Goal: Task Accomplishment & Management: Complete application form

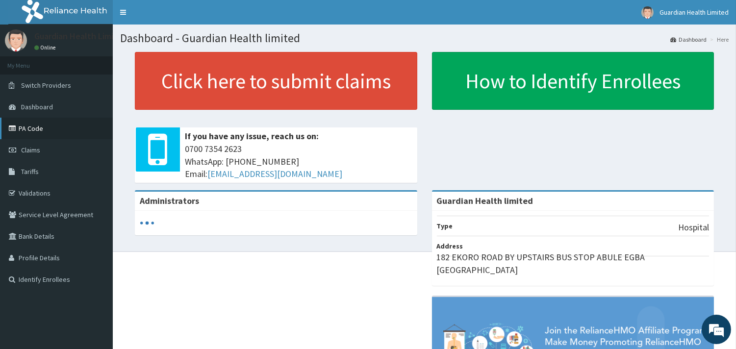
click at [34, 133] on link "PA Code" at bounding box center [56, 129] width 113 height 22
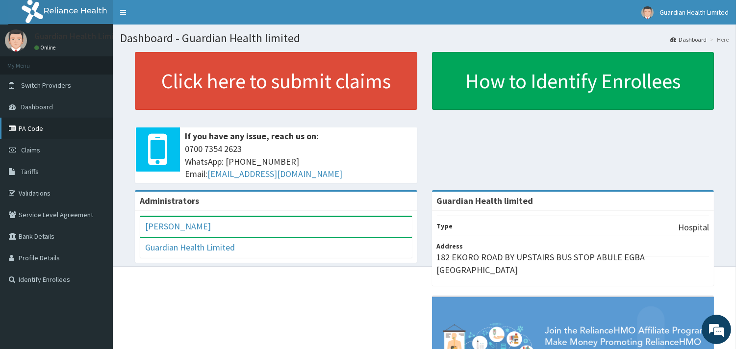
click at [22, 131] on link "PA Code" at bounding box center [56, 129] width 113 height 22
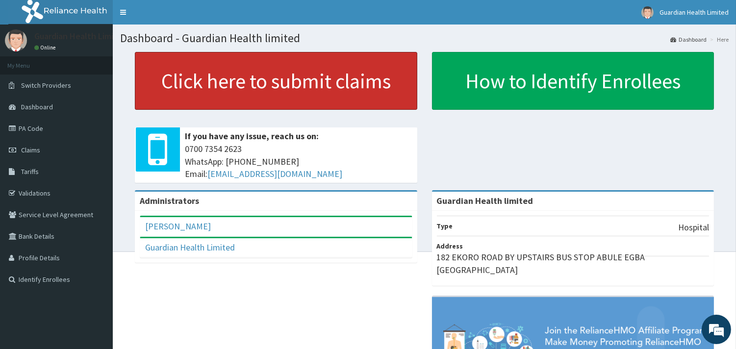
click at [289, 83] on link "Click here to submit claims" at bounding box center [276, 81] width 283 height 58
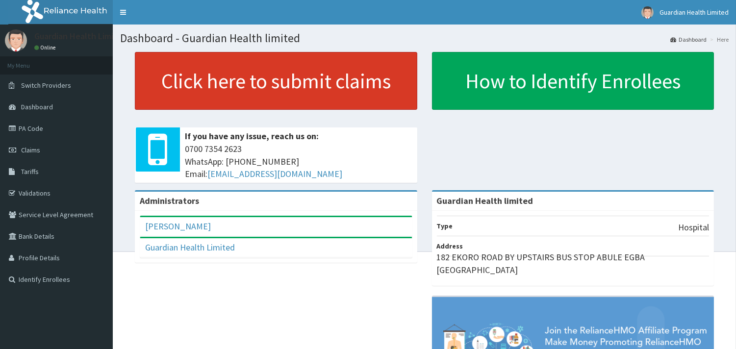
click at [339, 64] on link "Click here to submit claims" at bounding box center [276, 81] width 283 height 58
click at [300, 79] on link "Click here to submit claims" at bounding box center [276, 81] width 283 height 58
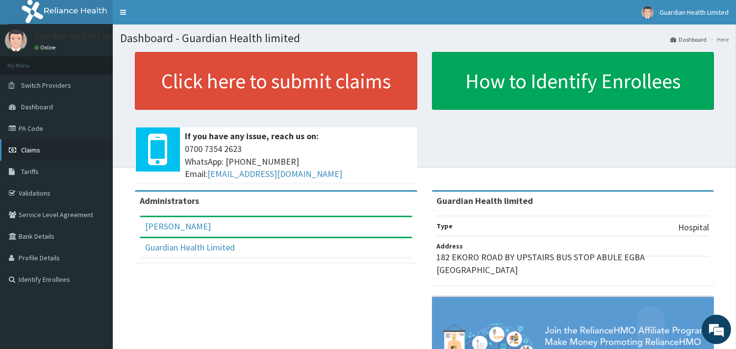
click at [29, 151] on span "Claims" at bounding box center [30, 150] width 19 height 9
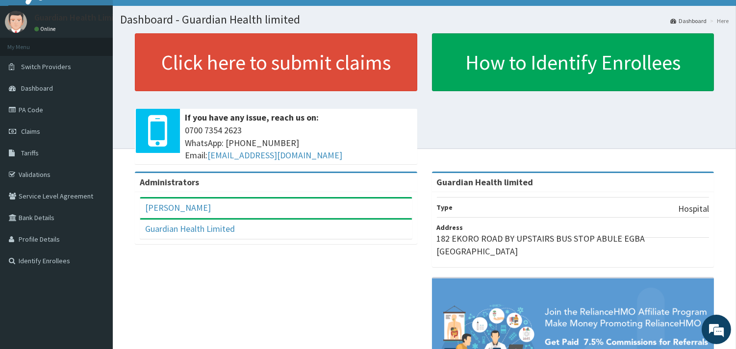
scroll to position [107, 0]
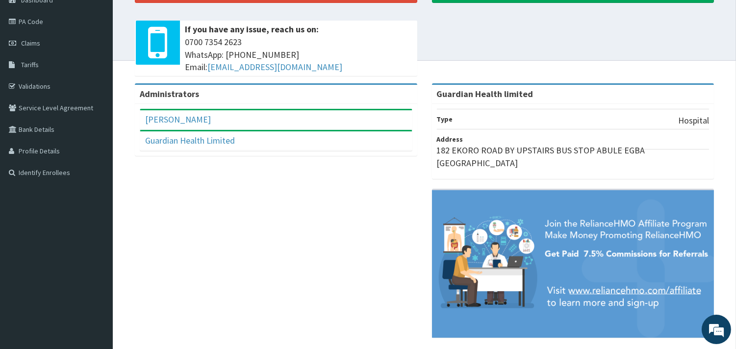
click at [588, 270] on img at bounding box center [573, 264] width 283 height 148
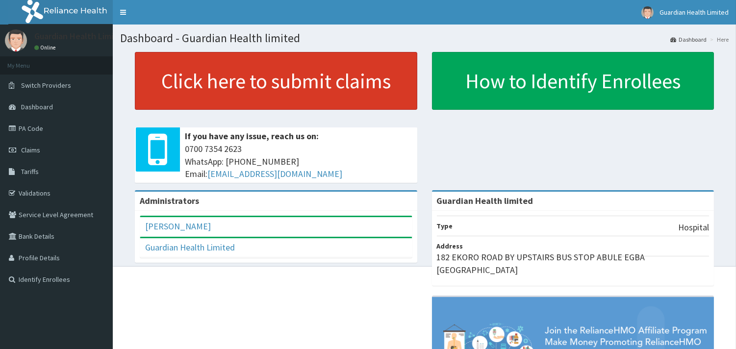
click at [210, 95] on link "Click here to submit claims" at bounding box center [276, 81] width 283 height 58
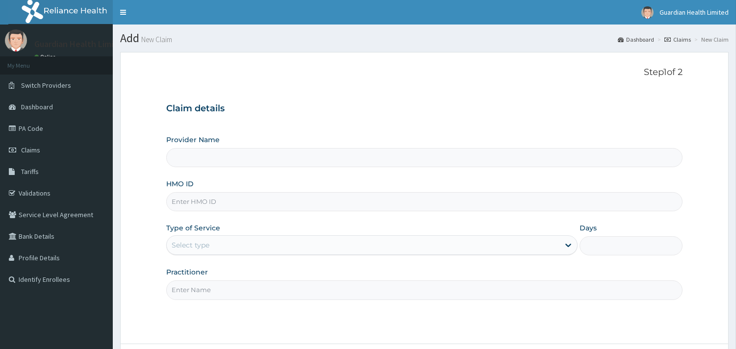
type input "Guardian Health limited"
click at [270, 198] on input "HMO ID" at bounding box center [424, 201] width 517 height 19
paste input "PRS/10236/B"
type input "PRS/10236/B"
click at [219, 252] on div "Select type" at bounding box center [363, 245] width 393 height 16
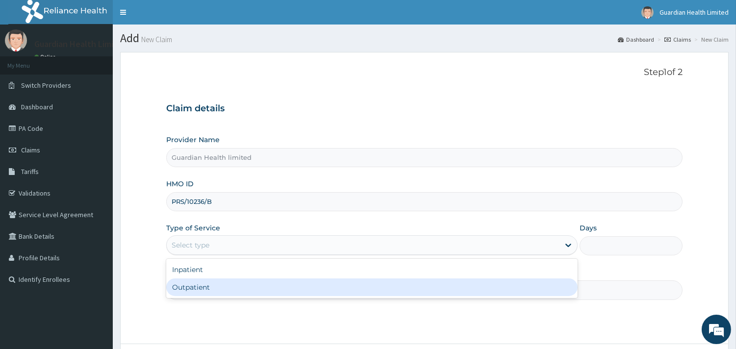
click at [214, 284] on div "Outpatient" at bounding box center [372, 288] width 412 height 18
type input "1"
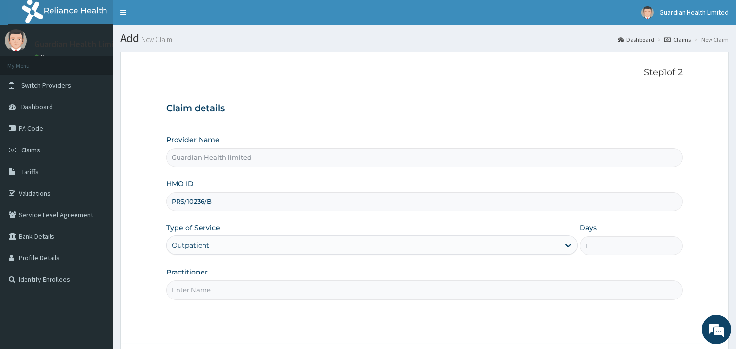
click at [214, 284] on input "Practitioner" at bounding box center [424, 290] width 517 height 19
type input "[PERSON_NAME]"
type input "Guardian Health limited"
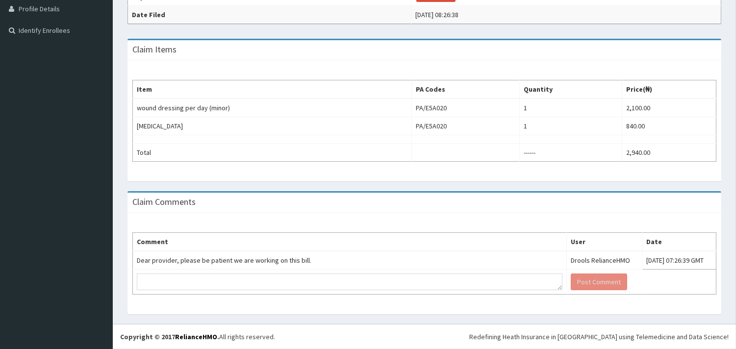
scroll to position [84, 0]
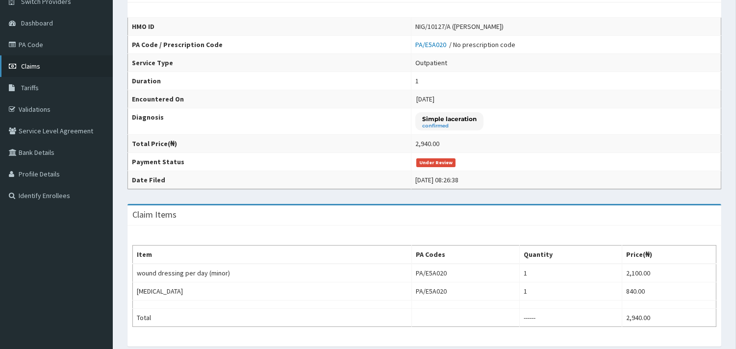
click at [37, 69] on span "Claims" at bounding box center [30, 66] width 19 height 9
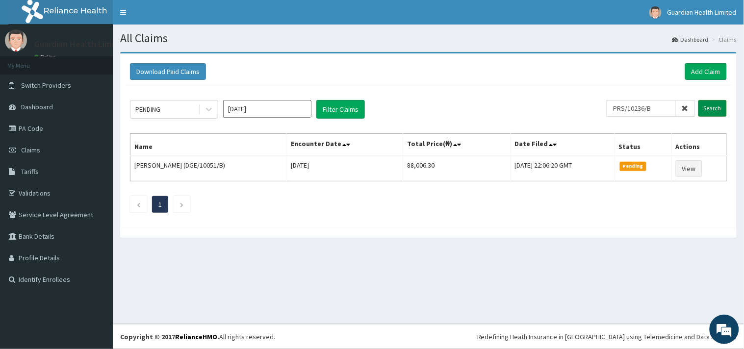
type input "PRS/10236/B"
click at [713, 107] on input "Search" at bounding box center [713, 108] width 28 height 17
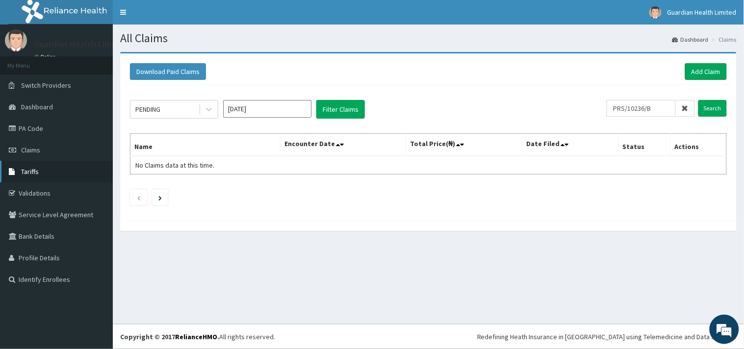
click at [61, 179] on link "Tariffs" at bounding box center [56, 172] width 113 height 22
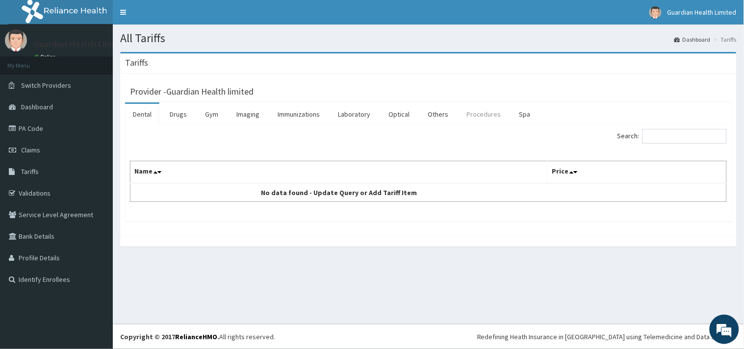
click at [480, 111] on link "Procedures" at bounding box center [484, 114] width 51 height 21
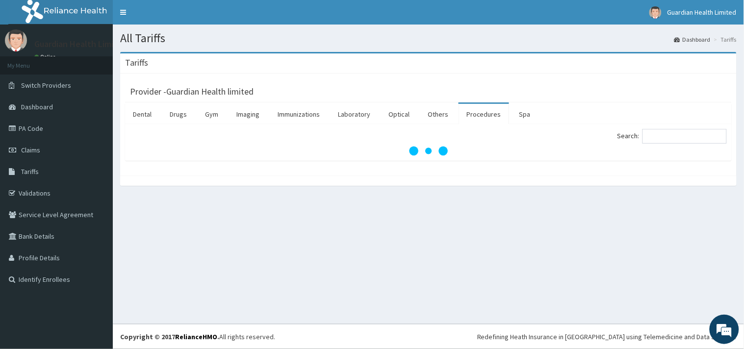
click at [480, 111] on link "Procedures" at bounding box center [484, 114] width 51 height 21
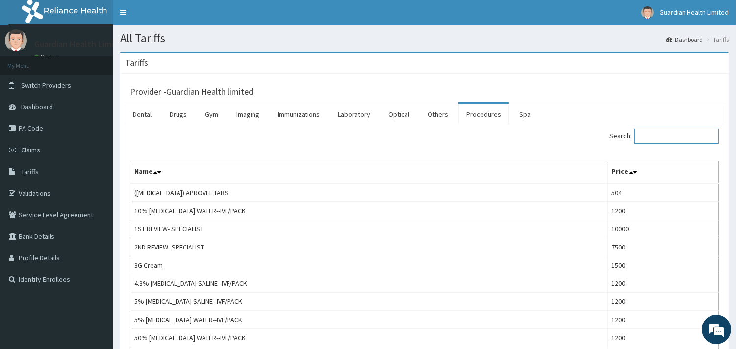
click at [673, 135] on input "Search:" at bounding box center [677, 136] width 84 height 15
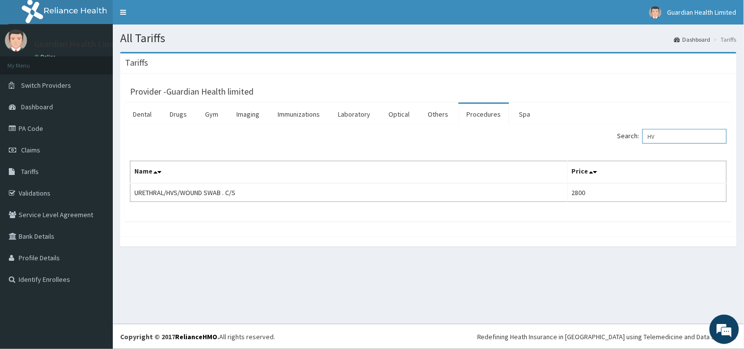
type input "H"
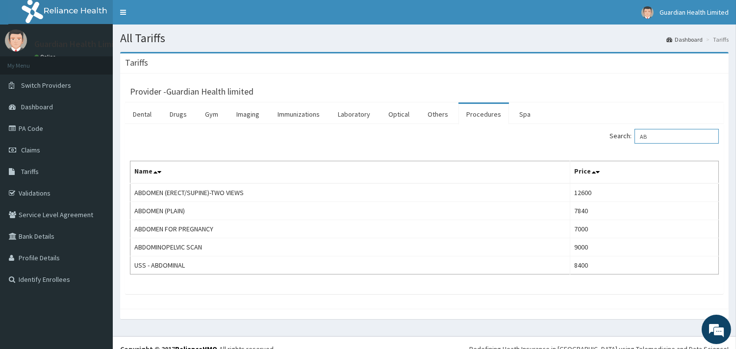
type input "A"
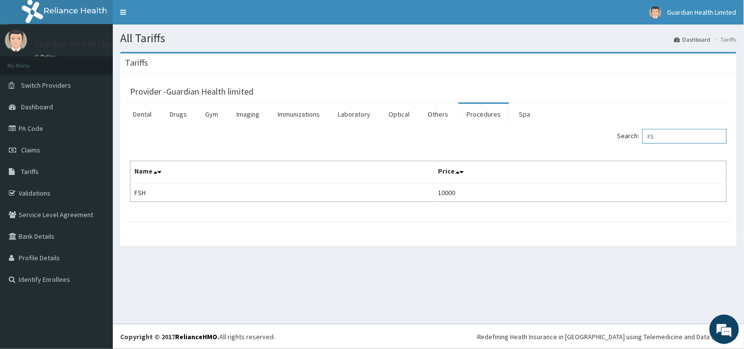
type input "F"
type input "L"
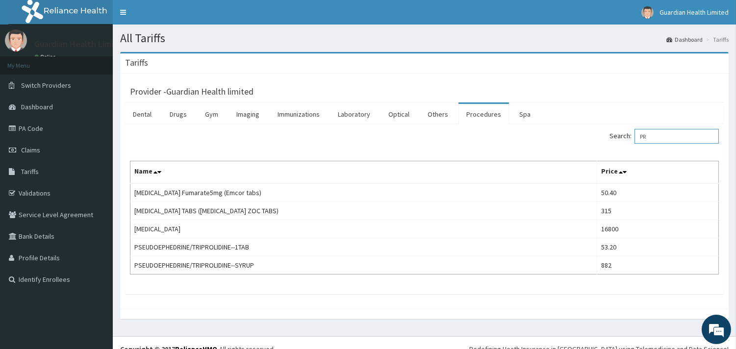
type input "P"
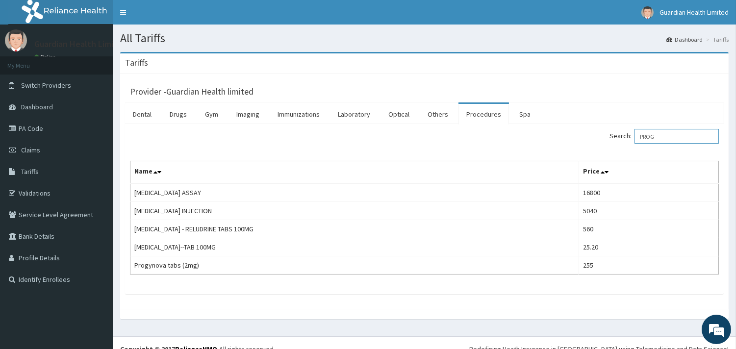
type input "PROG"
click at [55, 156] on link "Claims" at bounding box center [56, 150] width 113 height 22
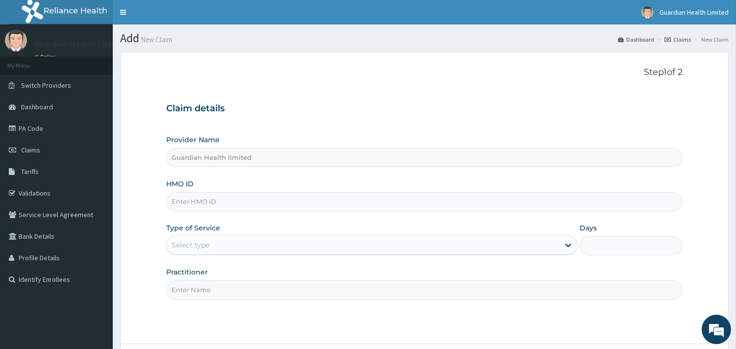
click at [301, 211] on input "HMO ID" at bounding box center [424, 201] width 517 height 19
paste input "PRS/10236/B"
type input "PRS/10236/B"
click at [226, 241] on div "Select type" at bounding box center [363, 245] width 393 height 16
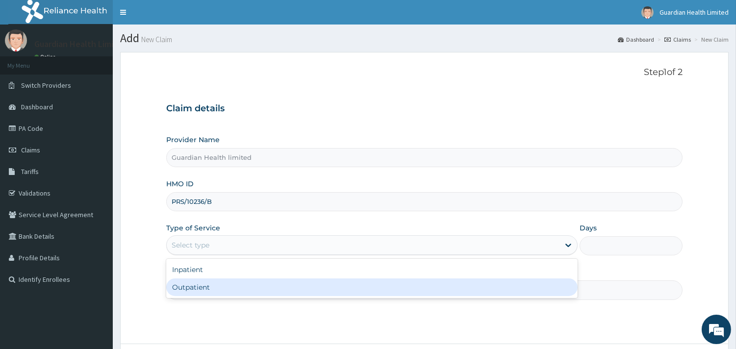
click at [226, 286] on div "Outpatient" at bounding box center [372, 288] width 412 height 18
type input "1"
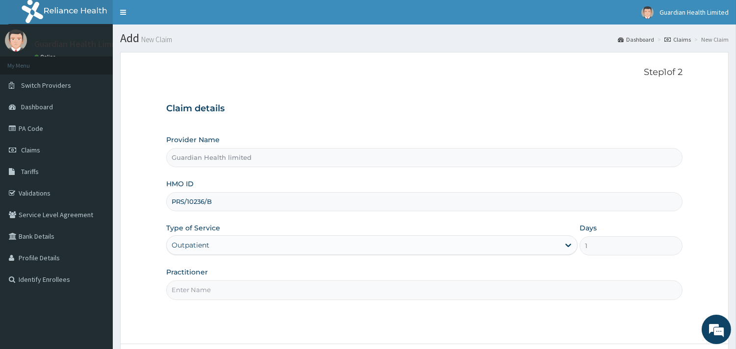
click at [226, 286] on input "Practitioner" at bounding box center [424, 290] width 517 height 19
type input "DR OMISAKIN"
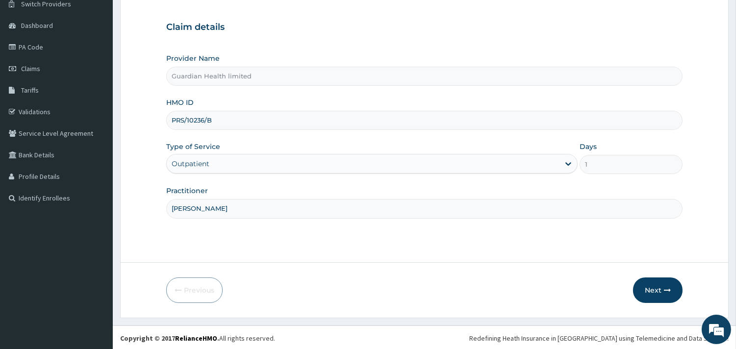
drag, startPoint x: 254, startPoint y: 310, endPoint x: 611, endPoint y: 265, distance: 360.5
click at [452, 252] on form "Step 1 of 2 Claim details Provider Name Guardian Health limited HMO ID PRS/1023…" at bounding box center [424, 145] width 609 height 348
click at [647, 286] on button "Next" at bounding box center [658, 289] width 50 height 26
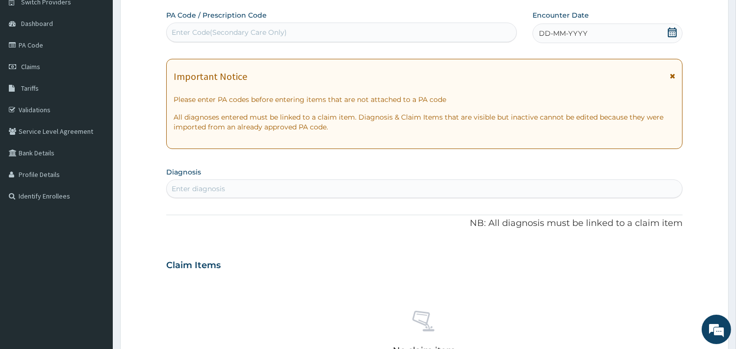
click at [608, 30] on div "DD-MM-YYYY" at bounding box center [608, 34] width 150 height 20
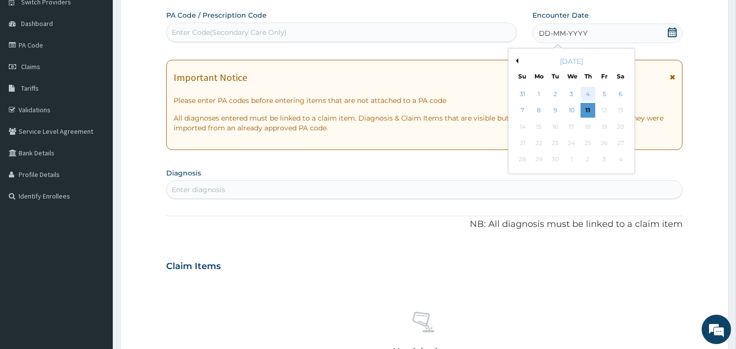
click at [589, 89] on div "4" at bounding box center [588, 94] width 15 height 15
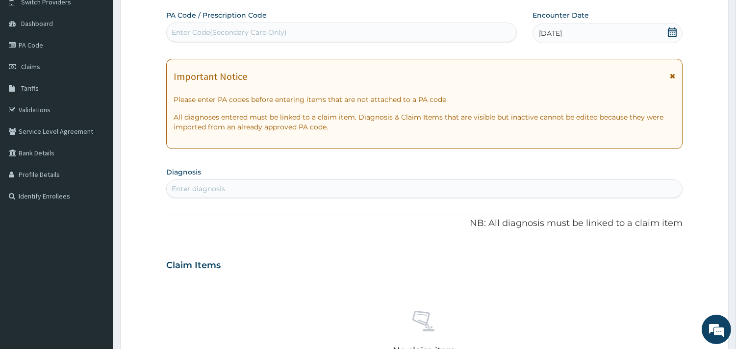
click at [295, 194] on div "Enter diagnosis" at bounding box center [425, 189] width 516 height 16
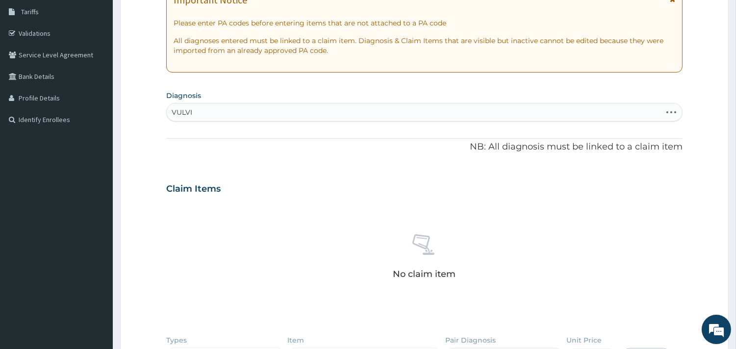
scroll to position [158, 0]
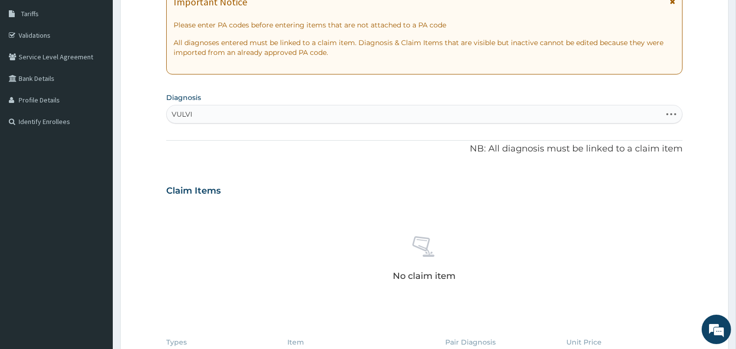
type input "VULVI"
type input "UTERINE LE"
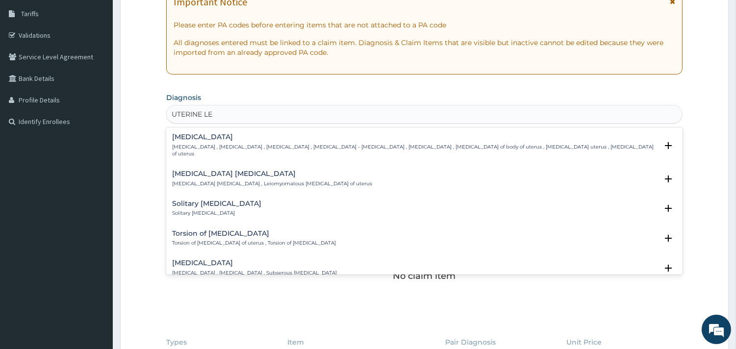
click at [253, 138] on h4 "[MEDICAL_DATA]" at bounding box center [415, 136] width 486 height 7
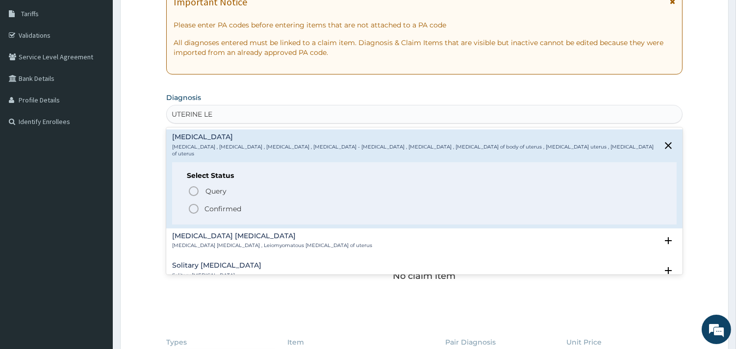
click at [245, 203] on span "Confirmed" at bounding box center [425, 209] width 474 height 12
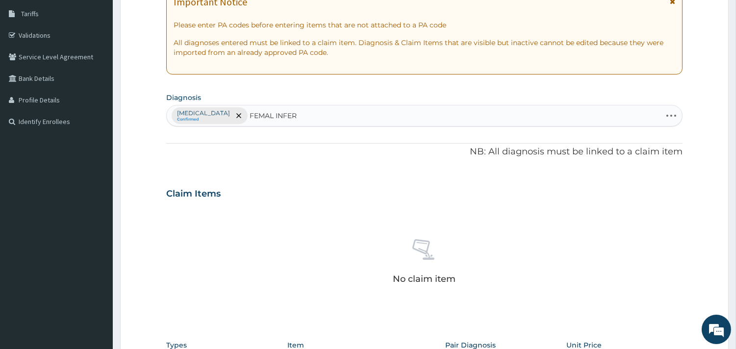
click at [276, 115] on input "FEMAL INFER" at bounding box center [274, 116] width 49 height 10
type input "FEMAL INFER"
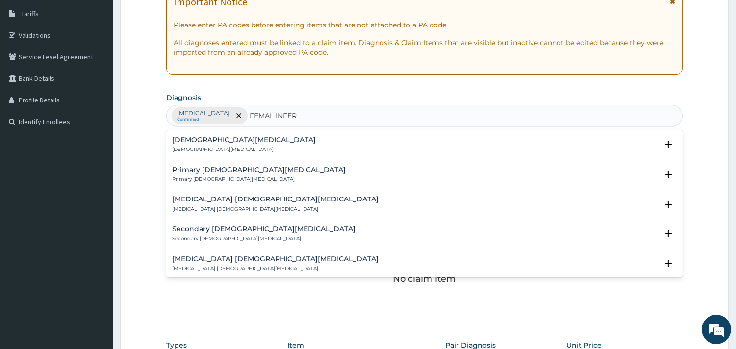
click at [219, 145] on div "Female infertility Female infertility" at bounding box center [244, 144] width 144 height 17
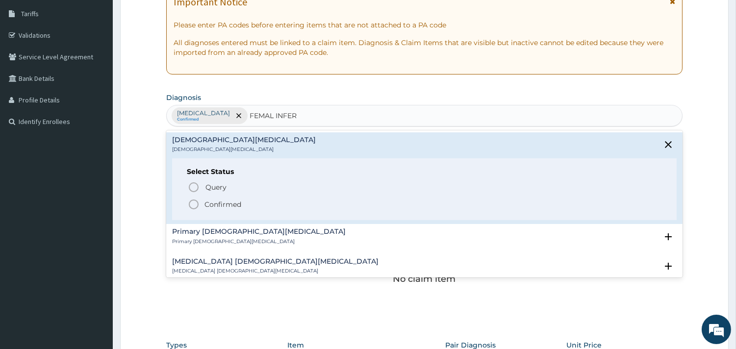
click at [220, 205] on p "Confirmed" at bounding box center [223, 205] width 37 height 10
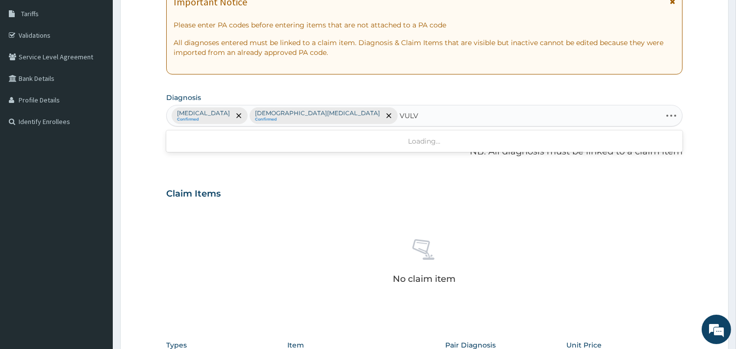
type input "VULVI"
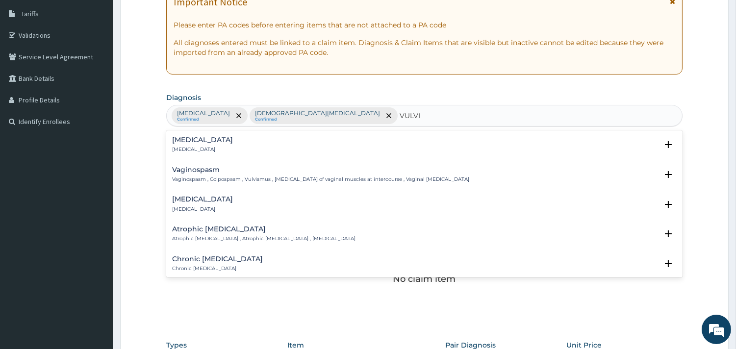
click at [261, 140] on div "Vulvitis Vulvitis" at bounding box center [424, 144] width 505 height 17
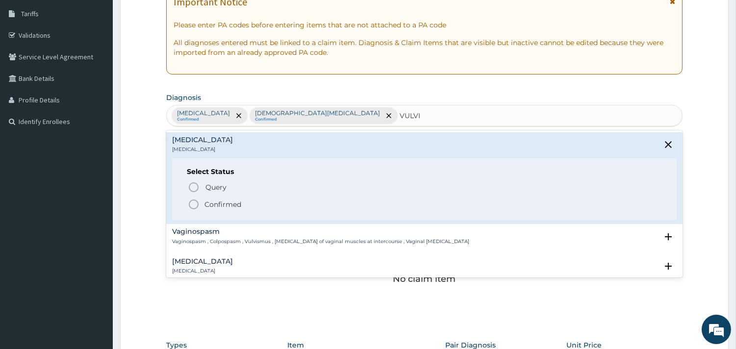
click at [253, 204] on span "Confirmed" at bounding box center [425, 205] width 474 height 12
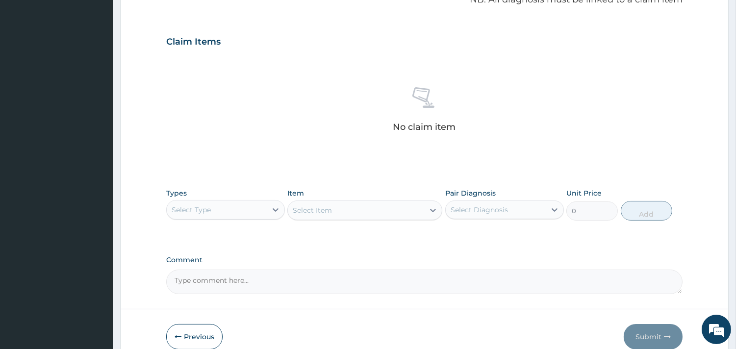
scroll to position [312, 0]
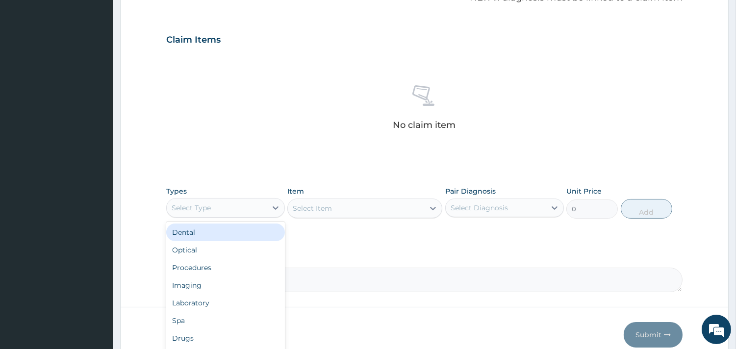
click at [243, 203] on div "Select Type" at bounding box center [217, 208] width 100 height 16
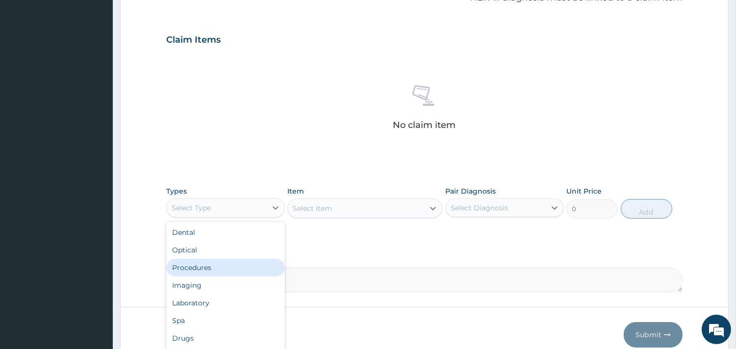
click at [222, 267] on div "Procedures" at bounding box center [225, 268] width 119 height 18
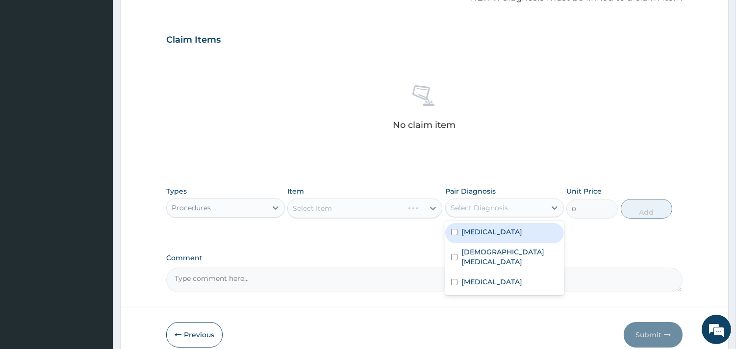
click at [532, 213] on div "Select Diagnosis" at bounding box center [496, 208] width 100 height 16
click at [513, 236] on label "[MEDICAL_DATA]" at bounding box center [492, 232] width 61 height 10
checkbox input "true"
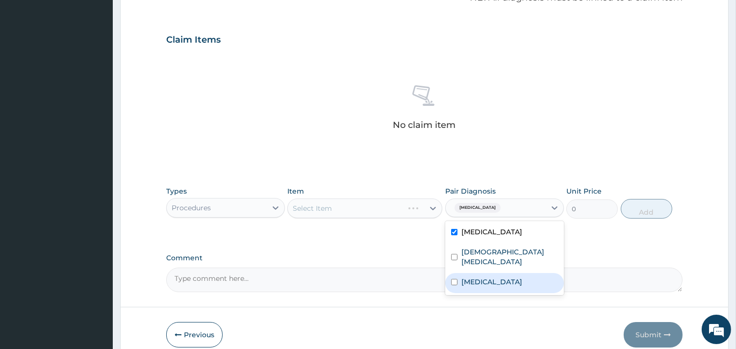
click at [507, 273] on div "[MEDICAL_DATA]" at bounding box center [504, 283] width 119 height 20
checkbox input "true"
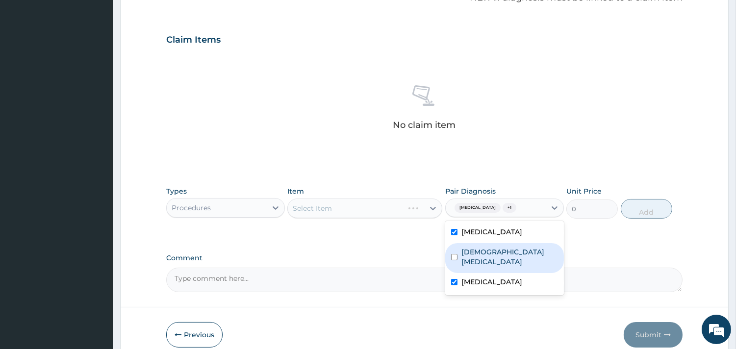
click at [524, 248] on div "[DEMOGRAPHIC_DATA][MEDICAL_DATA]" at bounding box center [504, 258] width 119 height 30
checkbox input "true"
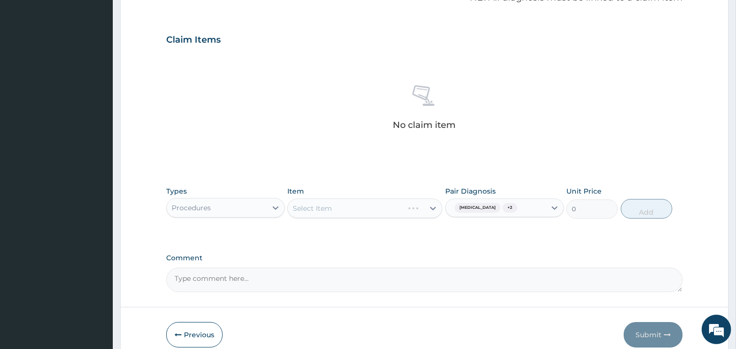
click at [379, 211] on div "Select Item" at bounding box center [364, 209] width 155 height 20
click at [379, 211] on div "Select Item" at bounding box center [356, 209] width 136 height 16
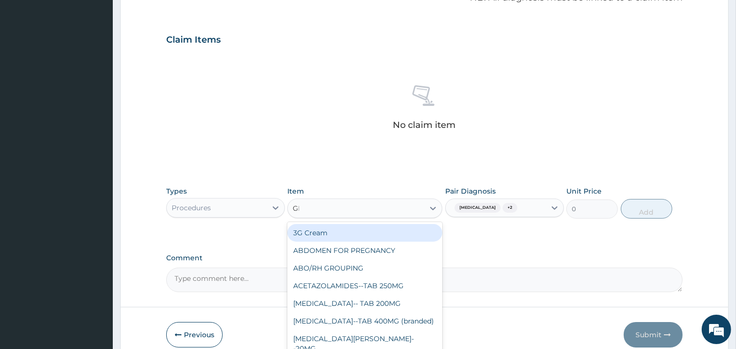
type input "GP"
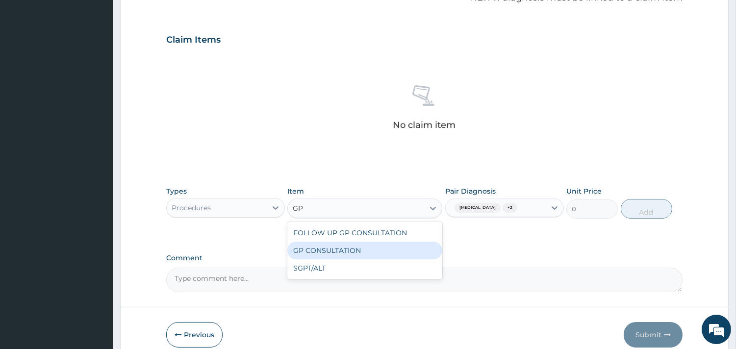
click at [375, 244] on div "GP CONSULTATION" at bounding box center [364, 251] width 155 height 18
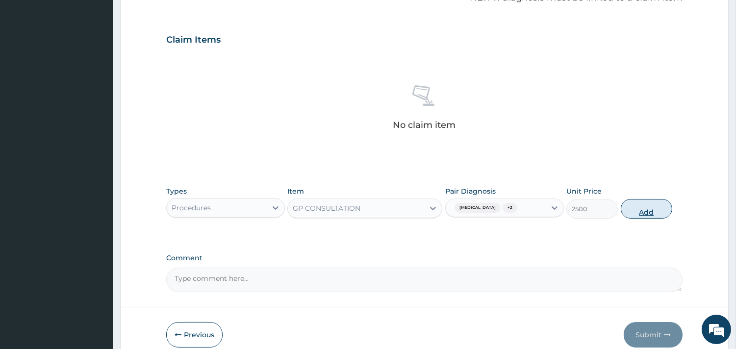
click at [668, 211] on button "Add" at bounding box center [647, 209] width 52 height 20
type input "0"
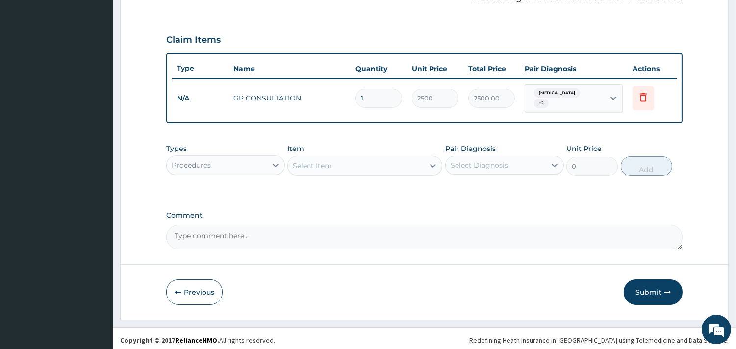
click at [376, 170] on div "Select Item" at bounding box center [356, 166] width 136 height 16
type input "CIPRO"
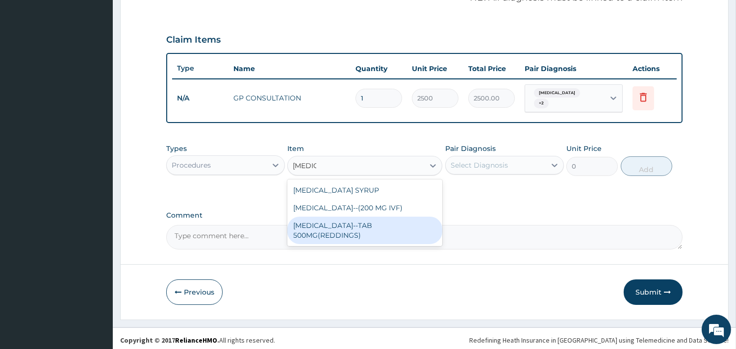
click at [363, 225] on div "CIPROFLOXACIN--TAB 500MG(REDDINGS)" at bounding box center [364, 230] width 155 height 27
type input "231"
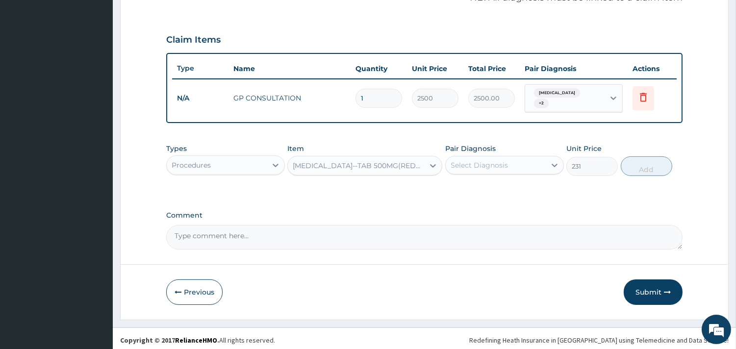
click at [464, 160] on div "Select Diagnosis" at bounding box center [479, 165] width 57 height 10
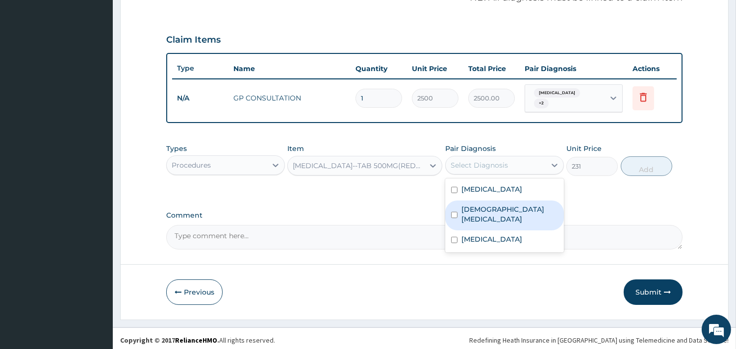
click at [484, 205] on label "[DEMOGRAPHIC_DATA][MEDICAL_DATA]" at bounding box center [510, 215] width 97 height 20
checkbox input "true"
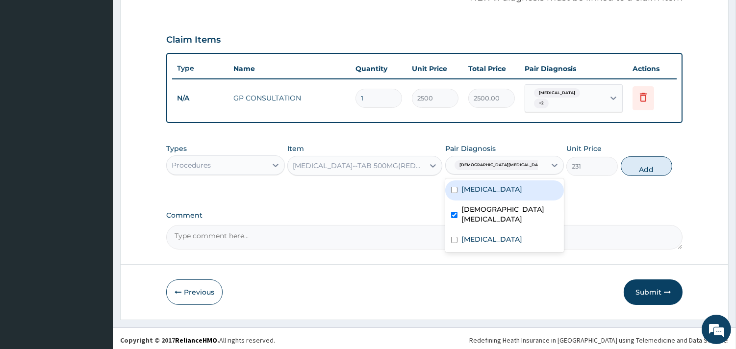
click at [509, 192] on label "[MEDICAL_DATA]" at bounding box center [492, 189] width 61 height 10
checkbox input "true"
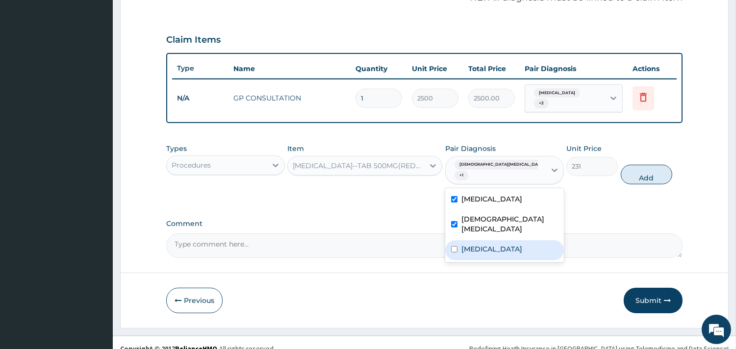
click at [516, 243] on textarea "Comment" at bounding box center [424, 246] width 517 height 25
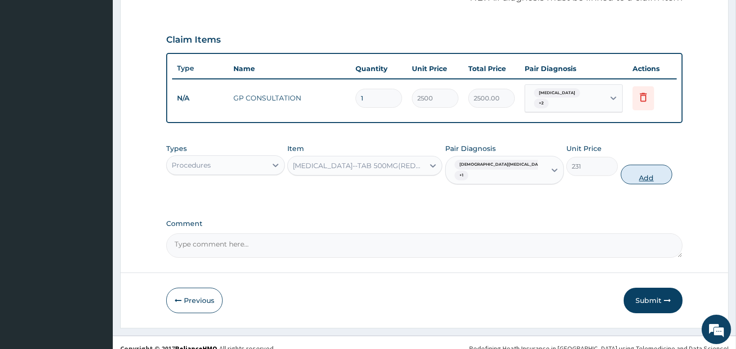
click at [660, 170] on button "Add" at bounding box center [647, 175] width 52 height 20
type input "0"
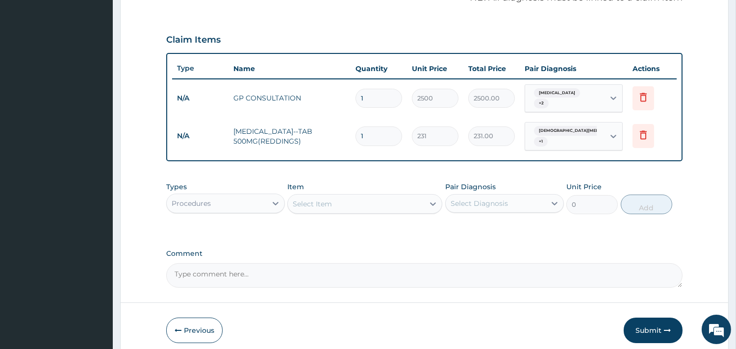
click at [346, 196] on div "Select Item" at bounding box center [356, 204] width 136 height 16
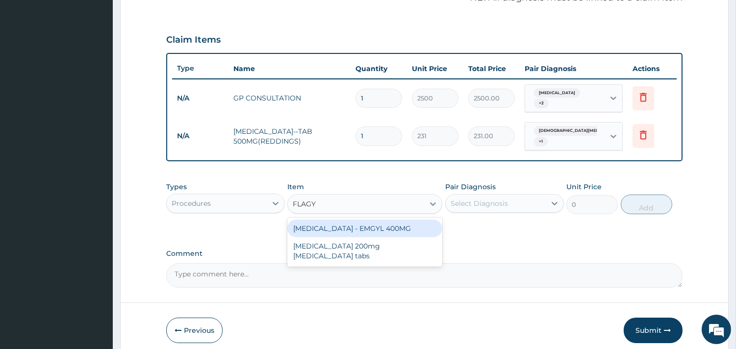
type input "FLAGY"
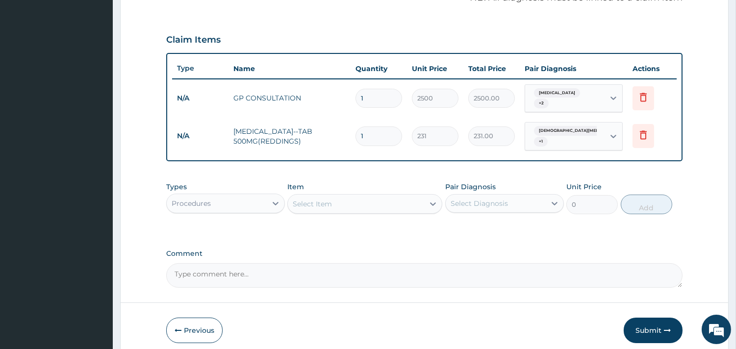
drag, startPoint x: 374, startPoint y: 220, endPoint x: 325, endPoint y: 154, distance: 82.0
click at [325, 154] on div "Type Name Quantity Unit Price Total Price Pair Diagnosis Actions N/A GP CONSULT…" at bounding box center [424, 107] width 517 height 108
click at [386, 135] on input "1" at bounding box center [379, 136] width 47 height 19
type input "10"
type input "2310.00"
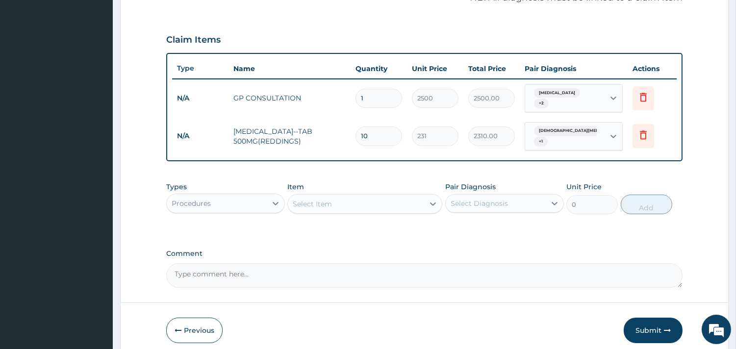
type input "10"
click at [360, 196] on div "Select Item" at bounding box center [356, 204] width 136 height 16
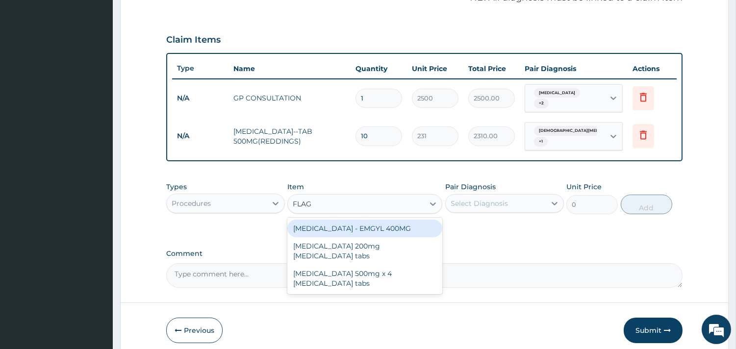
type input "FLAGY"
click at [372, 220] on div "FLAGYL - EMGYL 400MG" at bounding box center [364, 229] width 155 height 18
type input "56"
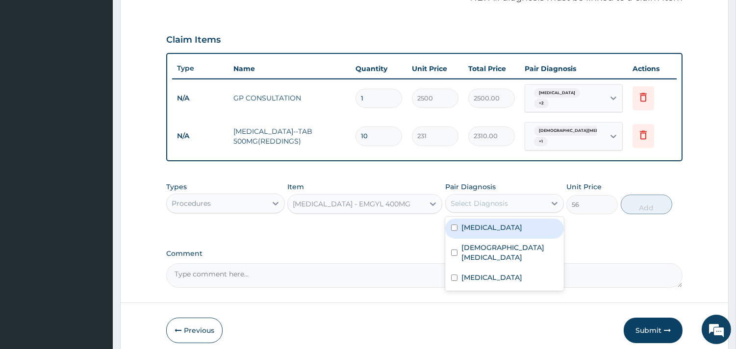
click at [501, 199] on div "Select Diagnosis" at bounding box center [479, 204] width 57 height 10
click at [496, 223] on label "Uterine leiomyoma" at bounding box center [492, 228] width 61 height 10
checkbox input "true"
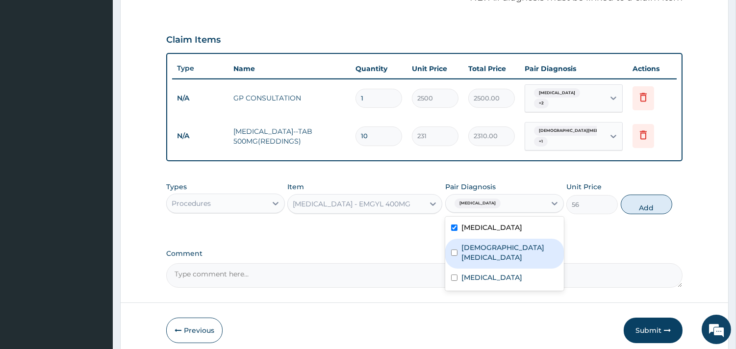
click at [496, 243] on label "Female infertility" at bounding box center [510, 253] width 97 height 20
checkbox input "true"
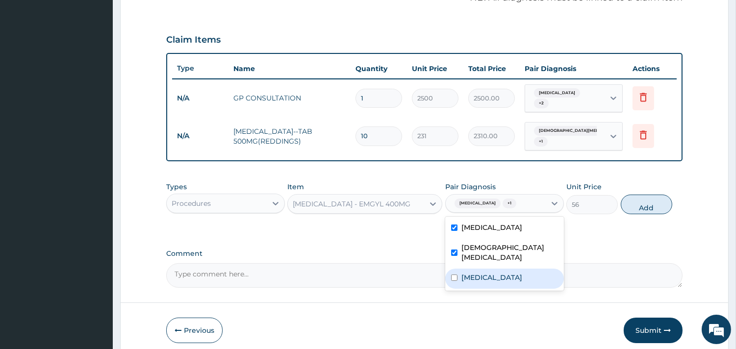
click at [496, 269] on div "Vulvitis" at bounding box center [504, 279] width 119 height 20
checkbox input "true"
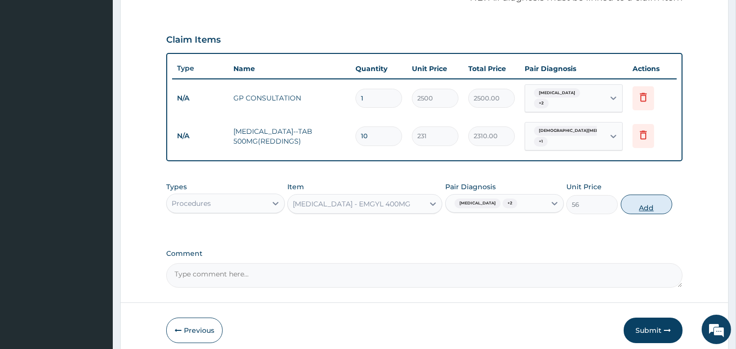
click at [650, 197] on button "Add" at bounding box center [647, 205] width 52 height 20
type input "0"
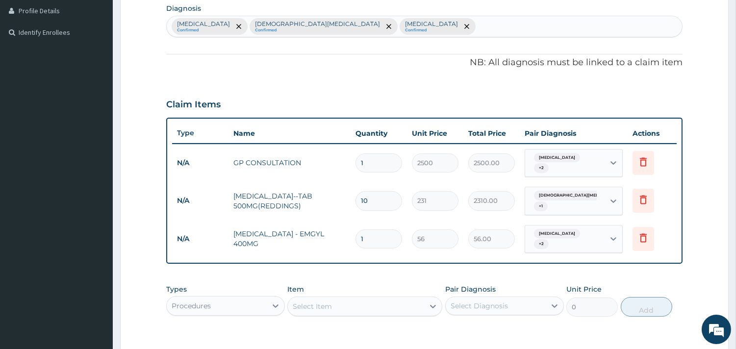
scroll to position [248, 0]
type input "15"
type input "840.00"
type input "15"
click at [241, 209] on td "CIPROFLOXACIN--TAB 500MG(REDDINGS)" at bounding box center [290, 200] width 122 height 29
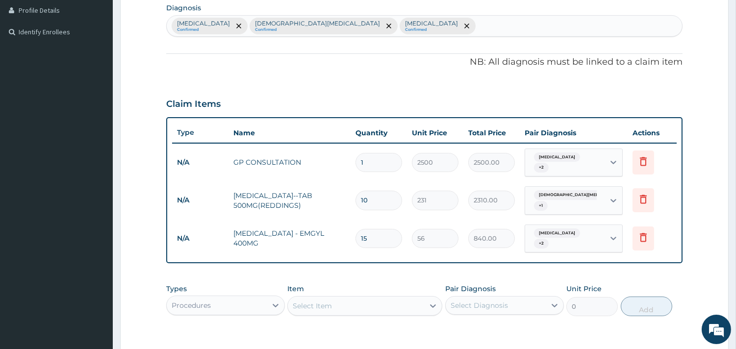
click at [347, 104] on div "Claim Items" at bounding box center [424, 102] width 517 height 26
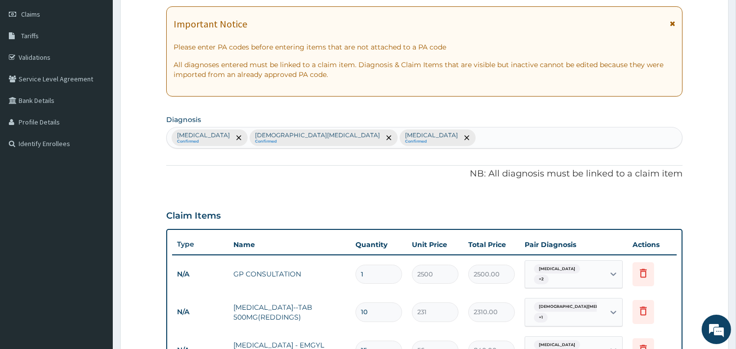
scroll to position [87, 0]
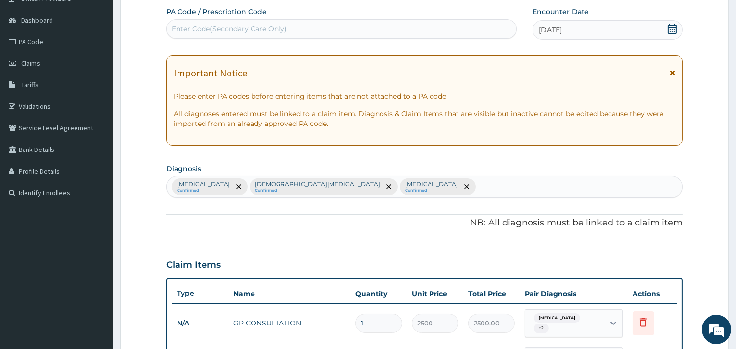
click at [278, 34] on div "Enter Code(Secondary Care Only)" at bounding box center [342, 29] width 350 height 16
paste input "PA/E62167"
type input "PA/E62167"
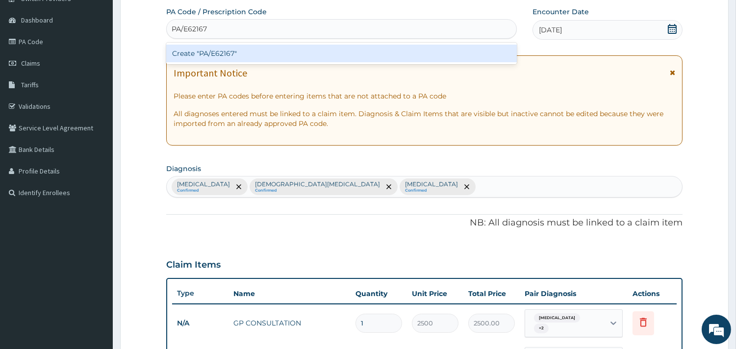
click at [277, 54] on div "Create "PA/E62167"" at bounding box center [341, 54] width 351 height 18
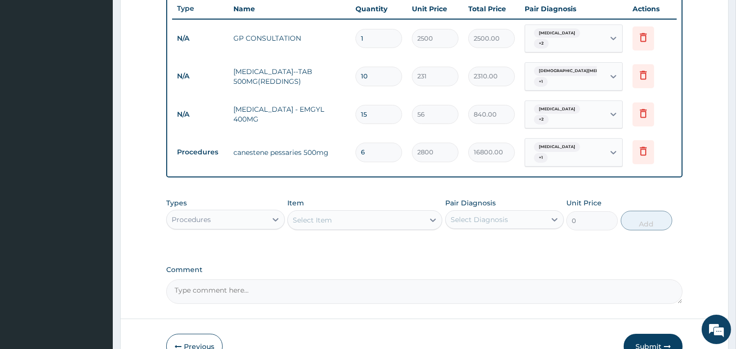
scroll to position [420, 0]
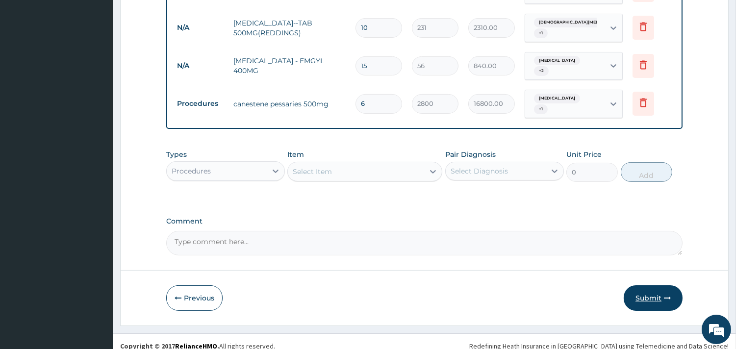
click at [645, 286] on button "Submit" at bounding box center [653, 299] width 59 height 26
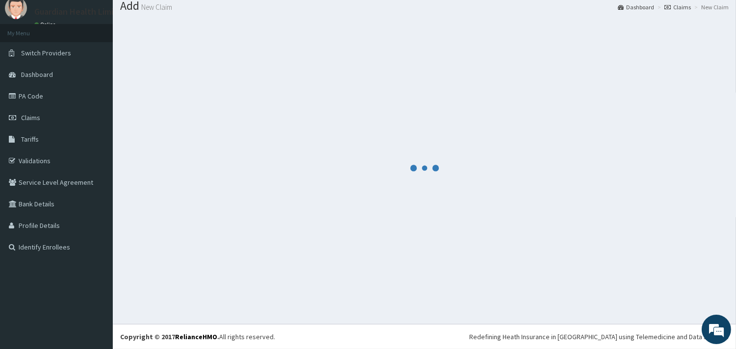
scroll to position [32, 0]
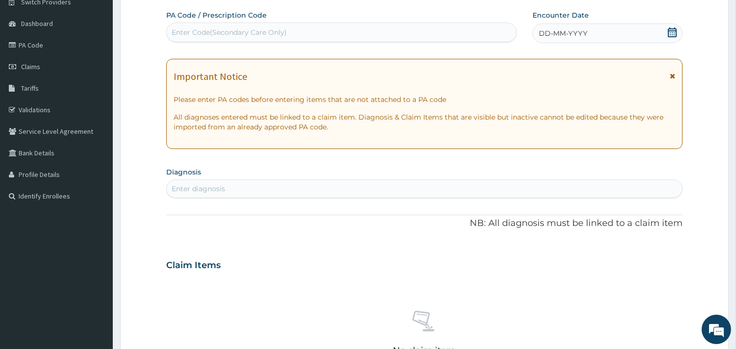
scroll to position [83, 0]
click at [286, 45] on div "PA Code / Prescription Code Enter Code(Secondary Care Only) Encounter Date DD-M…" at bounding box center [424, 264] width 517 height 508
click at [313, 34] on div "Enter Code(Secondary Care Only)" at bounding box center [342, 33] width 350 height 16
type input "V"
paste input "PA/822CBA"
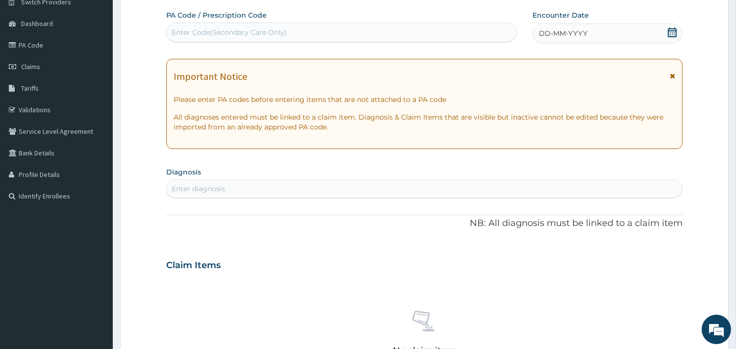
type input "PA/822CBA"
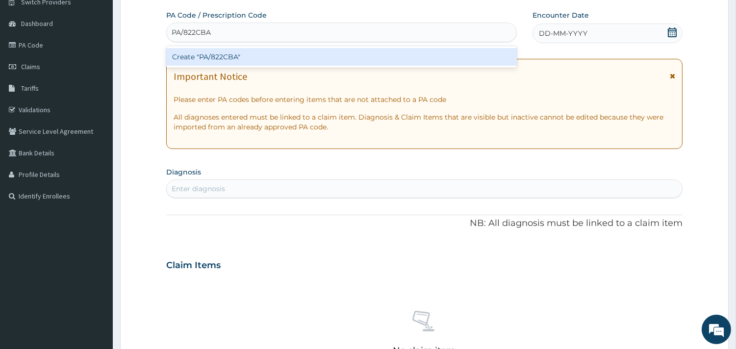
click at [317, 53] on div "Create "PA/822CBA"" at bounding box center [341, 57] width 351 height 18
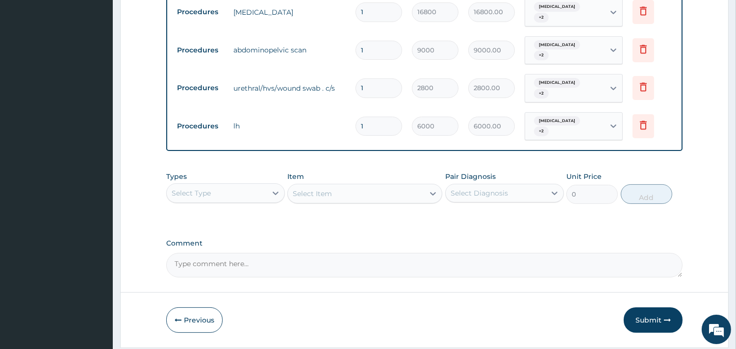
scroll to position [516, 0]
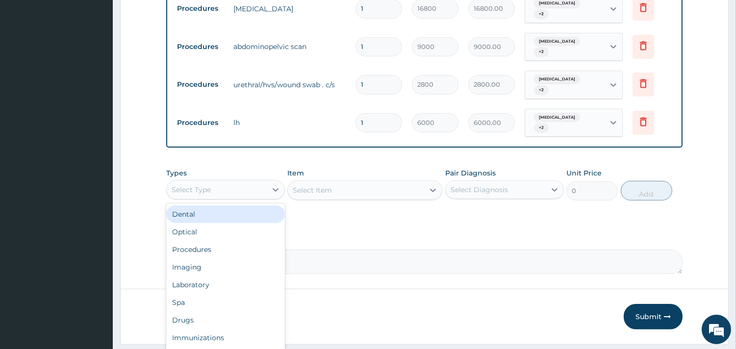
click at [244, 182] on div "Select Type" at bounding box center [217, 190] width 100 height 16
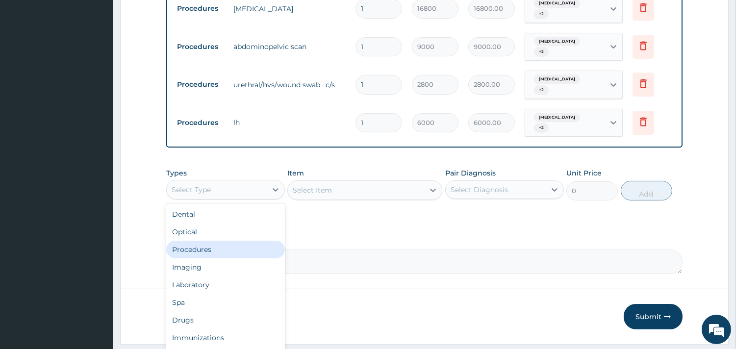
click at [235, 241] on div "Procedures" at bounding box center [225, 250] width 119 height 18
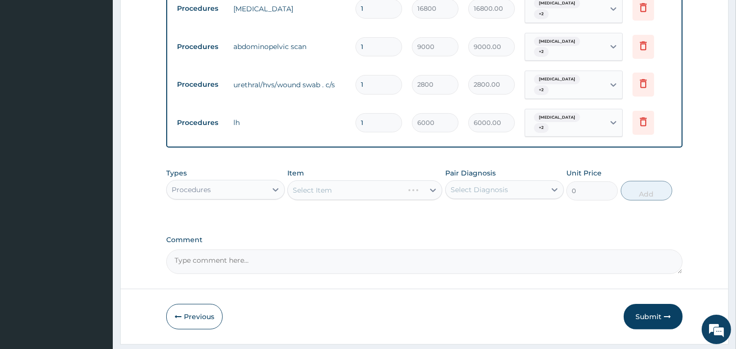
click at [496, 185] on div "Select Diagnosis" at bounding box center [479, 190] width 57 height 10
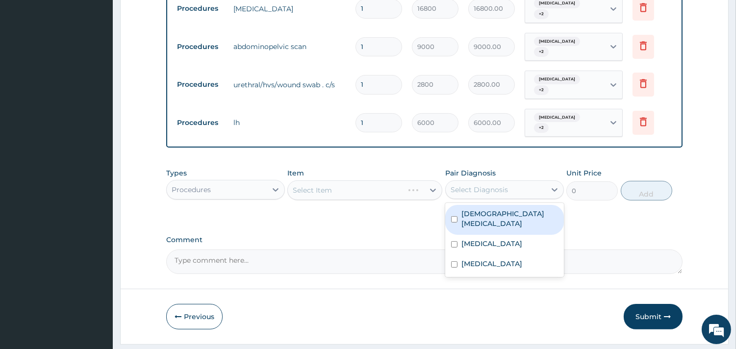
click at [492, 209] on label "[DEMOGRAPHIC_DATA][MEDICAL_DATA]" at bounding box center [510, 219] width 97 height 20
checkbox input "true"
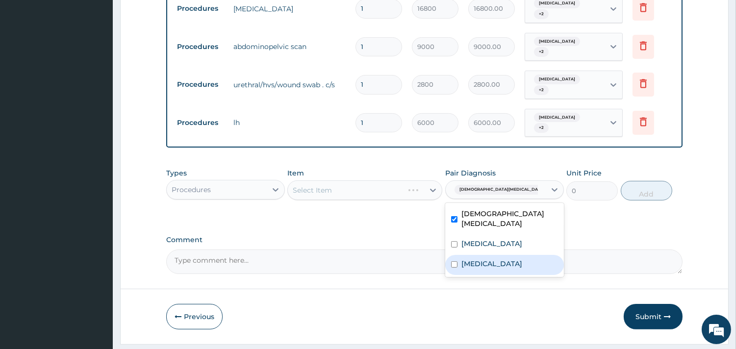
click at [491, 255] on div "[MEDICAL_DATA]" at bounding box center [504, 265] width 119 height 20
checkbox input "true"
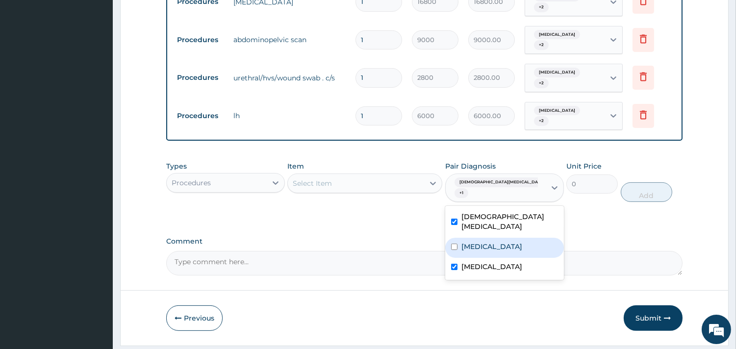
scroll to position [523, 0]
click at [368, 175] on div "Select Item" at bounding box center [356, 183] width 136 height 16
type input "REGIS"
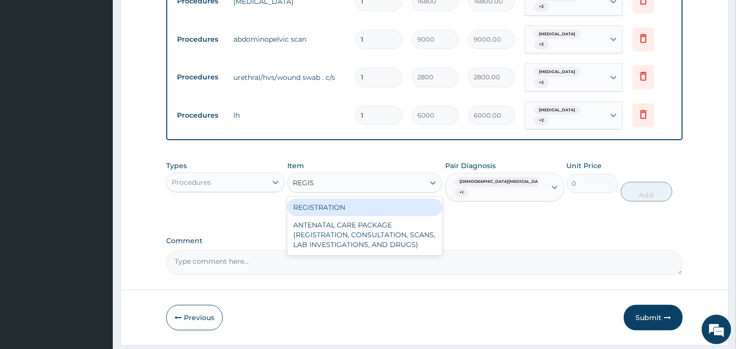
click at [398, 199] on div "REGISTRATION" at bounding box center [364, 208] width 155 height 18
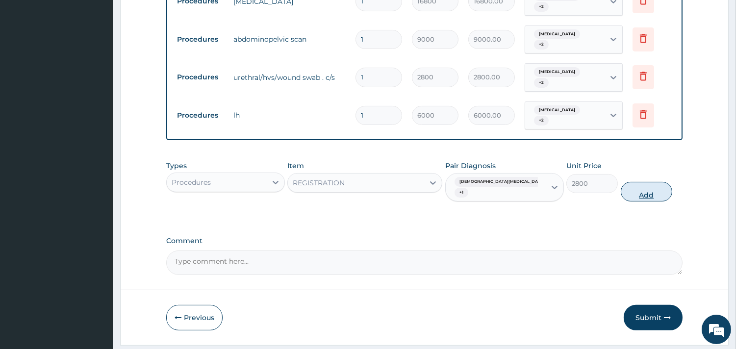
click at [646, 182] on button "Add" at bounding box center [647, 192] width 52 height 20
type input "0"
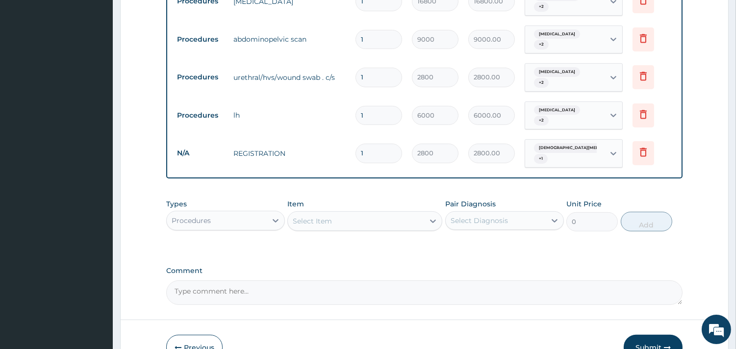
click at [651, 335] on button "Submit" at bounding box center [653, 348] width 59 height 26
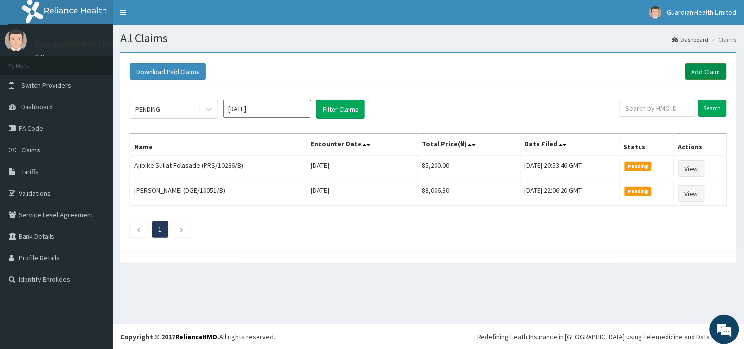
click at [717, 66] on link "Add Claim" at bounding box center [706, 71] width 42 height 17
click at [57, 170] on link "Tariffs" at bounding box center [56, 172] width 113 height 22
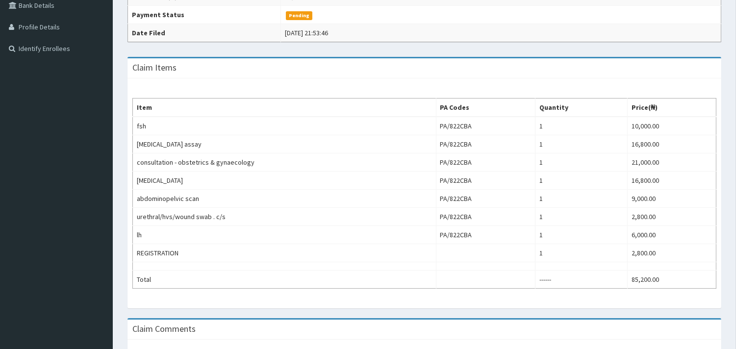
scroll to position [239, 0]
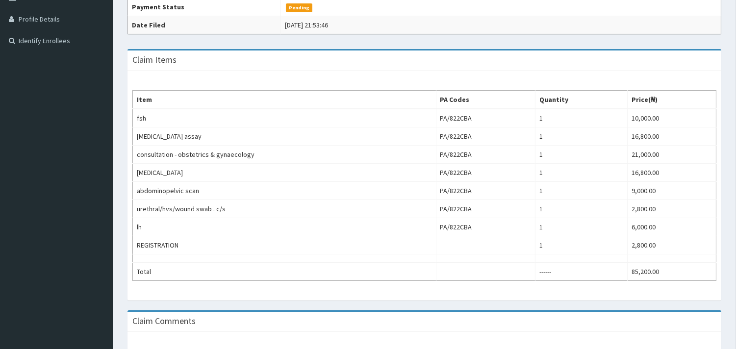
click at [423, 227] on td "lh" at bounding box center [285, 227] width 304 height 18
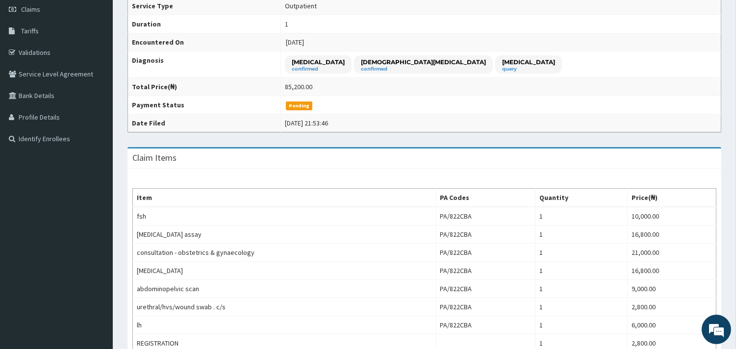
scroll to position [139, 0]
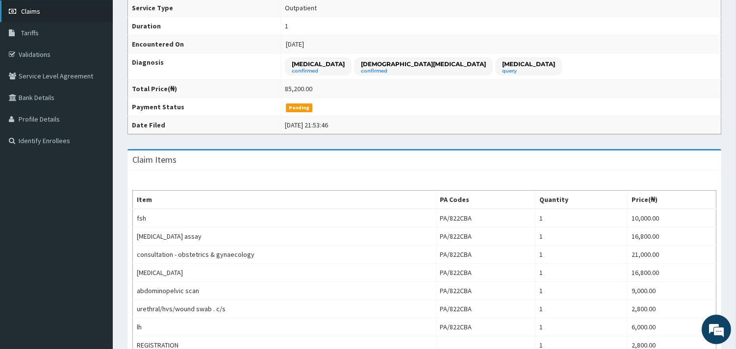
click at [52, 9] on link "Claims" at bounding box center [56, 11] width 113 height 22
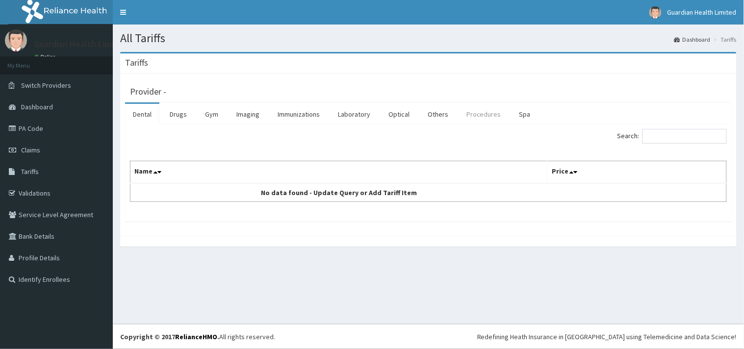
click at [474, 108] on link "Procedures" at bounding box center [484, 114] width 51 height 21
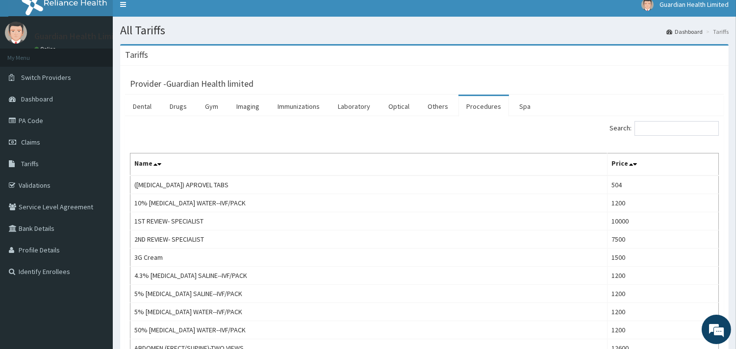
scroll to position [5, 0]
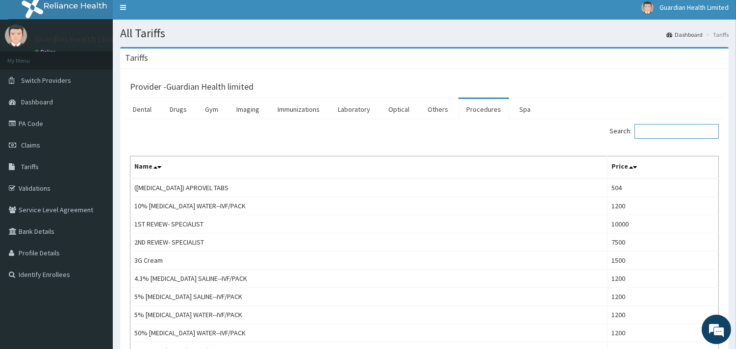
click at [674, 133] on input "Search:" at bounding box center [677, 131] width 84 height 15
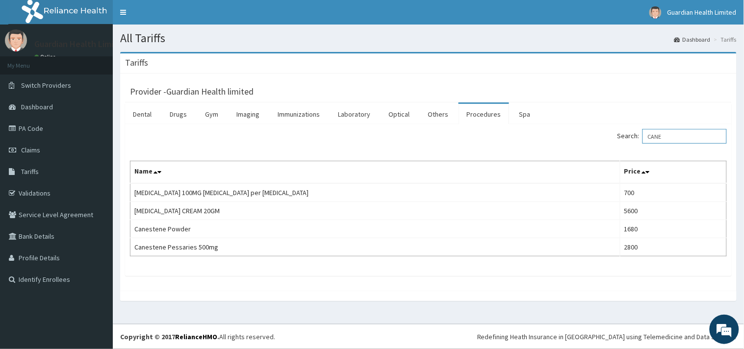
scroll to position [0, 0]
type input "CANE"
click at [55, 144] on link "Claims" at bounding box center [56, 150] width 113 height 22
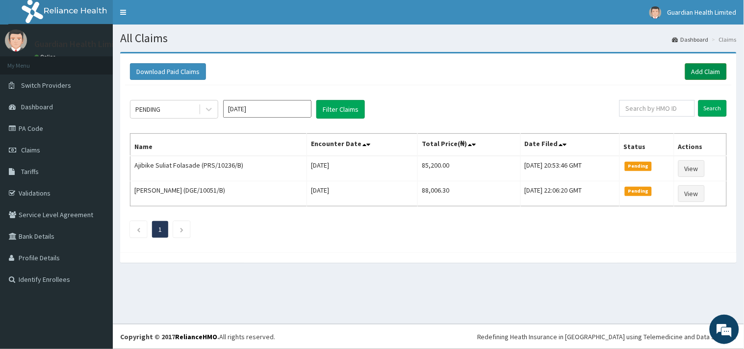
click at [708, 66] on link "Add Claim" at bounding box center [706, 71] width 42 height 17
click at [706, 69] on link "Add Claim" at bounding box center [706, 71] width 42 height 17
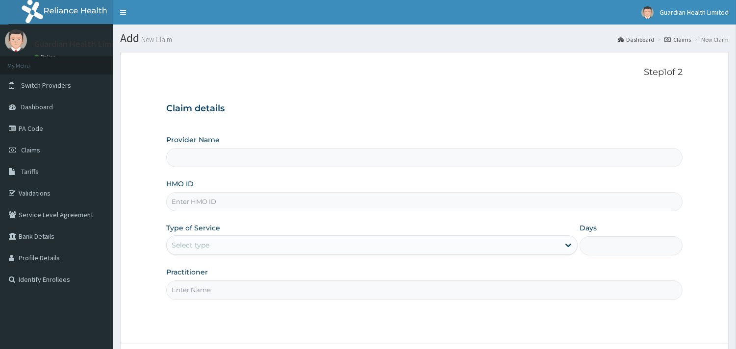
type input "Guardian Health limited"
click at [256, 209] on input "HMO ID" at bounding box center [424, 201] width 517 height 19
paste input "PAA/10044/A"
type input "PAA/10044/A"
click at [233, 249] on div "Select type" at bounding box center [363, 245] width 393 height 16
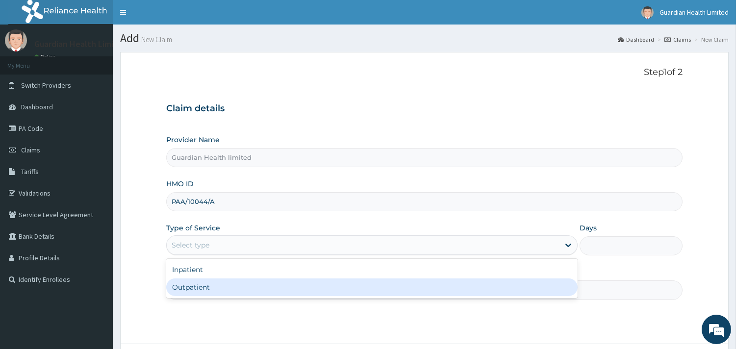
click at [233, 284] on div "Outpatient" at bounding box center [372, 288] width 412 height 18
type input "1"
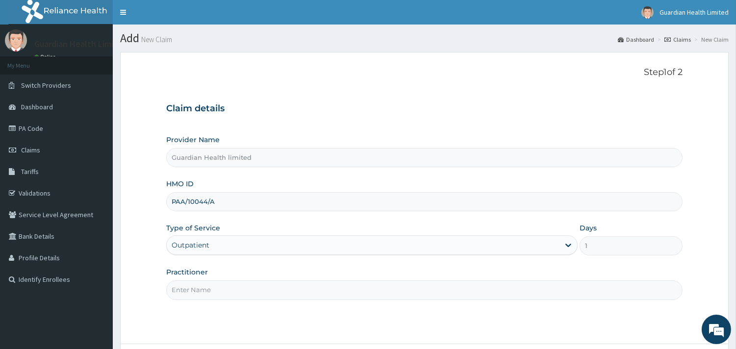
click at [233, 284] on input "Practitioner" at bounding box center [424, 290] width 517 height 19
type input "[PERSON_NAME]"
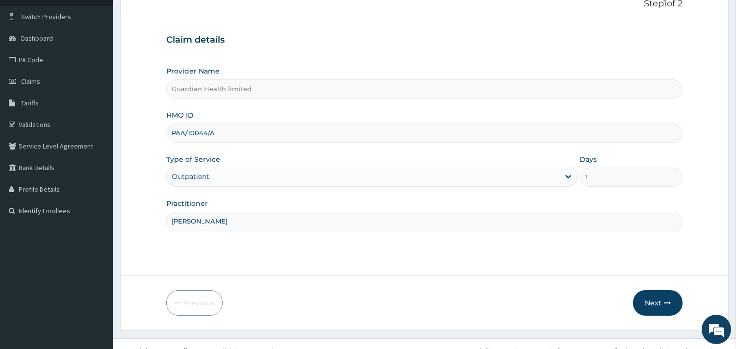
scroll to position [83, 0]
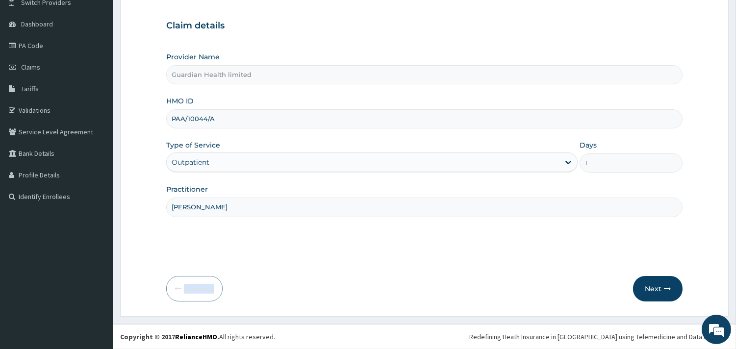
drag, startPoint x: 258, startPoint y: 314, endPoint x: 738, endPoint y: 243, distance: 486.1
click at [453, 245] on form "Step 1 of 2 Claim details Provider Name Guardian Health limited HMO ID PAA/1004…" at bounding box center [424, 143] width 609 height 348
click at [645, 290] on button "Next" at bounding box center [658, 289] width 50 height 26
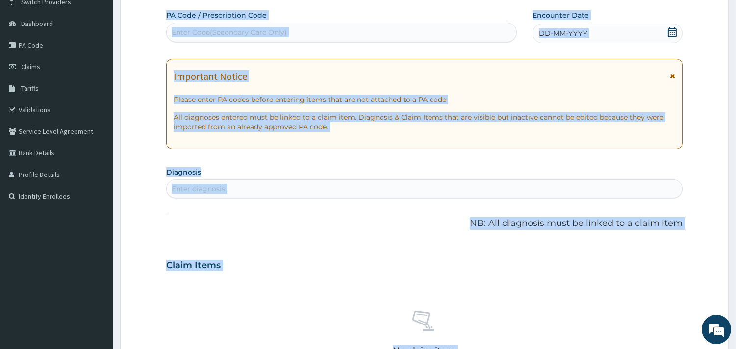
click at [635, 46] on div "PA Code / Prescription Code Enter Code(Secondary Care Only) Encounter Date DD-M…" at bounding box center [424, 264] width 517 height 508
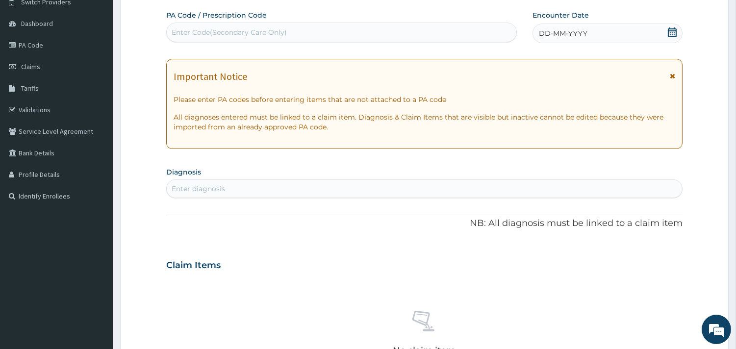
click at [312, 35] on div "Enter Code(Secondary Care Only)" at bounding box center [342, 33] width 350 height 16
paste input "PA/861785"
type input "PA/861785"
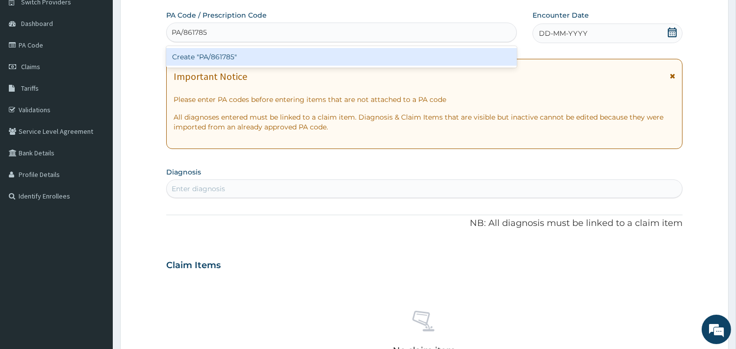
click at [312, 56] on div "Create "PA/861785"" at bounding box center [341, 57] width 351 height 18
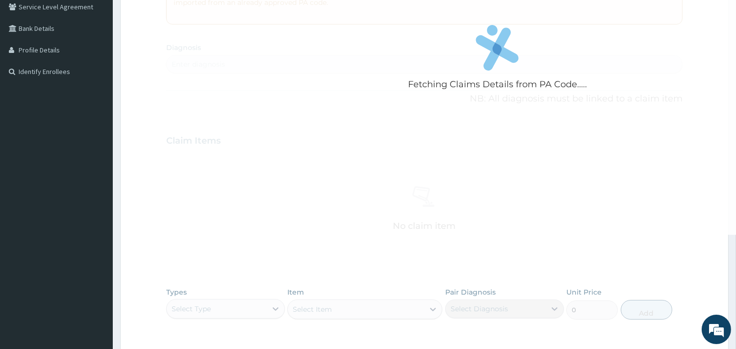
scroll to position [218, 0]
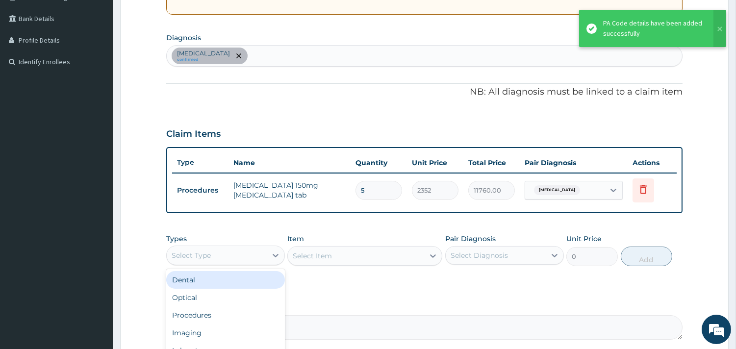
click at [228, 255] on div "Select Type" at bounding box center [217, 256] width 100 height 16
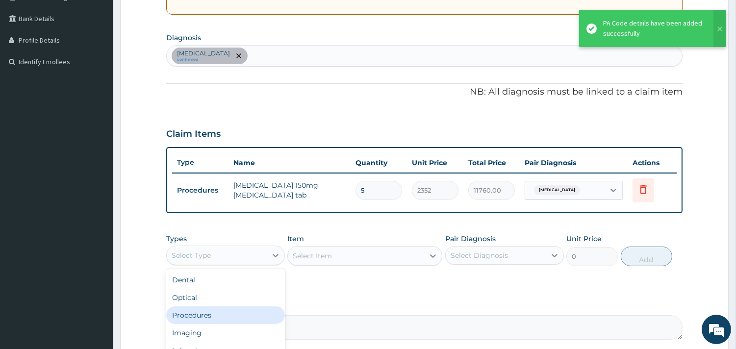
click at [204, 316] on div "Procedures" at bounding box center [225, 316] width 119 height 18
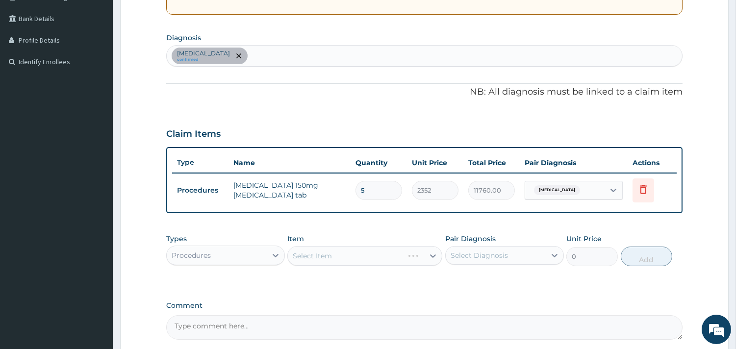
click at [495, 254] on div "Select Diagnosis" at bounding box center [479, 256] width 57 height 10
click at [502, 286] on div "[MEDICAL_DATA]" at bounding box center [504, 281] width 119 height 20
checkbox input "true"
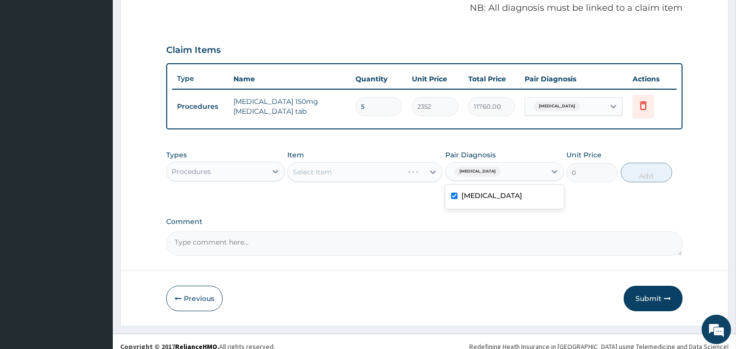
scroll to position [302, 0]
click at [365, 173] on div "Select Item" at bounding box center [364, 172] width 155 height 20
click at [364, 172] on div "Select Item" at bounding box center [364, 172] width 155 height 20
click at [364, 173] on div "Select Item" at bounding box center [364, 172] width 155 height 20
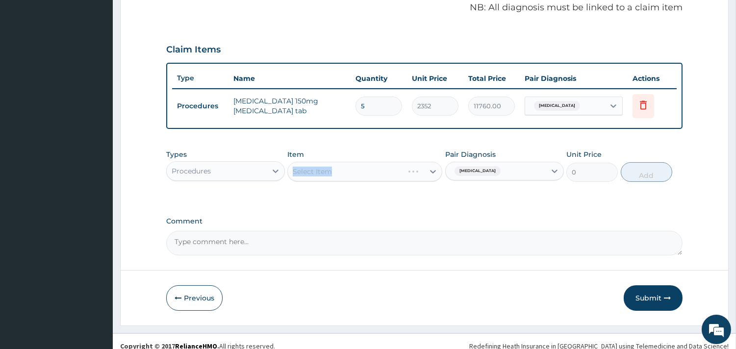
click at [364, 173] on div "Select Item" at bounding box center [364, 172] width 155 height 20
click at [361, 198] on div "Types Procedures Item Select Item Pair Diagnosis [MEDICAL_DATA] Unit Price 0 Add" at bounding box center [424, 173] width 517 height 57
click at [358, 173] on div "Select Item" at bounding box center [356, 172] width 136 height 16
type input "MYCO"
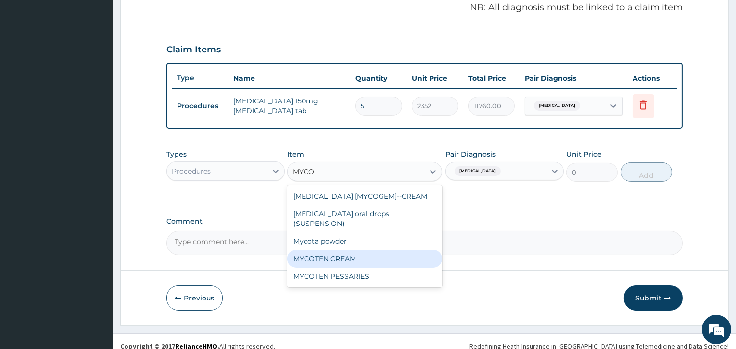
click at [357, 250] on div "MYCOTEN CREAM" at bounding box center [364, 259] width 155 height 18
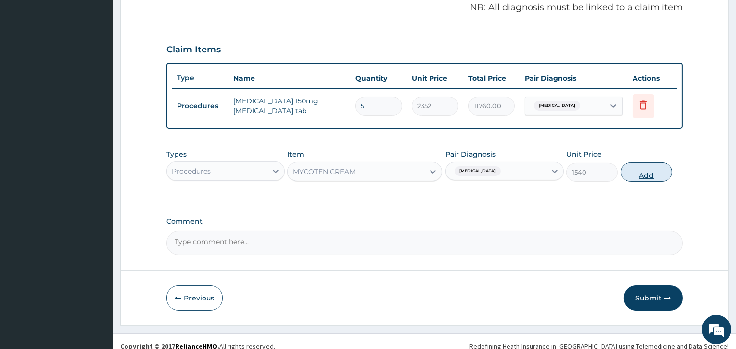
click at [636, 173] on button "Add" at bounding box center [647, 172] width 52 height 20
type input "0"
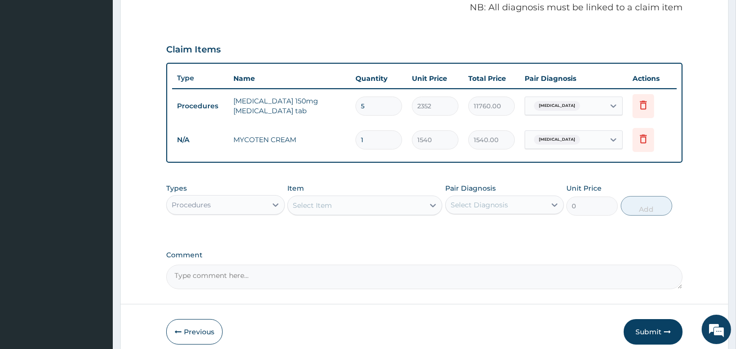
click at [342, 208] on div "Select Item" at bounding box center [356, 206] width 136 height 16
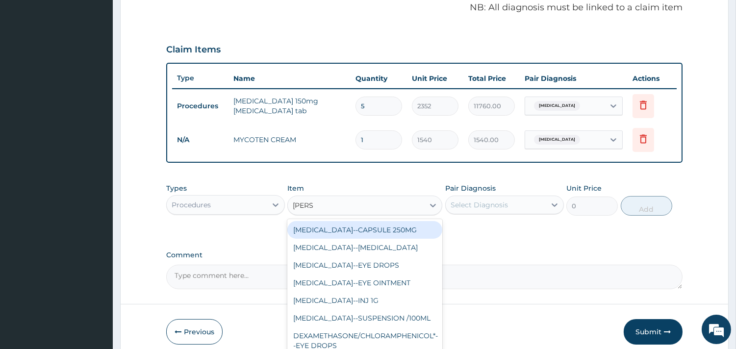
type input "LORAT"
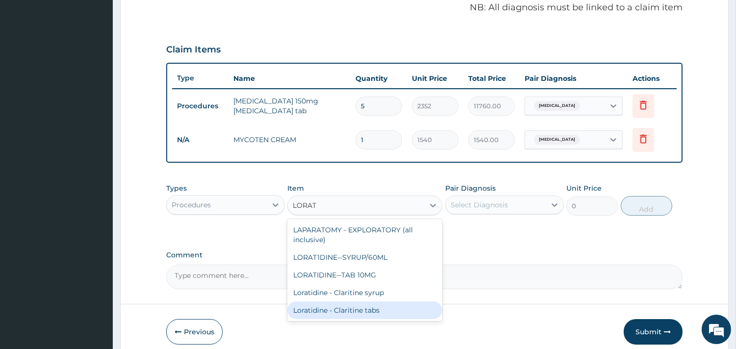
click at [380, 303] on div "Loratidine - Claritine tabs" at bounding box center [364, 311] width 155 height 18
type input "112"
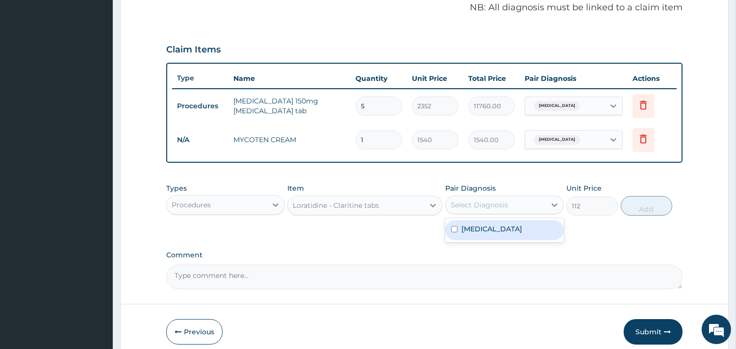
click at [500, 212] on div "Select Diagnosis" at bounding box center [504, 205] width 119 height 19
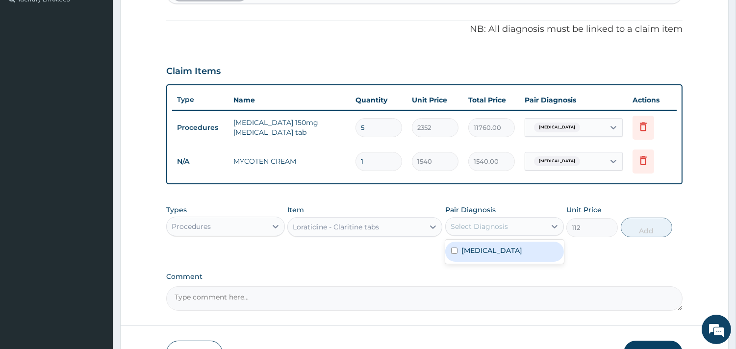
scroll to position [141, 0]
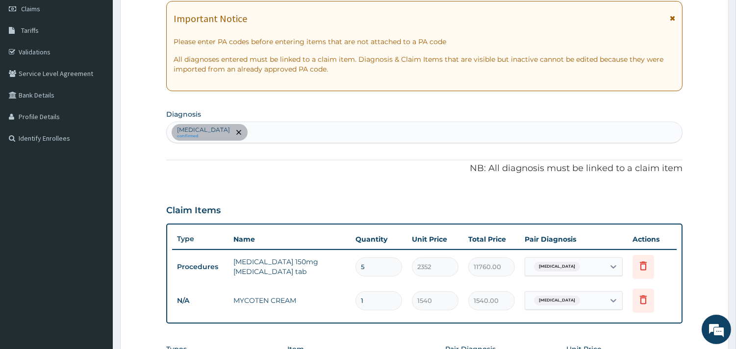
click at [427, 128] on div "[MEDICAL_DATA] confirmed" at bounding box center [425, 132] width 516 height 21
type input "HAYF"
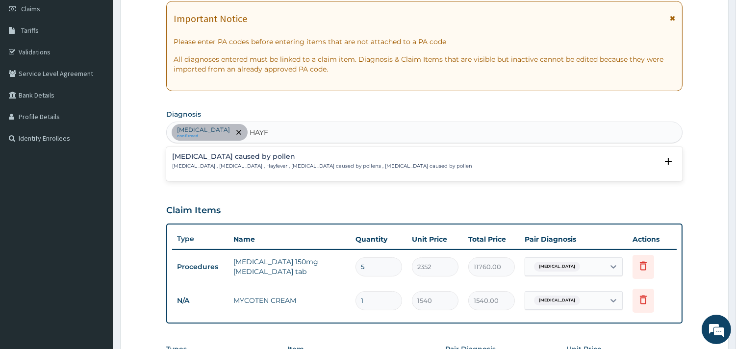
click at [357, 164] on p "[MEDICAL_DATA] , [MEDICAL_DATA] , Hayfever , [MEDICAL_DATA] caused by pollens ,…" at bounding box center [322, 166] width 300 height 7
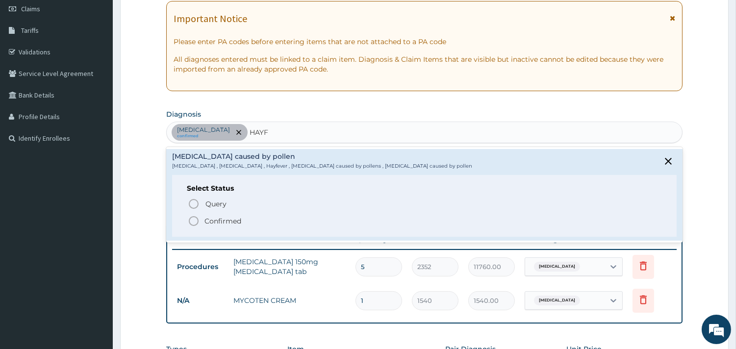
click at [334, 222] on span "Confirmed" at bounding box center [425, 221] width 474 height 12
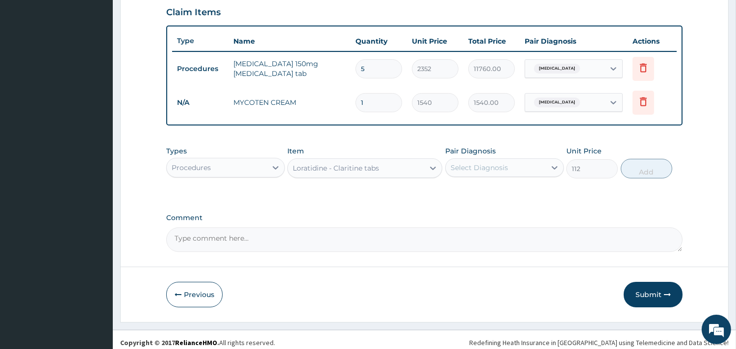
scroll to position [344, 0]
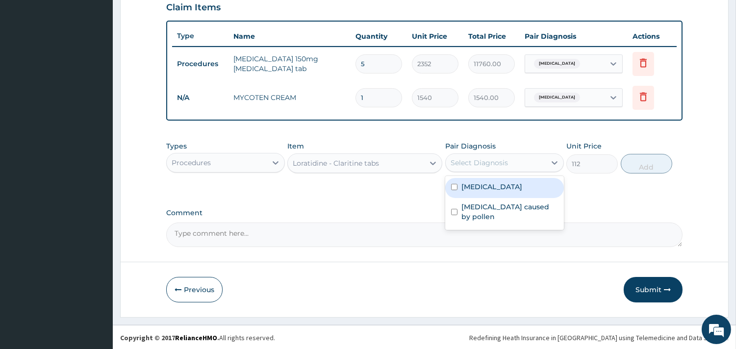
click at [501, 165] on div "Select Diagnosis" at bounding box center [479, 163] width 57 height 10
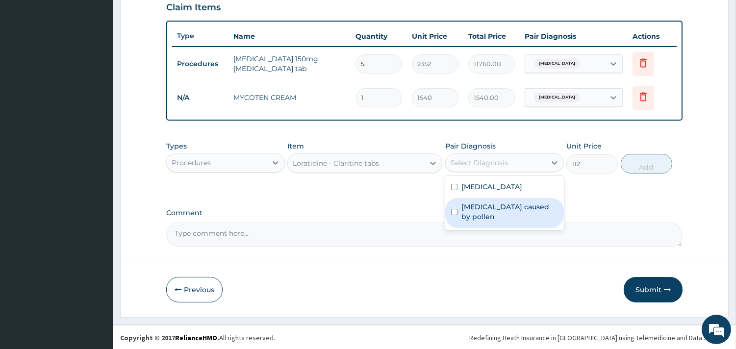
click at [491, 217] on label "[MEDICAL_DATA] caused by pollen" at bounding box center [510, 212] width 97 height 20
checkbox input "true"
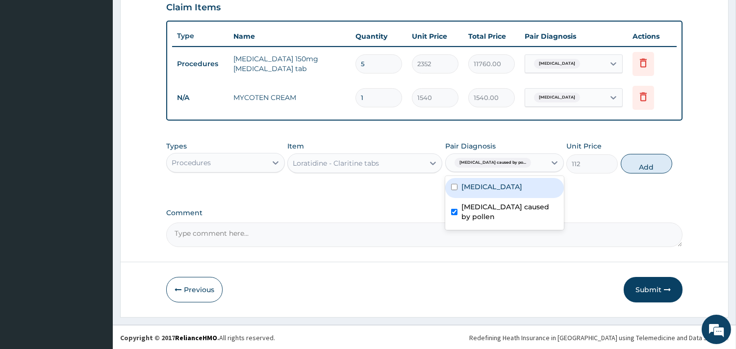
click at [514, 195] on div "[MEDICAL_DATA]" at bounding box center [504, 188] width 119 height 20
checkbox input "true"
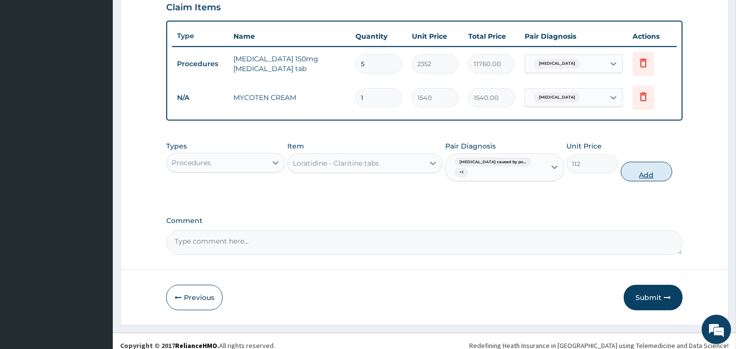
click at [638, 167] on button "Add" at bounding box center [647, 172] width 52 height 20
type input "0"
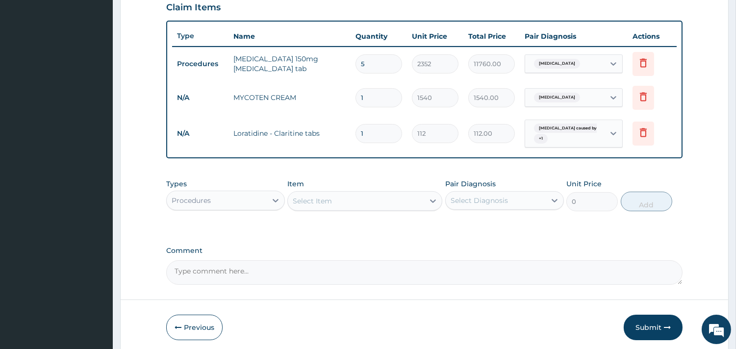
click at [347, 198] on div "Select Item" at bounding box center [356, 201] width 136 height 16
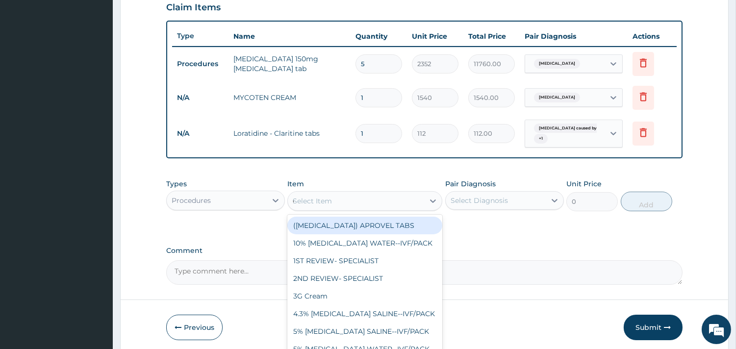
type input "GP"
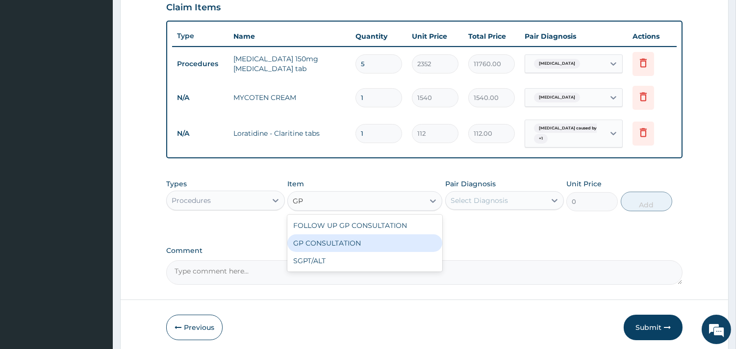
click at [425, 245] on div "GP CONSULTATION" at bounding box center [364, 243] width 155 height 18
type input "2500"
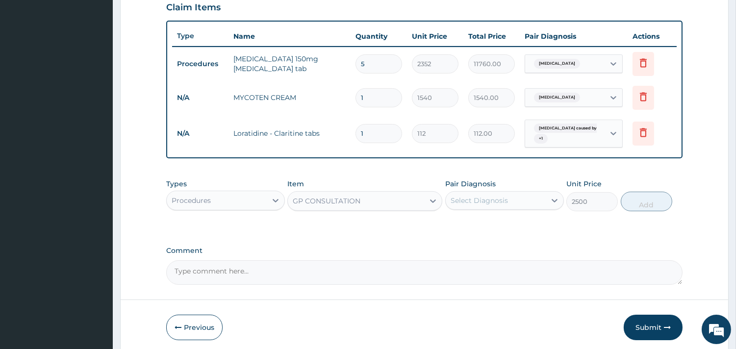
click at [497, 188] on div "Pair Diagnosis Select Diagnosis" at bounding box center [504, 195] width 119 height 32
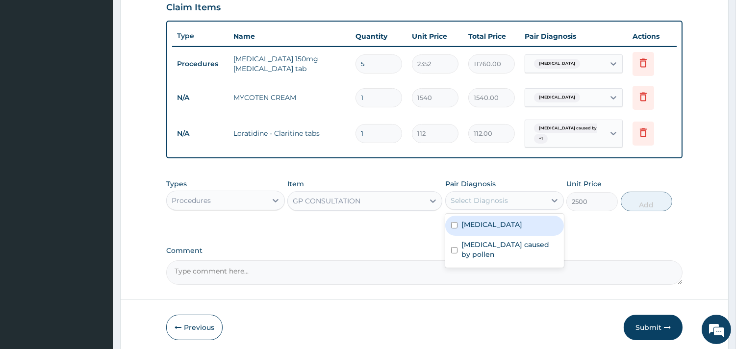
click at [503, 197] on div "Select Diagnosis" at bounding box center [479, 201] width 57 height 10
click at [529, 228] on div "Tinea pedis" at bounding box center [504, 226] width 119 height 20
checkbox input "true"
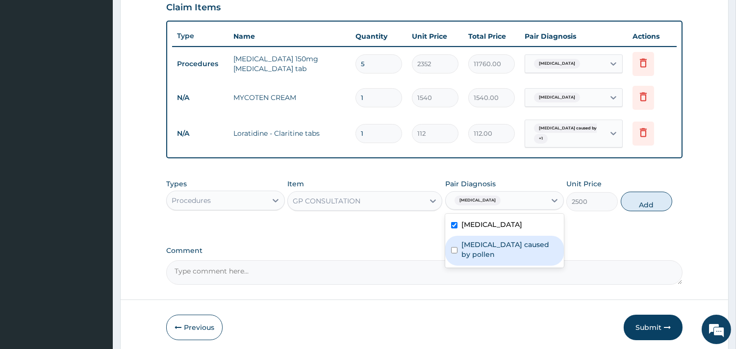
click at [543, 247] on label "[MEDICAL_DATA] caused by pollen" at bounding box center [510, 250] width 97 height 20
checkbox input "true"
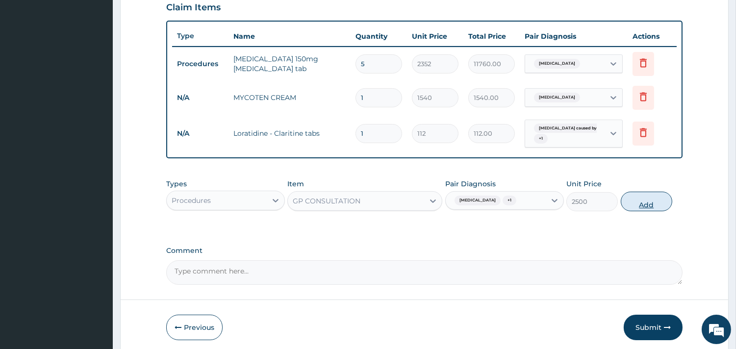
click at [654, 195] on button "Add" at bounding box center [647, 202] width 52 height 20
type input "0"
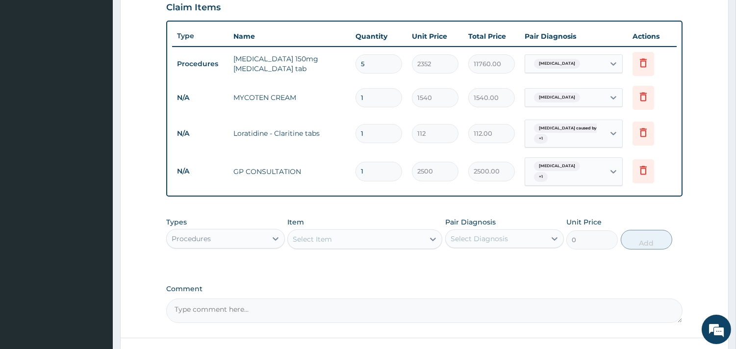
click at [339, 237] on div "Select Item" at bounding box center [356, 240] width 136 height 16
type input "REGI"
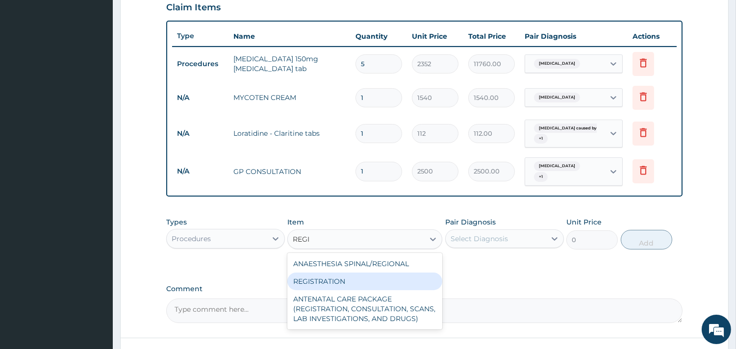
click at [373, 273] on div "REGISTRATION" at bounding box center [364, 282] width 155 height 18
type input "2800"
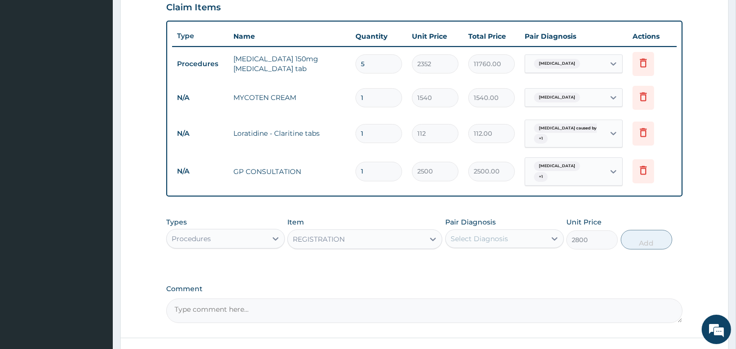
click at [479, 235] on div "Select Diagnosis" at bounding box center [479, 239] width 57 height 10
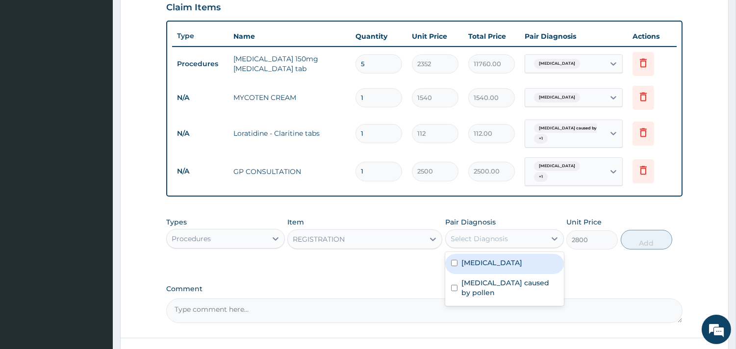
click at [507, 265] on div "Tinea pedis" at bounding box center [504, 264] width 119 height 20
checkbox input "true"
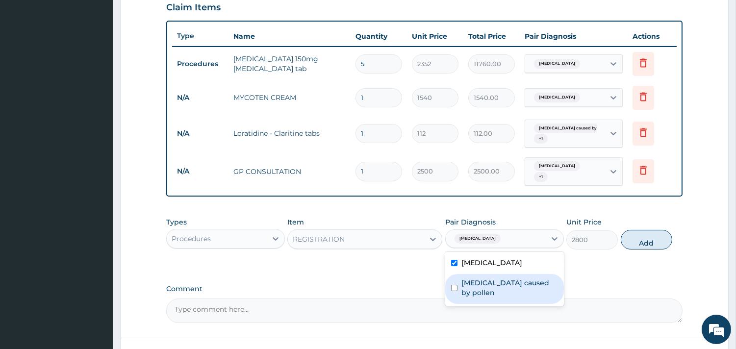
click at [526, 279] on label "[MEDICAL_DATA] caused by pollen" at bounding box center [510, 288] width 97 height 20
checkbox input "true"
click at [660, 222] on div "Types Procedures Item REGISTRATION Pair Diagnosis option Allergic rhinitis caus…" at bounding box center [424, 233] width 517 height 42
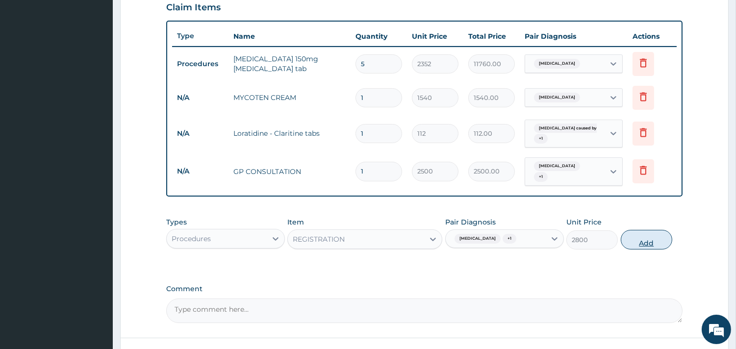
click at [656, 233] on button "Add" at bounding box center [647, 240] width 52 height 20
type input "0"
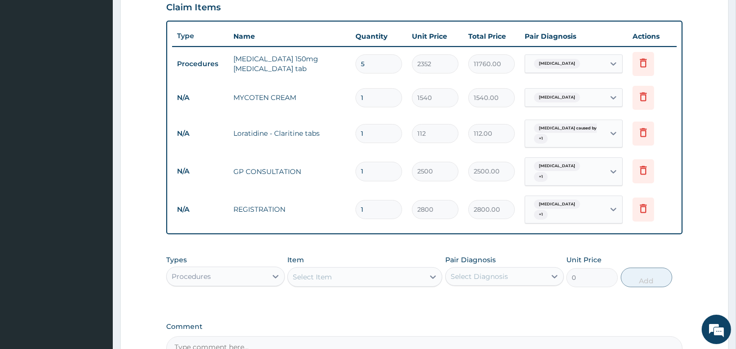
click at [370, 132] on input "1" at bounding box center [379, 133] width 47 height 19
type input "0.00"
type input "1"
type input "112.00"
type input "10"
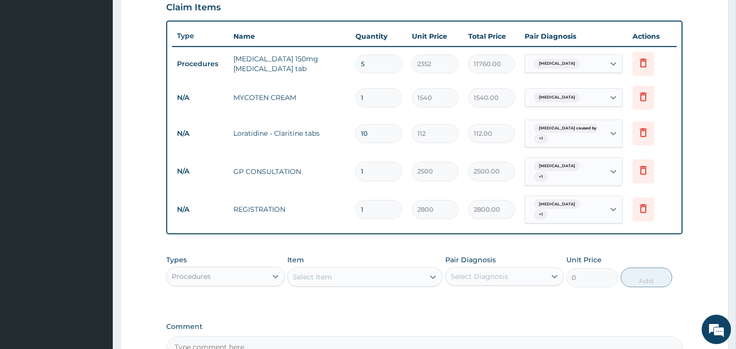
type input "1120.00"
type input "10"
click at [271, 184] on tr "N/A GP CONSULTATION 1 2500 2500.00 Tinea pedis + 1 Delete" at bounding box center [424, 172] width 505 height 38
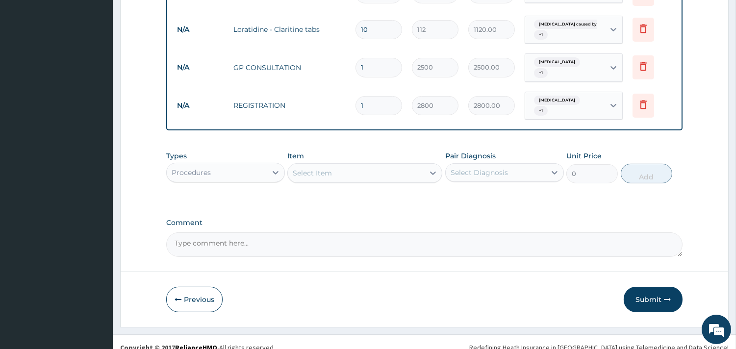
scroll to position [451, 0]
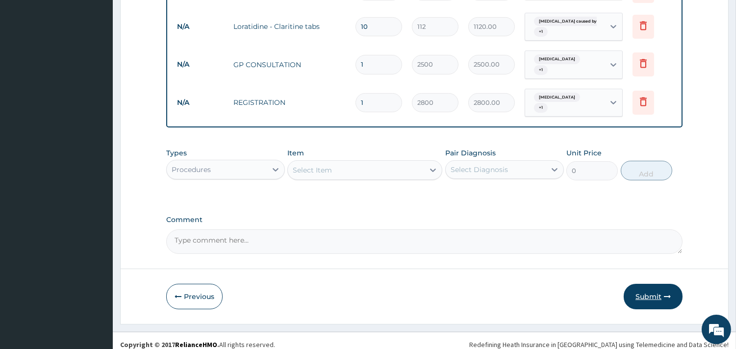
click at [635, 285] on button "Submit" at bounding box center [653, 297] width 59 height 26
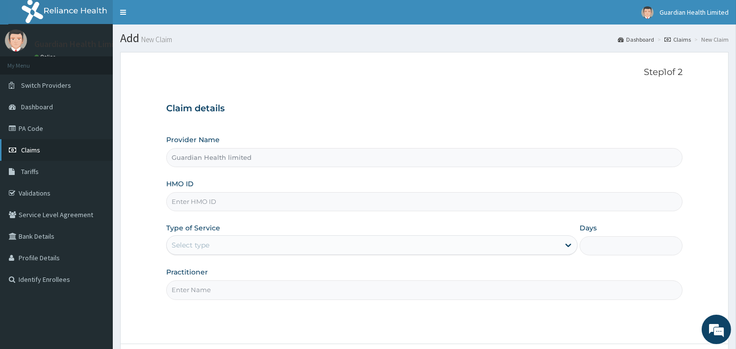
click at [57, 151] on link "Claims" at bounding box center [56, 150] width 113 height 22
click at [253, 206] on input "HMO ID" at bounding box center [424, 201] width 517 height 19
paste input "GSV/10141/C"
type input "GSV/10141/C"
click at [190, 247] on div "Select type" at bounding box center [191, 245] width 38 height 10
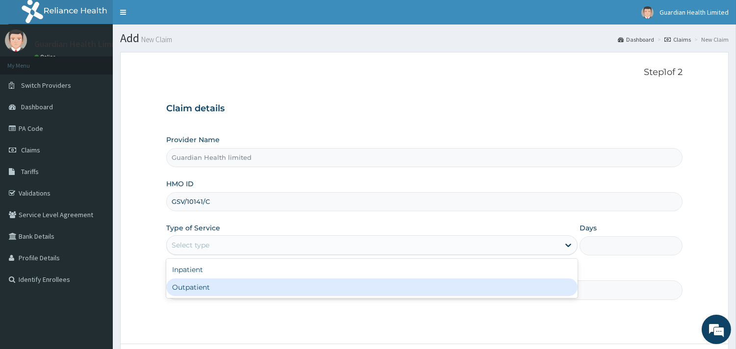
click at [208, 296] on div "Outpatient" at bounding box center [372, 288] width 412 height 18
type input "1"
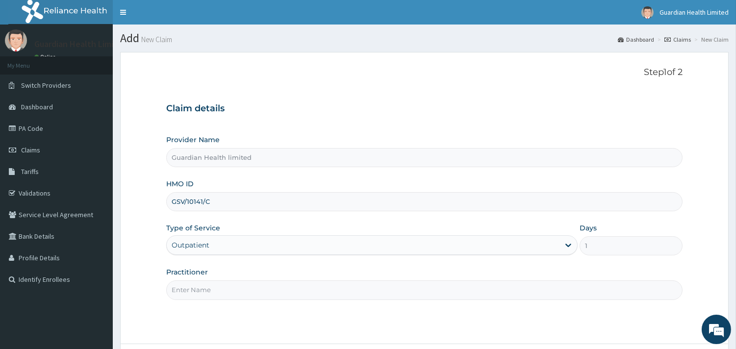
click at [243, 286] on input "Practitioner" at bounding box center [424, 290] width 517 height 19
type input "[PERSON_NAME]"
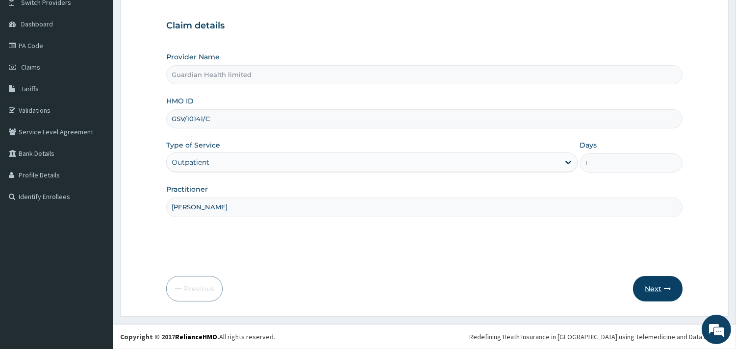
click at [655, 290] on button "Next" at bounding box center [658, 289] width 50 height 26
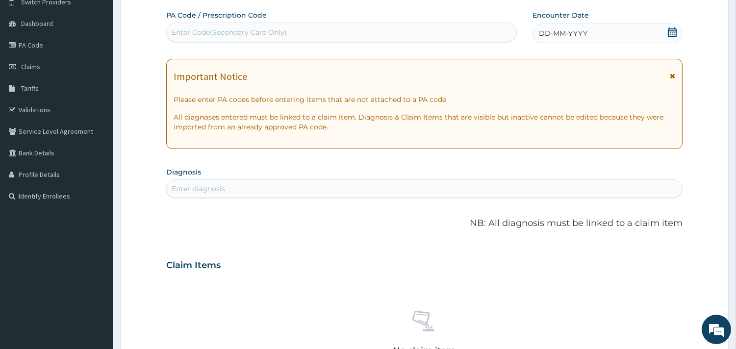
click at [568, 36] on span "DD-MM-YYYY" at bounding box center [563, 33] width 49 height 10
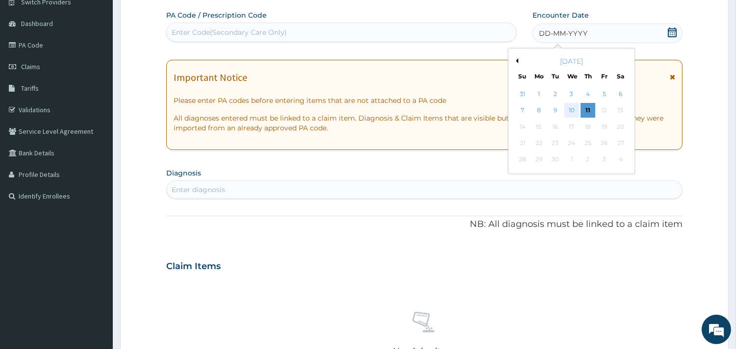
click at [570, 109] on div "10" at bounding box center [571, 111] width 15 height 15
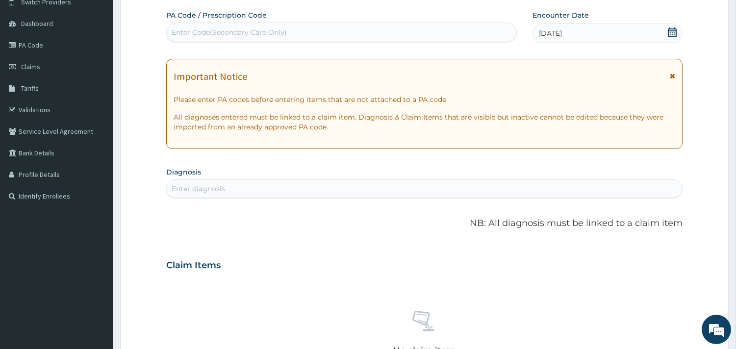
click at [410, 186] on div "Enter diagnosis" at bounding box center [425, 189] width 516 height 16
type input "MALA"
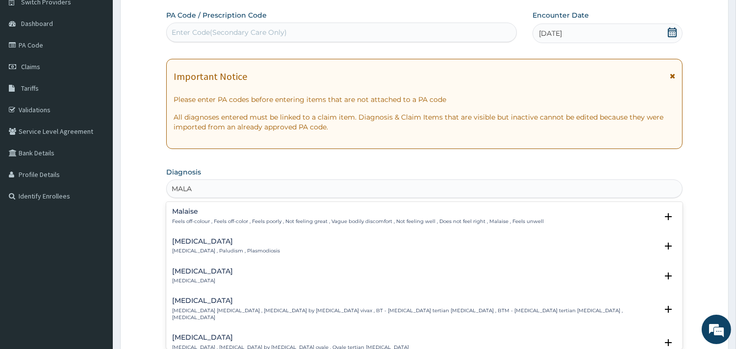
click at [206, 241] on h4 "[MEDICAL_DATA]" at bounding box center [226, 241] width 108 height 7
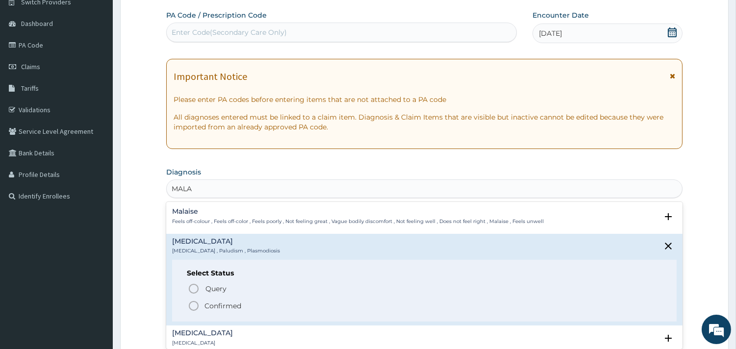
click at [224, 308] on p "Confirmed" at bounding box center [223, 306] width 37 height 10
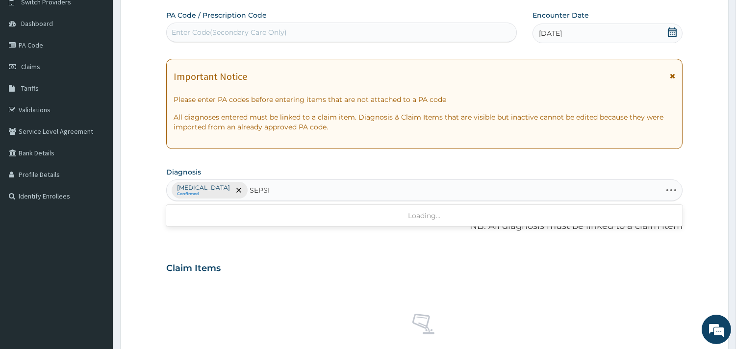
type input "[MEDICAL_DATA]"
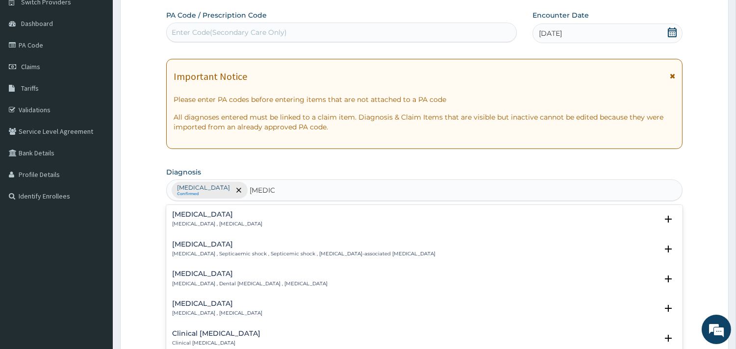
click at [227, 223] on p "[MEDICAL_DATA] , [MEDICAL_DATA]" at bounding box center [217, 224] width 90 height 7
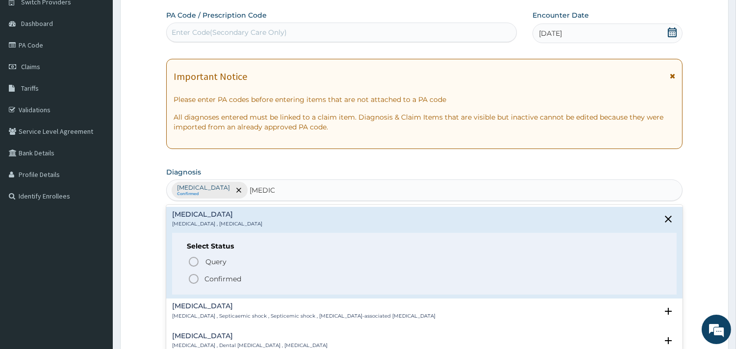
click at [257, 279] on span "Confirmed" at bounding box center [425, 279] width 474 height 12
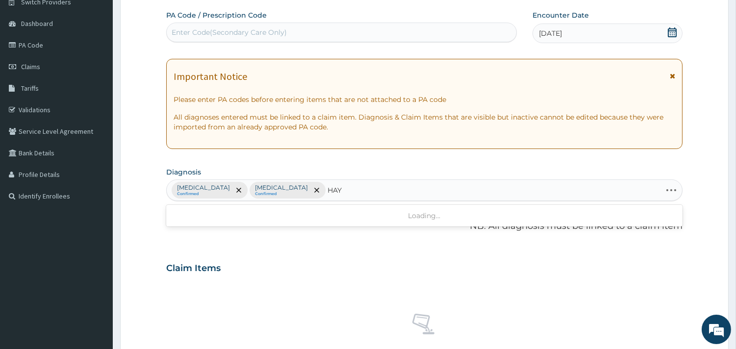
type input "HAYF"
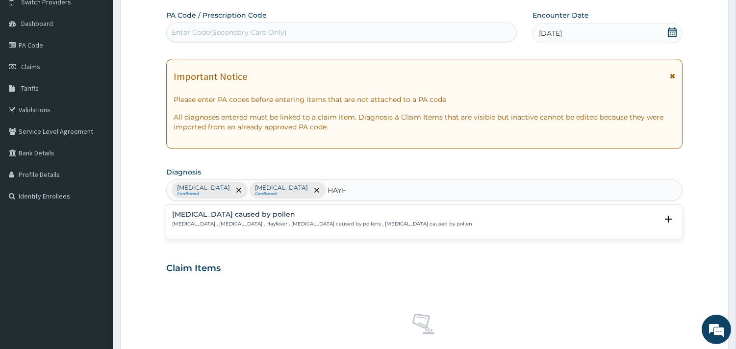
click at [234, 222] on p "Pollinosis , Hay fever , Hayfever , Allergic rhinitis caused by pollens , Aller…" at bounding box center [322, 224] width 300 height 7
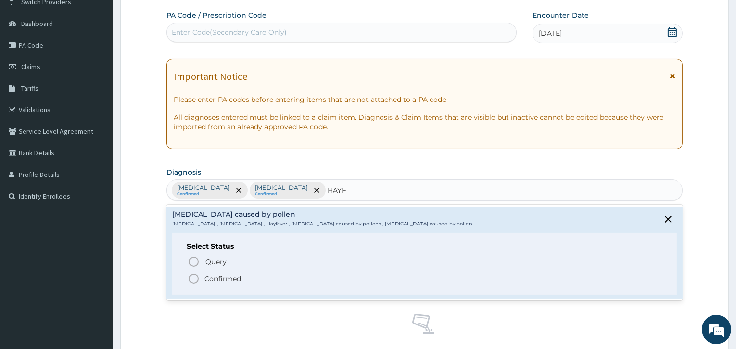
click at [246, 280] on span "Confirmed" at bounding box center [425, 279] width 474 height 12
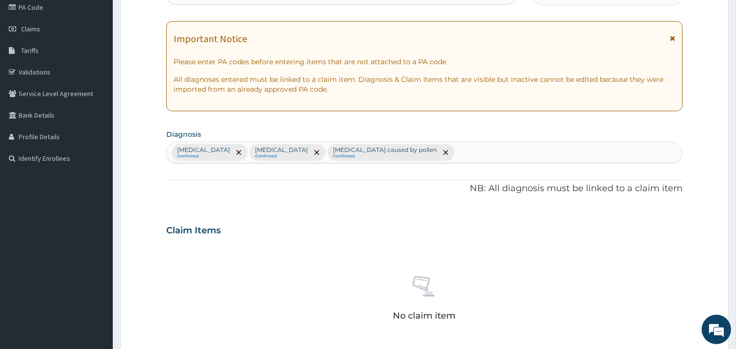
scroll to position [354, 0]
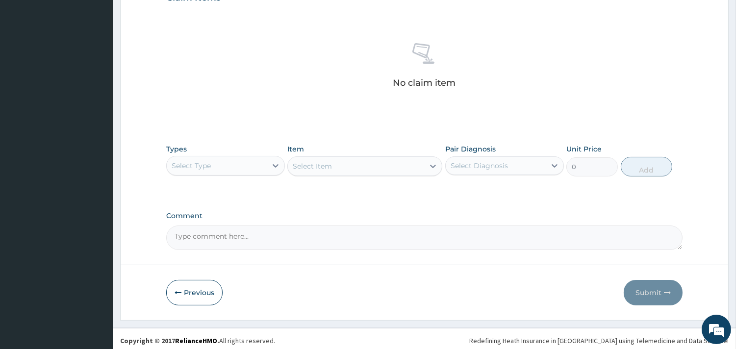
click at [205, 170] on div "Select Type" at bounding box center [217, 166] width 100 height 16
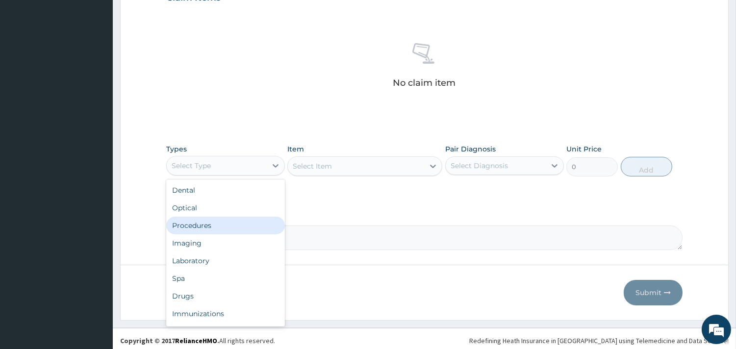
click at [217, 226] on div "Procedures" at bounding box center [225, 226] width 119 height 18
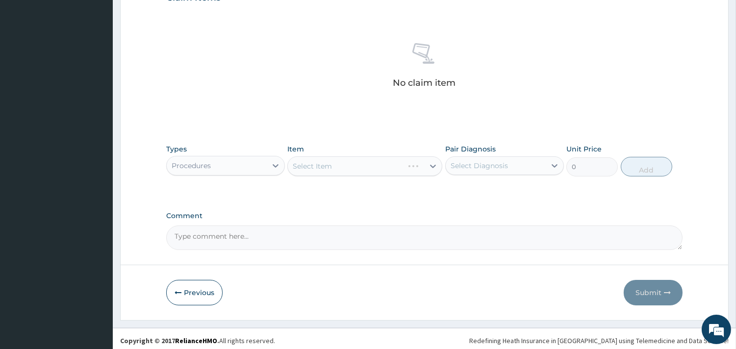
click at [468, 166] on div "Select Diagnosis" at bounding box center [479, 166] width 57 height 10
click at [479, 176] on div "Pair Diagnosis Select Diagnosis" at bounding box center [504, 160] width 119 height 32
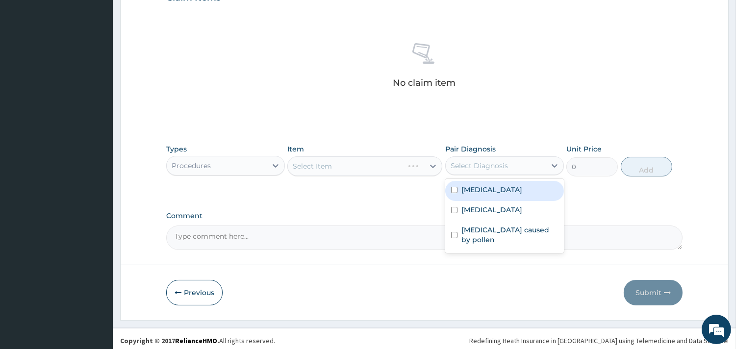
click at [486, 163] on div "Select Diagnosis" at bounding box center [479, 166] width 57 height 10
click at [492, 201] on div "Sepsis" at bounding box center [504, 211] width 119 height 20
checkbox input "true"
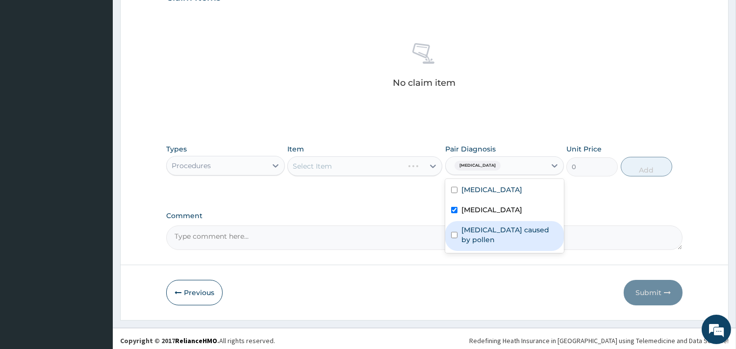
click at [507, 225] on label "Allergic rhinitis caused by pollen" at bounding box center [510, 235] width 97 height 20
checkbox input "true"
click at [361, 166] on div "Select Item" at bounding box center [364, 166] width 155 height 20
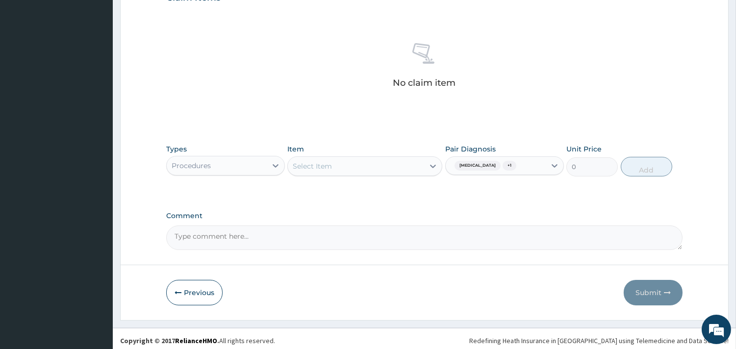
click at [361, 166] on div "Select Item" at bounding box center [356, 166] width 136 height 16
type input "REGIS"
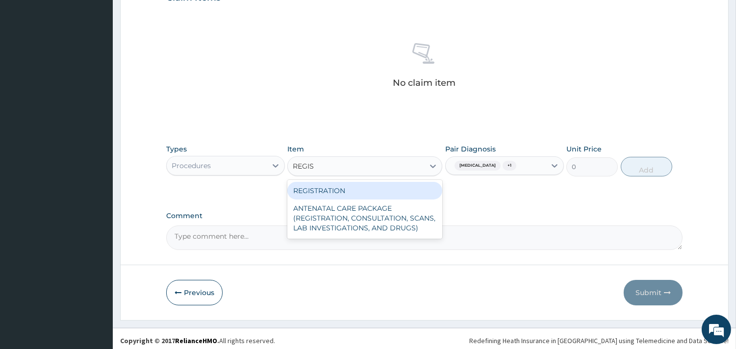
click at [368, 190] on div "REGISTRATION" at bounding box center [364, 191] width 155 height 18
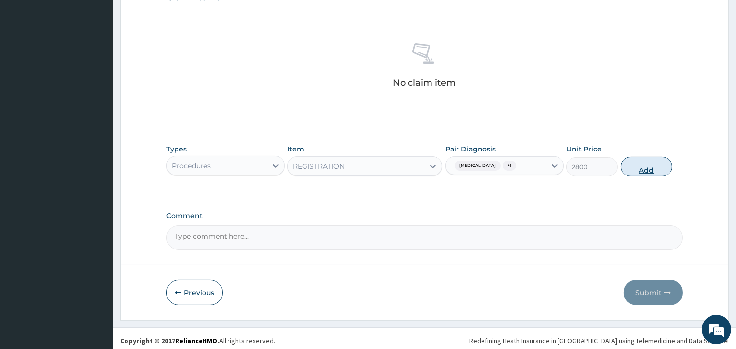
click at [629, 163] on button "Add" at bounding box center [647, 167] width 52 height 20
type input "0"
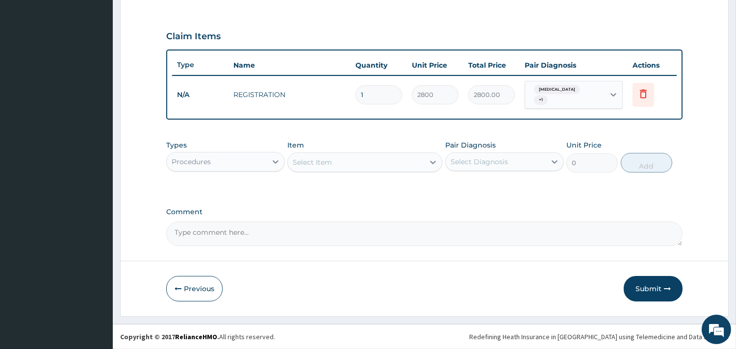
scroll to position [311, 0]
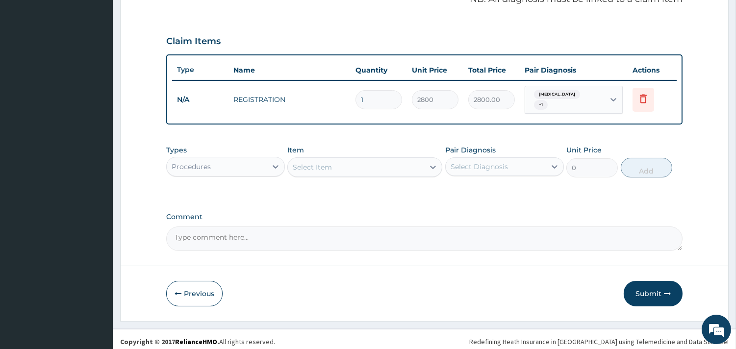
click at [327, 162] on div "Select Item" at bounding box center [312, 167] width 39 height 10
type input "GP"
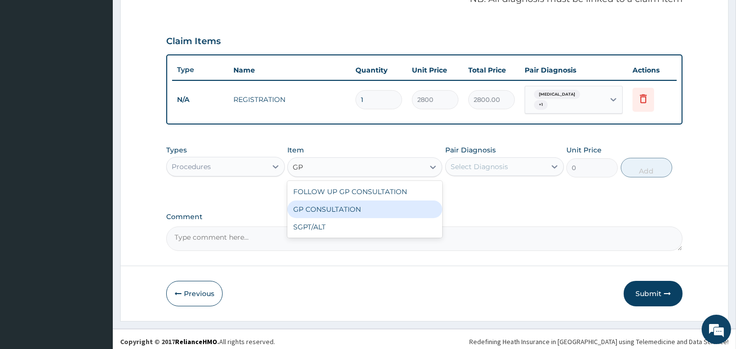
click at [377, 201] on div "GP CONSULTATION" at bounding box center [364, 210] width 155 height 18
type input "2500"
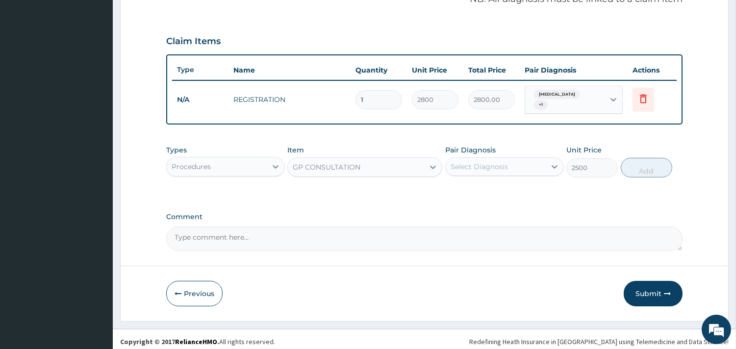
click at [489, 162] on div "Select Diagnosis" at bounding box center [479, 167] width 57 height 10
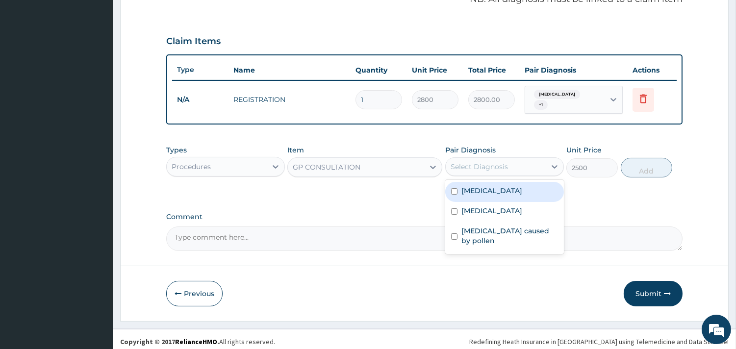
click at [508, 190] on div "Malaria" at bounding box center [504, 192] width 119 height 20
checkbox input "true"
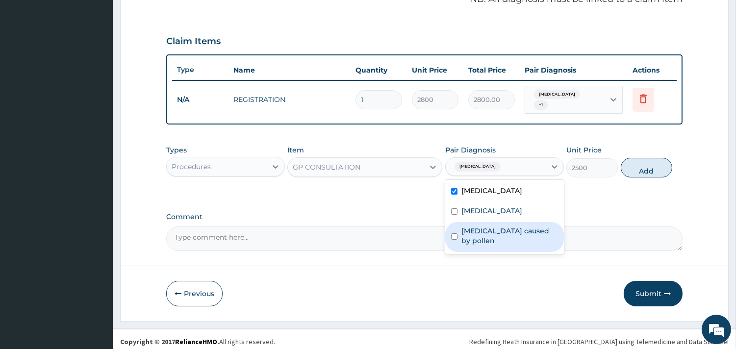
click at [522, 222] on div "Allergic rhinitis caused by pollen" at bounding box center [504, 237] width 119 height 30
checkbox input "true"
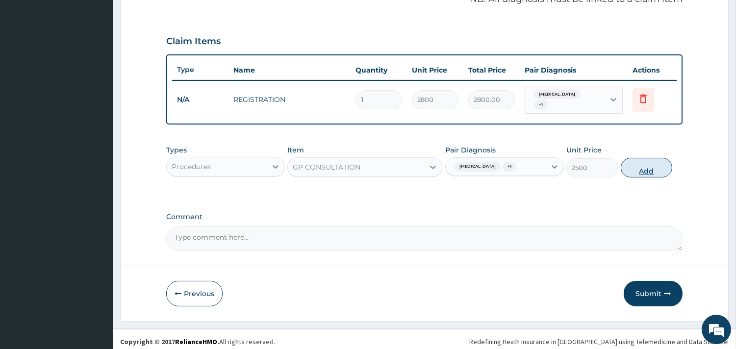
click at [642, 169] on button "Add" at bounding box center [647, 168] width 52 height 20
type input "0"
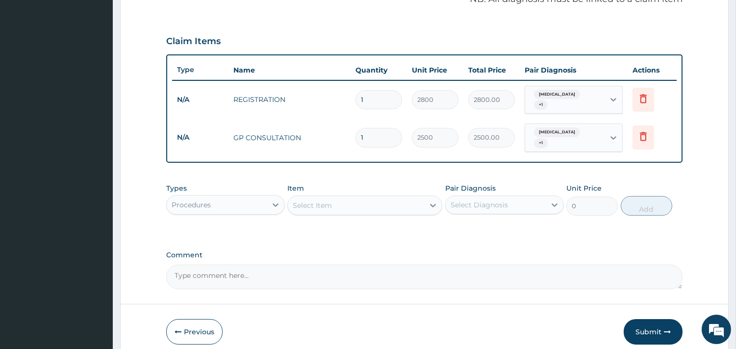
click at [356, 198] on div "Select Item" at bounding box center [356, 206] width 136 height 16
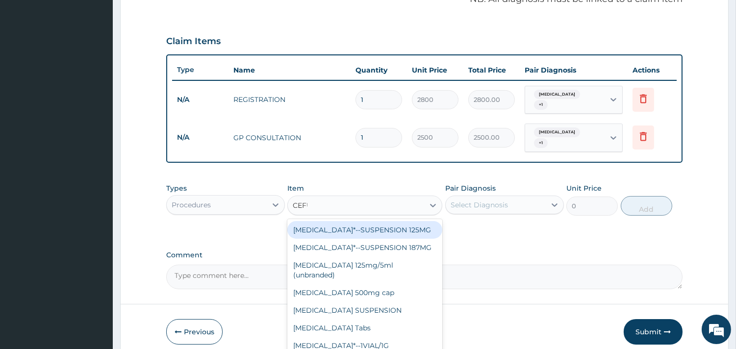
type input "CEFUR"
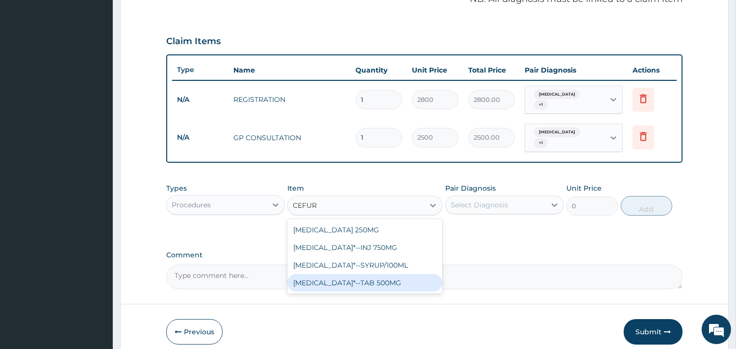
click at [389, 274] on div "CEFUROXIME*--TAB 500MG" at bounding box center [364, 283] width 155 height 18
type input "368.2"
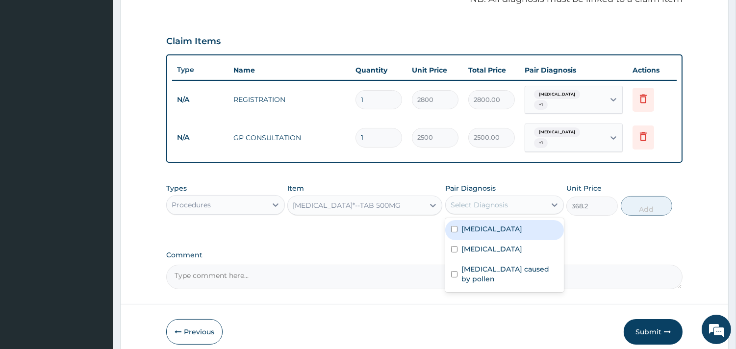
click at [470, 200] on div "Select Diagnosis" at bounding box center [479, 205] width 57 height 10
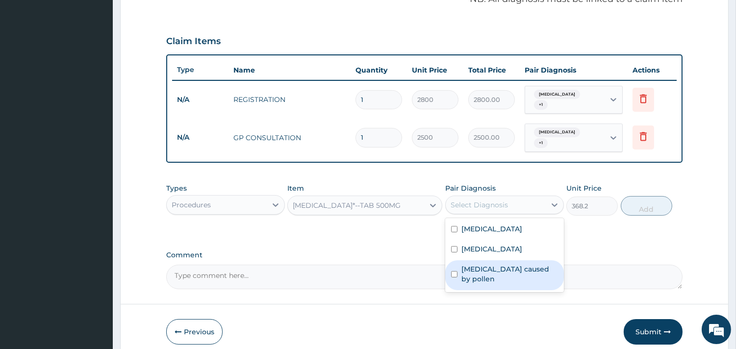
click at [472, 260] on div "[MEDICAL_DATA] caused by pollen" at bounding box center [504, 275] width 119 height 30
checkbox input "true"
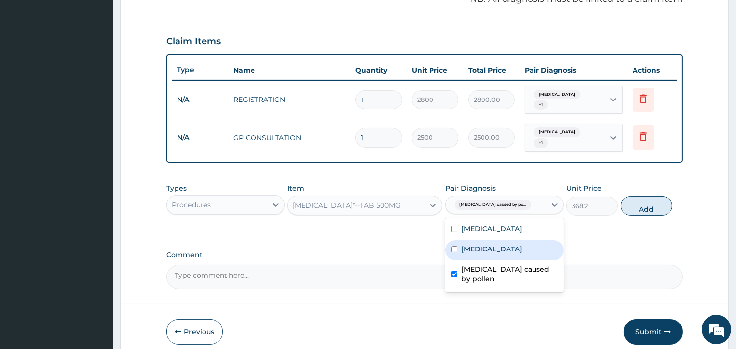
click at [503, 240] on div "Sepsis" at bounding box center [504, 250] width 119 height 20
checkbox input "true"
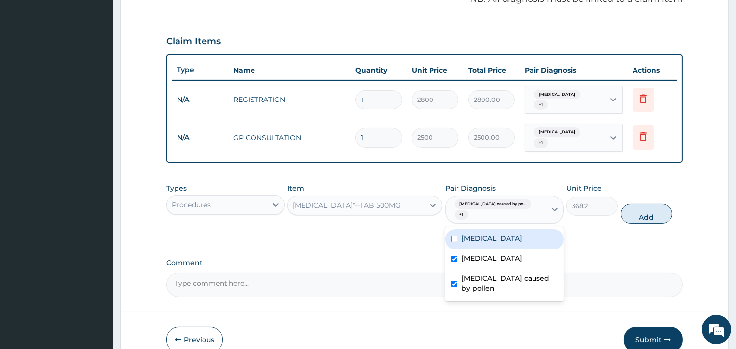
click at [532, 214] on div "Allergic rhinitis caused by po... + 1" at bounding box center [496, 209] width 100 height 27
click at [530, 207] on div "Allergic rhinitis caused by po... + 1" at bounding box center [494, 210] width 87 height 24
click at [528, 231] on div "Malaria" at bounding box center [504, 240] width 119 height 20
checkbox input "true"
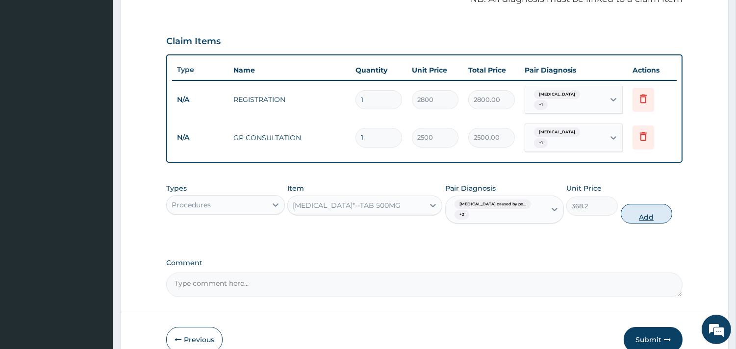
click at [639, 204] on button "Add" at bounding box center [647, 214] width 52 height 20
type input "0"
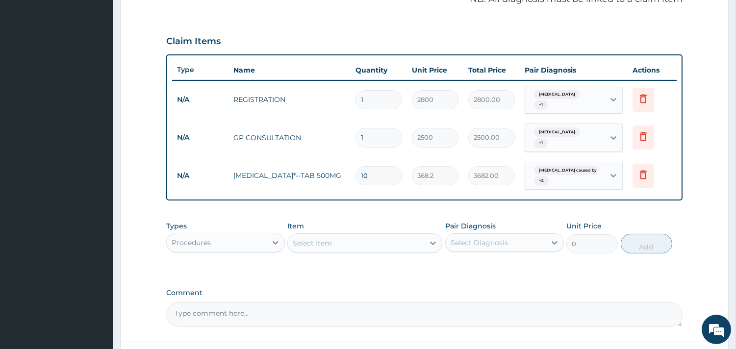
type input "10"
click at [394, 235] on div "Select Item" at bounding box center [356, 243] width 136 height 16
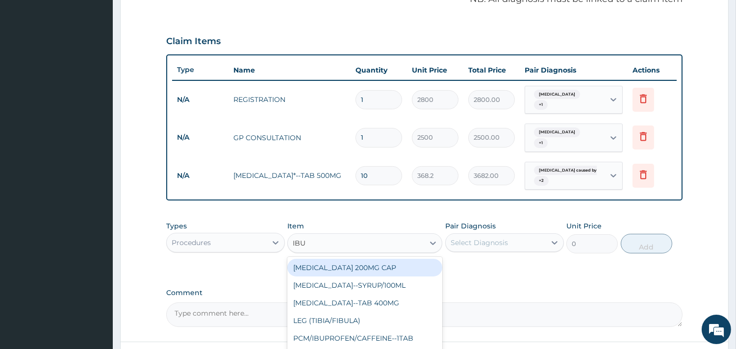
type input "IBUP"
click at [377, 262] on div "IBUPROFEN 200MG CAP" at bounding box center [364, 268] width 155 height 18
type input "56"
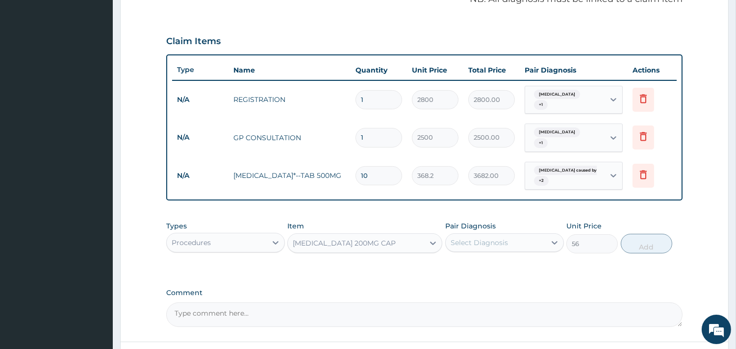
click at [501, 222] on div "Pair Diagnosis Select Diagnosis" at bounding box center [504, 237] width 119 height 32
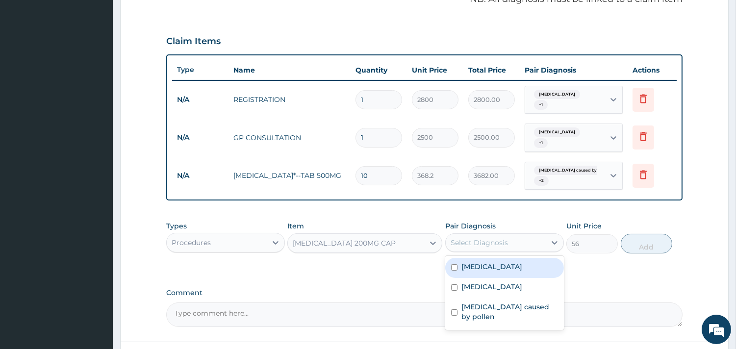
click at [505, 238] on div "Select Diagnosis" at bounding box center [479, 243] width 57 height 10
click at [507, 259] on div "[MEDICAL_DATA]" at bounding box center [504, 268] width 119 height 20
checkbox input "true"
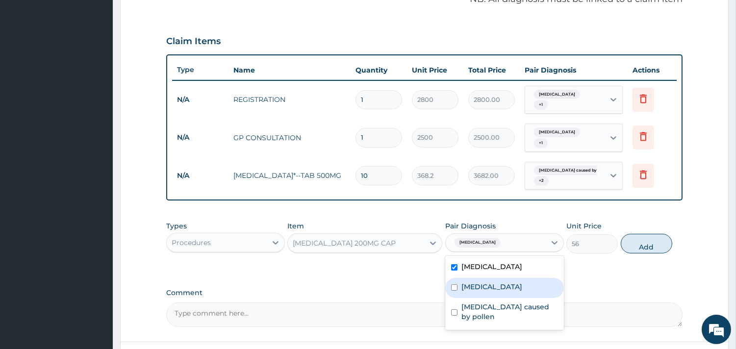
click at [515, 282] on div "[MEDICAL_DATA]" at bounding box center [504, 288] width 119 height 20
checkbox input "true"
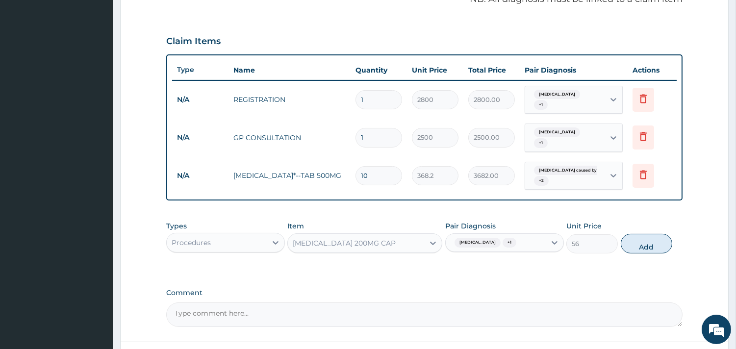
click at [638, 222] on div "Types Procedures Item IBUPROFEN 200MG CAP Pair Diagnosis Malaria + 1 Unit Price…" at bounding box center [424, 237] width 517 height 42
click at [638, 237] on button "Add" at bounding box center [647, 244] width 52 height 20
type input "0"
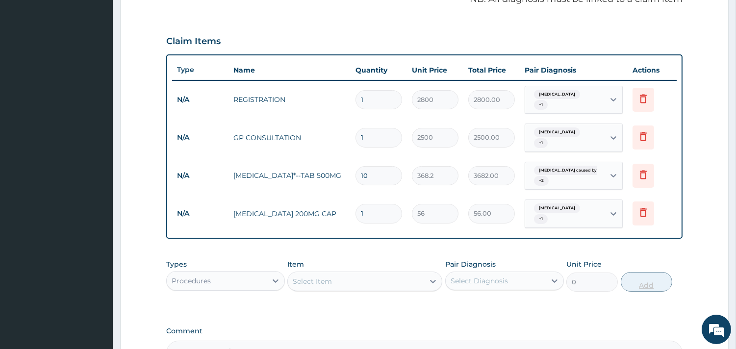
type input "19"
type input "1064.00"
type input "1"
type input "56.00"
type input "10"
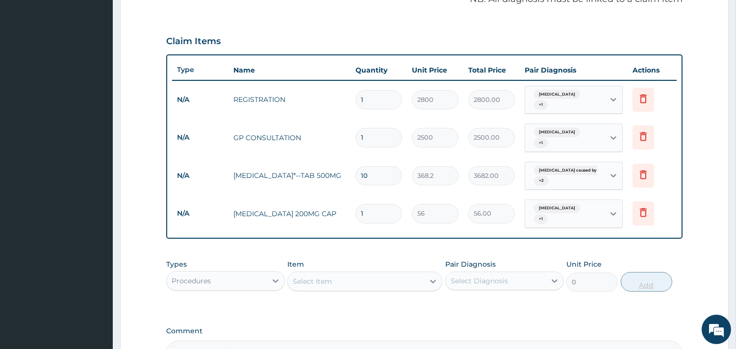
type input "560.00"
type input "10"
click at [648, 171] on icon at bounding box center [644, 175] width 12 height 12
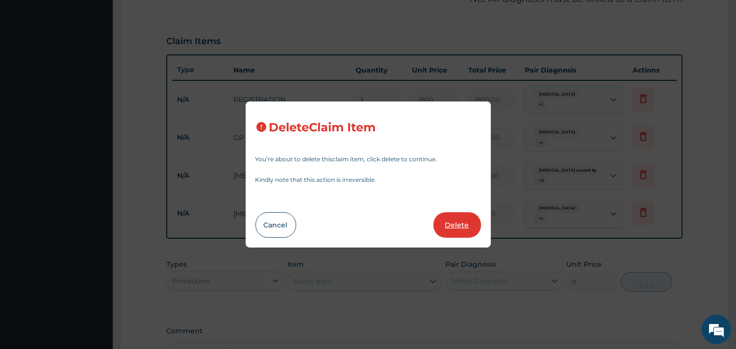
click at [479, 221] on button "Delete" at bounding box center [458, 225] width 48 height 26
type input "56"
type input "560.00"
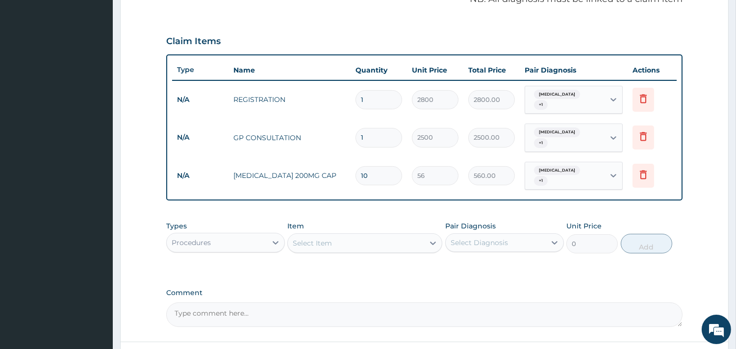
click at [324, 238] on div "Select Item" at bounding box center [312, 243] width 39 height 10
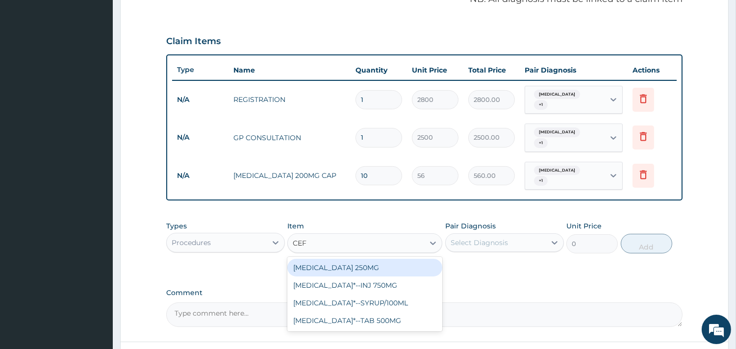
type input "CEFU"
click at [413, 259] on div "CEFUROXIME 250MG" at bounding box center [364, 268] width 155 height 18
type input "378"
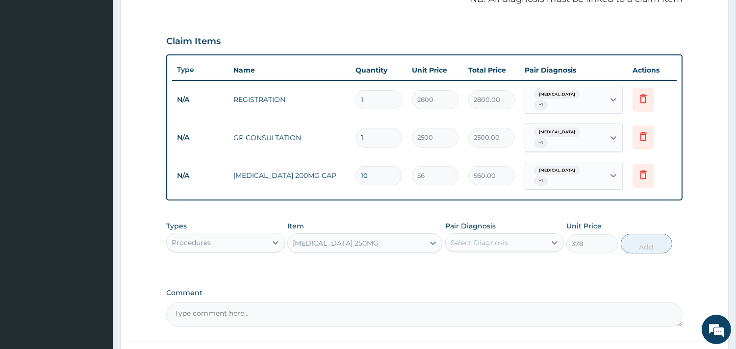
click at [480, 240] on div "Pair Diagnosis Select Diagnosis" at bounding box center [504, 237] width 119 height 32
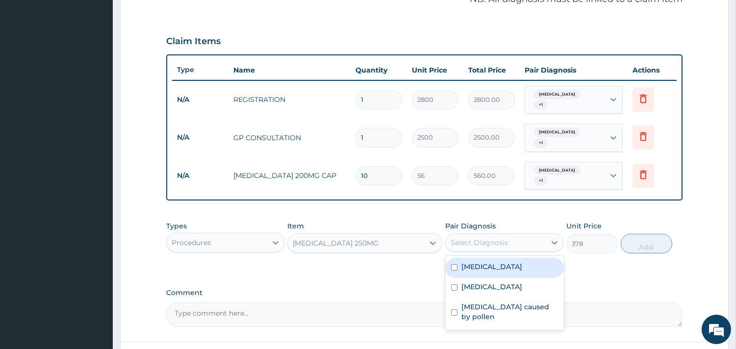
click at [498, 238] on div "Select Diagnosis" at bounding box center [479, 243] width 57 height 10
click at [495, 260] on div "[MEDICAL_DATA]" at bounding box center [504, 268] width 119 height 20
checkbox input "true"
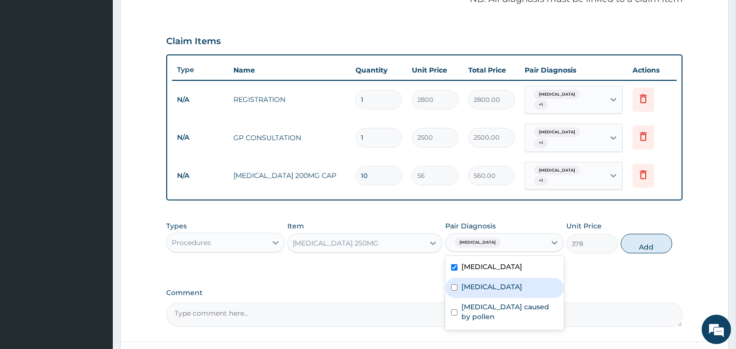
click at [498, 280] on div "[MEDICAL_DATA]" at bounding box center [504, 288] width 119 height 20
checkbox input "true"
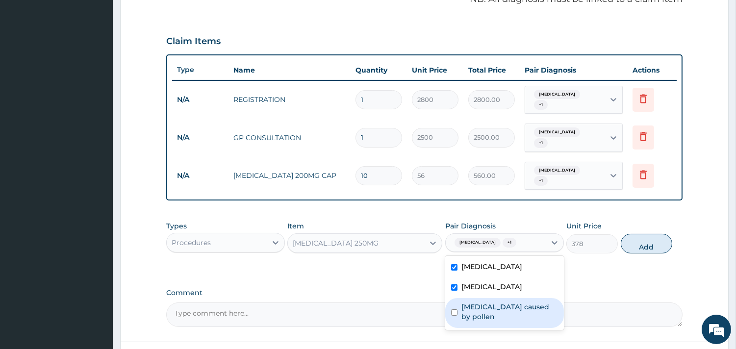
click at [508, 298] on div "Allergic rhinitis caused by pollen" at bounding box center [504, 313] width 119 height 30
checkbox input "true"
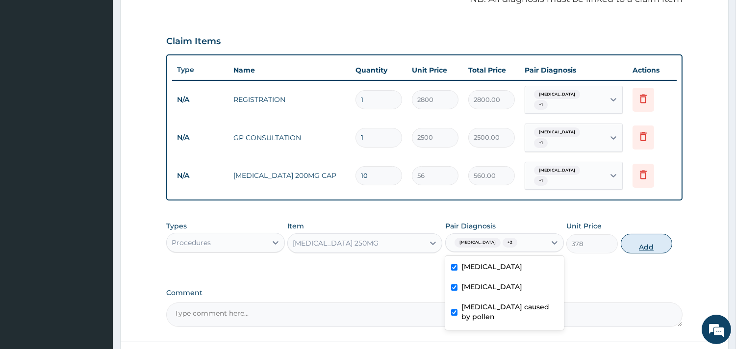
click at [643, 234] on button "Add" at bounding box center [647, 244] width 52 height 20
type input "0"
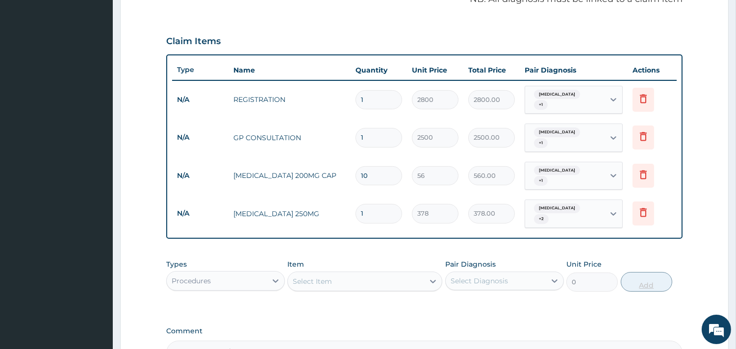
type input "10"
type input "3780.00"
type input "10"
click at [336, 274] on div "Select Item" at bounding box center [356, 282] width 136 height 16
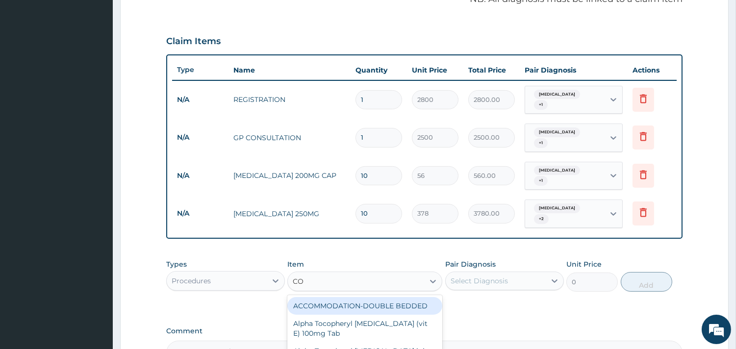
type input "COA"
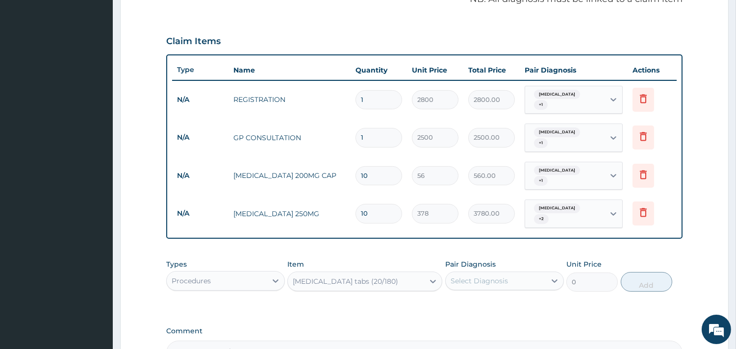
type input "170.8"
click at [459, 276] on div "Select Diagnosis" at bounding box center [479, 281] width 57 height 10
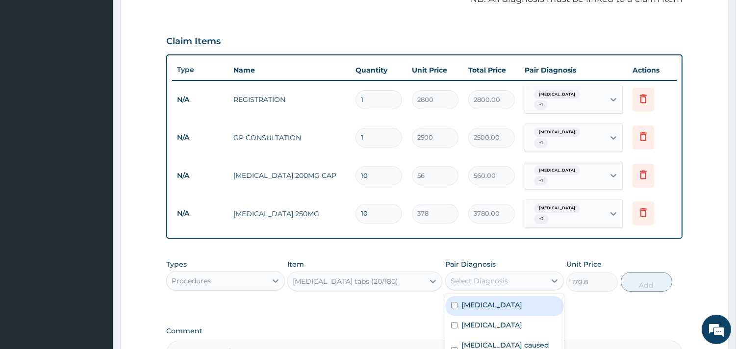
click at [464, 300] on label "[MEDICAL_DATA]" at bounding box center [492, 305] width 61 height 10
checkbox input "true"
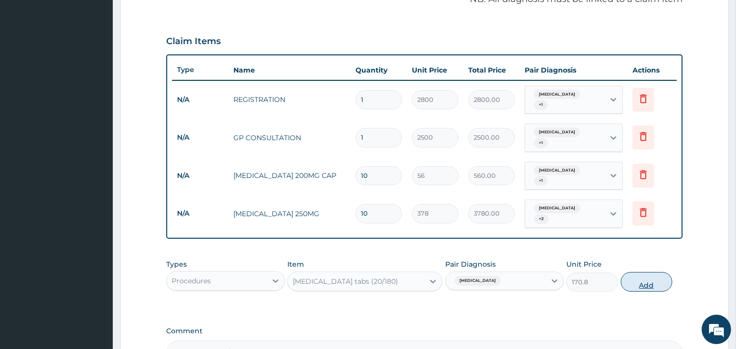
click at [629, 272] on button "Add" at bounding box center [647, 282] width 52 height 20
type input "0"
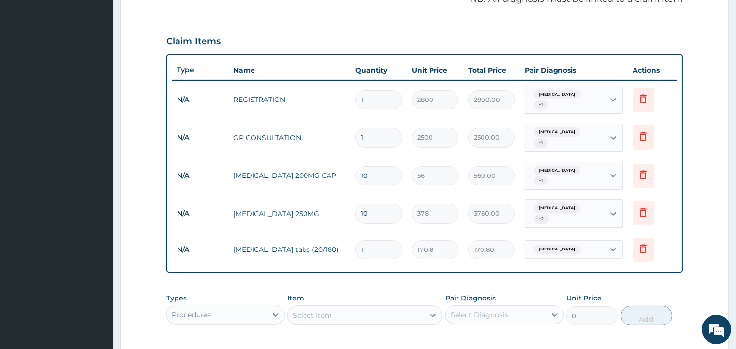
type input "12"
type input "2049.60"
type input "12"
click at [288, 204] on td "CEFUROXIME 250MG" at bounding box center [290, 214] width 122 height 20
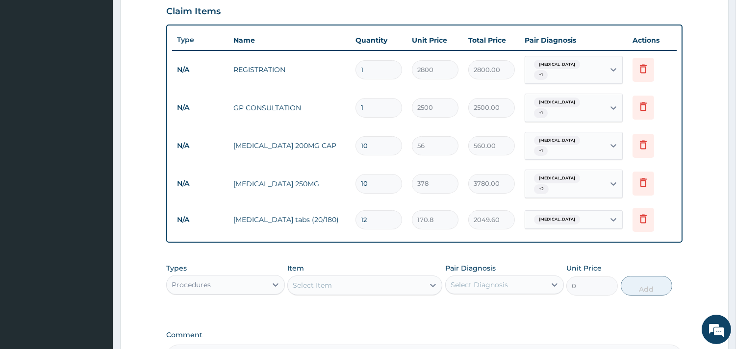
scroll to position [343, 0]
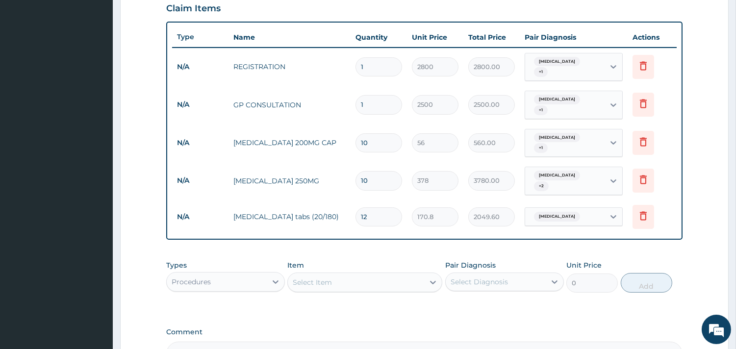
click at [342, 275] on div "Select Item" at bounding box center [356, 283] width 136 height 16
type input "LORAT"
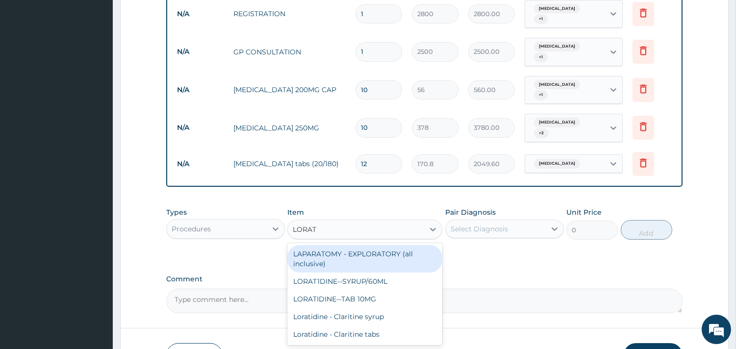
scroll to position [399, 0]
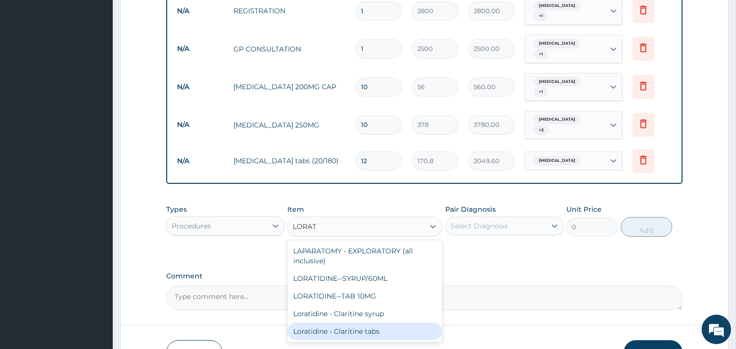
click at [348, 323] on div "Loratidine - Claritine tabs" at bounding box center [364, 332] width 155 height 18
type input "112"
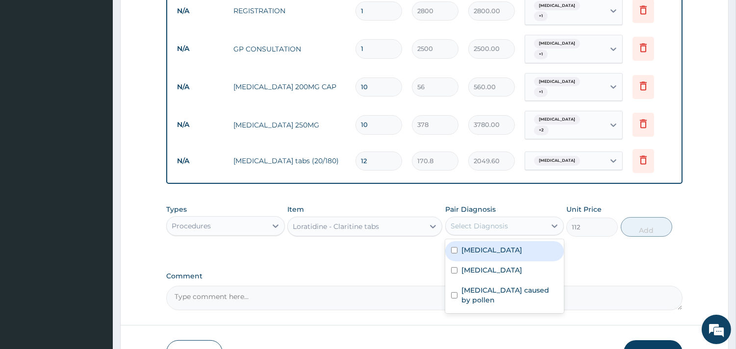
click at [491, 221] on div "Select Diagnosis" at bounding box center [479, 226] width 57 height 10
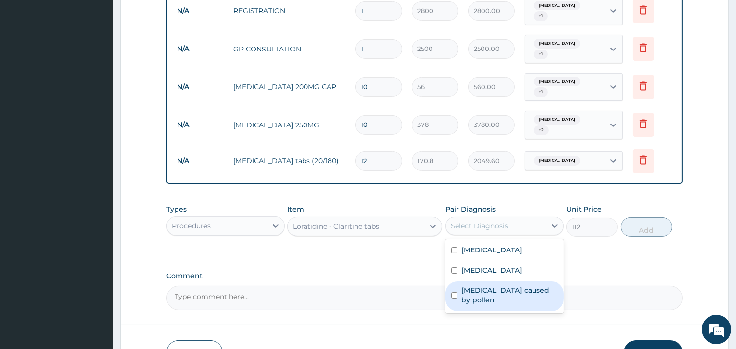
click at [517, 286] on label "Allergic rhinitis caused by pollen" at bounding box center [510, 296] width 97 height 20
checkbox input "true"
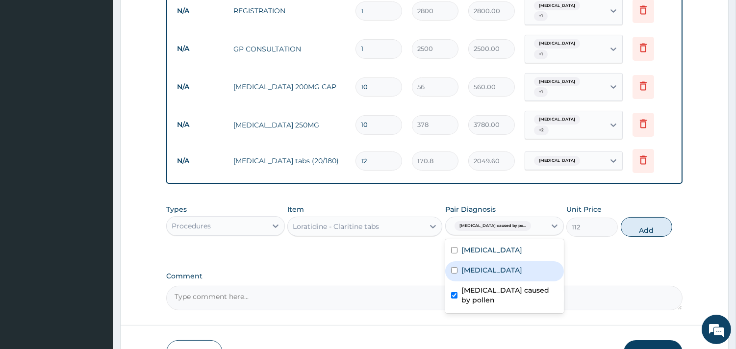
click at [535, 261] on div "[MEDICAL_DATA]" at bounding box center [504, 271] width 119 height 20
checkbox input "true"
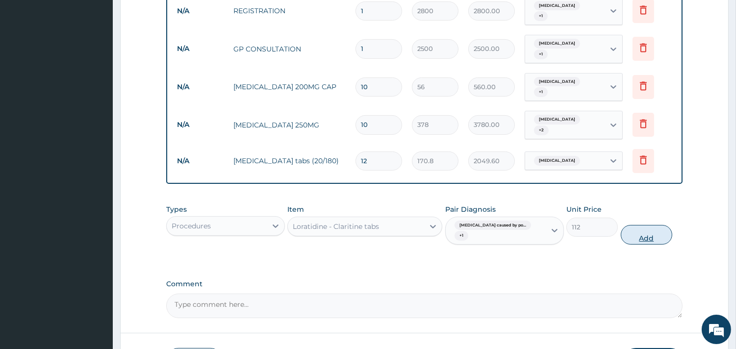
click at [663, 225] on button "Add" at bounding box center [647, 235] width 52 height 20
type input "0"
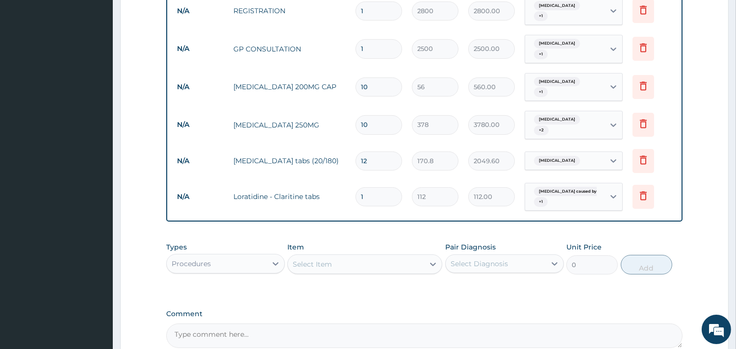
type input "0.00"
type input "3"
type input "336.00"
type input "3"
click at [290, 115] on td "CEFUROXIME 250MG" at bounding box center [290, 125] width 122 height 20
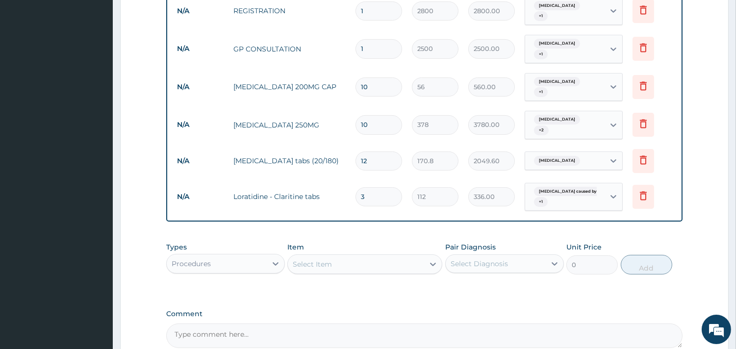
click at [384, 187] on input "3" at bounding box center [379, 196] width 47 height 19
type input "0.00"
type input "5"
type input "560.00"
type input "5"
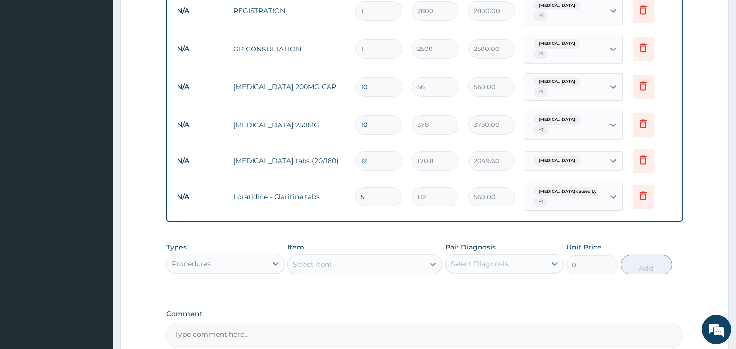
click at [265, 158] on tr "N/A Coartem tabs (20/180) 12 170.8 2049.60 Malaria Delete" at bounding box center [424, 161] width 505 height 34
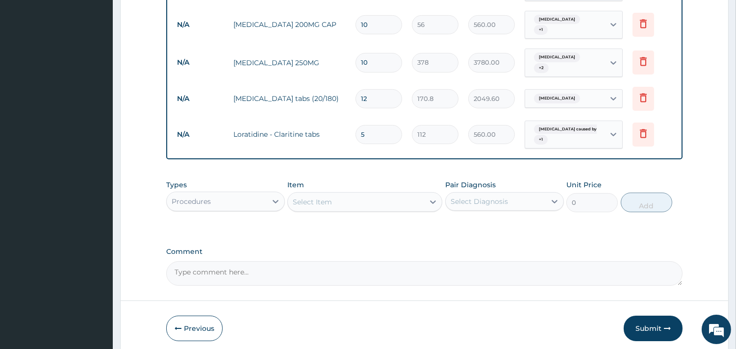
scroll to position [485, 0]
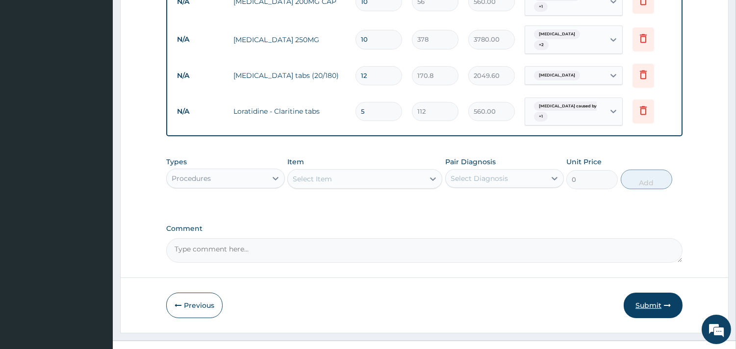
click at [650, 293] on button "Submit" at bounding box center [653, 306] width 59 height 26
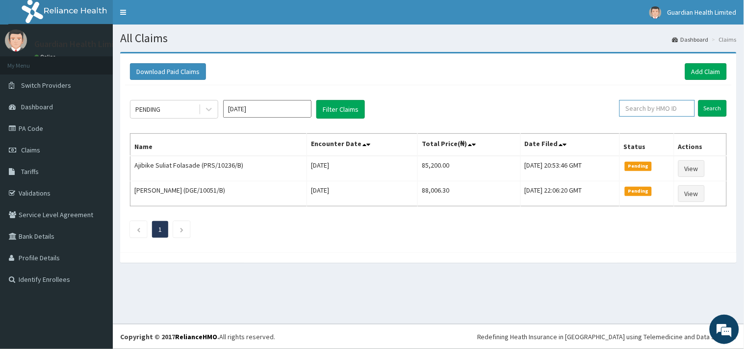
click at [635, 106] on input "text" at bounding box center [658, 108] width 76 height 17
click at [640, 105] on input "text" at bounding box center [658, 108] width 76 height 17
paste input "PRS/10236/B"
type input "P"
click at [175, 104] on div "PENDING" at bounding box center [164, 110] width 68 height 16
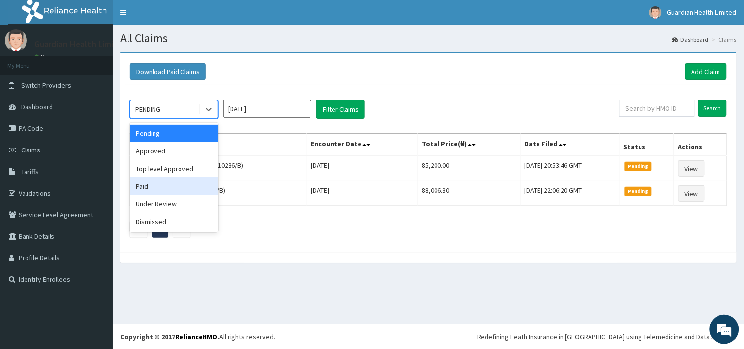
click at [155, 191] on div "Paid" at bounding box center [174, 187] width 88 height 18
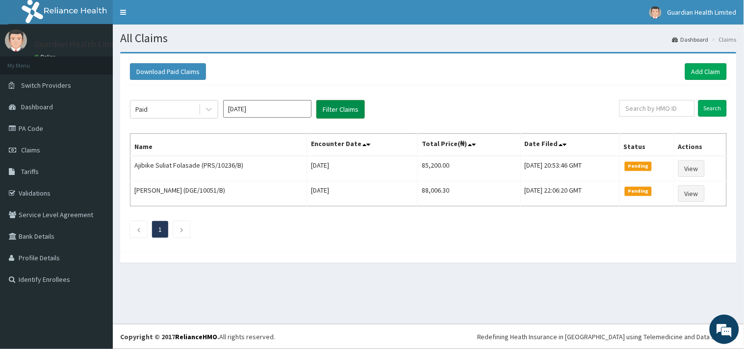
click at [351, 114] on button "Filter Claims" at bounding box center [340, 109] width 49 height 19
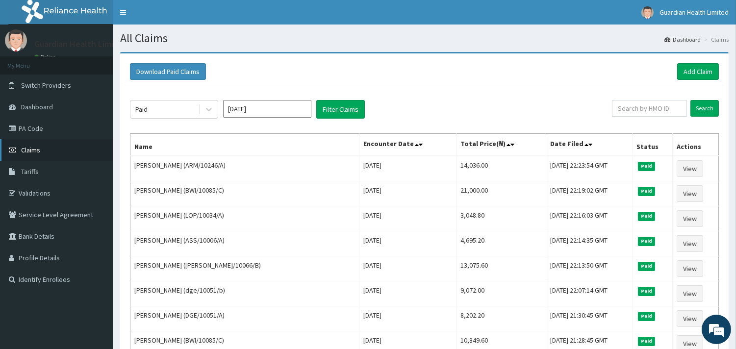
click at [53, 151] on link "Claims" at bounding box center [56, 150] width 113 height 22
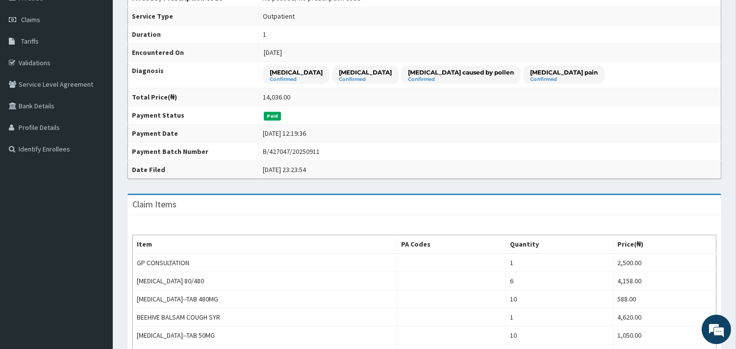
scroll to position [275, 0]
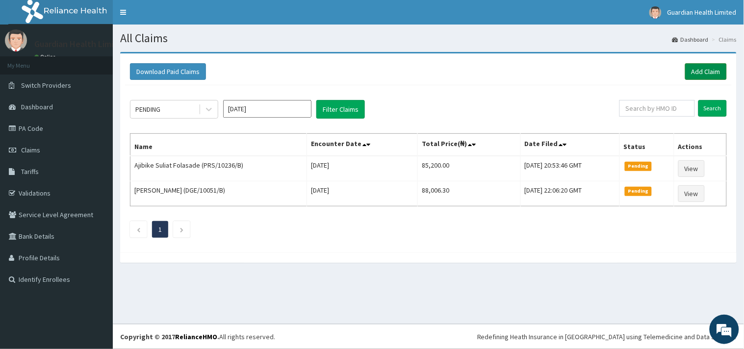
click at [717, 75] on link "Add Claim" at bounding box center [706, 71] width 42 height 17
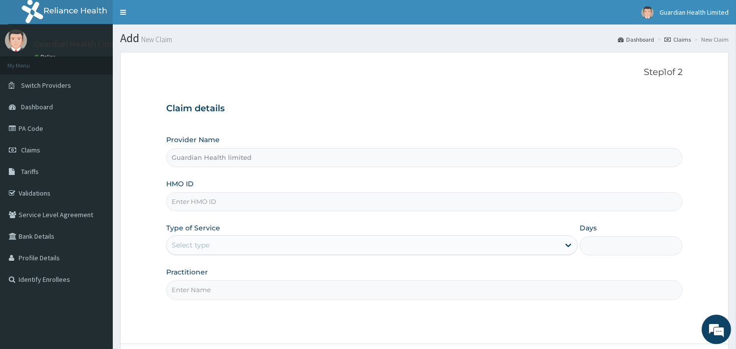
click at [248, 205] on input "HMO ID" at bounding box center [424, 201] width 517 height 19
paste input "GSV/10141/D"
type input "GSV/10141/D"
click at [192, 239] on div "Select type" at bounding box center [363, 245] width 393 height 16
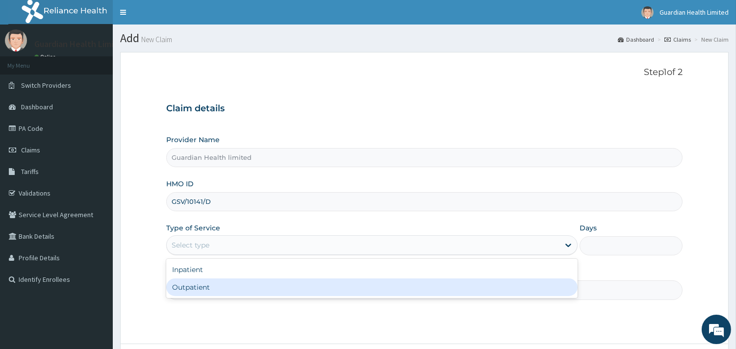
click at [198, 294] on div "Outpatient" at bounding box center [372, 288] width 412 height 18
type input "1"
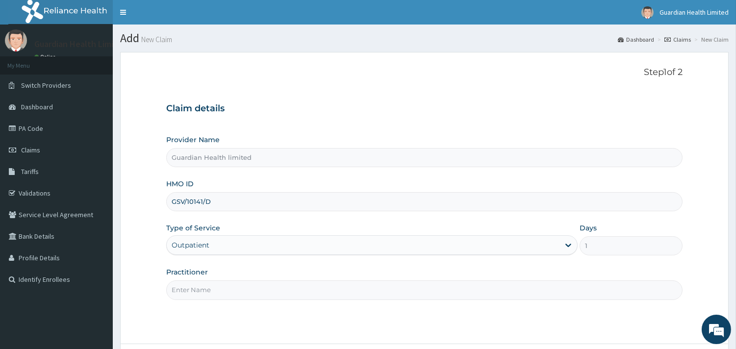
click at [198, 294] on input "Practitioner" at bounding box center [424, 290] width 517 height 19
type input "DR OMISAKIN"
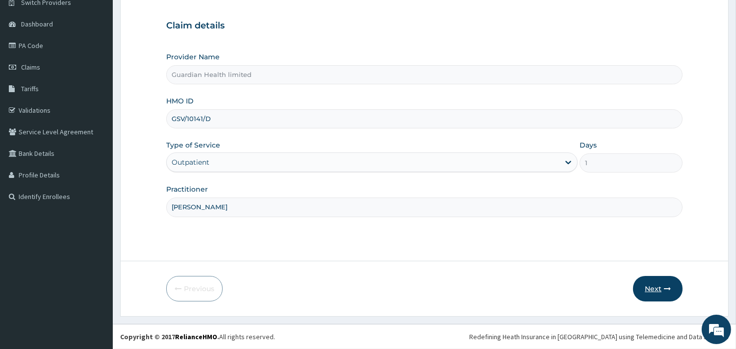
click at [658, 287] on button "Next" at bounding box center [658, 289] width 50 height 26
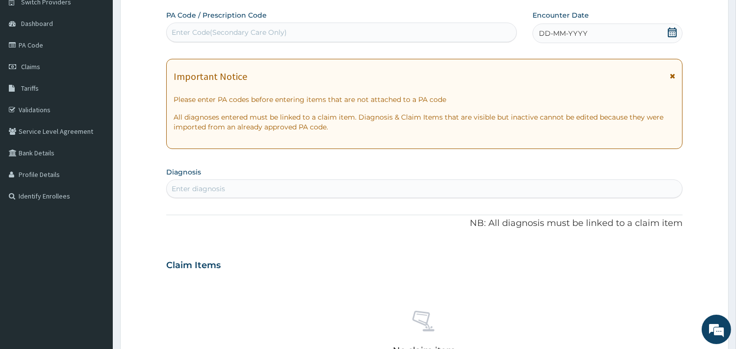
click at [604, 29] on div "DD-MM-YYYY" at bounding box center [608, 34] width 150 height 20
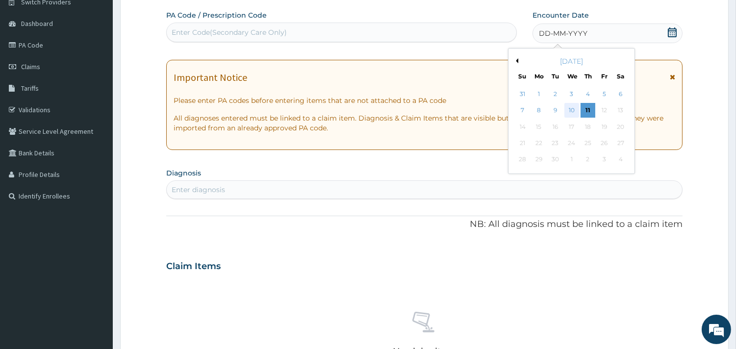
click at [575, 111] on div "10" at bounding box center [571, 111] width 15 height 15
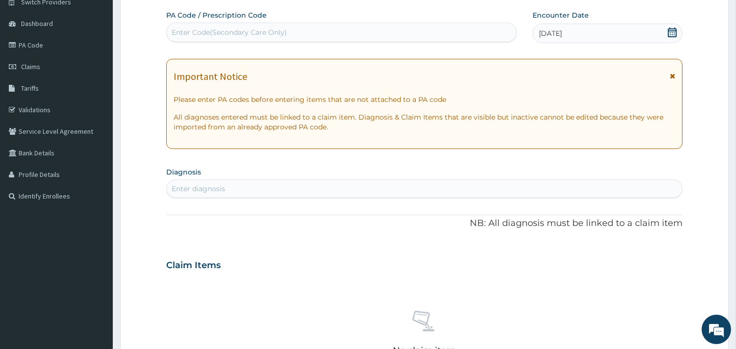
click at [385, 188] on div "Enter diagnosis" at bounding box center [425, 189] width 516 height 16
type input "MALA"
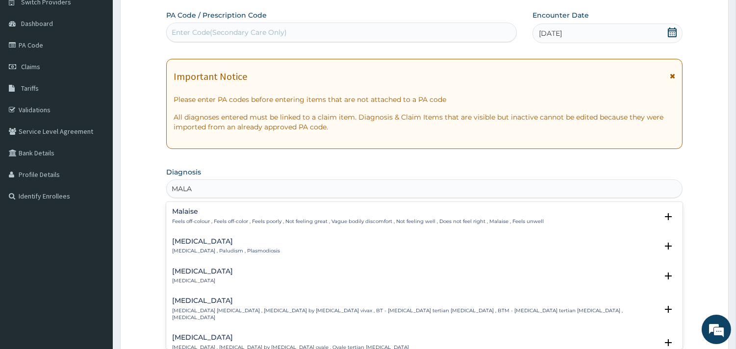
click at [193, 246] on div "Malaria Malaria , Paludism , Plasmodiosis" at bounding box center [226, 246] width 108 height 17
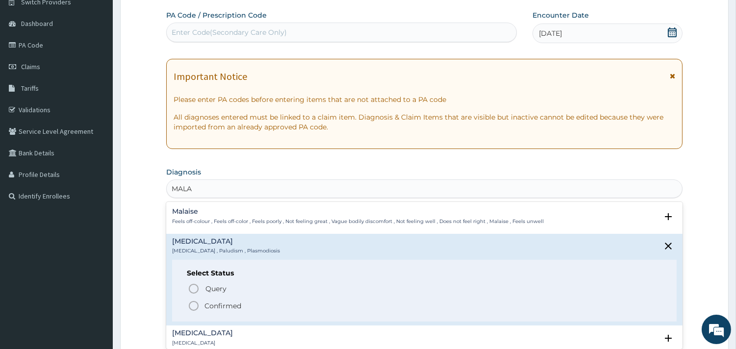
click at [216, 304] on p "Confirmed" at bounding box center [223, 306] width 37 height 10
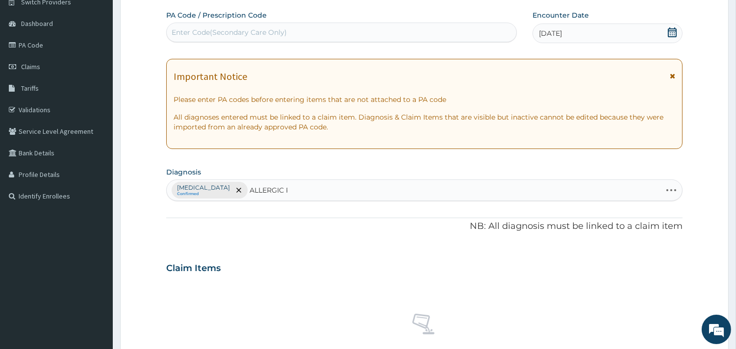
type input "ALLERGIC RH"
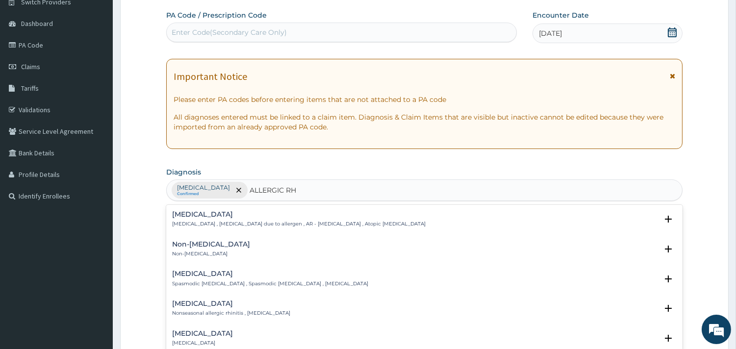
click at [205, 218] on h4 "Allergic rhinitis" at bounding box center [299, 214] width 254 height 7
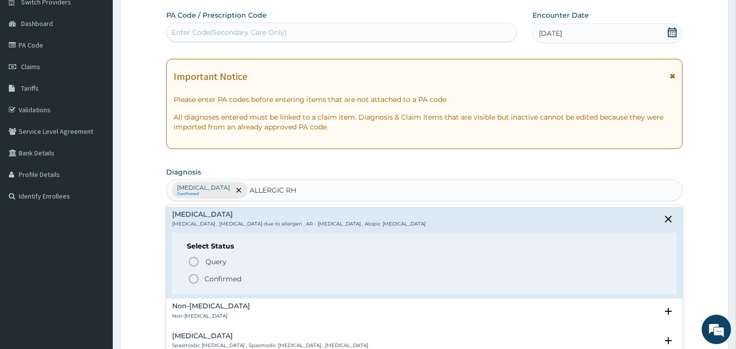
click at [209, 273] on span "Confirmed" at bounding box center [425, 279] width 474 height 12
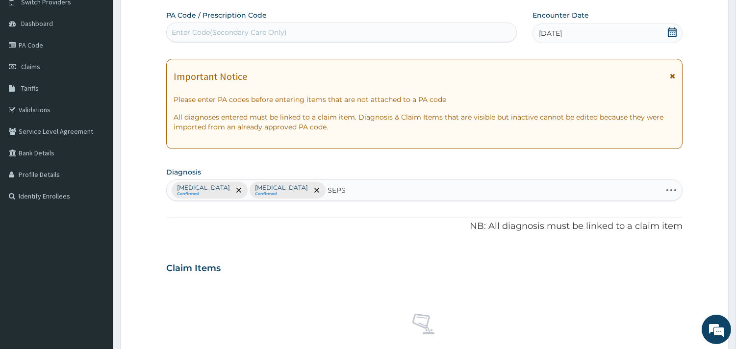
type input "SEPSI"
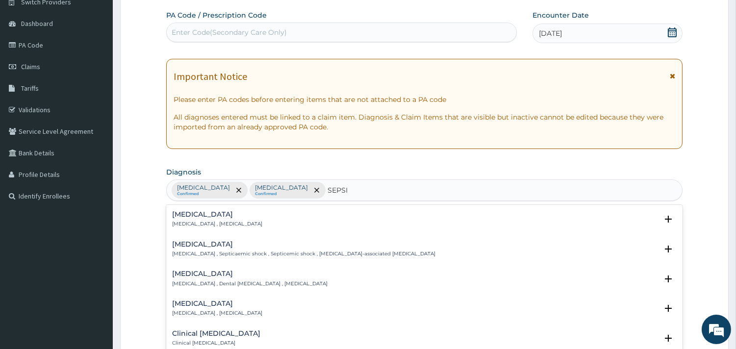
click at [205, 218] on h4 "[MEDICAL_DATA]" at bounding box center [217, 214] width 90 height 7
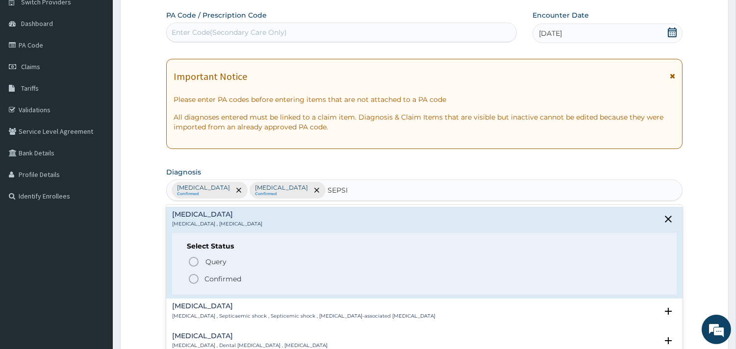
click at [227, 276] on p "Confirmed" at bounding box center [223, 279] width 37 height 10
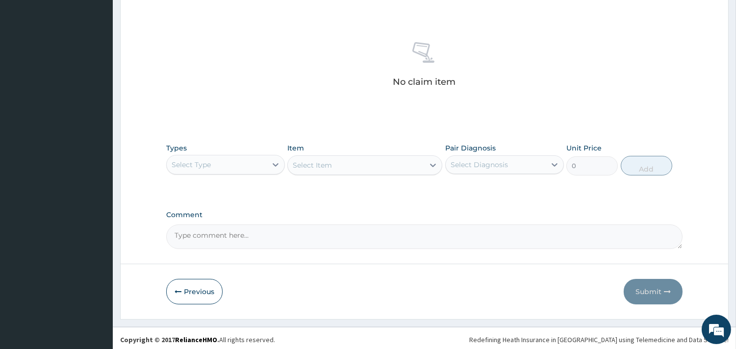
scroll to position [358, 0]
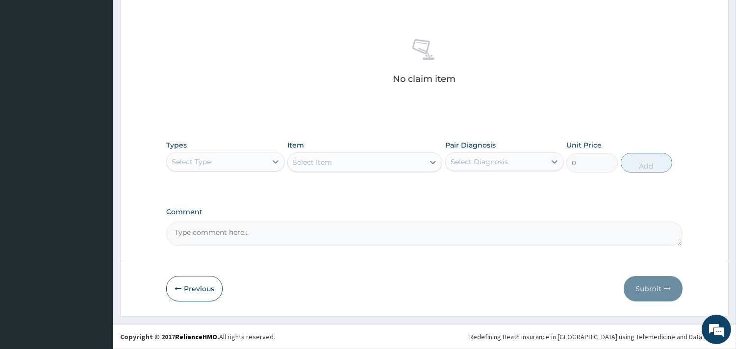
click at [225, 156] on div "Select Type" at bounding box center [217, 162] width 100 height 16
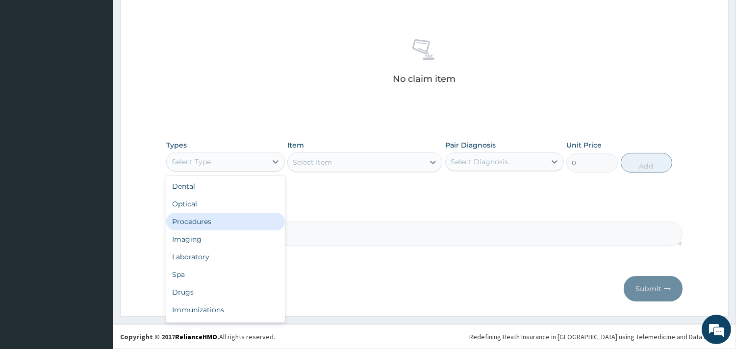
click at [221, 213] on div "Procedures" at bounding box center [225, 222] width 119 height 18
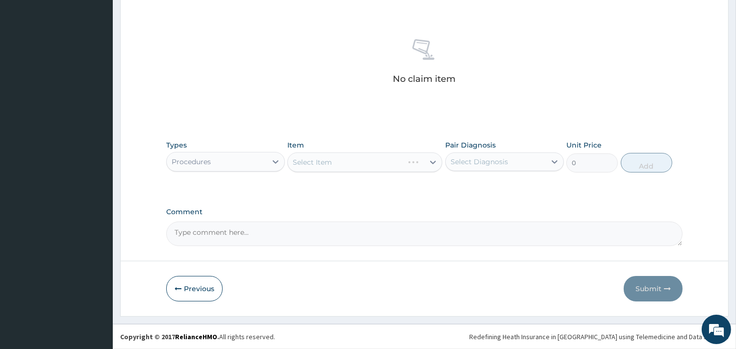
click at [490, 151] on div "Pair Diagnosis Select Diagnosis" at bounding box center [504, 156] width 119 height 32
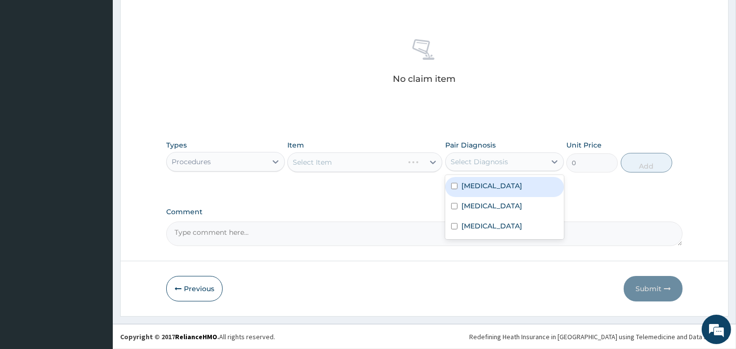
click at [493, 159] on div "Select Diagnosis" at bounding box center [479, 162] width 57 height 10
click at [497, 185] on div "[MEDICAL_DATA]" at bounding box center [504, 187] width 119 height 20
checkbox input "true"
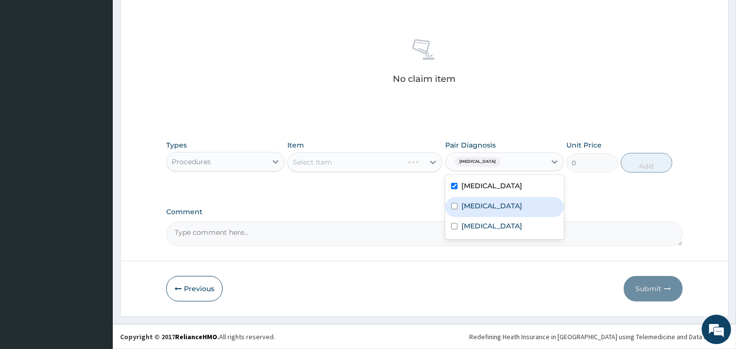
click at [506, 213] on div "Allergic rhinitis" at bounding box center [504, 207] width 119 height 20
checkbox input "true"
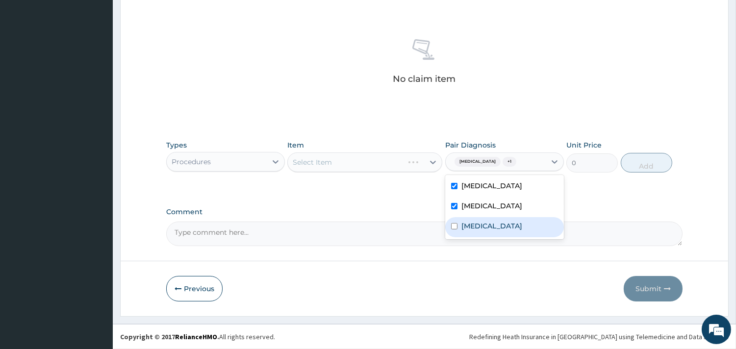
click at [508, 232] on div "[MEDICAL_DATA]" at bounding box center [504, 227] width 119 height 20
checkbox input "true"
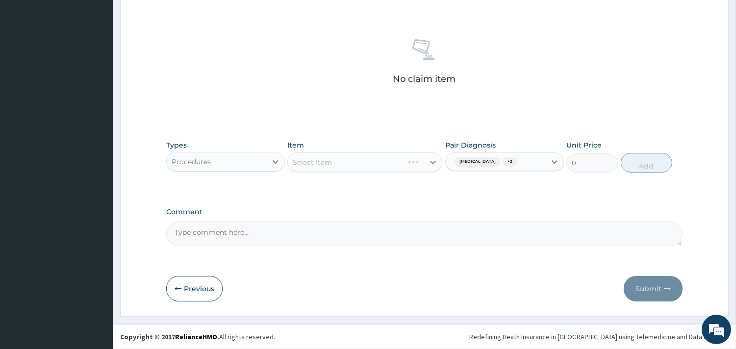
click at [353, 169] on div "Select Item" at bounding box center [364, 163] width 155 height 20
click at [353, 169] on div "Select Item" at bounding box center [356, 163] width 136 height 16
type input "GP"
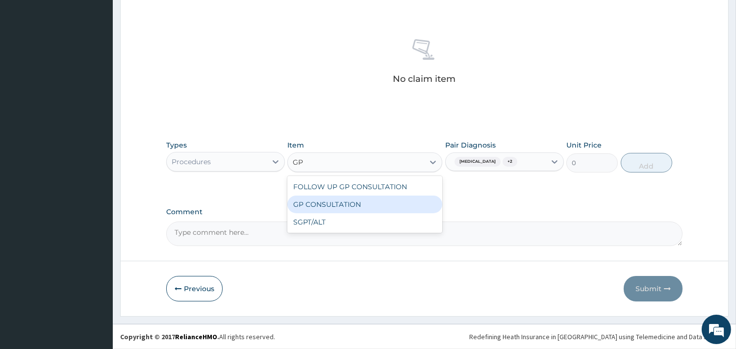
click at [368, 199] on div "GP CONSULTATION" at bounding box center [364, 205] width 155 height 18
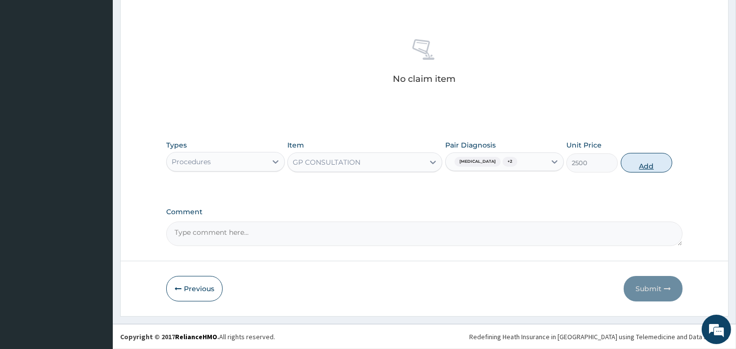
click at [644, 158] on button "Add" at bounding box center [647, 163] width 52 height 20
type input "0"
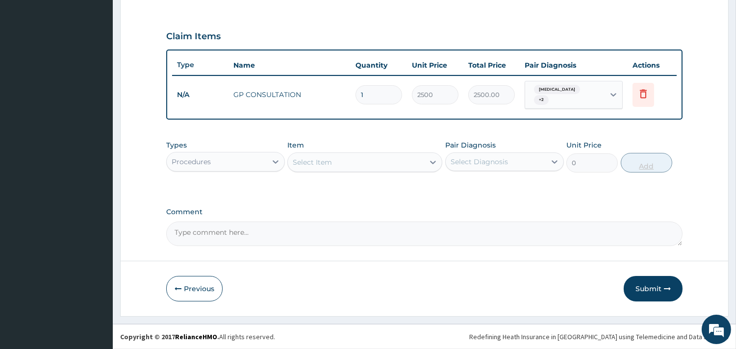
scroll to position [311, 0]
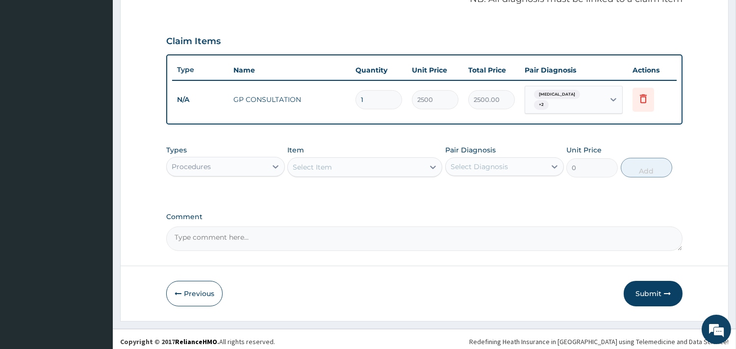
click at [384, 165] on div "Select Item" at bounding box center [356, 167] width 136 height 16
type input "COA"
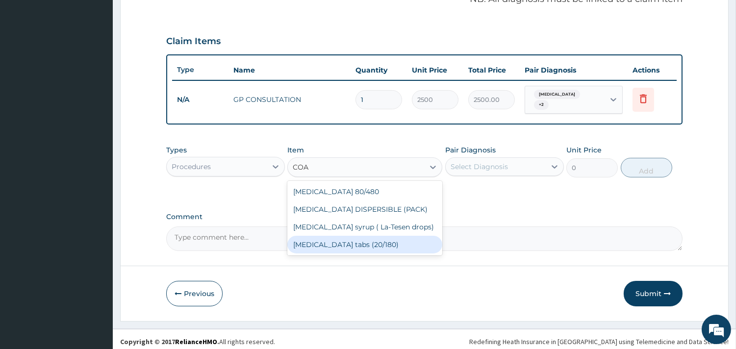
click at [370, 241] on div "Coartem tabs (20/180)" at bounding box center [364, 245] width 155 height 18
type input "170.8"
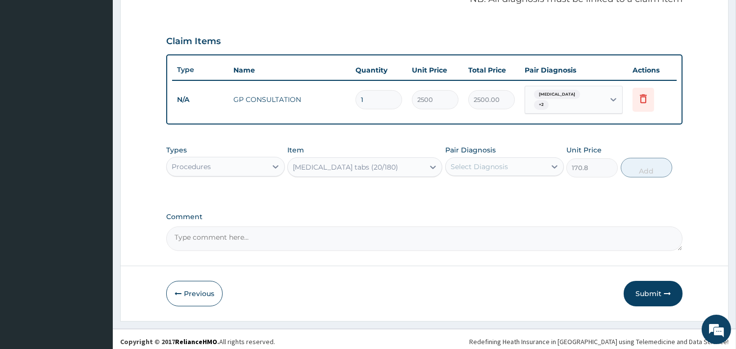
click at [486, 162] on div "Select Diagnosis" at bounding box center [479, 167] width 57 height 10
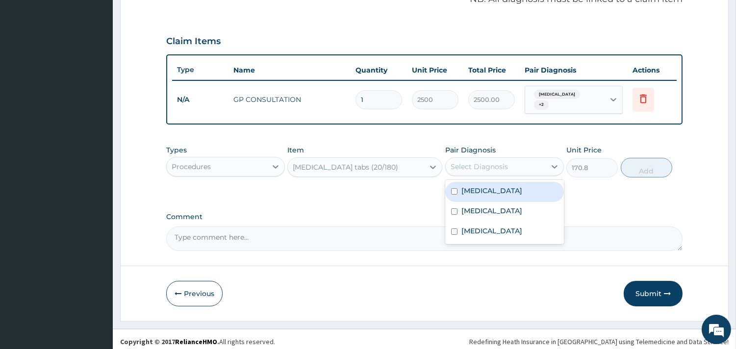
click at [493, 182] on div "[MEDICAL_DATA]" at bounding box center [504, 192] width 119 height 20
checkbox input "true"
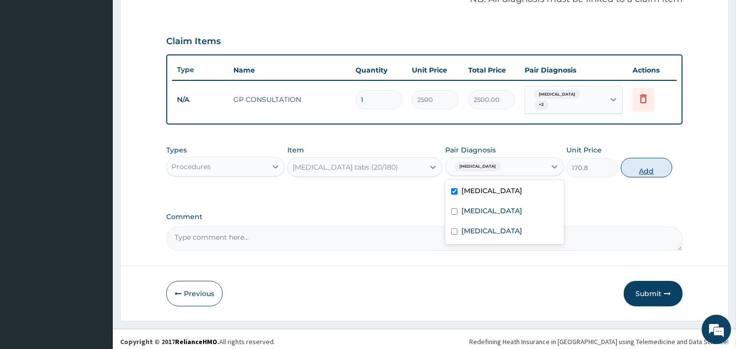
click at [635, 164] on button "Add" at bounding box center [647, 168] width 52 height 20
type input "0"
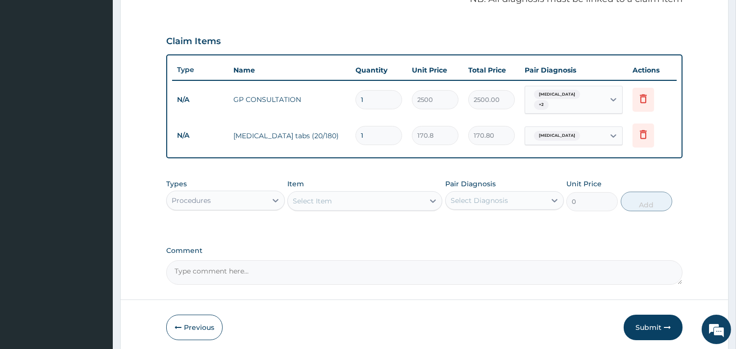
click at [379, 193] on div "Select Item" at bounding box center [356, 201] width 136 height 16
type input "PARAC"
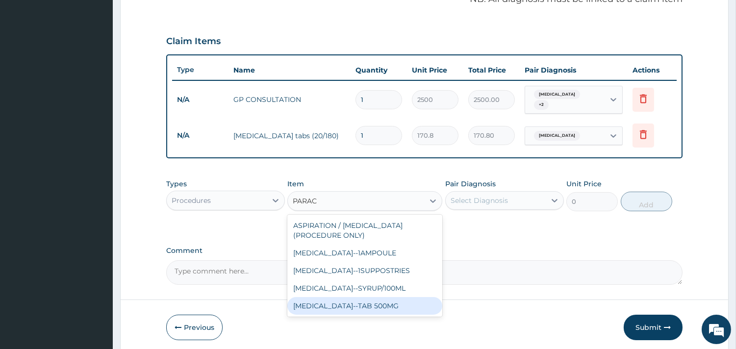
click at [390, 300] on div "[MEDICAL_DATA]--TAB 500MG" at bounding box center [364, 306] width 155 height 18
type input "22.4"
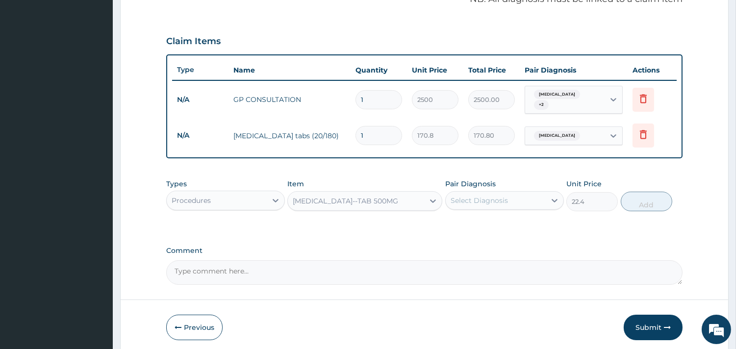
click at [481, 191] on div "Select Diagnosis" at bounding box center [504, 200] width 119 height 19
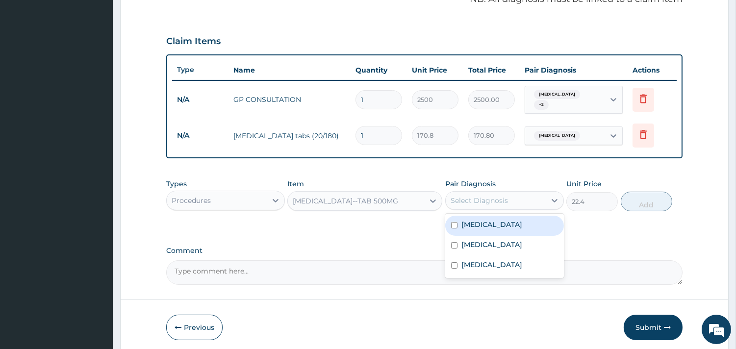
click at [492, 224] on div "[MEDICAL_DATA]" at bounding box center [504, 226] width 119 height 20
checkbox input "true"
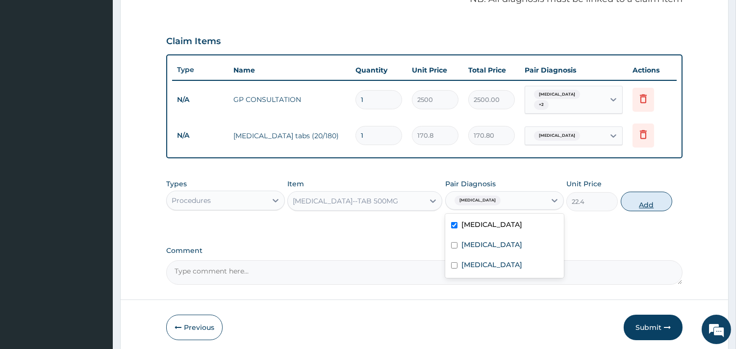
click at [636, 193] on button "Add" at bounding box center [647, 202] width 52 height 20
type input "0"
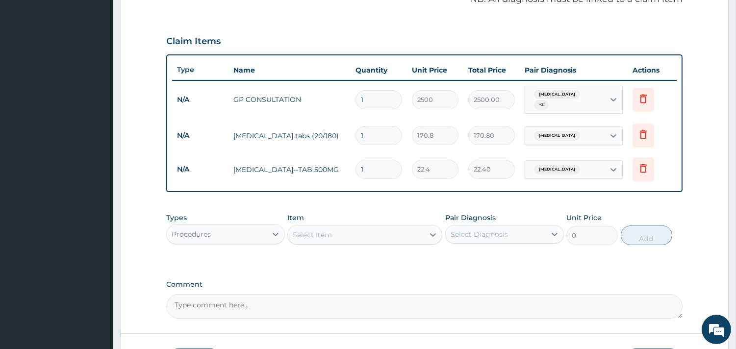
click at [360, 228] on div "Select Item" at bounding box center [356, 235] width 136 height 16
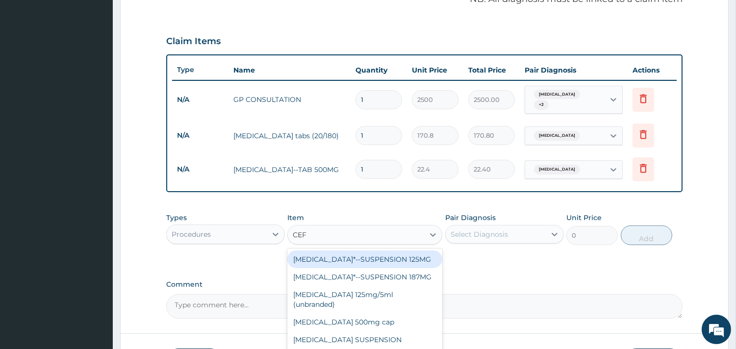
type input "CEFU"
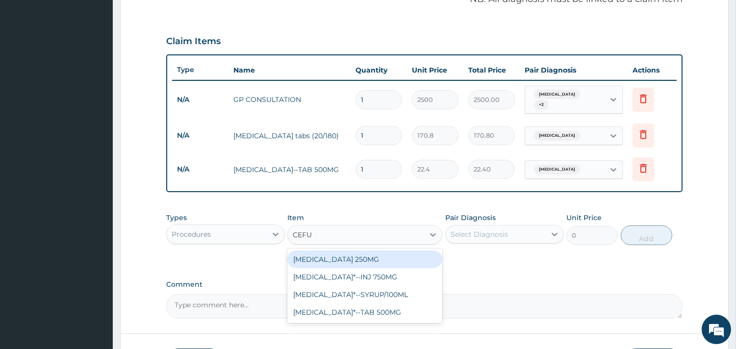
click at [402, 260] on div "CEFUROXIME 250MG" at bounding box center [364, 260] width 155 height 18
type input "378"
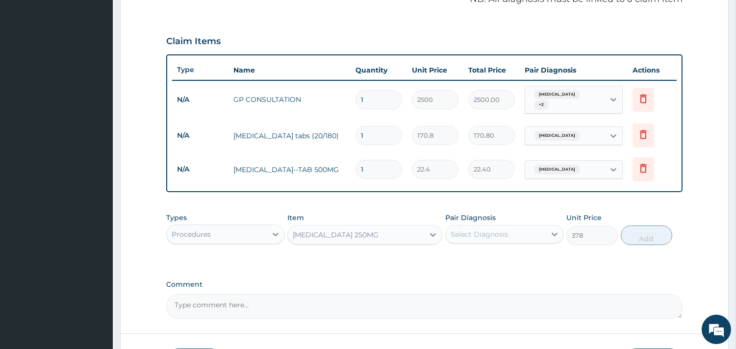
click at [487, 230] on div "Select Diagnosis" at bounding box center [479, 235] width 57 height 10
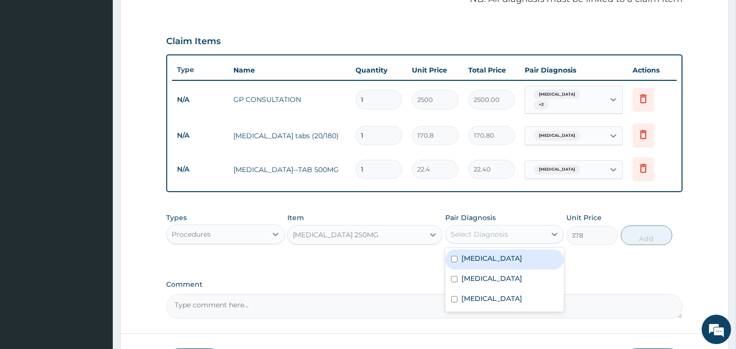
click at [495, 250] on div "[MEDICAL_DATA]" at bounding box center [504, 260] width 119 height 20
checkbox input "true"
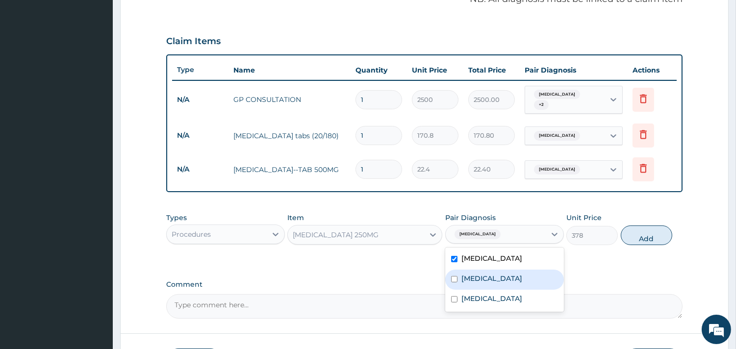
click at [498, 274] on label "Allergic rhinitis" at bounding box center [492, 279] width 61 height 10
checkbox input "true"
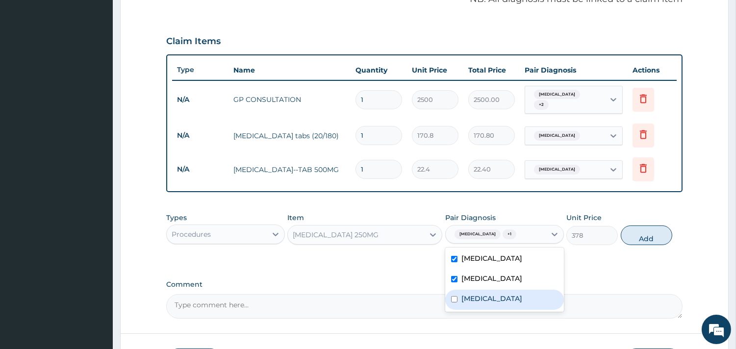
click at [474, 300] on div "[MEDICAL_DATA]" at bounding box center [504, 300] width 119 height 20
checkbox input "true"
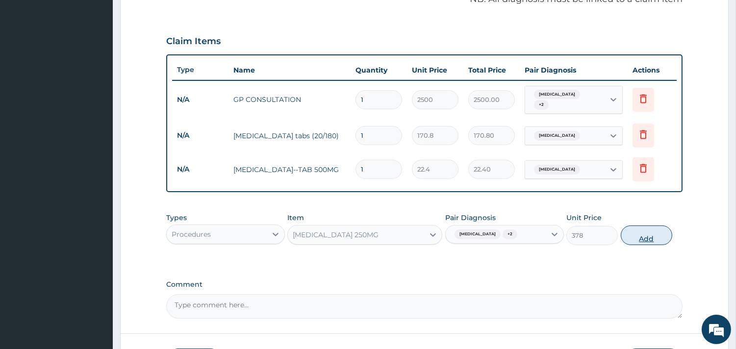
click at [650, 229] on button "Add" at bounding box center [647, 236] width 52 height 20
type input "0"
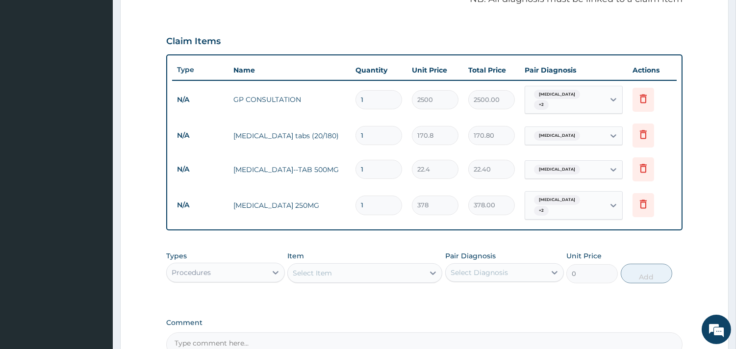
click at [354, 266] on div "Select Item" at bounding box center [356, 273] width 136 height 16
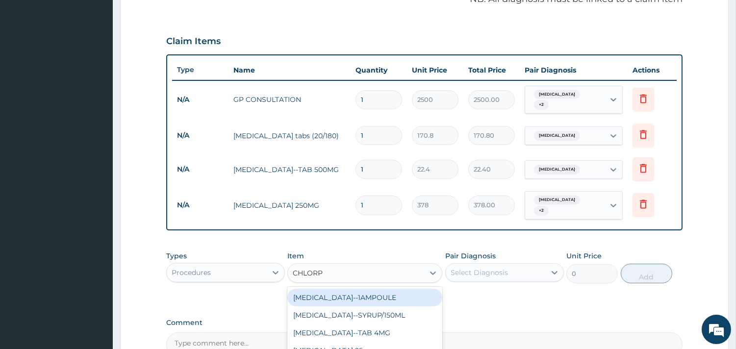
type input "CHLORPH"
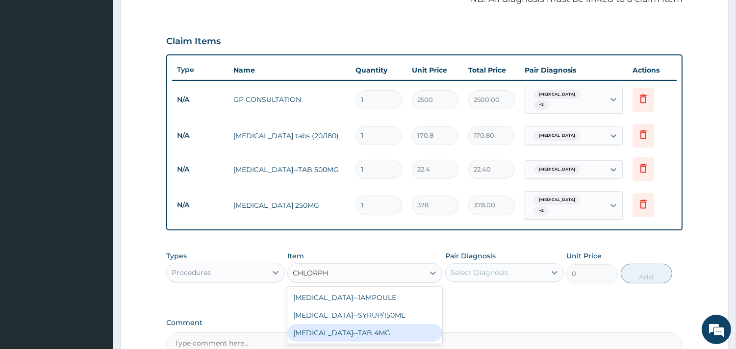
click at [390, 324] on div "CHLORPHENIRAMINE--TAB 4MG" at bounding box center [364, 333] width 155 height 18
type input "19.6"
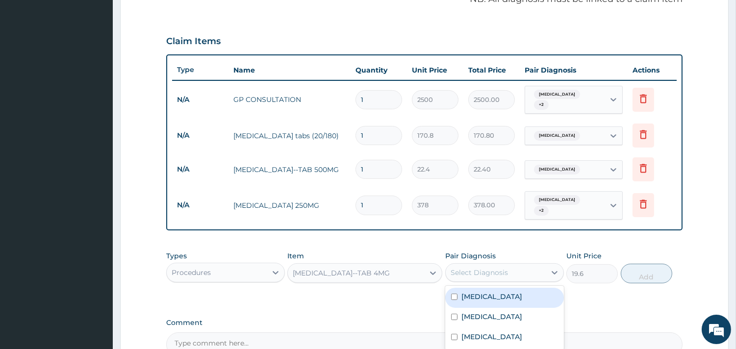
click at [463, 268] on div "Select Diagnosis" at bounding box center [479, 273] width 57 height 10
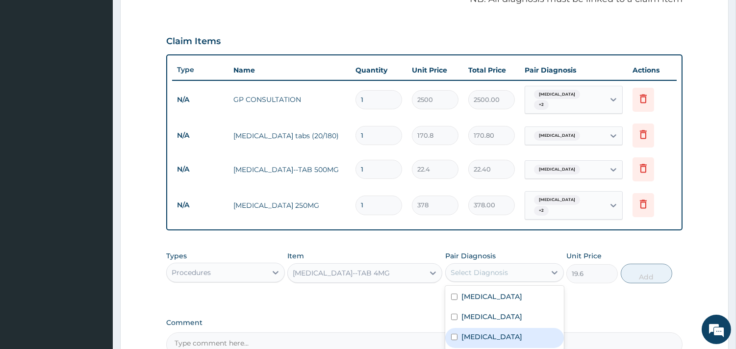
click at [473, 332] on label "[MEDICAL_DATA]" at bounding box center [492, 337] width 61 height 10
checkbox input "true"
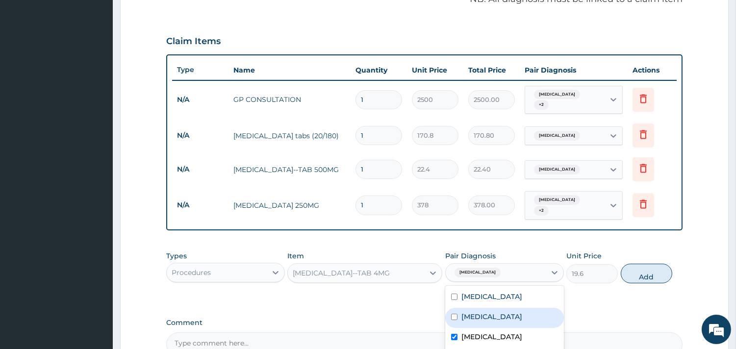
click at [492, 312] on label "Allergic rhinitis" at bounding box center [492, 317] width 61 height 10
checkbox input "true"
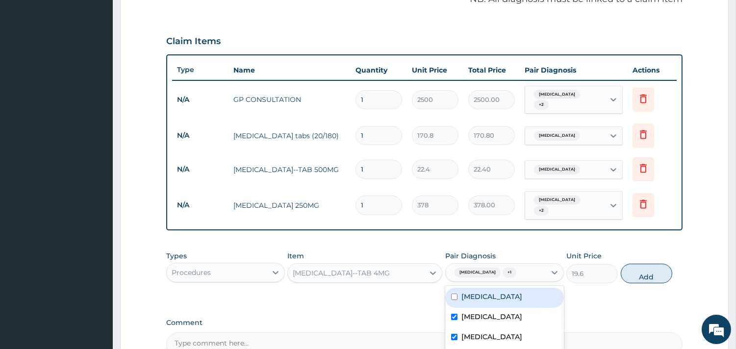
click at [532, 276] on div "Types Procedures Item CHLORPHENIRAMINE--TAB 4MG Pair Diagnosis option Allergic …" at bounding box center [424, 267] width 517 height 42
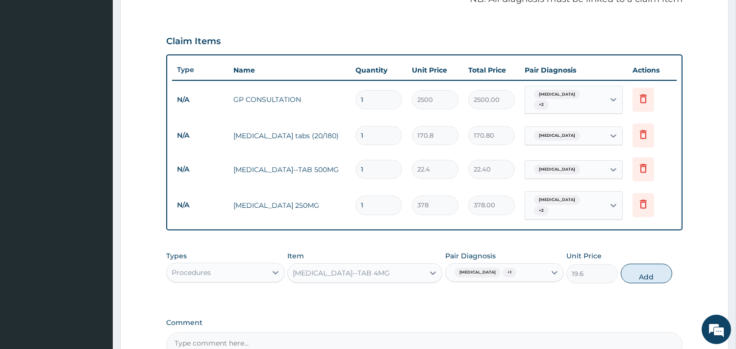
click at [520, 266] on div "Sepsis + 1" at bounding box center [496, 272] width 100 height 17
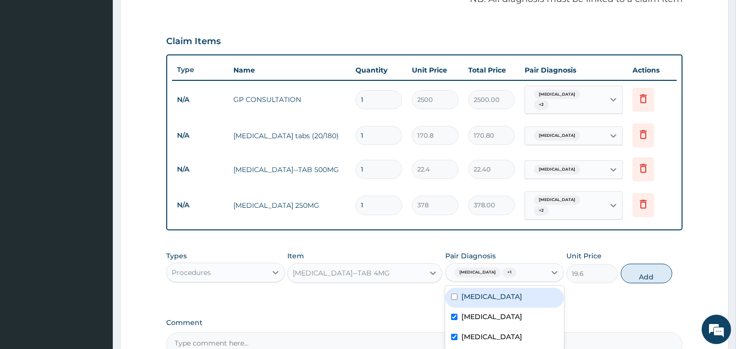
click at [519, 288] on div "[MEDICAL_DATA]" at bounding box center [504, 298] width 119 height 20
checkbox input "true"
click at [627, 264] on button "Add" at bounding box center [647, 274] width 52 height 20
type input "0"
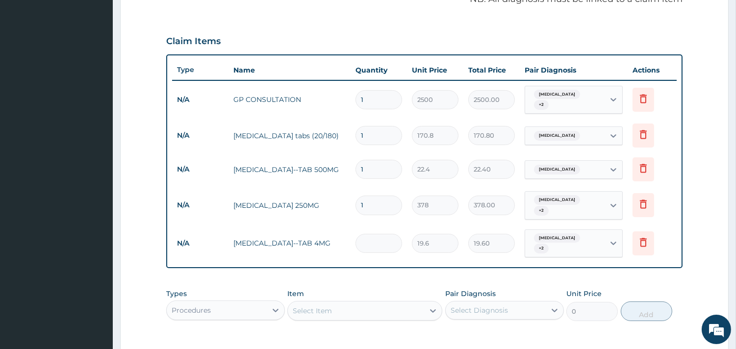
type input "0.00"
type input "3"
type input "58.80"
type input "3"
click at [379, 199] on input "1" at bounding box center [379, 205] width 47 height 19
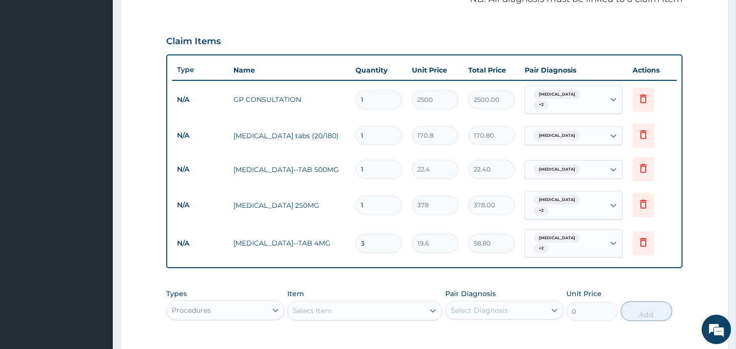
type input "10"
type input "3780.00"
type input "10"
click at [381, 169] on input "1" at bounding box center [379, 169] width 47 height 19
type input "0.00"
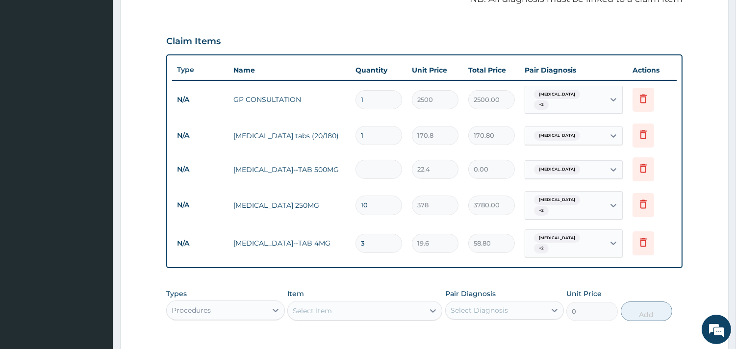
type input "8"
type input "179.20"
type input "0.00"
type input "09"
type input "201.60"
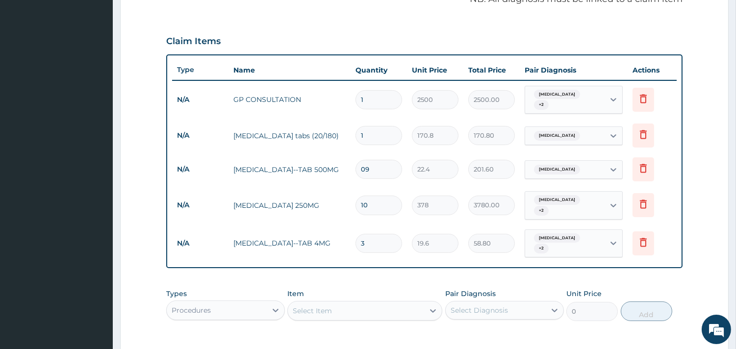
type input "0"
type input "0.00"
type input "9"
type input "201.60"
type input "9"
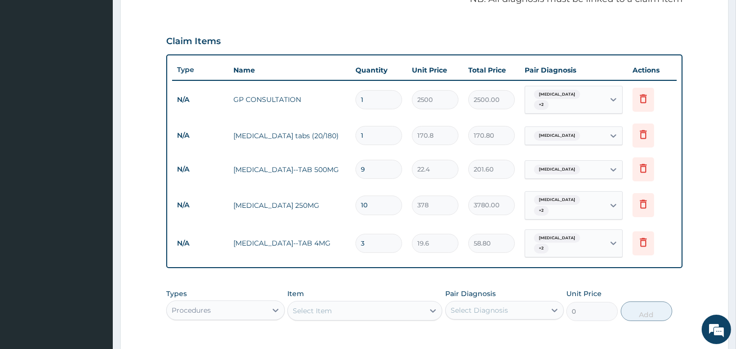
click at [389, 135] on input "1" at bounding box center [379, 135] width 47 height 19
type input "12"
type input "2049.60"
type input "12"
click at [246, 188] on tr "N/A CEFUROXIME 250MG 10 378 3780.00 Malaria + 2 Delete" at bounding box center [424, 205] width 505 height 38
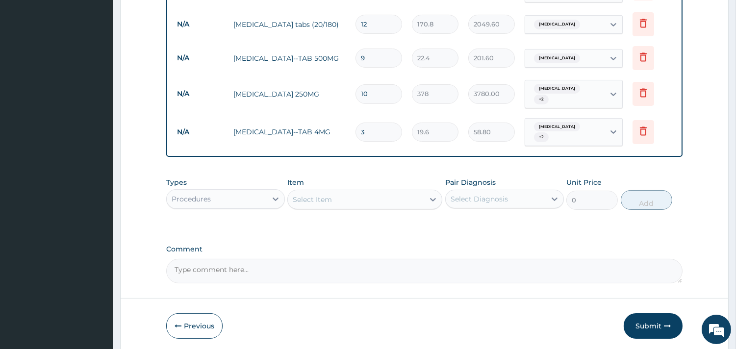
scroll to position [447, 0]
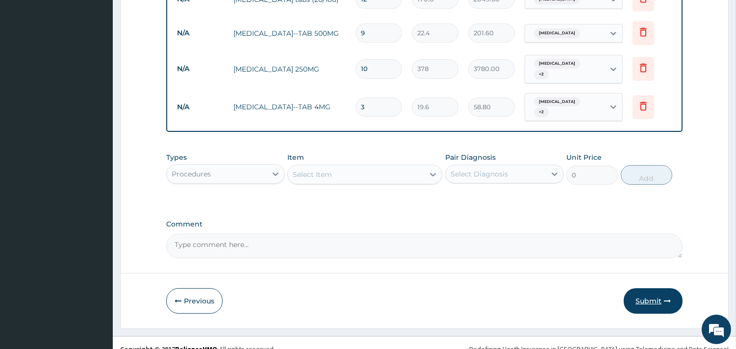
click at [653, 288] on button "Submit" at bounding box center [653, 301] width 59 height 26
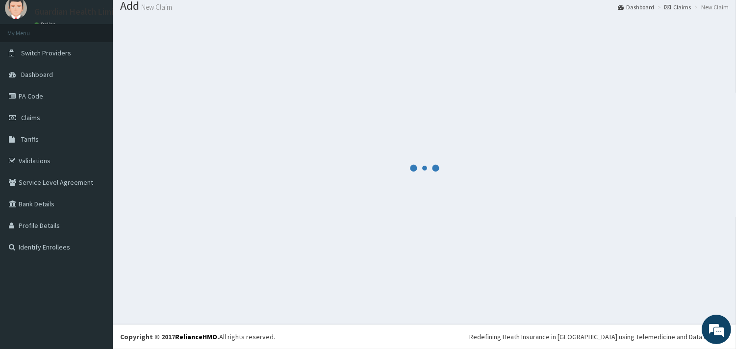
scroll to position [32, 0]
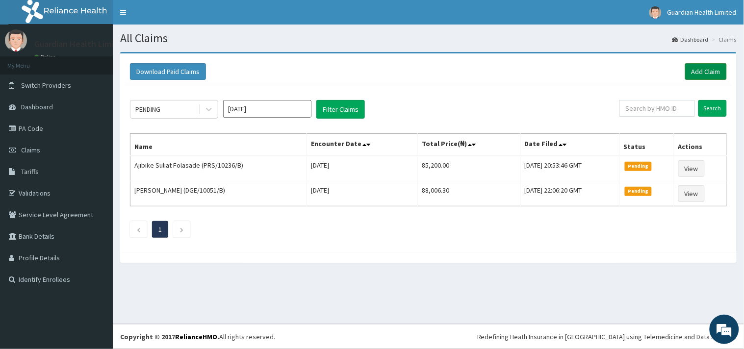
click at [697, 66] on link "Add Claim" at bounding box center [706, 71] width 42 height 17
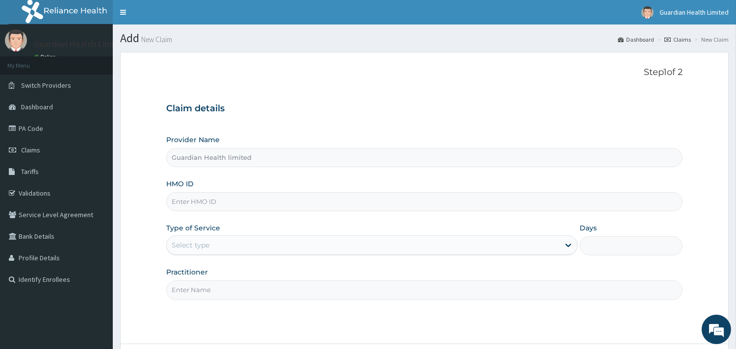
click at [248, 194] on input "HMO ID" at bounding box center [424, 201] width 517 height 19
paste input "WHG/10212/A"
type input "WHG/10212/A"
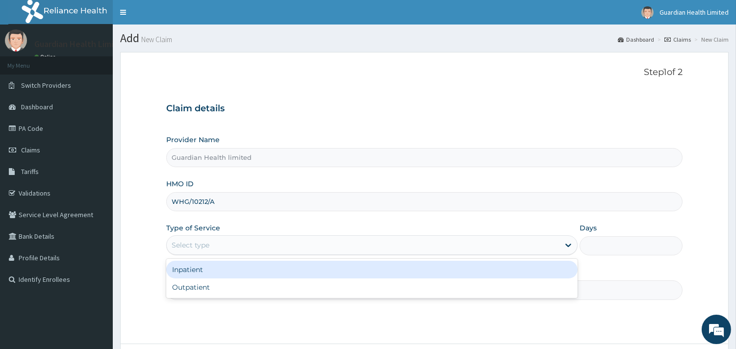
click at [205, 243] on div "Select type" at bounding box center [191, 245] width 38 height 10
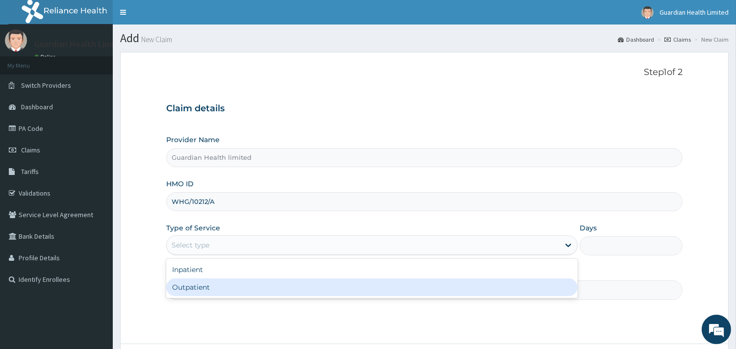
click at [219, 288] on div "Outpatient" at bounding box center [372, 288] width 412 height 18
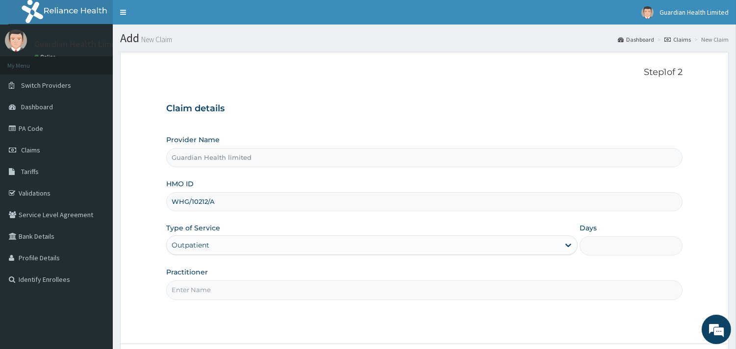
type input "1"
click at [219, 288] on input "Practitioner" at bounding box center [424, 290] width 517 height 19
type input "[PERSON_NAME]"
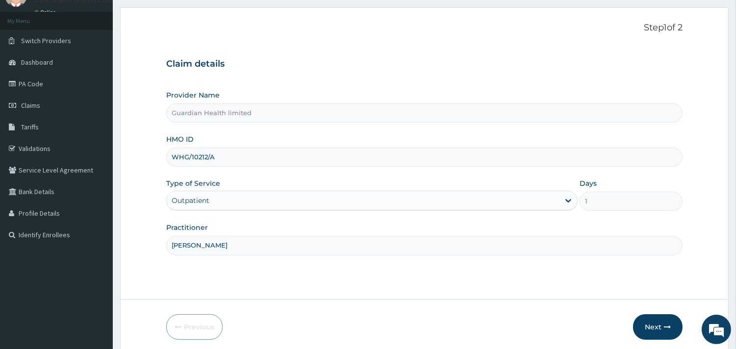
scroll to position [83, 0]
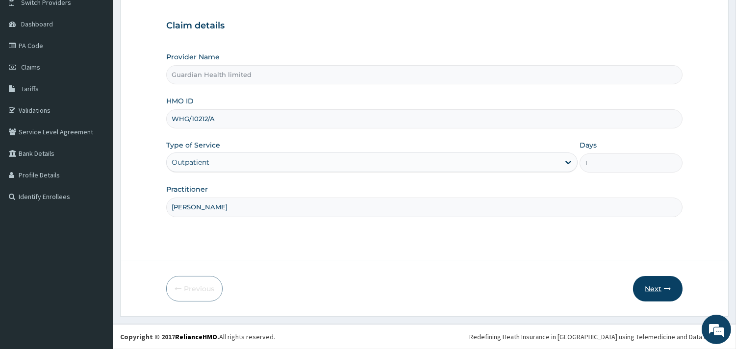
click at [650, 286] on button "Next" at bounding box center [658, 289] width 50 height 26
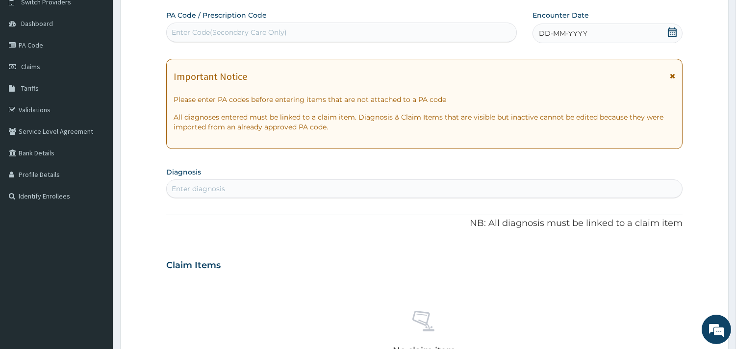
click at [290, 36] on div "Enter Code(Secondary Care Only)" at bounding box center [342, 33] width 350 height 16
paste input "PA/7AAC47"
type input "PA/7AAC47"
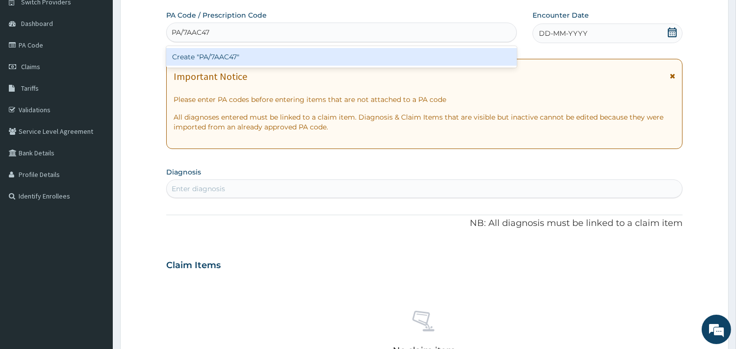
click at [291, 55] on div "Create "PA/7AAC47"" at bounding box center [341, 57] width 351 height 18
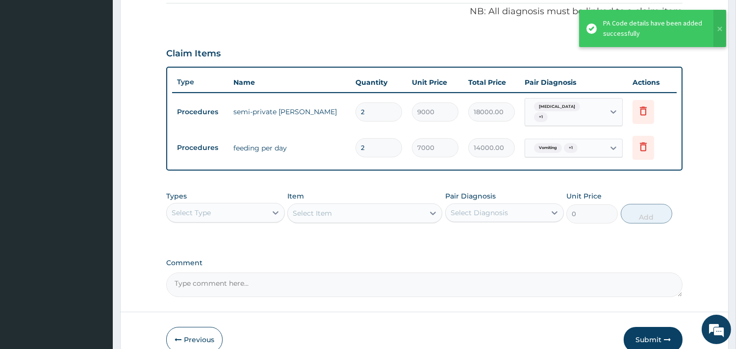
scroll to position [344, 0]
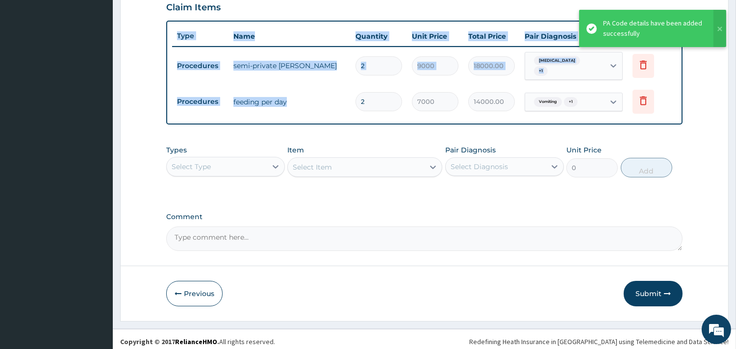
drag, startPoint x: 317, startPoint y: 80, endPoint x: 227, endPoint y: 161, distance: 120.5
click at [234, 149] on div "PA Code / Prescription Code PA/7AAC47 Encounter Date [DATE] Important Notice Pl…" at bounding box center [424, 0] width 517 height 502
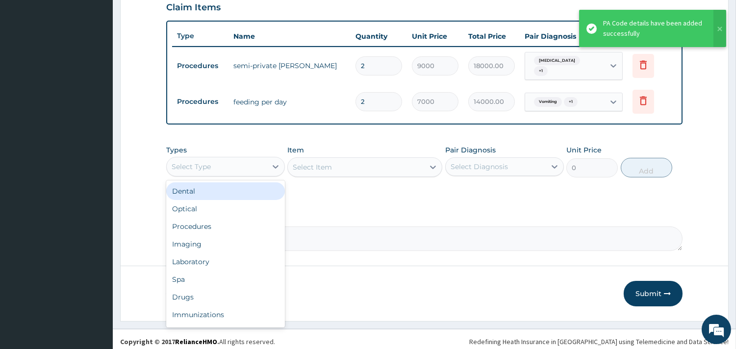
click at [227, 162] on div "Select Type" at bounding box center [217, 167] width 100 height 16
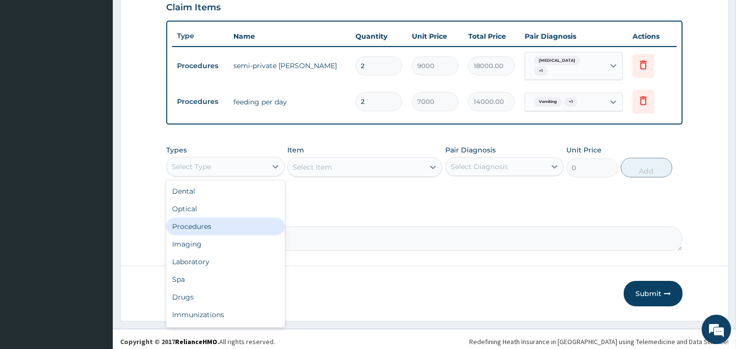
click at [228, 218] on div "Procedures" at bounding box center [225, 227] width 119 height 18
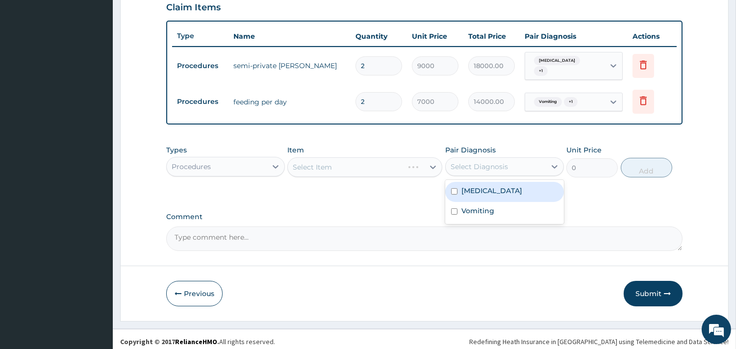
click at [504, 165] on div "Select Diagnosis" at bounding box center [479, 167] width 57 height 10
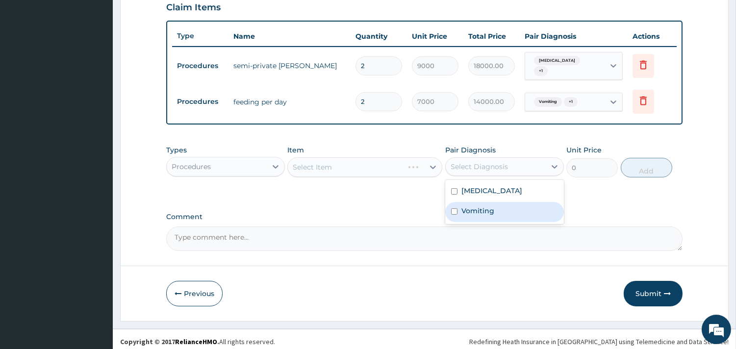
click at [501, 203] on div "Vomiting" at bounding box center [504, 212] width 119 height 20
checkbox input "true"
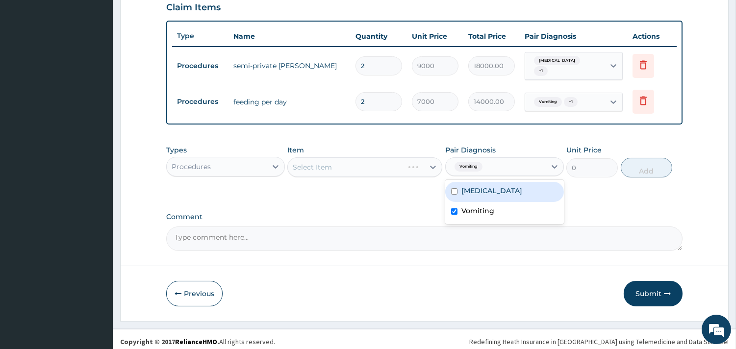
click at [516, 189] on div "[MEDICAL_DATA]" at bounding box center [504, 192] width 119 height 20
checkbox input "true"
click at [368, 158] on div "Select Item" at bounding box center [364, 167] width 155 height 20
click at [331, 162] on div "Select Item" at bounding box center [312, 167] width 39 height 10
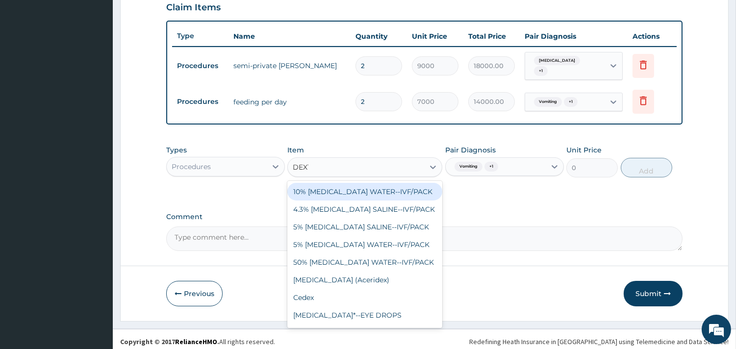
type input "DEXTR"
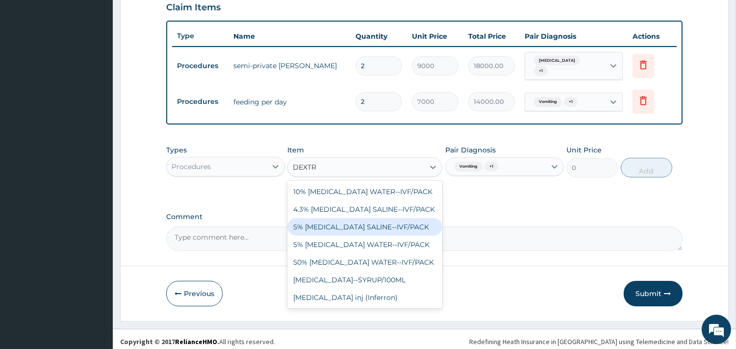
click at [352, 225] on div "5% [MEDICAL_DATA] SALINE--IVF/PACK" at bounding box center [364, 227] width 155 height 18
type input "1200"
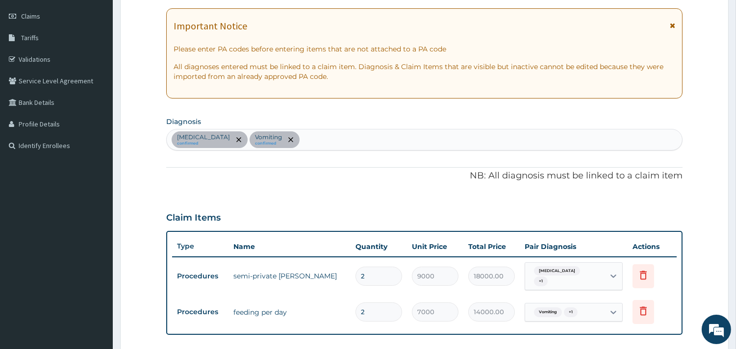
scroll to position [133, 0]
click at [397, 138] on div "[MEDICAL_DATA] confirmed Vomiting confirmed" at bounding box center [425, 140] width 516 height 21
type input "PUD"
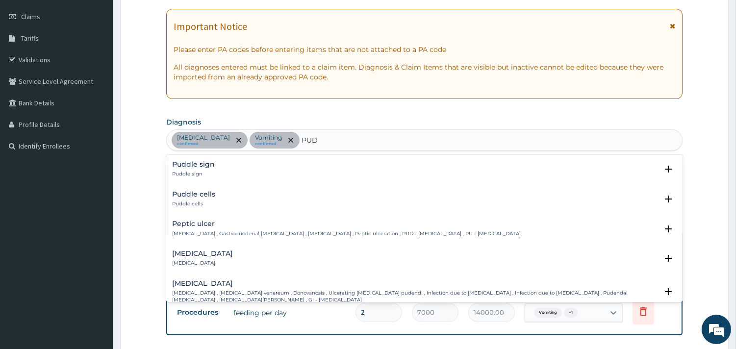
click at [202, 223] on h4 "Peptic ulcer" at bounding box center [346, 223] width 349 height 7
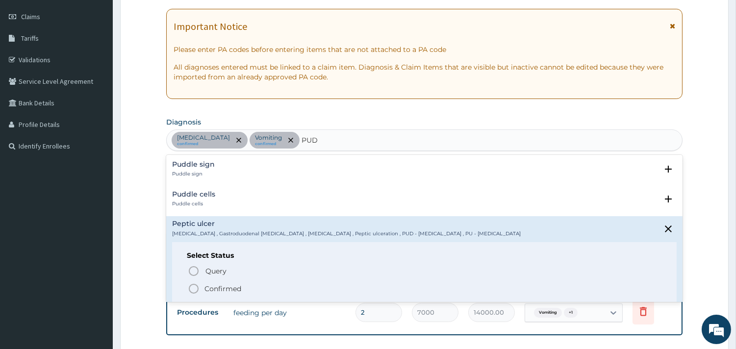
click at [218, 285] on p "Confirmed" at bounding box center [223, 289] width 37 height 10
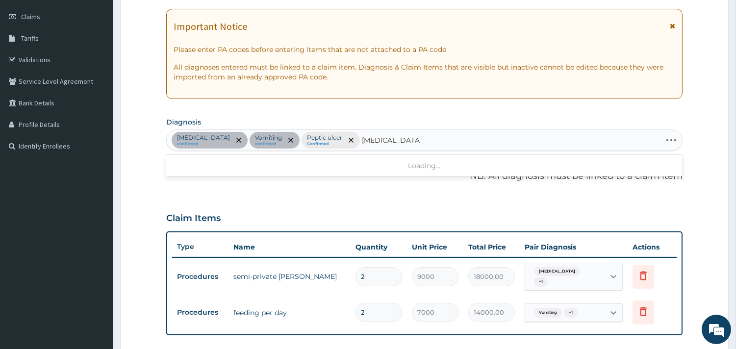
type input "[MEDICAL_DATA] GR"
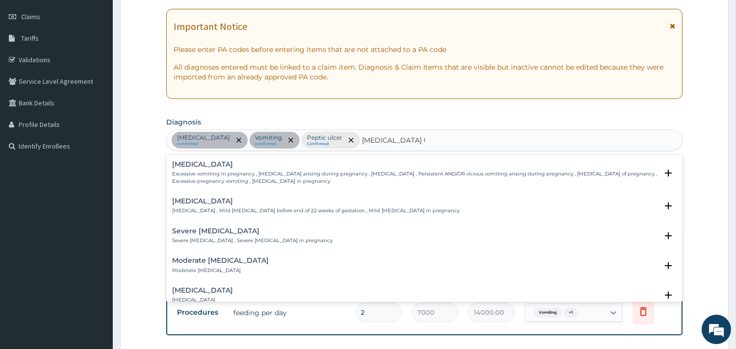
click at [237, 174] on p "Excessive vomiting in pregnancy , [MEDICAL_DATA] arising during pregnancy , [ME…" at bounding box center [415, 178] width 486 height 14
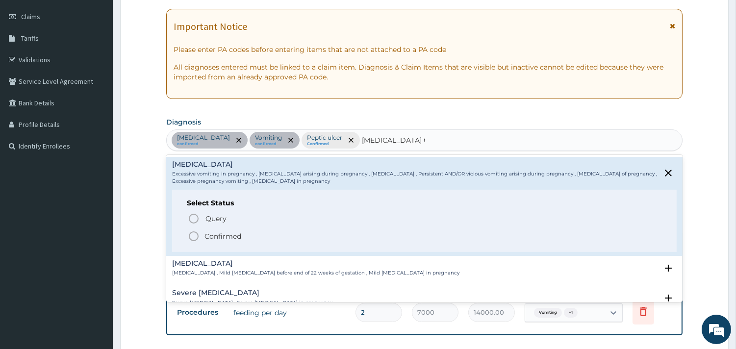
click at [223, 238] on p "Confirmed" at bounding box center [223, 237] width 37 height 10
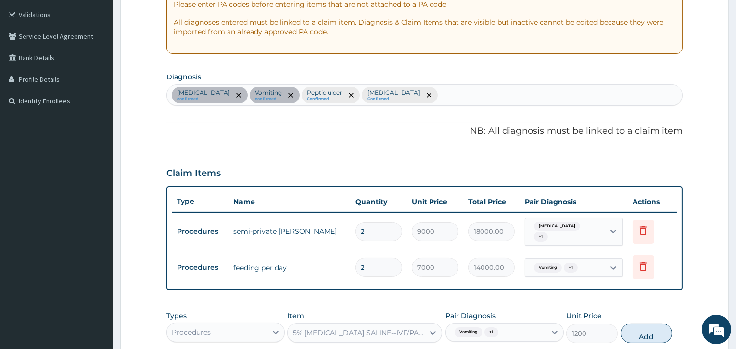
scroll to position [177, 0]
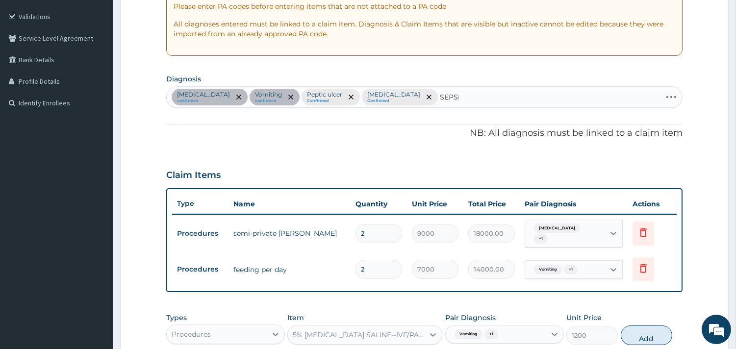
type input "[MEDICAL_DATA]"
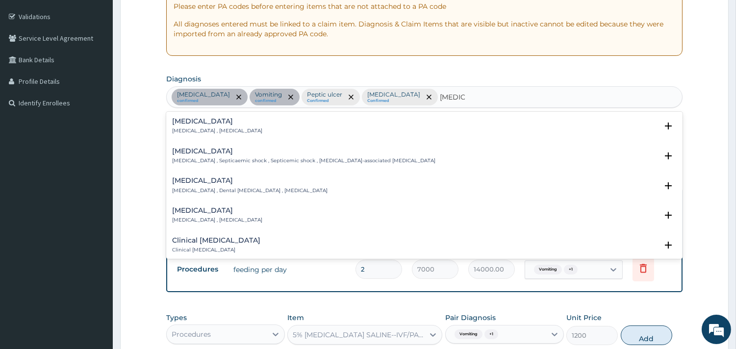
click at [277, 125] on div "[MEDICAL_DATA] [MEDICAL_DATA] , [MEDICAL_DATA]" at bounding box center [424, 126] width 505 height 17
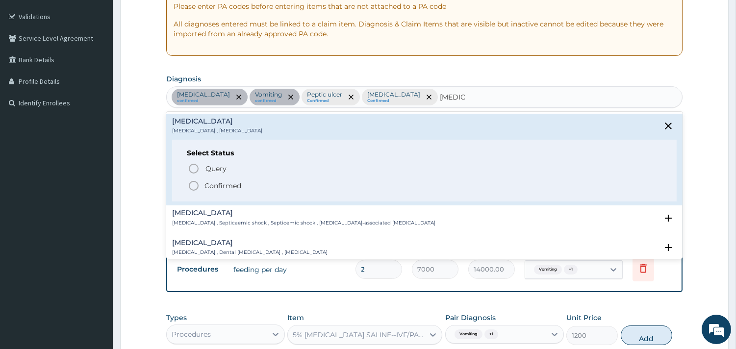
click at [214, 183] on p "Confirmed" at bounding box center [223, 186] width 37 height 10
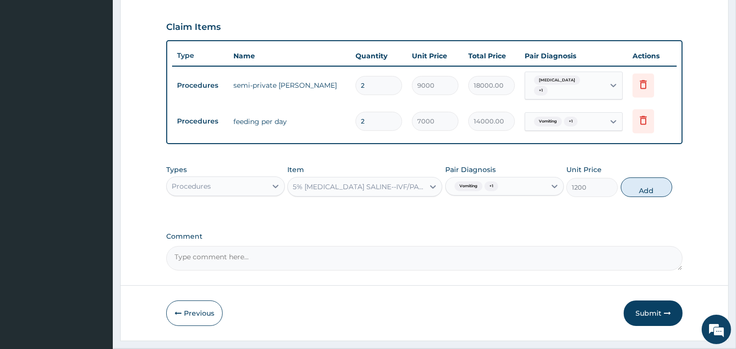
scroll to position [344, 0]
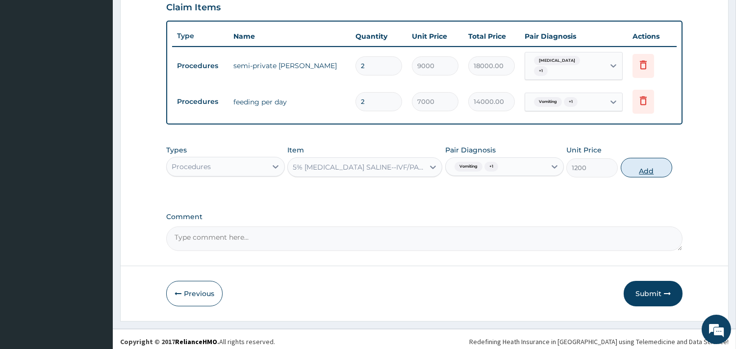
click at [641, 165] on button "Add" at bounding box center [647, 168] width 52 height 20
type input "0"
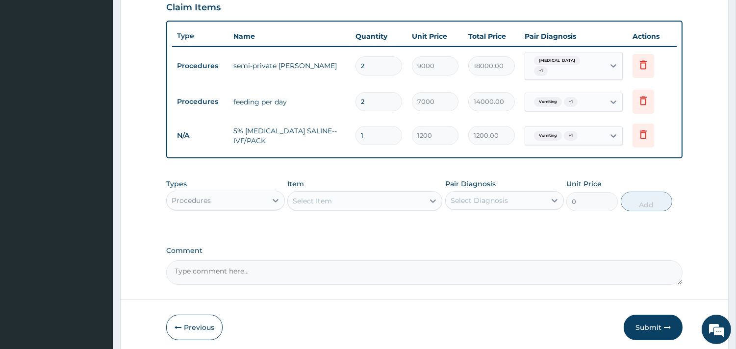
click at [378, 199] on div "Select Item" at bounding box center [356, 201] width 136 height 16
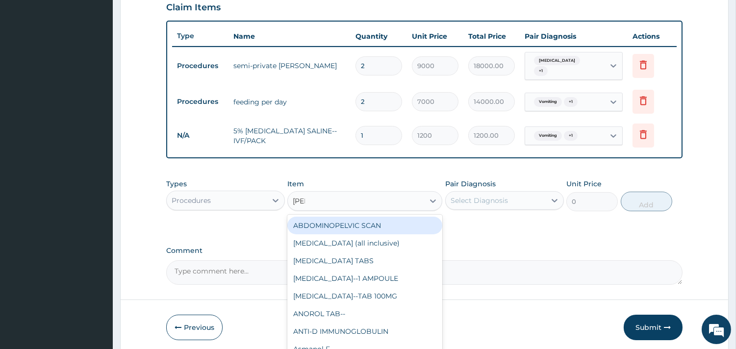
type input "NORMAL"
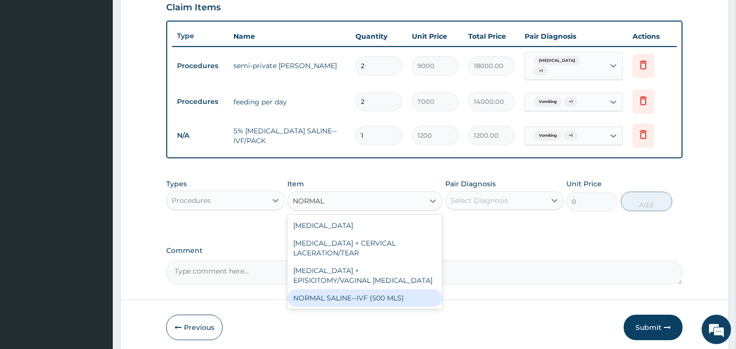
click at [405, 291] on div "NORMAL SALINE--IVF (500 MLS)" at bounding box center [364, 298] width 155 height 18
type input "1680"
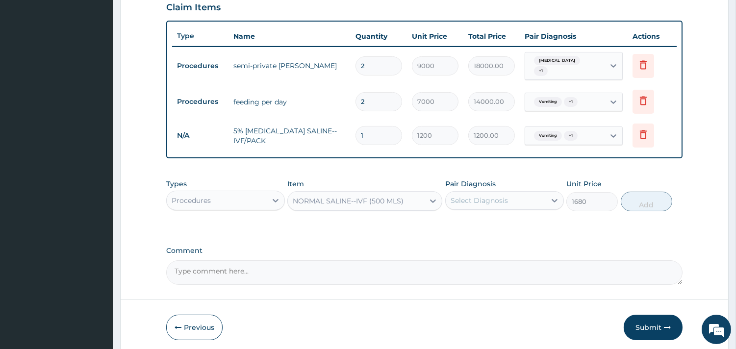
click at [484, 200] on div "Select Diagnosis" at bounding box center [479, 201] width 57 height 10
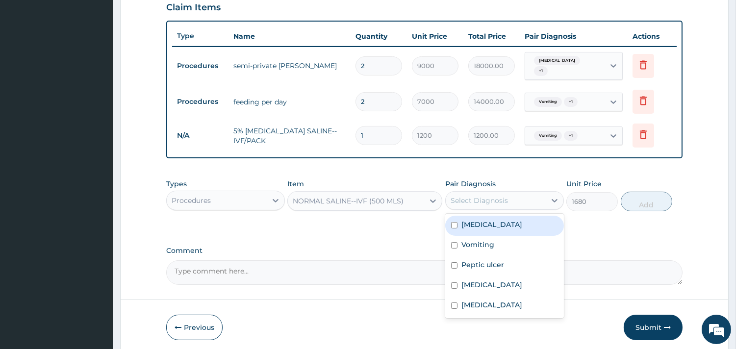
click at [488, 221] on div "Malaria" at bounding box center [504, 226] width 119 height 20
checkbox input "true"
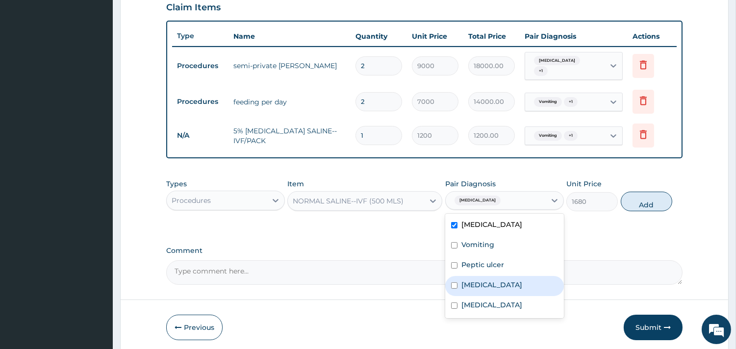
click at [499, 281] on label "Hyperemesis gravidarum" at bounding box center [492, 285] width 61 height 10
checkbox input "true"
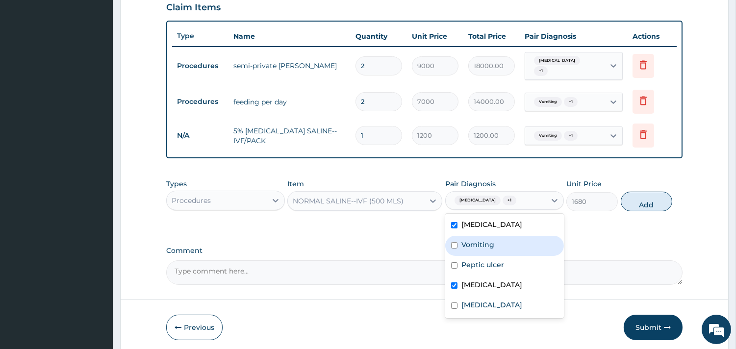
click at [516, 242] on div "Vomiting" at bounding box center [504, 246] width 119 height 20
checkbox input "true"
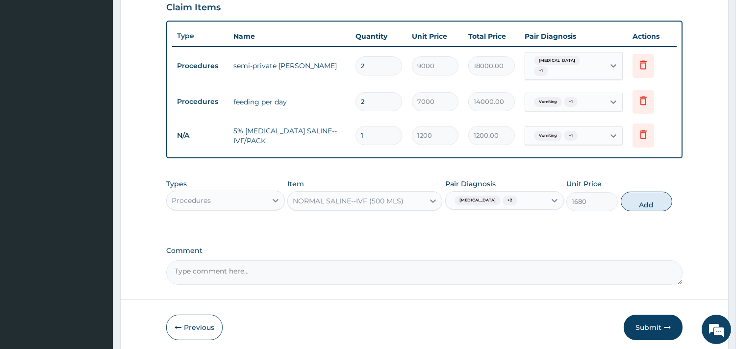
click at [622, 190] on div "Types Procedures Item NORMAL SALINE--IVF (500 MLS) Pair Diagnosis Malaria + 2 U…" at bounding box center [424, 195] width 517 height 42
click at [634, 193] on button "Add" at bounding box center [647, 202] width 52 height 20
type input "0"
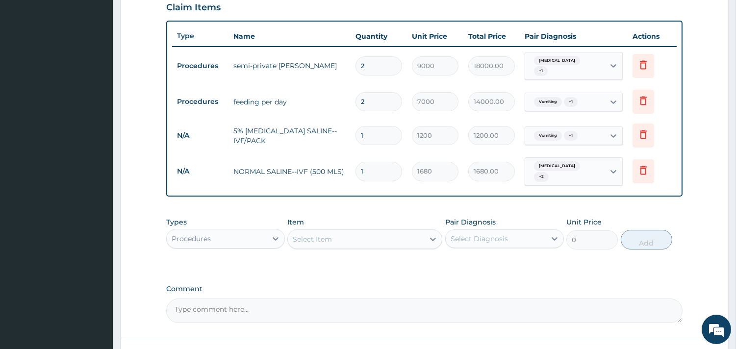
click at [369, 234] on div "Select Item" at bounding box center [356, 240] width 136 height 16
type input "RINGER"
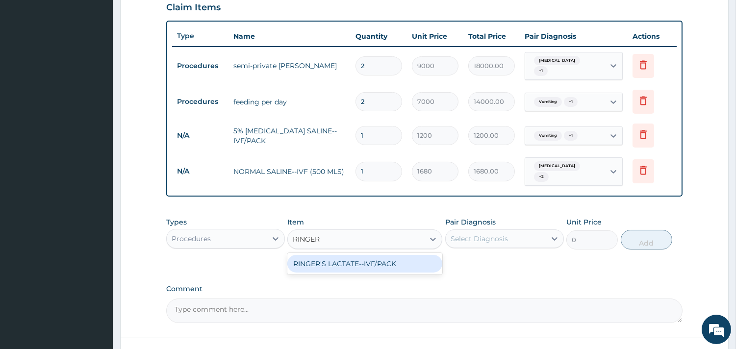
click at [354, 260] on div "RINGER'S LACTATE--IVF/PACK" at bounding box center [364, 264] width 155 height 18
type input "1680"
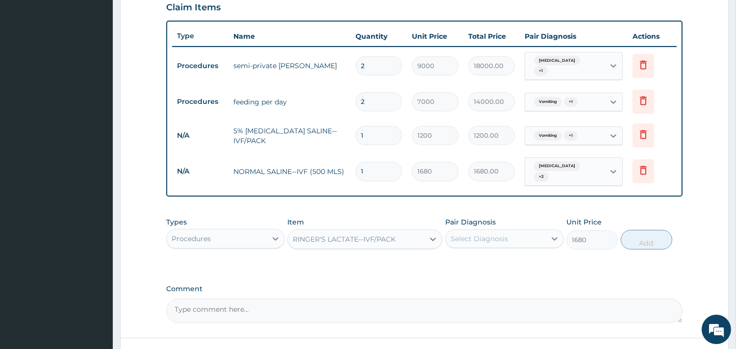
click at [482, 220] on div "Pair Diagnosis Select Diagnosis" at bounding box center [504, 233] width 119 height 32
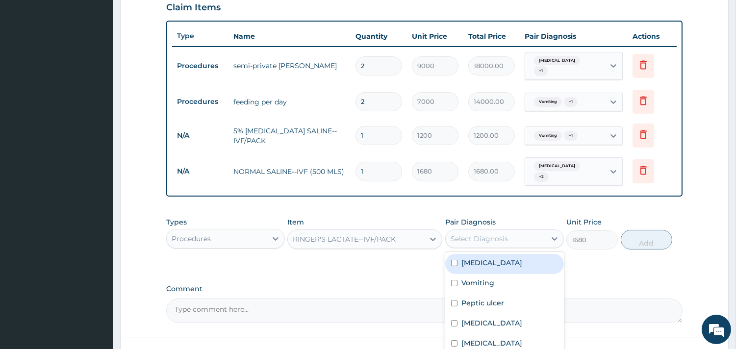
click at [486, 234] on div "Select Diagnosis" at bounding box center [479, 239] width 57 height 10
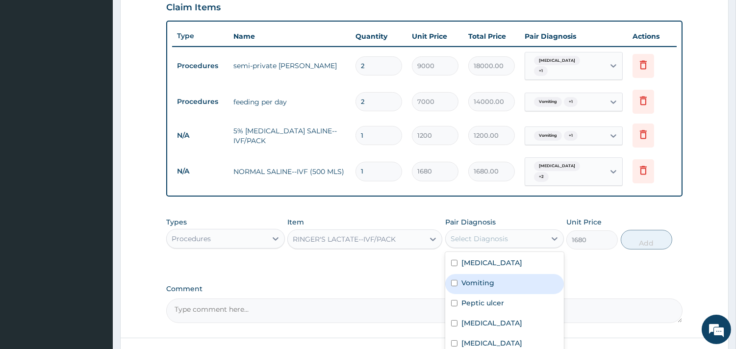
click at [484, 274] on div "Vomiting" at bounding box center [504, 284] width 119 height 20
checkbox input "true"
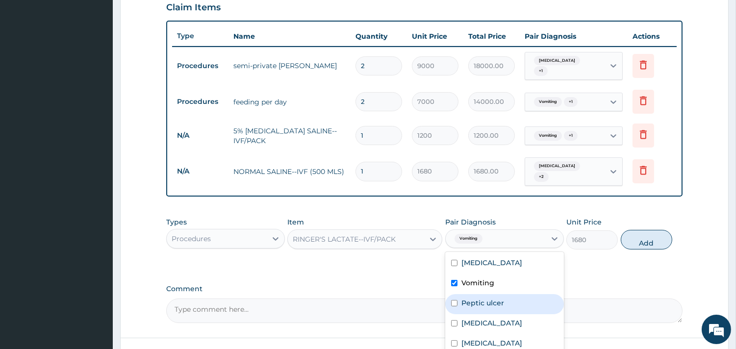
click at [486, 294] on div "Peptic ulcer" at bounding box center [504, 304] width 119 height 20
checkbox input "true"
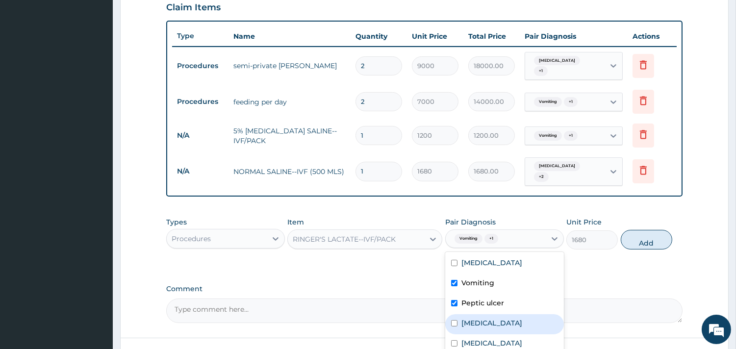
click at [521, 318] on label "Hyperemesis gravidarum" at bounding box center [492, 323] width 61 height 10
checkbox input "true"
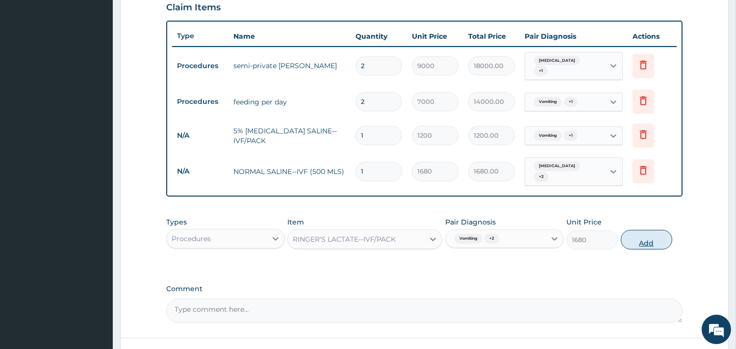
click at [662, 230] on button "Add" at bounding box center [647, 240] width 52 height 20
type input "0"
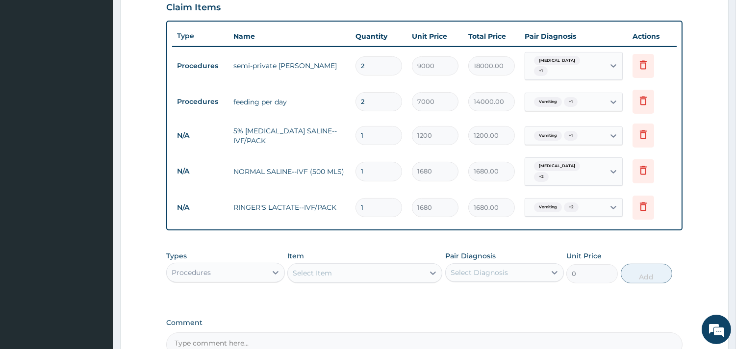
click at [376, 265] on div "Select Item" at bounding box center [356, 273] width 136 height 16
type input "PARACE"
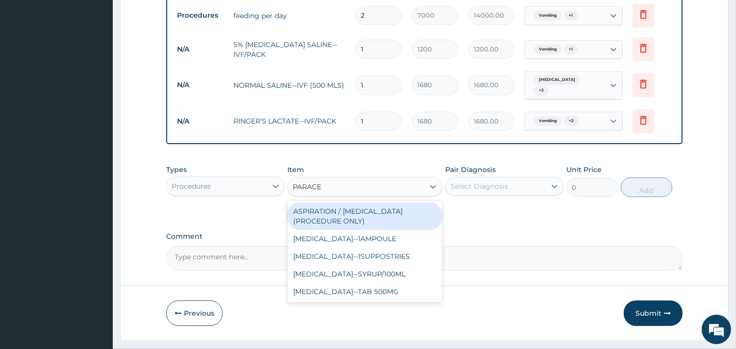
scroll to position [446, 0]
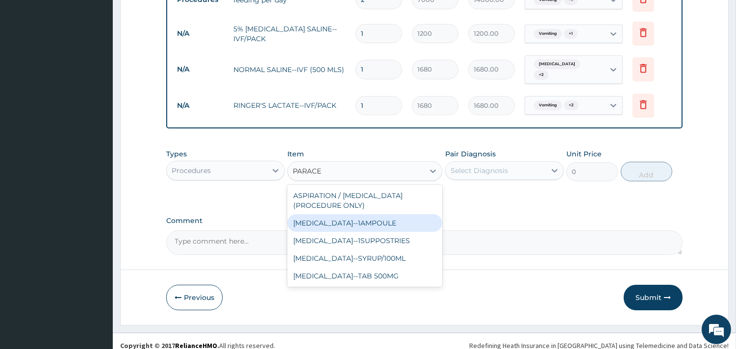
click at [358, 218] on div "PARACETAMOL--1AMPOULE" at bounding box center [364, 223] width 155 height 18
type input "756"
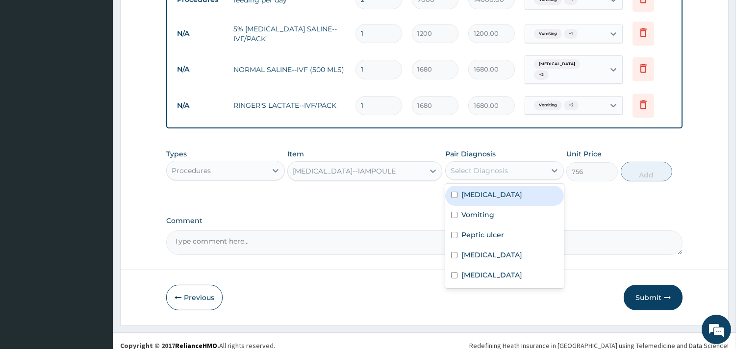
click at [483, 169] on div "Select Diagnosis" at bounding box center [496, 171] width 100 height 16
click at [489, 190] on div "Malaria" at bounding box center [504, 196] width 119 height 20
checkbox input "true"
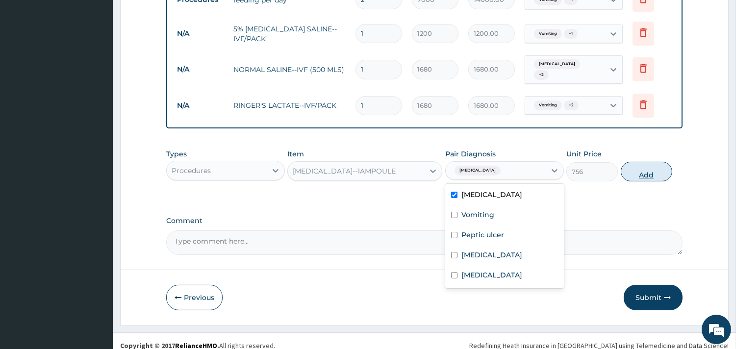
click at [645, 167] on button "Add" at bounding box center [647, 172] width 52 height 20
type input "0"
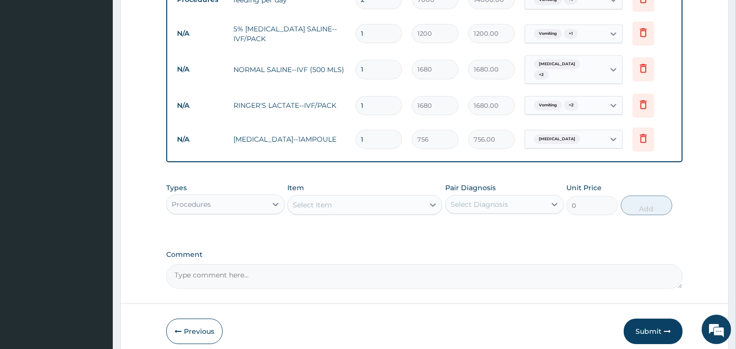
click at [382, 197] on div "Select Item" at bounding box center [356, 205] width 136 height 16
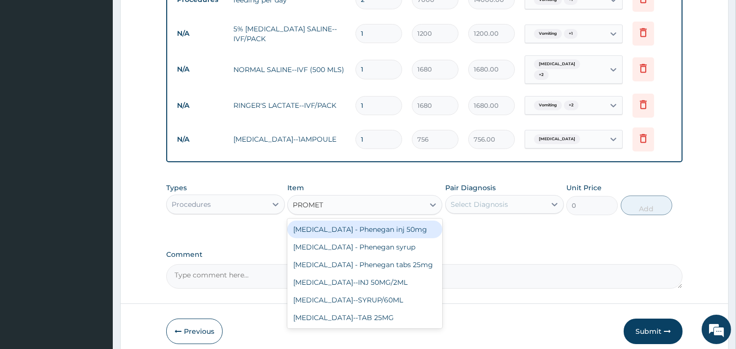
type input "PROMETH"
click at [375, 222] on div "PROMETHAZINE - Phenegan inj 50mg" at bounding box center [364, 230] width 155 height 18
type input "500"
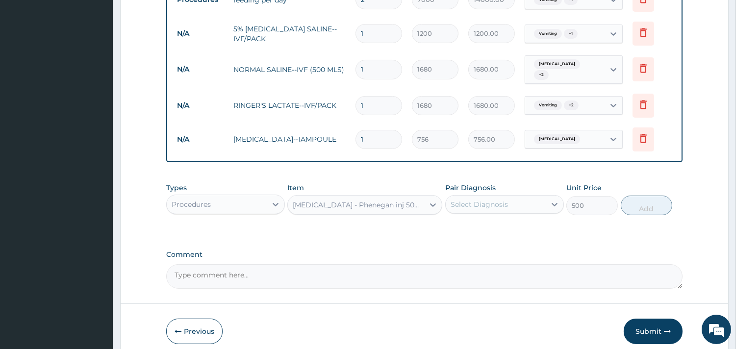
click at [484, 200] on div "Select Diagnosis" at bounding box center [479, 205] width 57 height 10
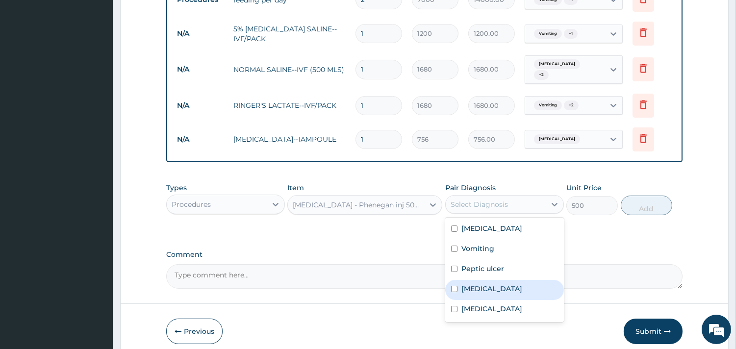
click at [504, 284] on label "Hyperemesis gravidarum" at bounding box center [492, 289] width 61 height 10
checkbox input "true"
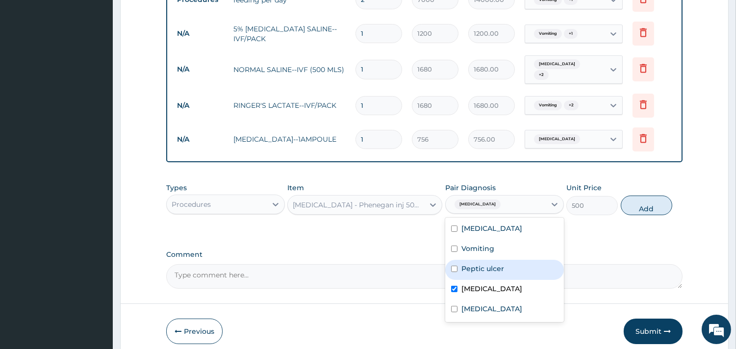
click at [516, 260] on div "Peptic ulcer" at bounding box center [504, 270] width 119 height 20
checkbox input "true"
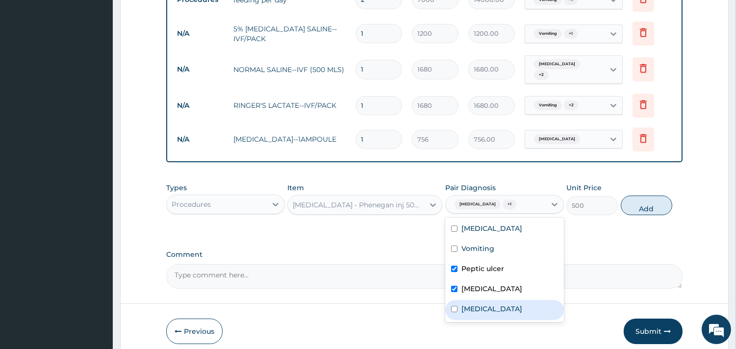
click at [506, 300] on div "Sepsis" at bounding box center [504, 310] width 119 height 20
checkbox input "true"
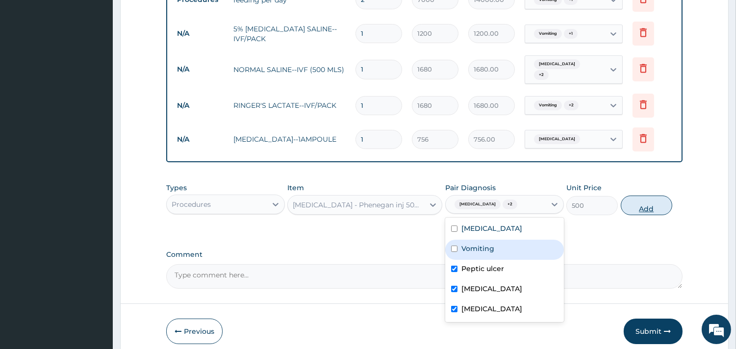
click at [631, 196] on button "Add" at bounding box center [647, 206] width 52 height 20
type input "0"
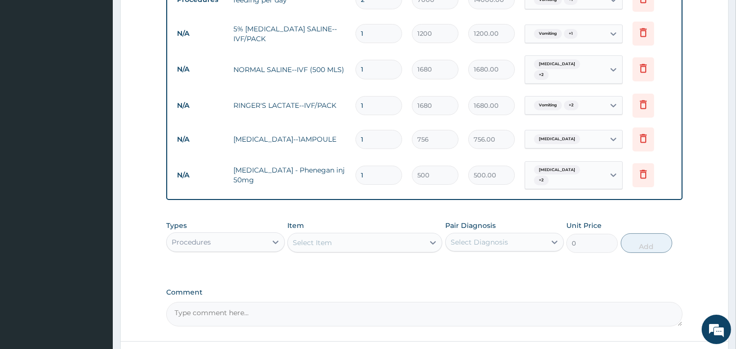
click at [378, 237] on div "Select Item" at bounding box center [356, 243] width 136 height 16
type input "CIMETI"
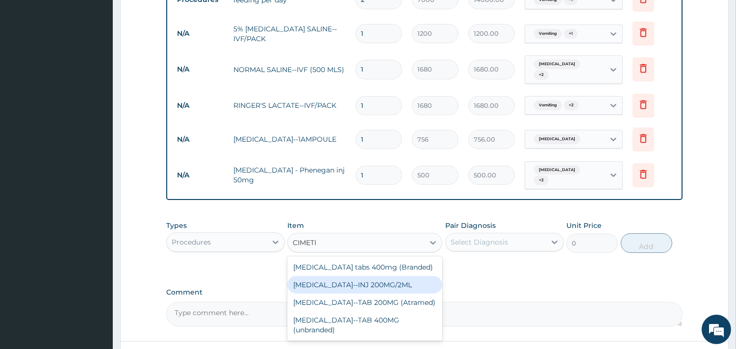
click at [396, 276] on div "CIMETIDINE--INJ 200MG/2ML" at bounding box center [364, 285] width 155 height 18
type input "770"
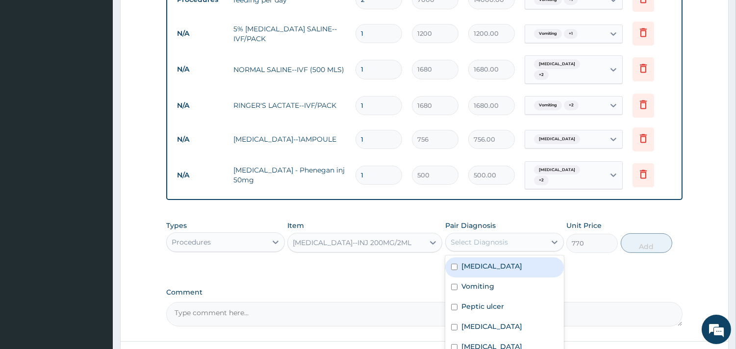
click at [511, 235] on div "Select Diagnosis" at bounding box center [496, 242] width 100 height 16
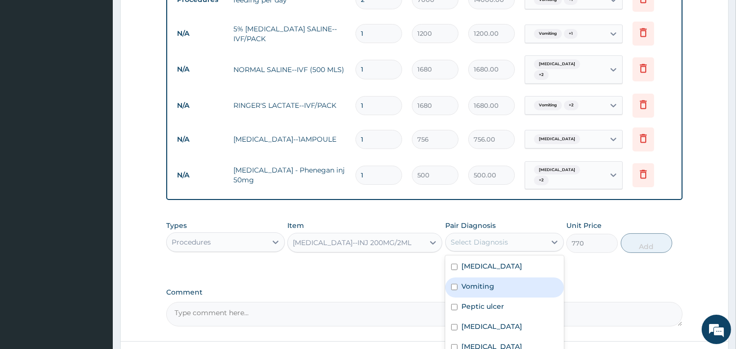
click at [491, 287] on div "Vomiting" at bounding box center [504, 288] width 119 height 20
checkbox input "true"
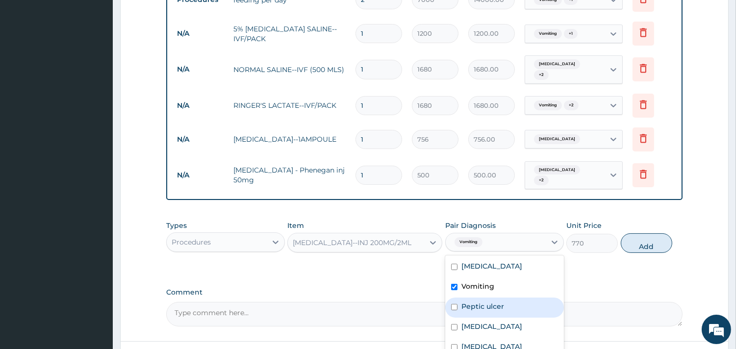
click at [493, 307] on div "Peptic ulcer" at bounding box center [504, 308] width 119 height 20
checkbox input "true"
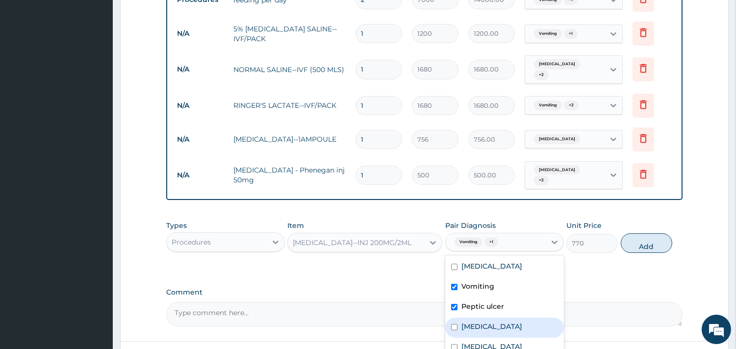
click at [498, 322] on label "Hyperemesis gravidarum" at bounding box center [492, 327] width 61 height 10
checkbox input "true"
click at [535, 338] on div "Sepsis" at bounding box center [504, 348] width 119 height 20
checkbox input "true"
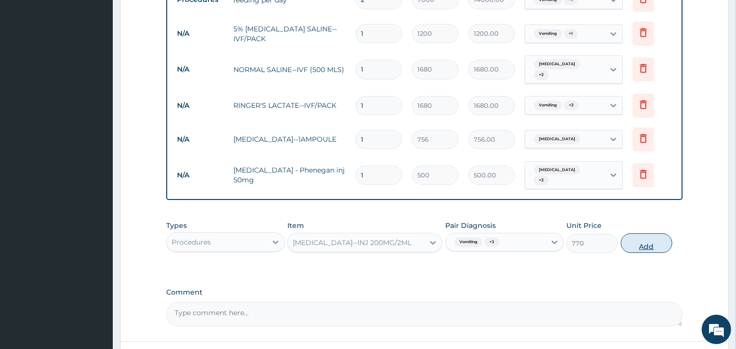
click at [631, 234] on button "Add" at bounding box center [647, 244] width 52 height 20
type input "0"
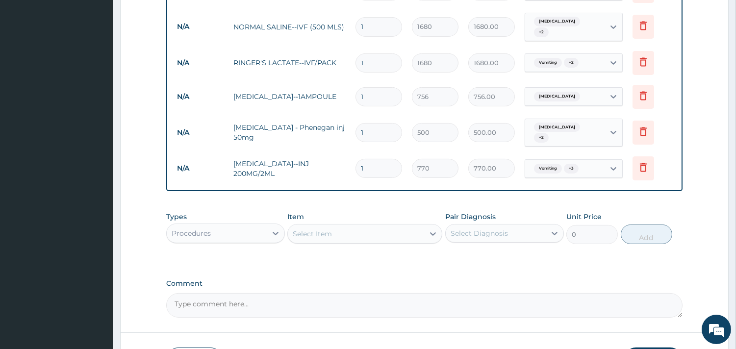
scroll to position [490, 0]
click at [338, 232] on div "Select Item" at bounding box center [356, 234] width 136 height 16
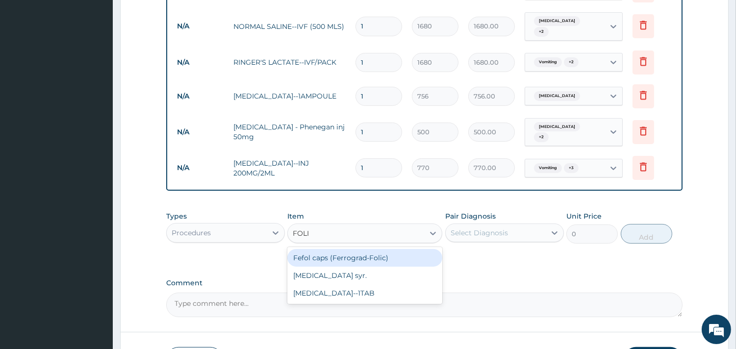
type input "FOLIC"
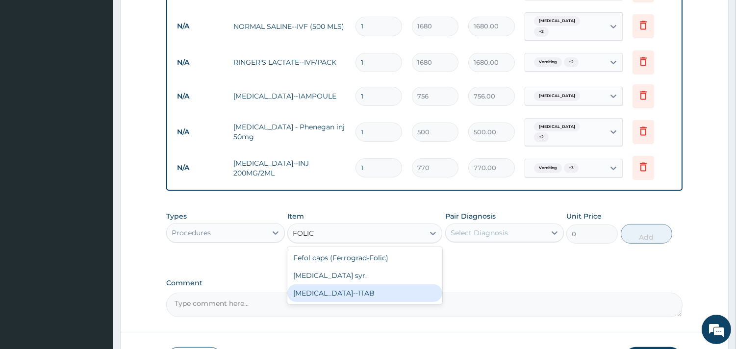
click at [396, 285] on div "FOLIC ACID--1TAB" at bounding box center [364, 294] width 155 height 18
type input "12.6"
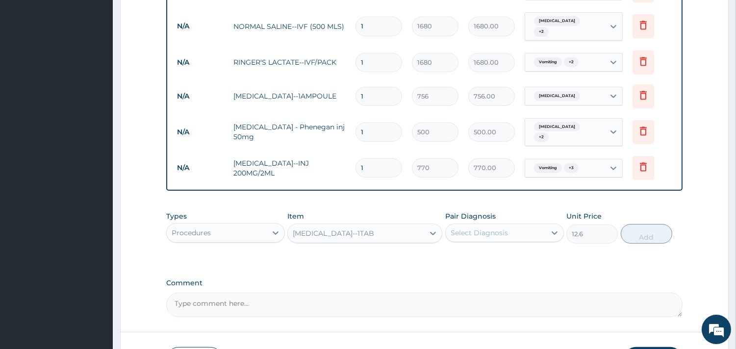
click at [480, 228] on div "Select Diagnosis" at bounding box center [479, 233] width 57 height 10
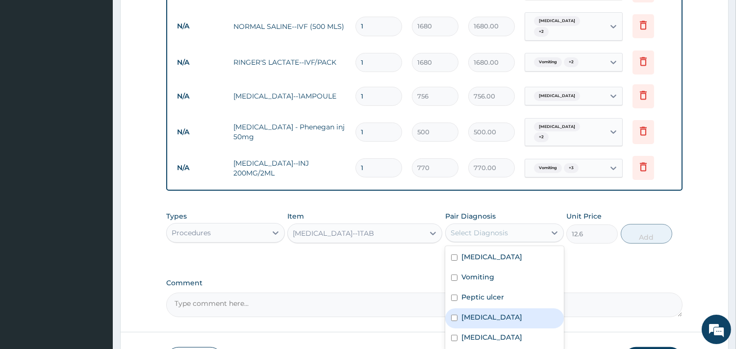
click at [502, 312] on label "Hyperemesis gravidarum" at bounding box center [492, 317] width 61 height 10
checkbox input "true"
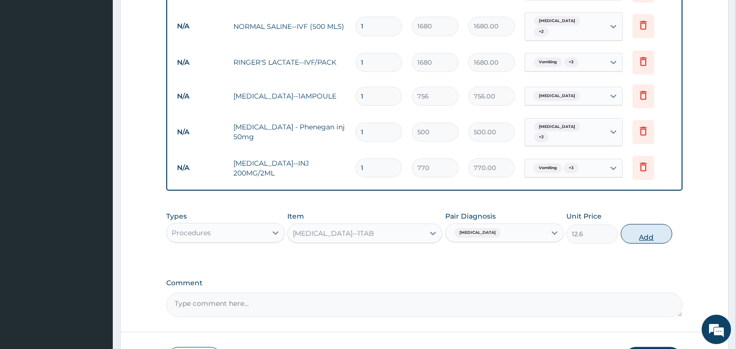
click at [634, 230] on button "Add" at bounding box center [647, 234] width 52 height 20
type input "0"
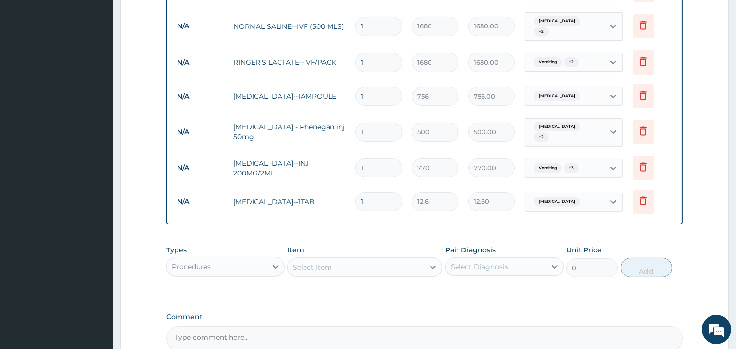
click at [368, 260] on div "Select Item" at bounding box center [356, 268] width 136 height 16
type input "ORS"
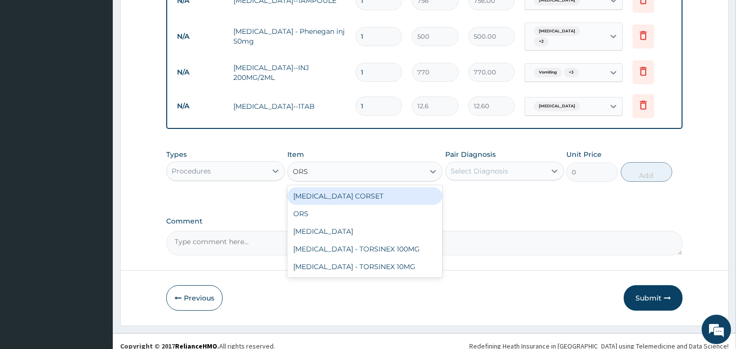
scroll to position [587, 0]
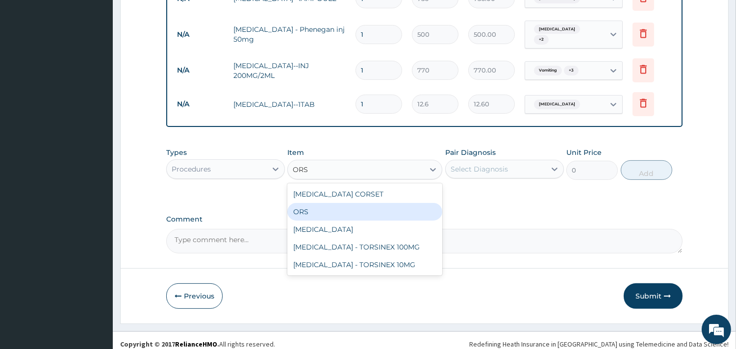
click at [383, 205] on div "ORS" at bounding box center [364, 212] width 155 height 18
type input "134.4"
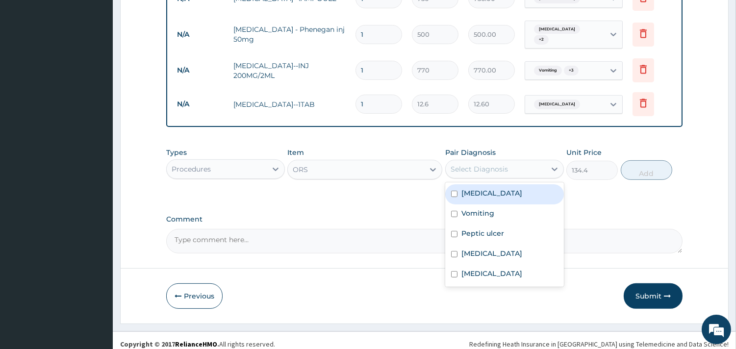
click at [494, 165] on div "Select Diagnosis" at bounding box center [479, 169] width 57 height 10
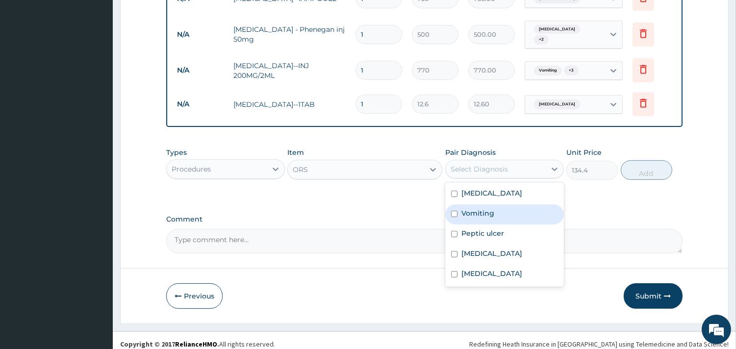
click at [511, 205] on div "Vomiting" at bounding box center [504, 215] width 119 height 20
checkbox input "true"
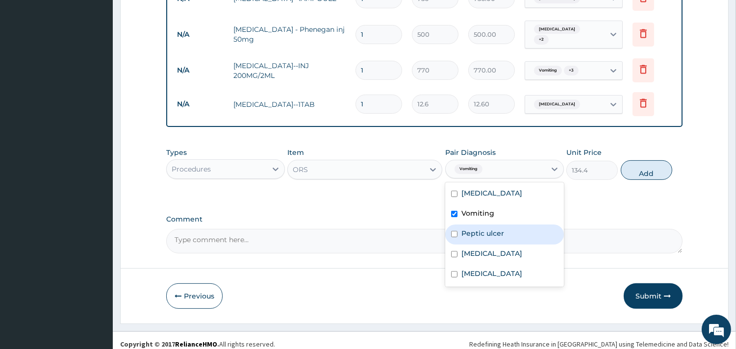
drag, startPoint x: 493, startPoint y: 234, endPoint x: 504, endPoint y: 242, distance: 14.1
click at [504, 242] on div "Malaria Vomiting Peptic ulcer Hyperemesis gravidarum Sepsis" at bounding box center [504, 234] width 119 height 104
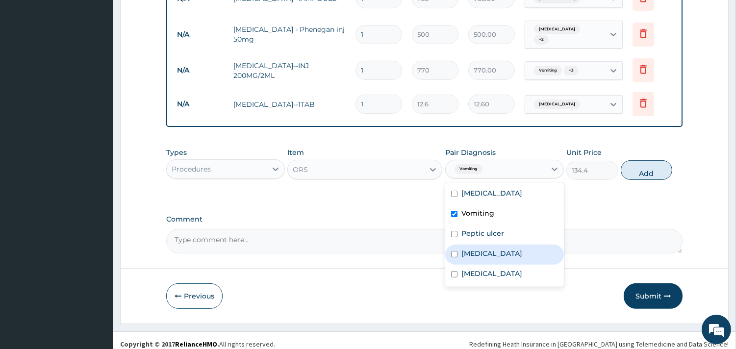
click at [504, 249] on label "Hyperemesis gravidarum" at bounding box center [492, 254] width 61 height 10
checkbox input "true"
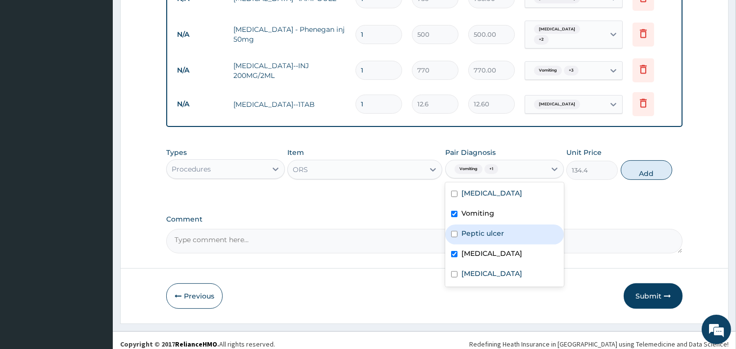
click at [524, 227] on div "Peptic ulcer" at bounding box center [504, 235] width 119 height 20
checkbox input "true"
click at [648, 169] on button "Add" at bounding box center [647, 170] width 52 height 20
type input "0"
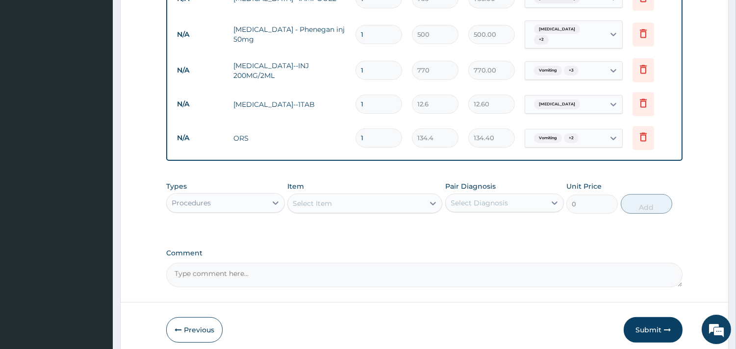
click at [379, 197] on div "Select Item" at bounding box center [356, 204] width 136 height 16
type input "PROMETH"
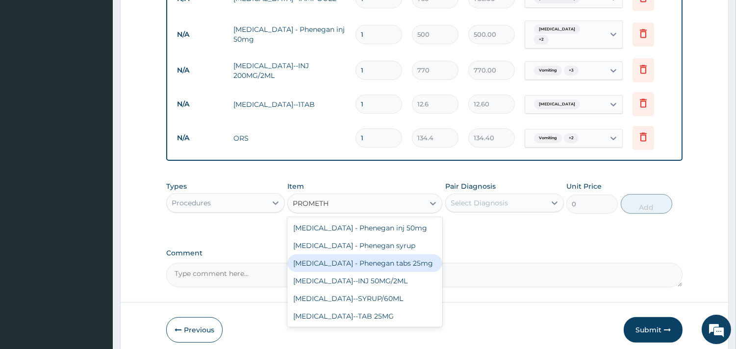
click at [399, 255] on div "PROMETHAZINE - Phenegan tabs 25mg" at bounding box center [364, 264] width 155 height 18
type input "78.4"
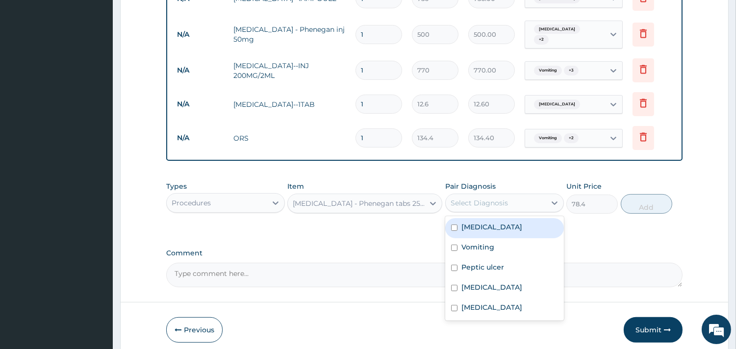
click at [465, 198] on div "Select Diagnosis" at bounding box center [479, 203] width 57 height 10
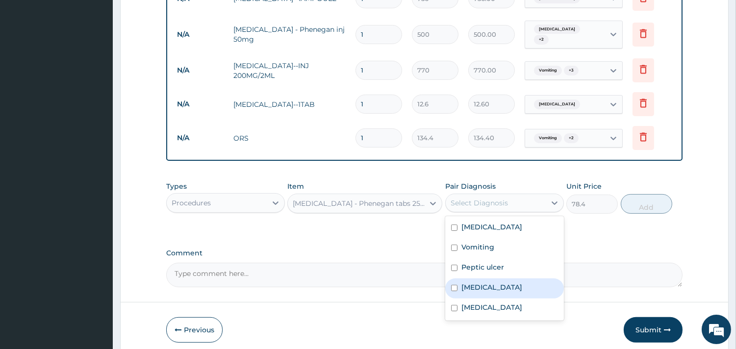
click at [478, 279] on div "Hyperemesis gravidarum" at bounding box center [504, 289] width 119 height 20
checkbox input "true"
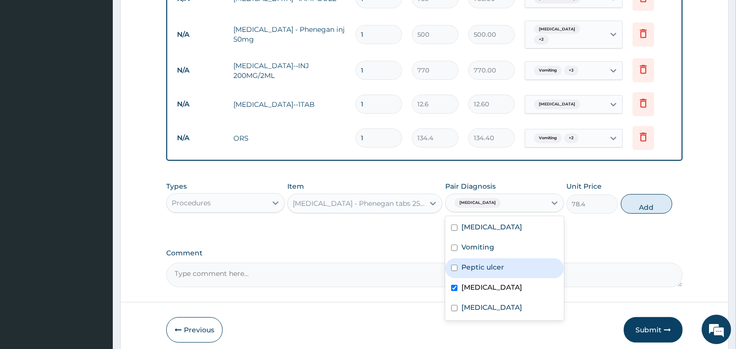
click at [499, 262] on label "Peptic ulcer" at bounding box center [483, 267] width 43 height 10
checkbox input "true"
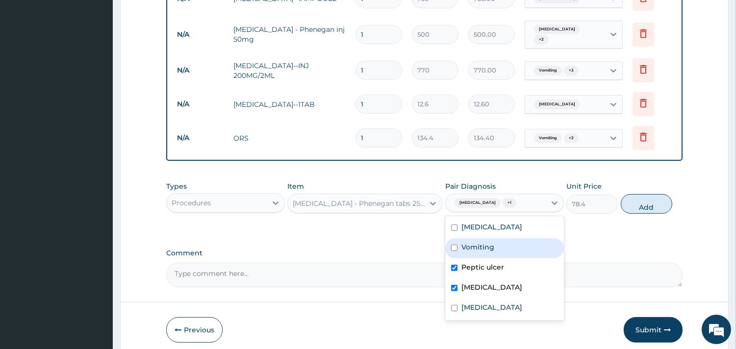
click at [522, 238] on div "Vomiting" at bounding box center [504, 248] width 119 height 20
checkbox input "true"
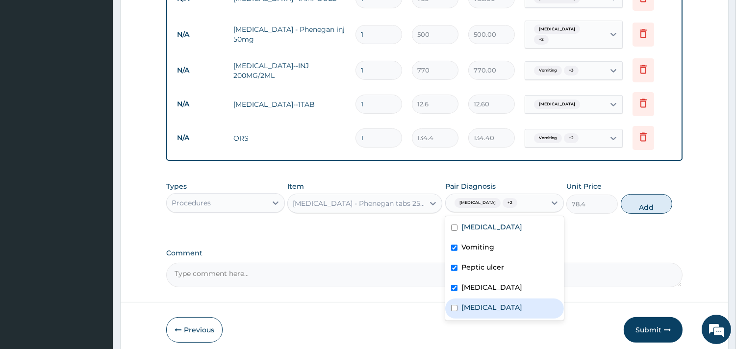
click at [558, 299] on div "[MEDICAL_DATA]" at bounding box center [504, 309] width 119 height 20
checkbox input "true"
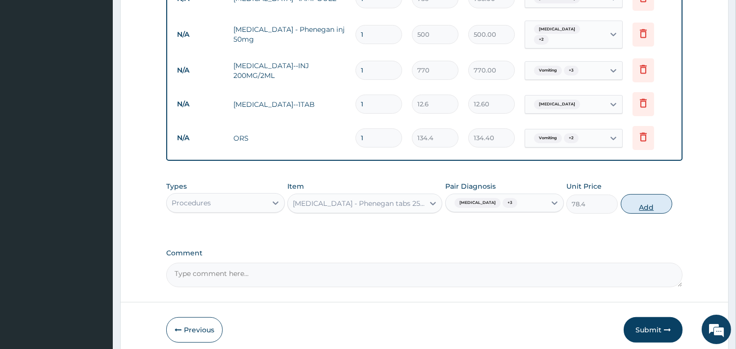
click at [635, 200] on button "Add" at bounding box center [647, 204] width 52 height 20
type input "0"
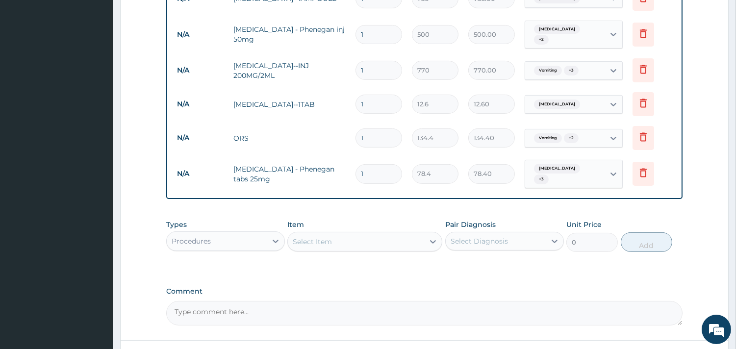
click at [392, 234] on div "Select Item" at bounding box center [356, 242] width 136 height 16
type input "CIMETI"
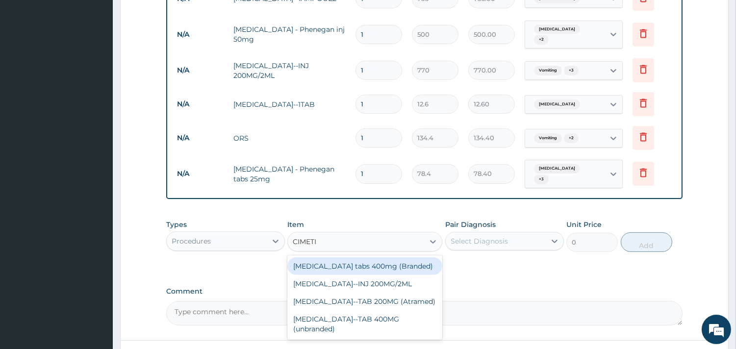
click at [396, 262] on div "Cimetidine tabs 400mg (Branded)" at bounding box center [364, 267] width 155 height 18
type input "145.6"
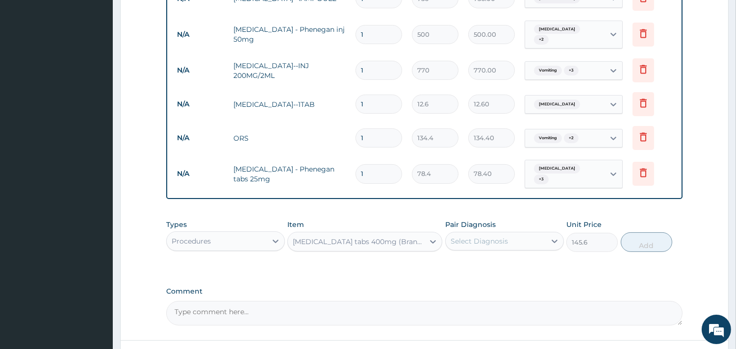
click at [395, 239] on div "Cimetidine tabs 400mg (Branded)" at bounding box center [356, 242] width 136 height 16
type input "CIMET"
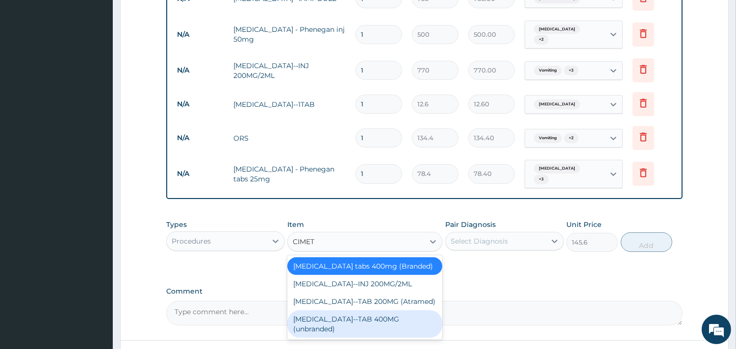
click at [424, 312] on div "CIMETIDINE--TAB 400MG (unbranded)" at bounding box center [364, 324] width 155 height 27
type input "39.2"
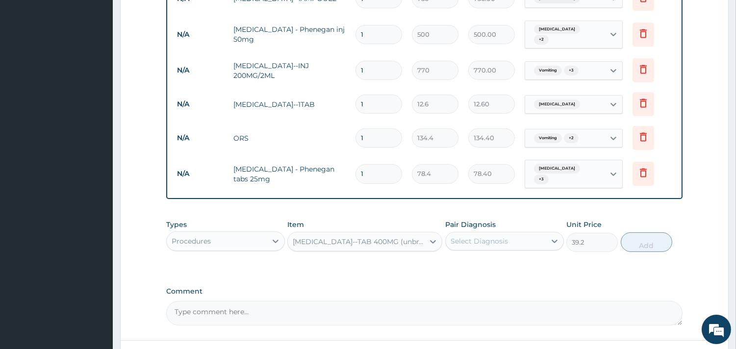
click at [382, 237] on div "CIMETIDINE--TAB 400MG (unbranded)" at bounding box center [359, 242] width 132 height 10
type input "CIMET"
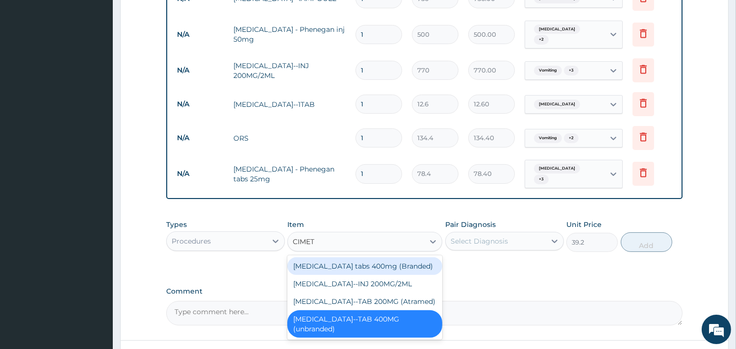
click at [390, 258] on div "Cimetidine tabs 400mg (Branded)" at bounding box center [364, 267] width 155 height 18
type input "145.6"
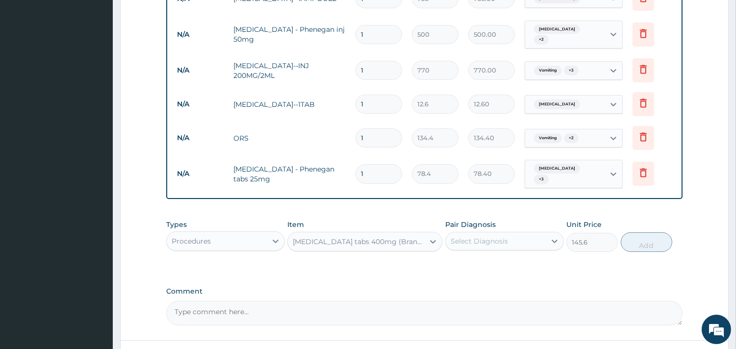
click at [399, 241] on div "Cimetidine tabs 400mg (Branded)" at bounding box center [356, 242] width 136 height 16
type input "CIMET"
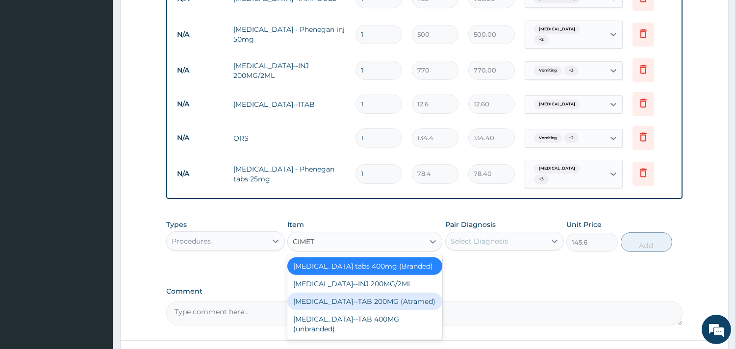
click at [403, 295] on div "CIMETIDINE--TAB 200MG (Atramed)" at bounding box center [364, 302] width 155 height 18
type input "19.6"
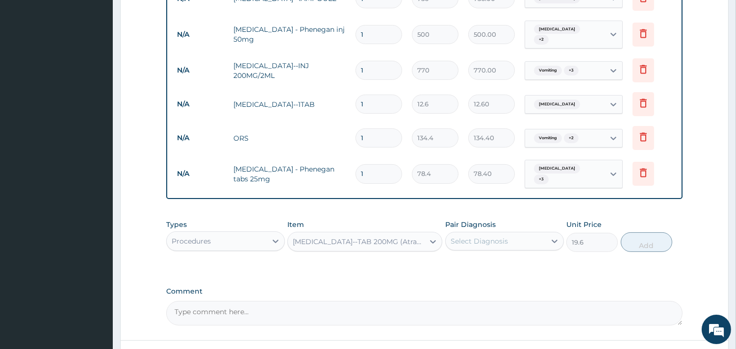
click at [384, 237] on div "CIMETIDINE--TAB 200MG (Atramed)" at bounding box center [359, 242] width 132 height 10
type input "CIMET"
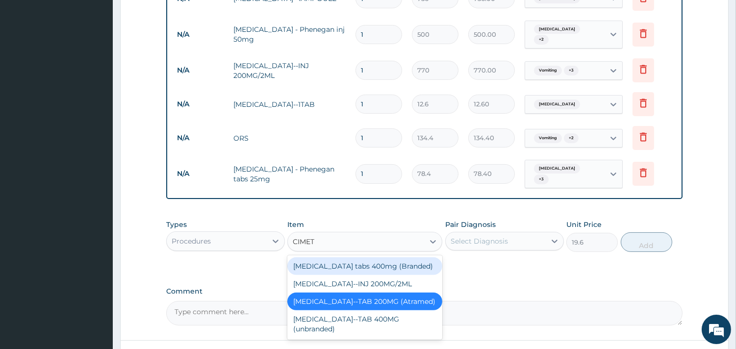
click at [410, 259] on div "Cimetidine tabs 400mg (Branded)" at bounding box center [364, 267] width 155 height 18
type input "145.6"
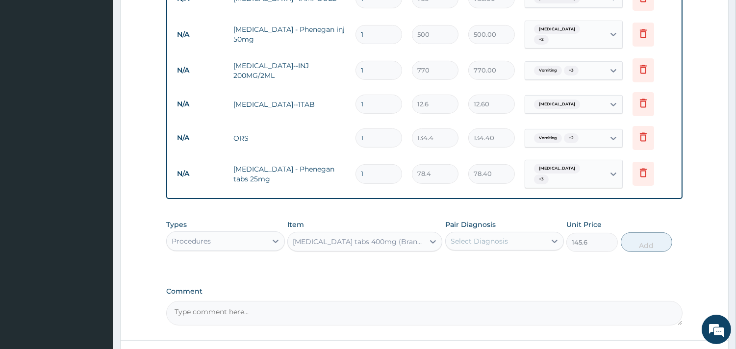
click at [506, 240] on div "Select Diagnosis" at bounding box center [496, 242] width 100 height 16
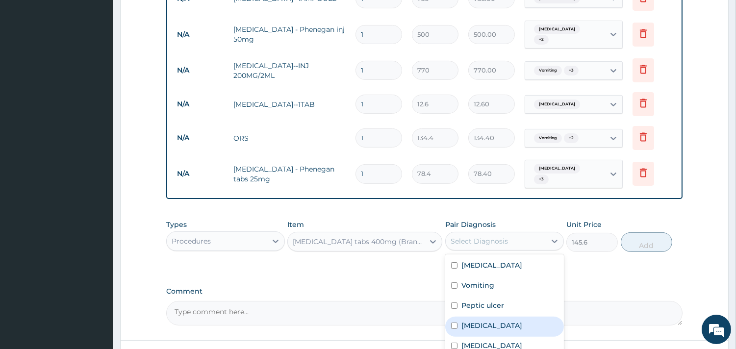
click at [493, 321] on label "Hyperemesis gravidarum" at bounding box center [492, 326] width 61 height 10
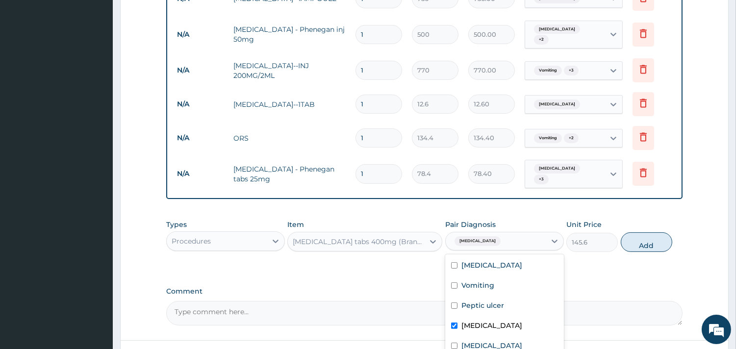
checkbox input "true"
click at [508, 297] on div "Peptic ulcer" at bounding box center [504, 307] width 119 height 20
checkbox input "true"
click at [502, 340] on div "[MEDICAL_DATA]" at bounding box center [504, 347] width 119 height 20
checkbox input "true"
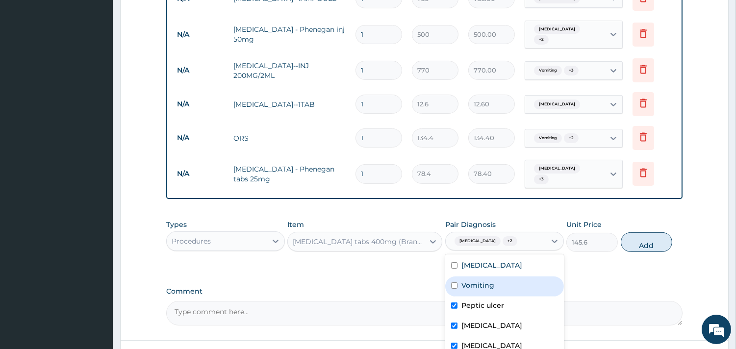
click at [523, 282] on div "Vomiting" at bounding box center [504, 287] width 119 height 20
checkbox input "true"
click at [631, 242] on button "Add" at bounding box center [647, 243] width 52 height 20
type input "0"
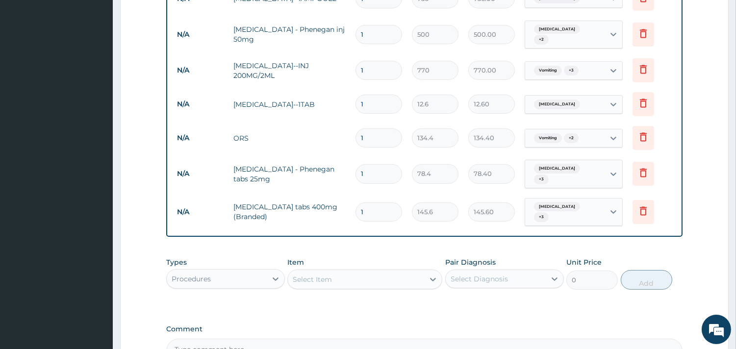
click at [364, 276] on div "Select Item" at bounding box center [356, 280] width 136 height 16
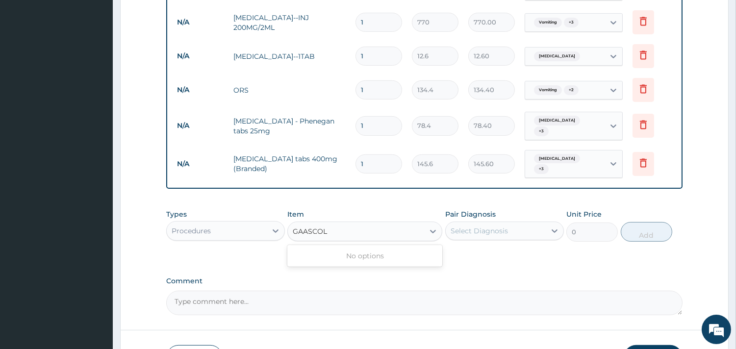
scroll to position [649, 0]
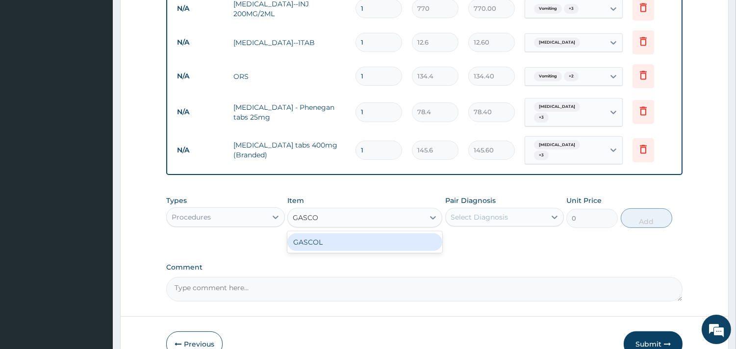
type input "GASCOL"
click at [371, 234] on div "GASCOL" at bounding box center [364, 243] width 155 height 18
type input "1680"
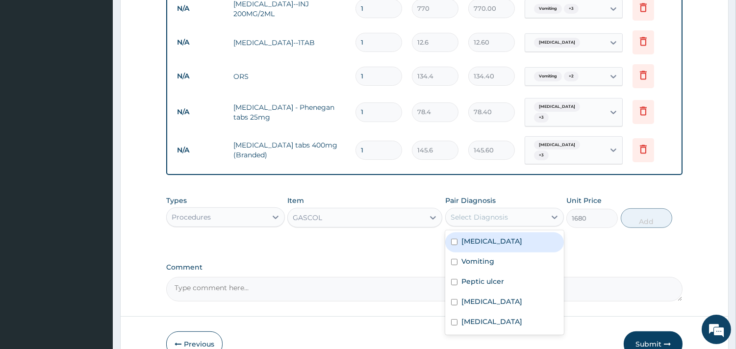
click at [458, 212] on div "Select Diagnosis" at bounding box center [479, 217] width 57 height 10
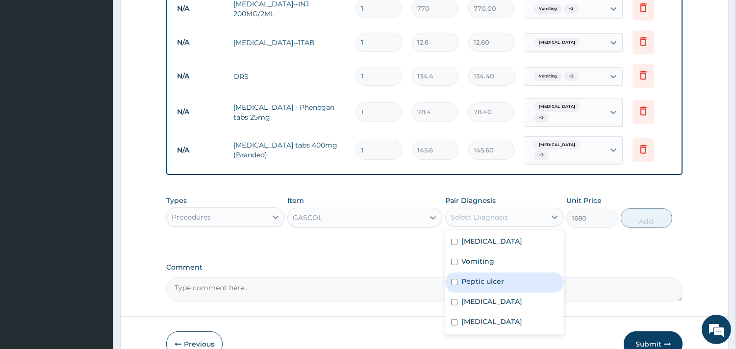
click at [502, 280] on div "Peptic ulcer" at bounding box center [504, 283] width 119 height 20
checkbox input "true"
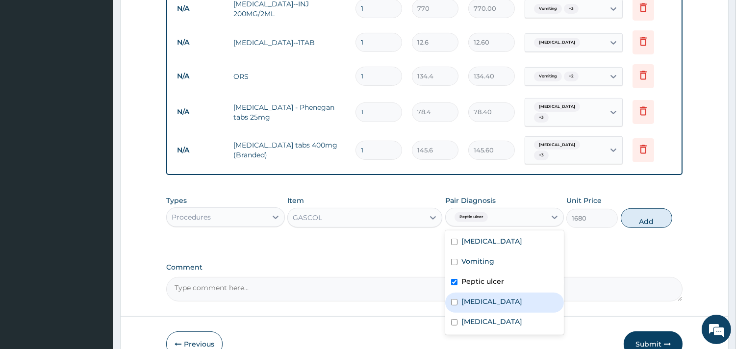
click at [518, 301] on div "Hyperemesis gravidarum" at bounding box center [504, 303] width 119 height 20
checkbox input "true"
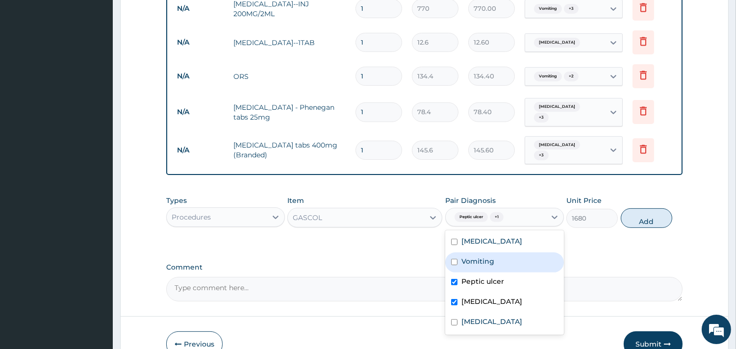
click at [535, 263] on div "Vomiting" at bounding box center [504, 263] width 119 height 20
checkbox input "true"
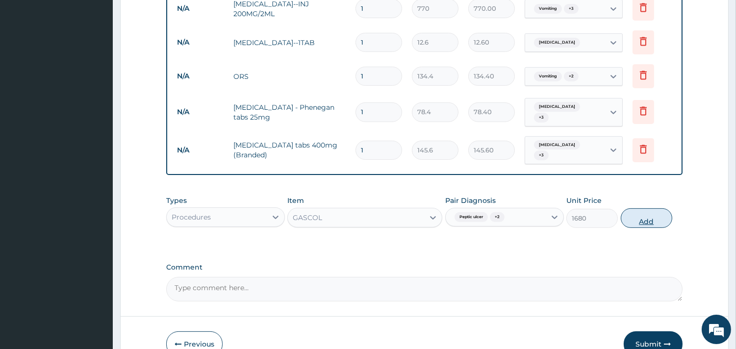
click at [650, 213] on button "Add" at bounding box center [647, 218] width 52 height 20
type input "0"
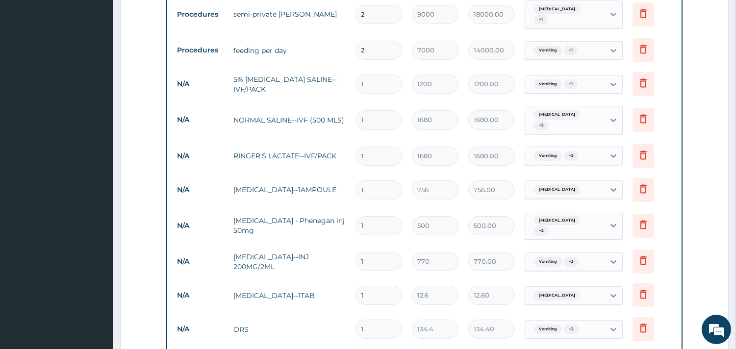
scroll to position [398, 0]
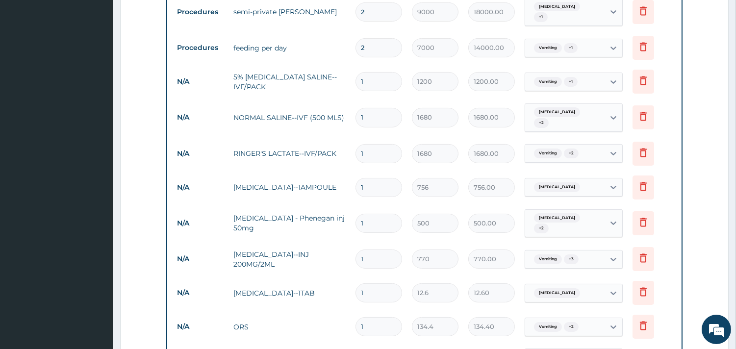
click at [379, 144] on input "1" at bounding box center [379, 153] width 47 height 19
type input "0.00"
type input "2"
type input "3360.00"
type input "3"
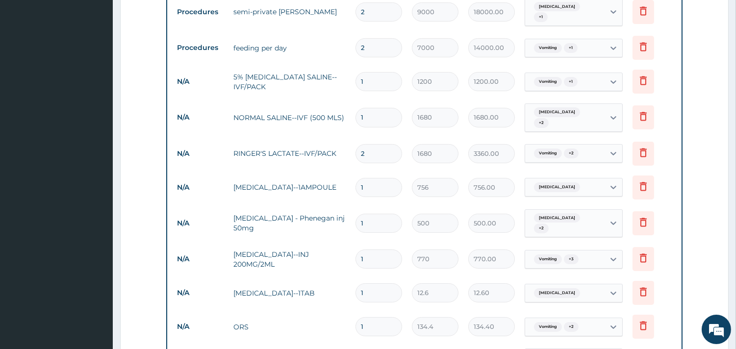
type input "5040.00"
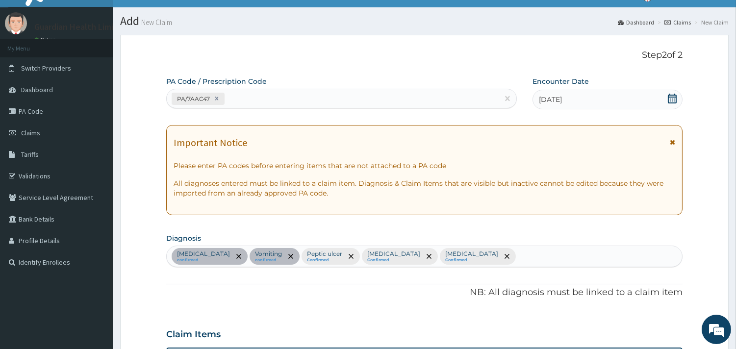
scroll to position [0, 0]
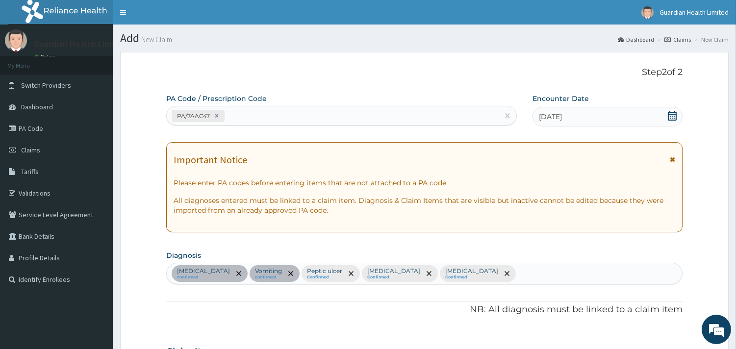
type input "3"
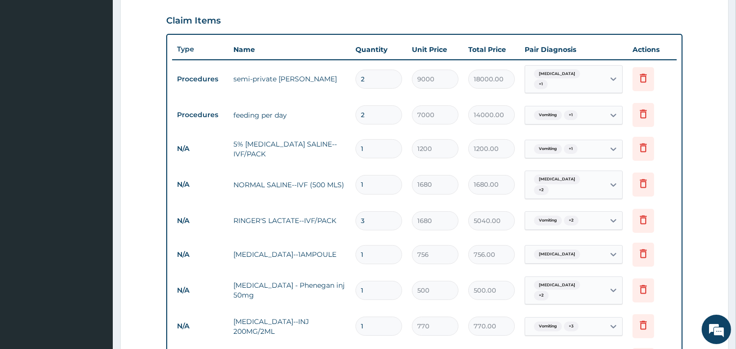
scroll to position [331, 0]
click at [374, 149] on input "1" at bounding box center [379, 149] width 47 height 19
type input "0.00"
type input "2"
type input "2400.00"
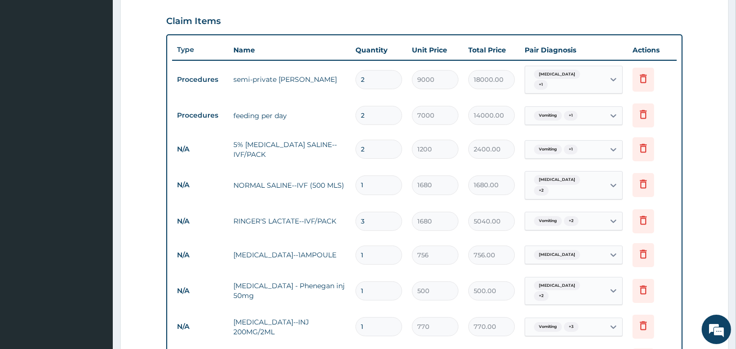
type input "2"
click at [380, 183] on input "1" at bounding box center [379, 185] width 47 height 19
type input "0.00"
type input "2"
type input "3360.00"
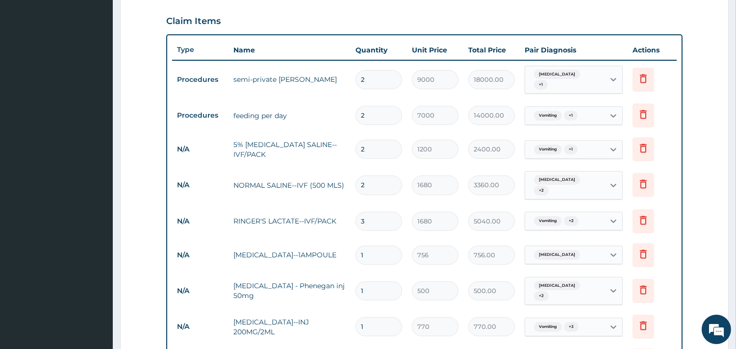
type input "1"
type input "1680.00"
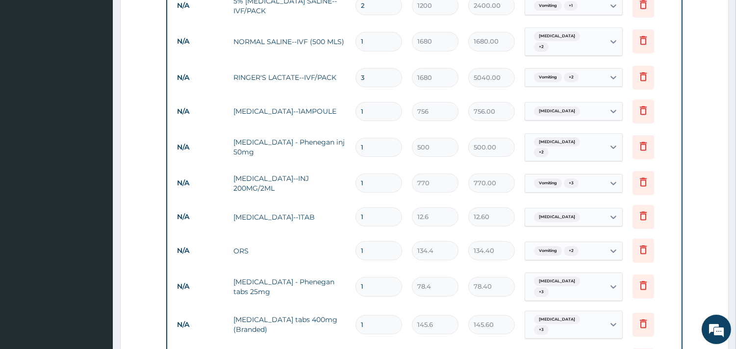
scroll to position [476, 0]
click at [378, 179] on input "1" at bounding box center [379, 181] width 47 height 19
type input "0.00"
type input "2"
type input "1540.00"
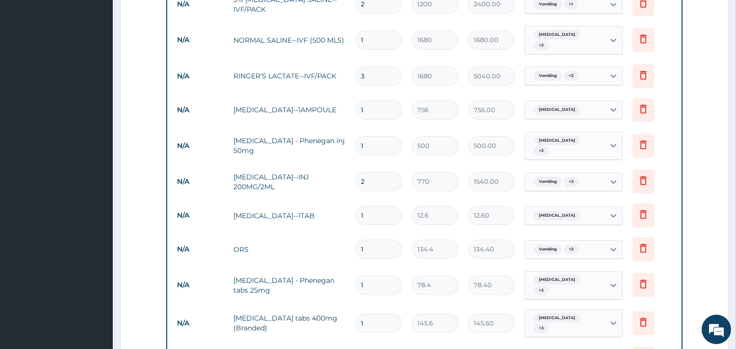
type input "2"
click at [309, 183] on td "CIMETIDINE--INJ 200MG/2ML" at bounding box center [290, 181] width 122 height 29
click at [372, 208] on input "1" at bounding box center [379, 215] width 47 height 19
type input "0.00"
type input "7"
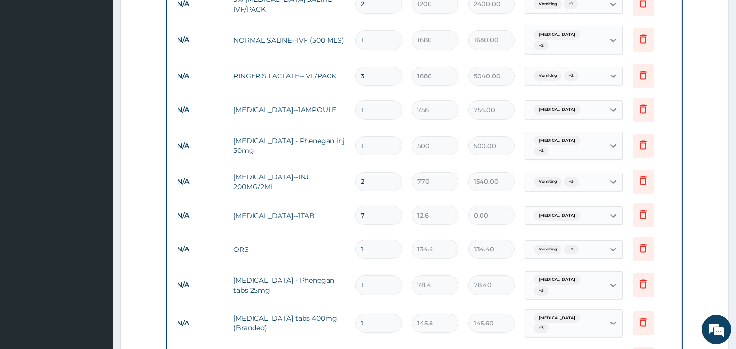
type input "88.20"
type input "7"
click at [287, 240] on td "ORS" at bounding box center [290, 250] width 122 height 20
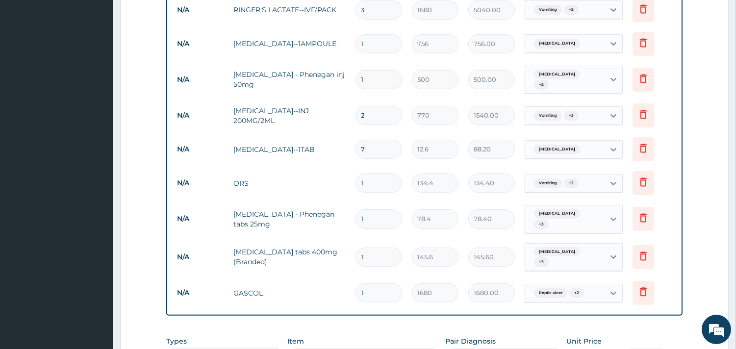
scroll to position [542, 0]
click at [376, 210] on input "1" at bounding box center [379, 219] width 47 height 19
type input "10"
type input "784.00"
type input "10"
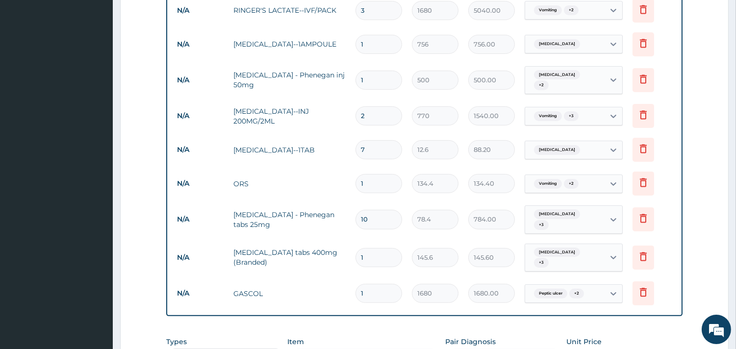
click at [376, 248] on input "1" at bounding box center [379, 257] width 47 height 19
type input "10"
type input "1456.00"
type input "10"
click at [297, 227] on td "PROMETHAZINE - Phenegan tabs 25mg" at bounding box center [290, 219] width 122 height 29
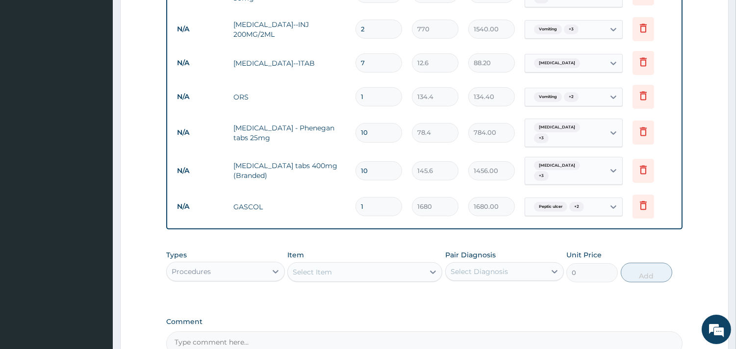
scroll to position [693, 0]
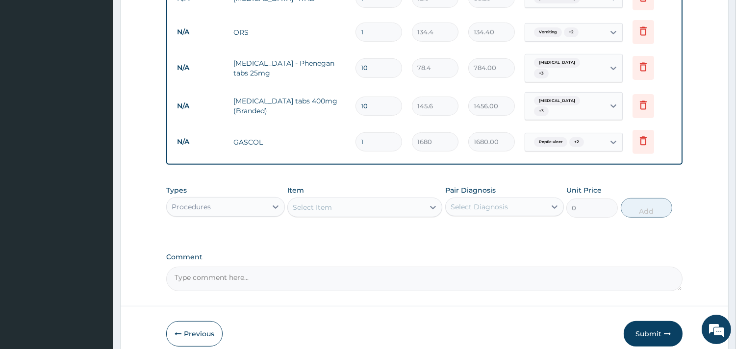
click at [326, 203] on div "Select Item" at bounding box center [312, 208] width 39 height 10
type input "G"
type input "FBC"
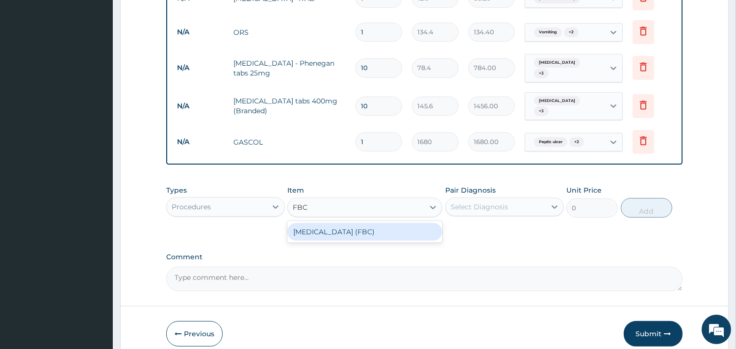
click at [344, 231] on div "FULL BLOOD COUNT (FBC)" at bounding box center [364, 232] width 155 height 18
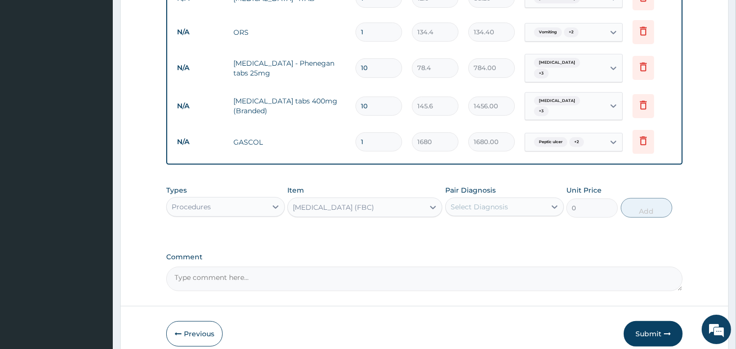
type input "3500"
click at [492, 189] on div "Pair Diagnosis Select Diagnosis" at bounding box center [504, 201] width 119 height 32
click at [500, 202] on div "Select Diagnosis" at bounding box center [479, 207] width 57 height 10
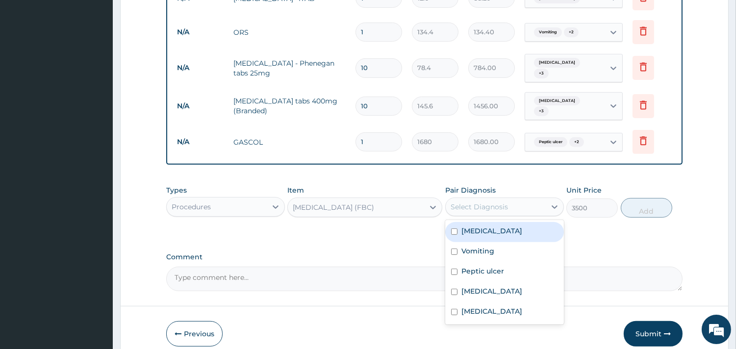
click at [504, 222] on div "Malaria" at bounding box center [504, 232] width 119 height 20
checkbox input "true"
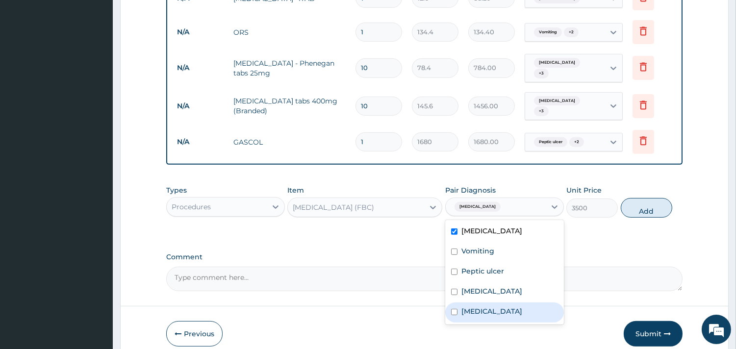
click at [501, 303] on div "Sepsis" at bounding box center [504, 313] width 119 height 20
checkbox input "true"
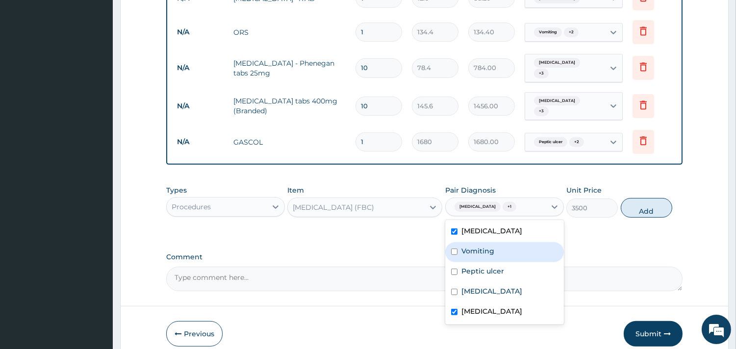
click at [522, 242] on div "Vomiting" at bounding box center [504, 252] width 119 height 20
checkbox input "true"
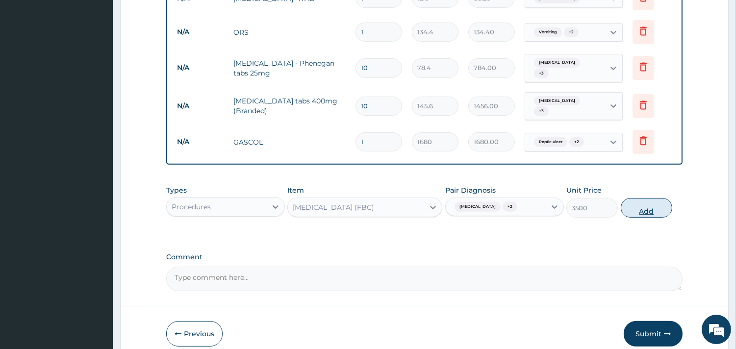
click at [635, 198] on button "Add" at bounding box center [647, 208] width 52 height 20
type input "0"
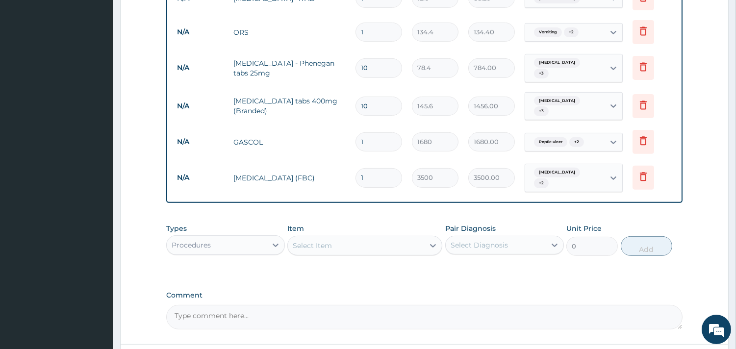
click at [351, 238] on div "Select Item" at bounding box center [356, 246] width 136 height 16
type input "NEEDL"
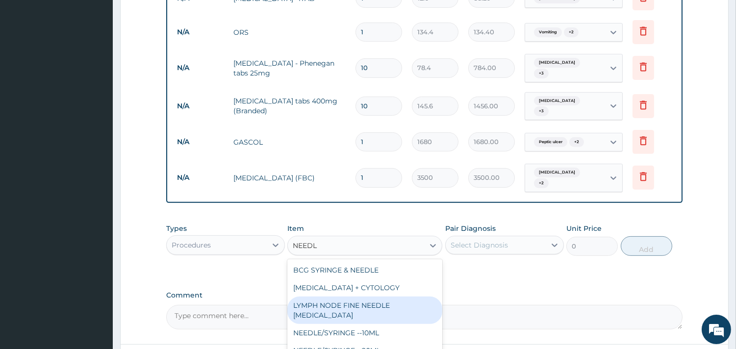
scroll to position [25, 0]
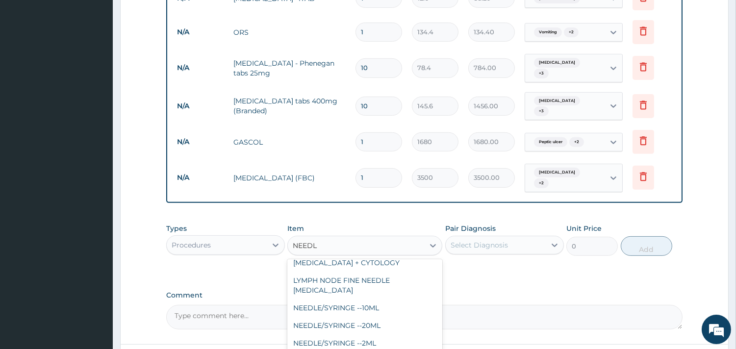
type input "58.8"
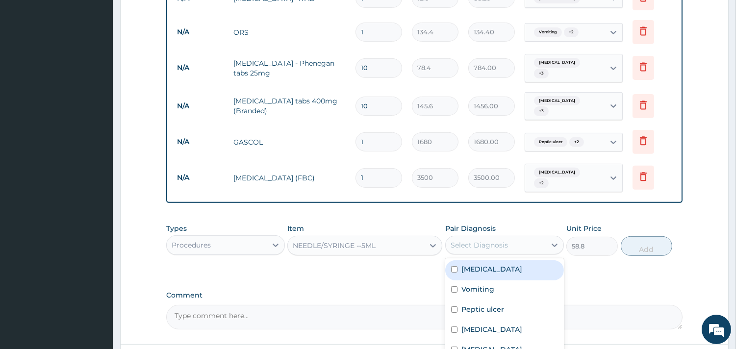
click at [492, 237] on div "Select Diagnosis" at bounding box center [496, 245] width 100 height 16
click at [495, 260] on div "Malaria" at bounding box center [504, 270] width 119 height 20
checkbox input "true"
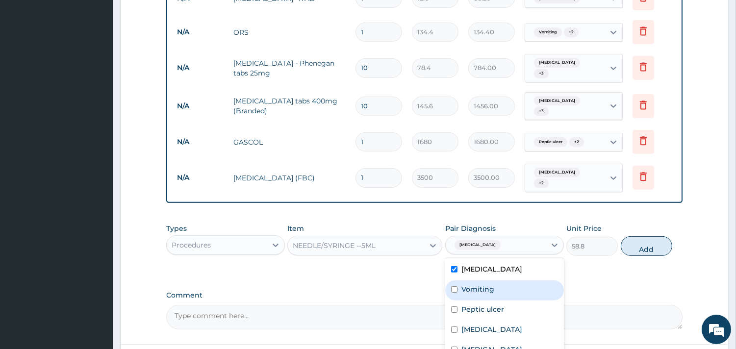
click at [505, 281] on div "Vomiting" at bounding box center [504, 291] width 119 height 20
checkbox input "true"
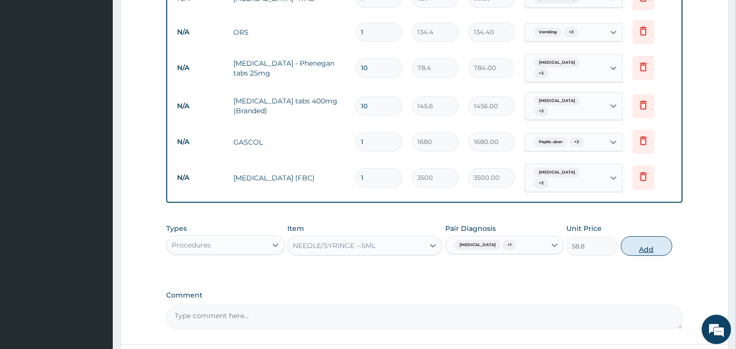
click at [656, 236] on button "Add" at bounding box center [647, 246] width 52 height 20
type input "0"
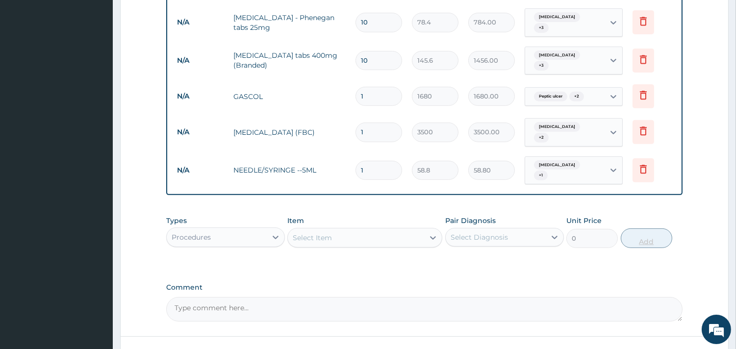
scroll to position [749, 0]
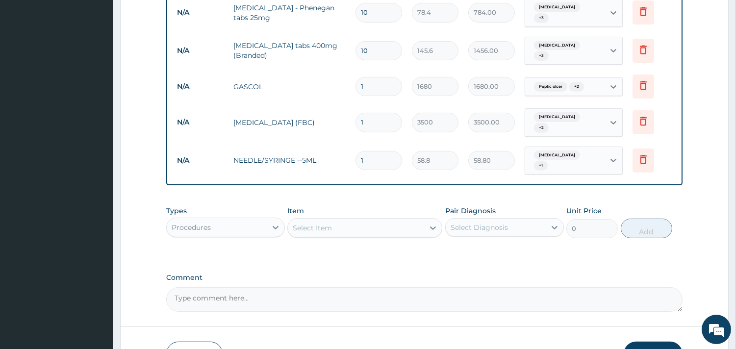
click at [404, 220] on div "Select Item" at bounding box center [356, 228] width 136 height 16
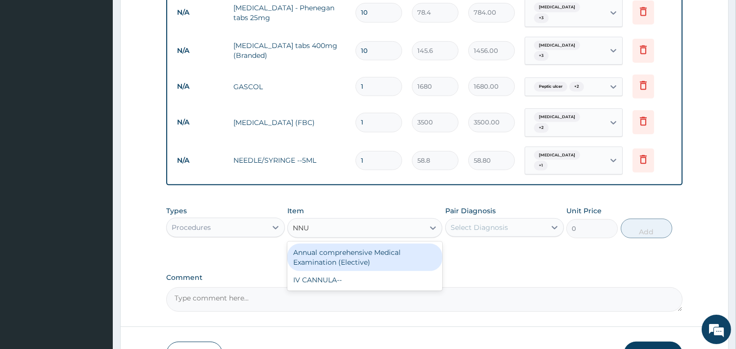
type input "NNUL"
click at [401, 244] on div "IV CANNULA--" at bounding box center [364, 253] width 155 height 18
type input "336"
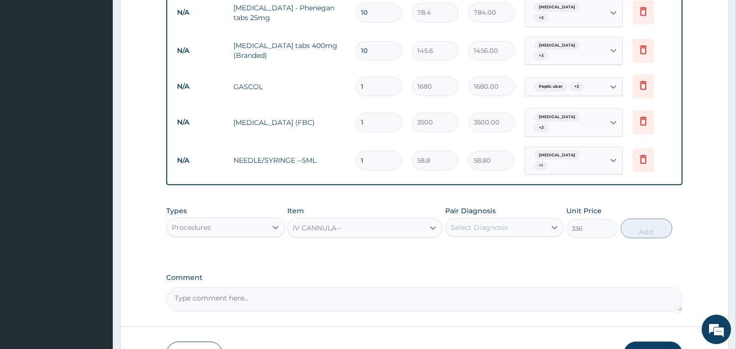
click at [479, 223] on div "Pair Diagnosis Select Diagnosis" at bounding box center [504, 222] width 119 height 32
click at [506, 223] on div "Select Diagnosis" at bounding box center [479, 228] width 57 height 10
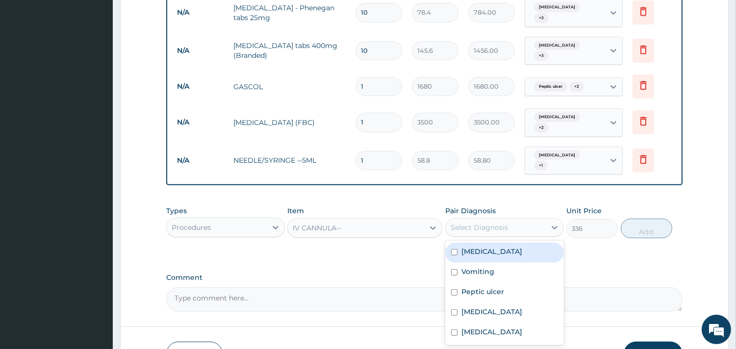
click at [512, 243] on div "Malaria" at bounding box center [504, 253] width 119 height 20
checkbox input "true"
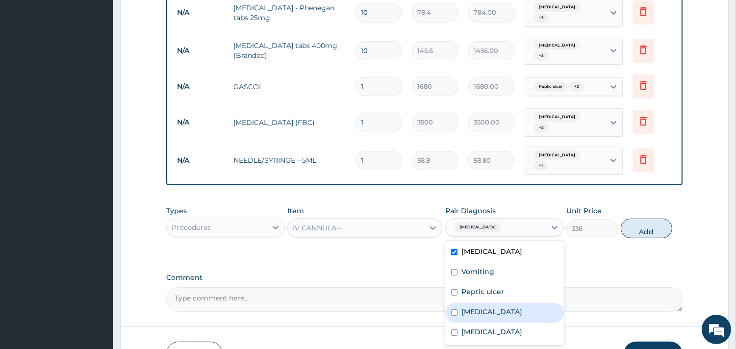
click at [516, 307] on label "Hyperemesis gravidarum" at bounding box center [492, 312] width 61 height 10
checkbox input "true"
click at [639, 219] on button "Add" at bounding box center [647, 229] width 52 height 20
type input "0"
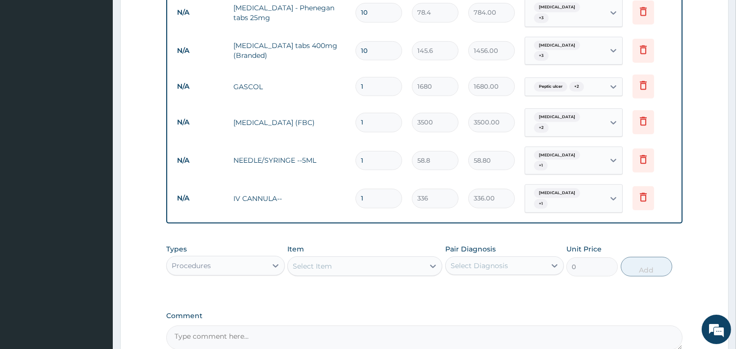
click at [310, 261] on div "Select Item" at bounding box center [312, 266] width 39 height 10
type input "SET"
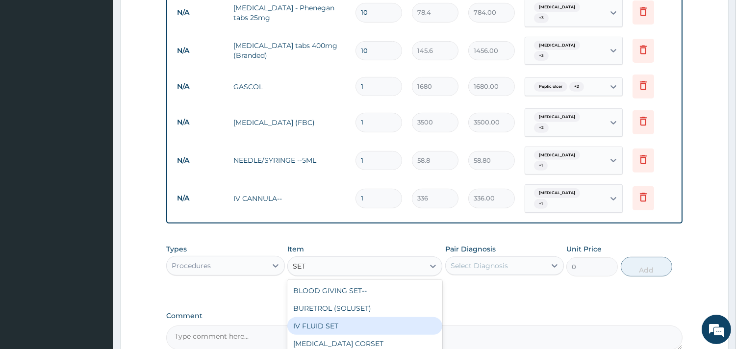
click at [363, 317] on div "IV FLUID SET" at bounding box center [364, 326] width 155 height 18
type input "280"
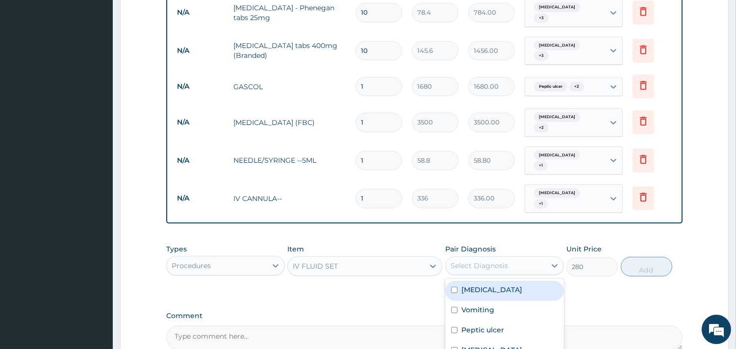
click at [473, 261] on div "Select Diagnosis" at bounding box center [479, 266] width 57 height 10
checkbox input "true"
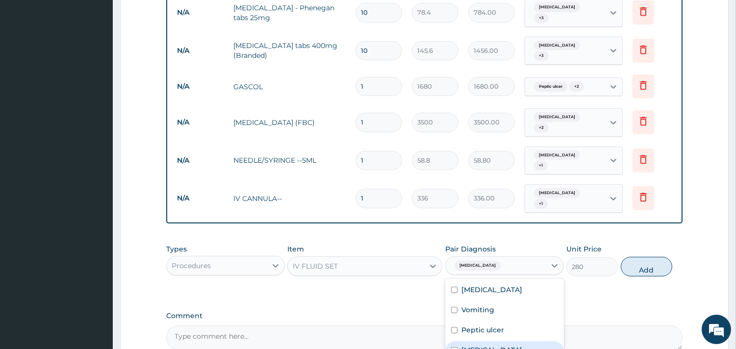
click at [522, 345] on label "Hyperemesis gravidarum" at bounding box center [492, 350] width 61 height 10
checkbox input "true"
click at [651, 257] on button "Add" at bounding box center [647, 267] width 52 height 20
type input "0"
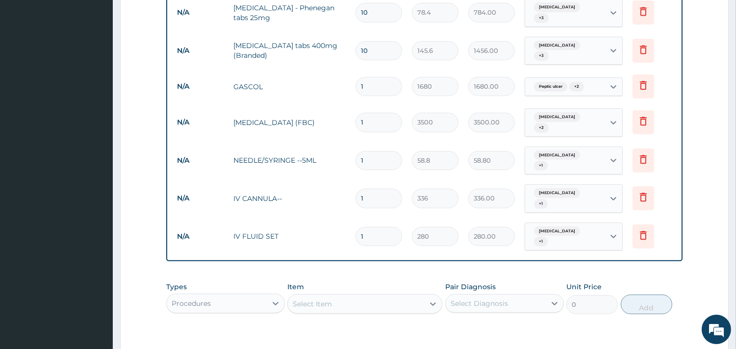
click at [278, 197] on tr "N/A IV CANNULA-- 1 336 336.00 Malaria + 1 Delete" at bounding box center [424, 199] width 505 height 38
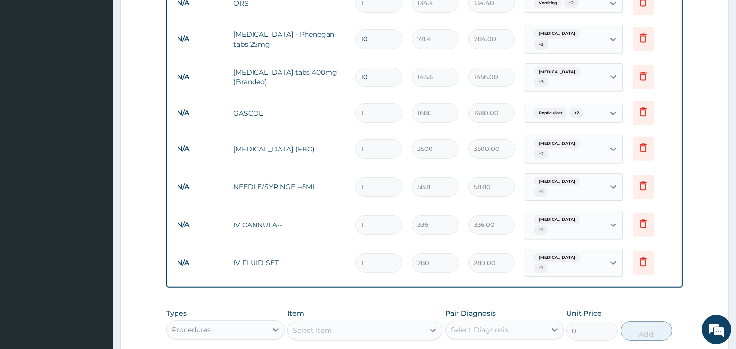
scroll to position [723, 0]
click at [387, 177] on input "1" at bounding box center [379, 186] width 47 height 19
type input "0.00"
type input "4"
type input "235.20"
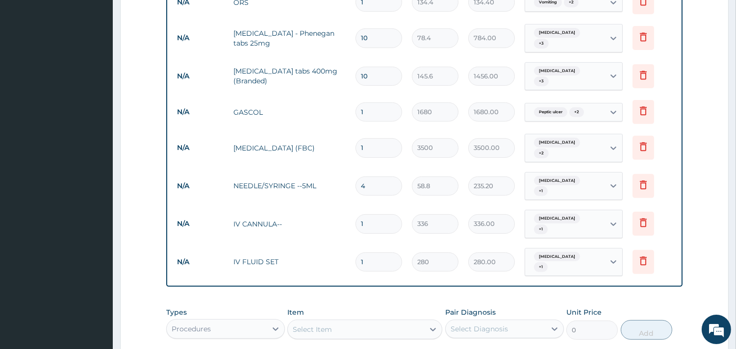
type input "4"
click at [335, 322] on div "Select Item" at bounding box center [356, 330] width 136 height 16
type input "GP"
type input "2500"
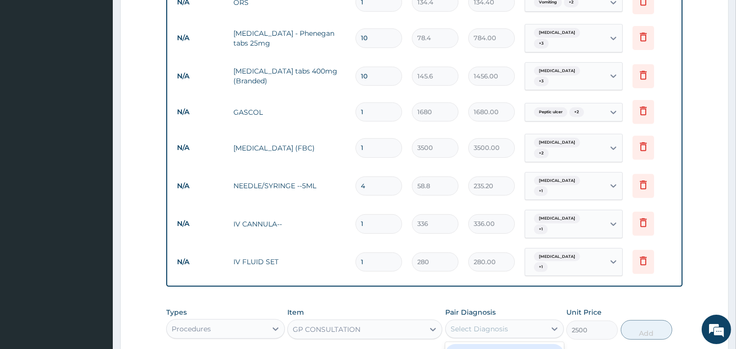
click at [481, 321] on div "Select Diagnosis" at bounding box center [496, 329] width 100 height 16
click at [506, 344] on div "Malaria" at bounding box center [504, 354] width 119 height 20
click at [532, 344] on div "Malaria" at bounding box center [504, 354] width 119 height 20
checkbox input "true"
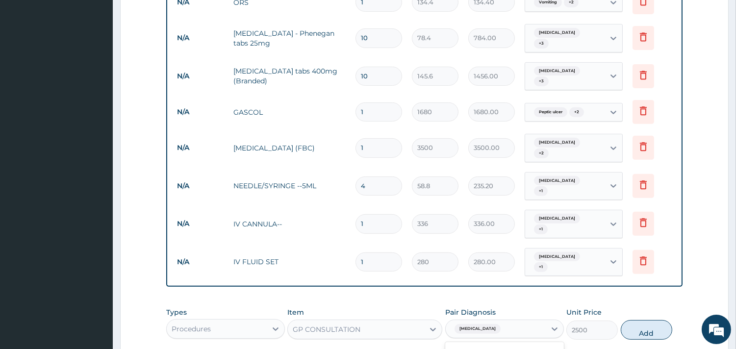
checkbox input "true"
click at [653, 320] on button "Add" at bounding box center [647, 330] width 52 height 20
type input "0"
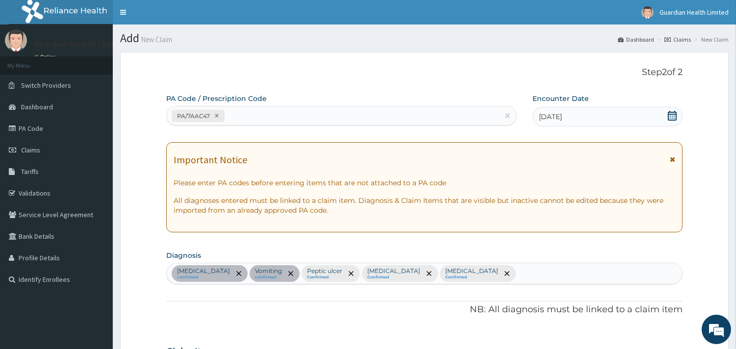
scroll to position [903, 0]
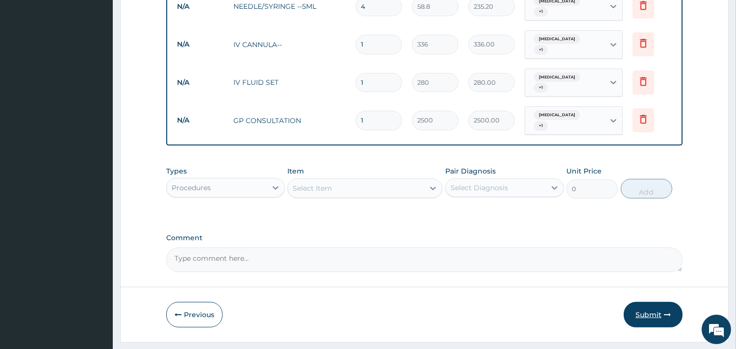
click at [660, 302] on button "Submit" at bounding box center [653, 315] width 59 height 26
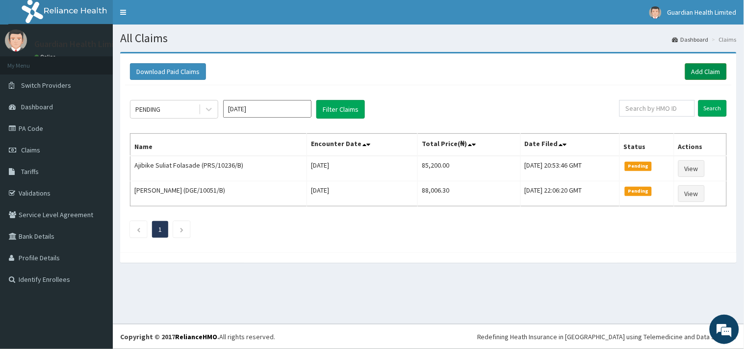
click at [699, 69] on link "Add Claim" at bounding box center [706, 71] width 42 height 17
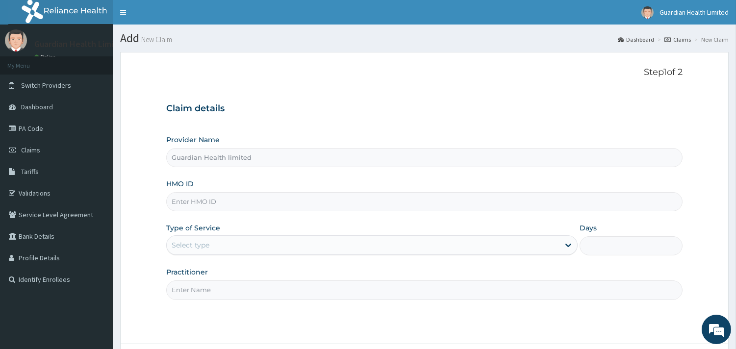
click at [287, 197] on input "HMO ID" at bounding box center [424, 201] width 517 height 19
paste input "OAF/10001/C"
type input "OAF/10001/C"
click at [245, 246] on div "Select type" at bounding box center [363, 245] width 393 height 16
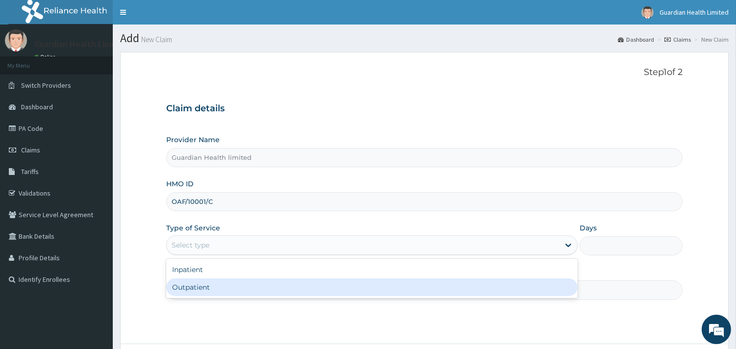
click at [243, 285] on div "Outpatient" at bounding box center [372, 288] width 412 height 18
type input "1"
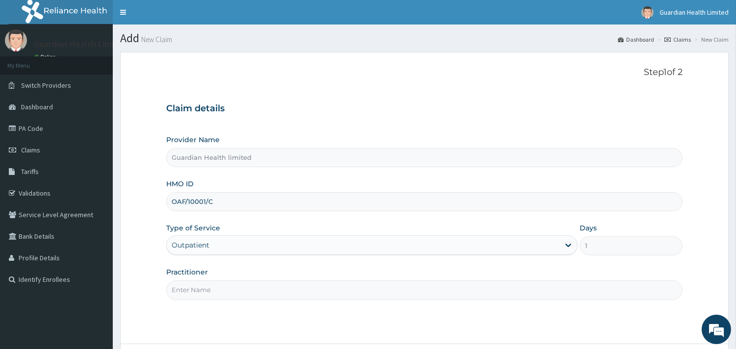
drag, startPoint x: 245, startPoint y: 246, endPoint x: 248, endPoint y: 285, distance: 38.4
click at [243, 285] on input "Practitioner" at bounding box center [424, 290] width 517 height 19
type input "DR OMISAKIN"
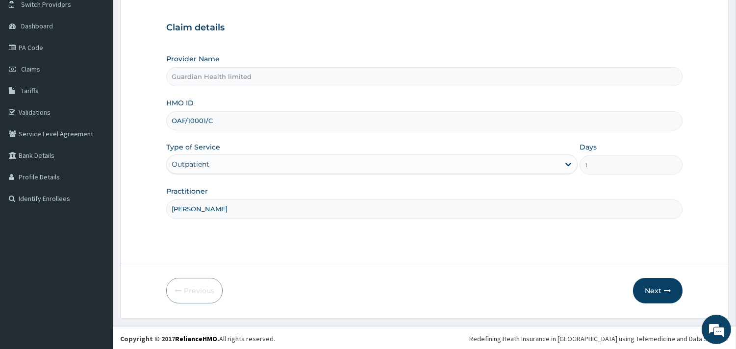
scroll to position [83, 0]
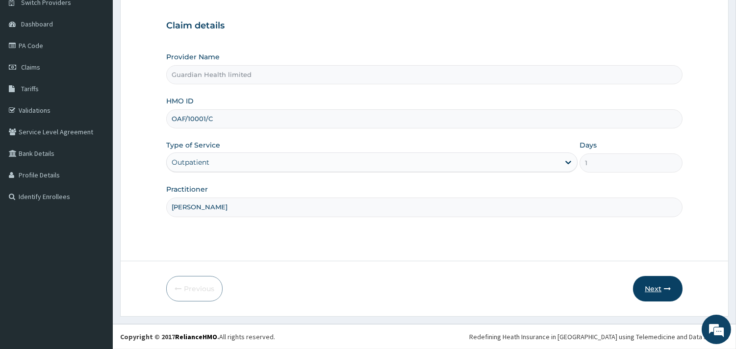
click at [648, 283] on button "Next" at bounding box center [658, 289] width 50 height 26
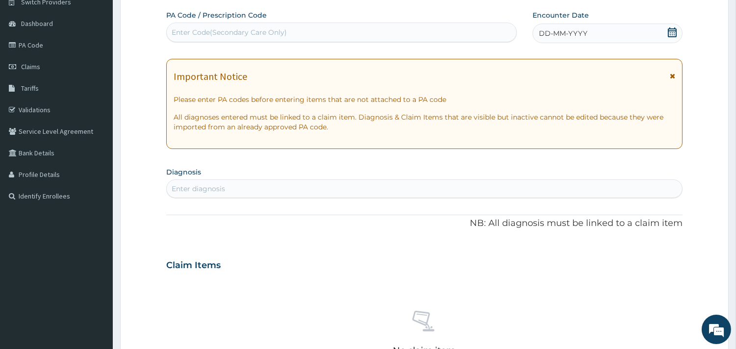
click at [600, 38] on div "DD-MM-YYYY" at bounding box center [608, 34] width 150 height 20
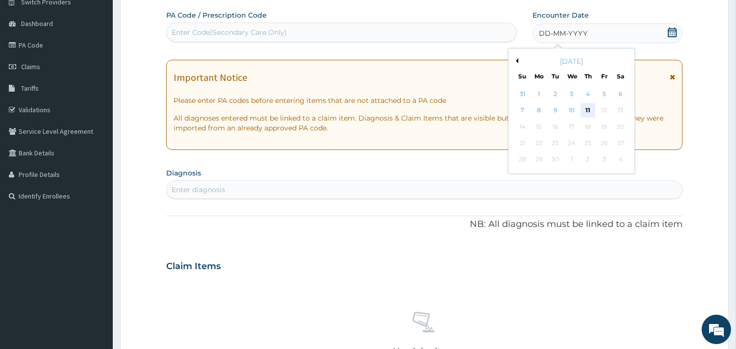
click at [588, 106] on div "11" at bounding box center [588, 111] width 15 height 15
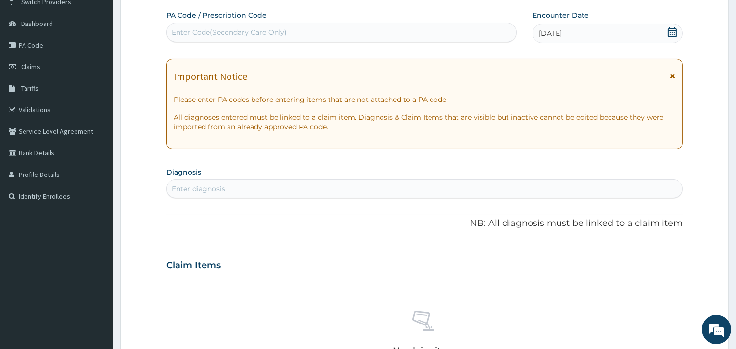
click at [314, 192] on div "Enter diagnosis" at bounding box center [425, 189] width 516 height 16
click at [438, 27] on div "Enter Code(Secondary Care Only)" at bounding box center [342, 33] width 350 height 16
paste input "PA/F714A4"
type input "PA/F714A4"
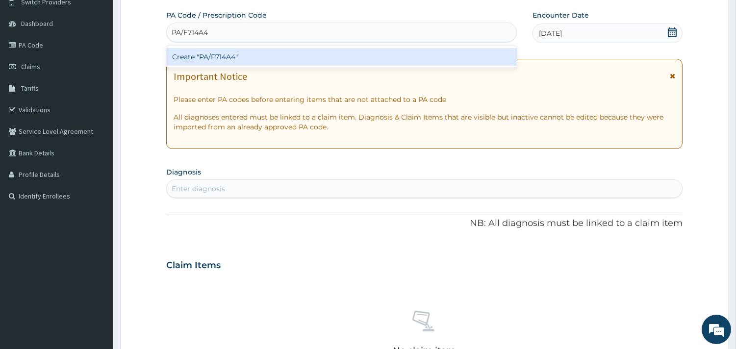
click at [440, 62] on div "Create "PA/F714A4"" at bounding box center [341, 57] width 351 height 18
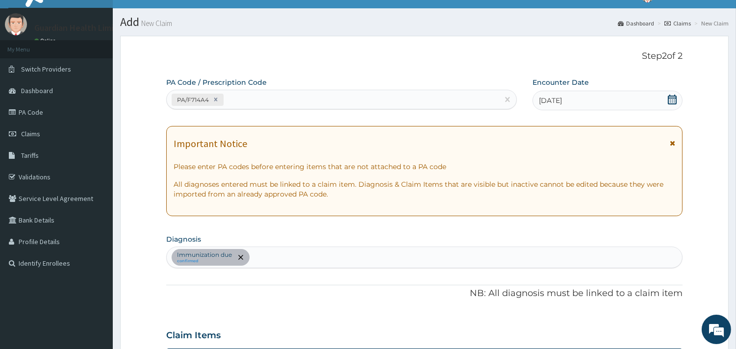
scroll to position [282, 0]
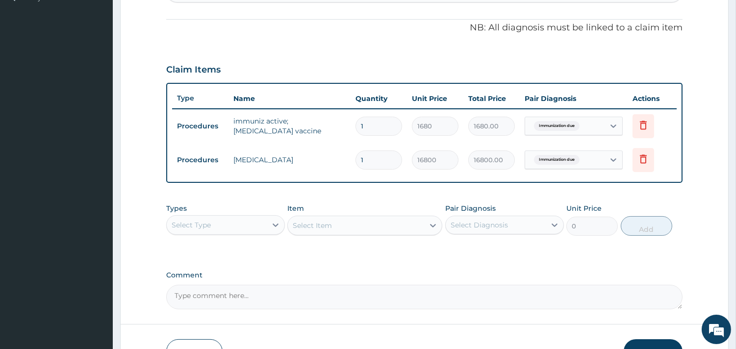
click at [236, 232] on div "Select Type" at bounding box center [225, 225] width 119 height 20
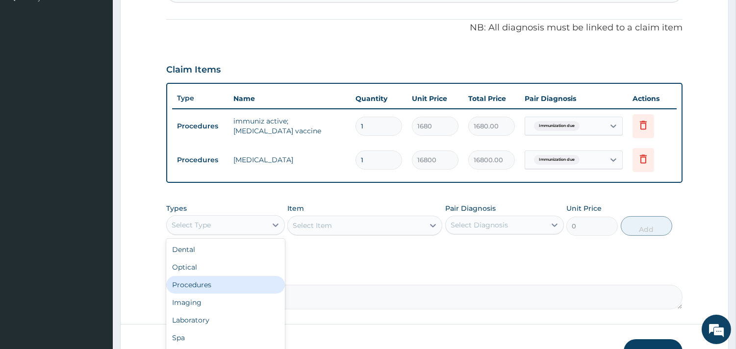
click at [228, 283] on div "Procedures" at bounding box center [225, 285] width 119 height 18
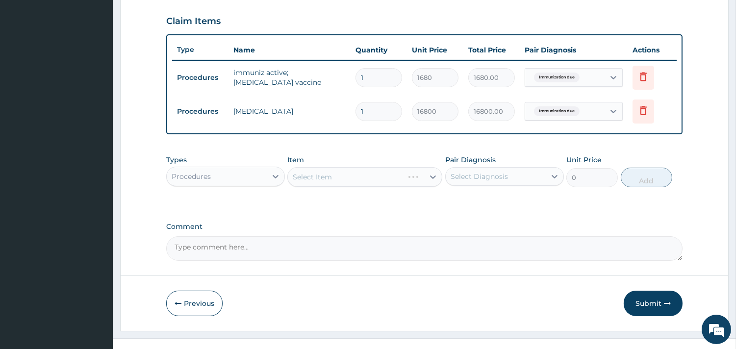
scroll to position [344, 0]
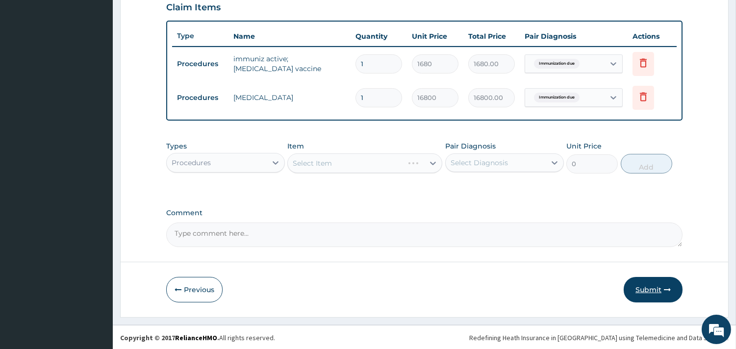
drag, startPoint x: 633, startPoint y: 276, endPoint x: 649, endPoint y: 293, distance: 23.6
click at [649, 293] on form "Step 2 of 2 PA Code / Prescription Code PA/F714A4 Encounter Date 11-09-2025 Imp…" at bounding box center [424, 13] width 609 height 610
click at [649, 293] on button "Submit" at bounding box center [653, 290] width 59 height 26
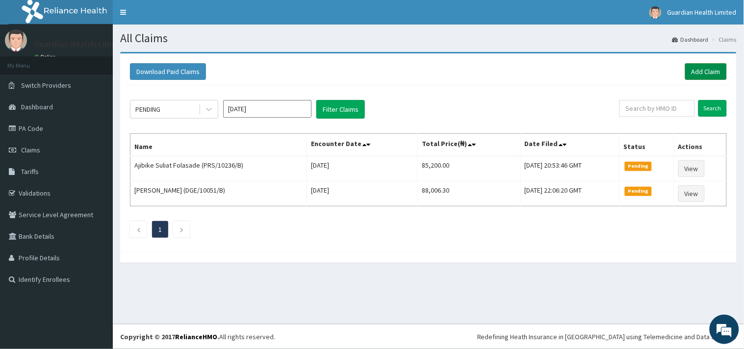
click at [713, 76] on link "Add Claim" at bounding box center [706, 71] width 42 height 17
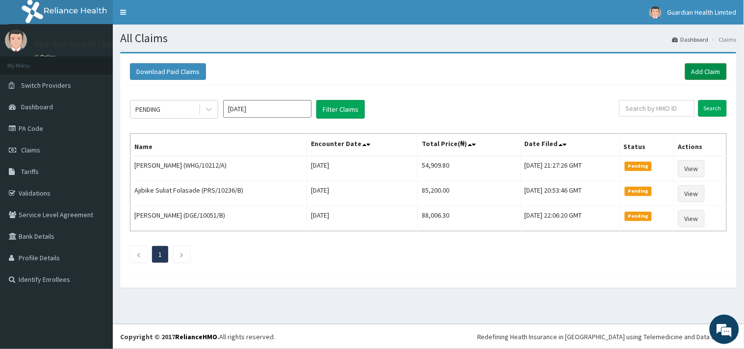
click at [705, 67] on link "Add Claim" at bounding box center [706, 71] width 42 height 17
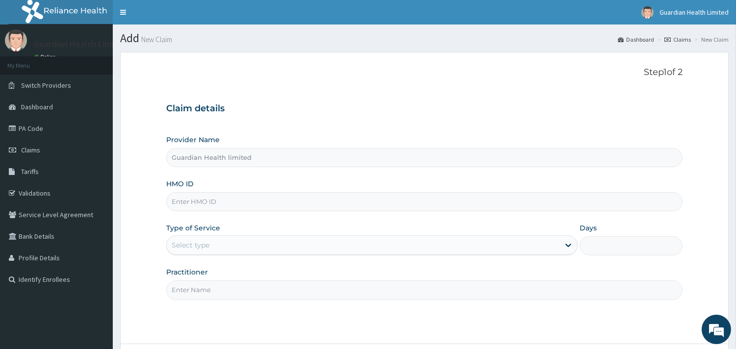
click at [230, 195] on input "HMO ID" at bounding box center [424, 201] width 517 height 19
paste input "OAF/10001/C"
type input "OAF/10001/C"
click at [217, 247] on div "Select type" at bounding box center [363, 245] width 393 height 16
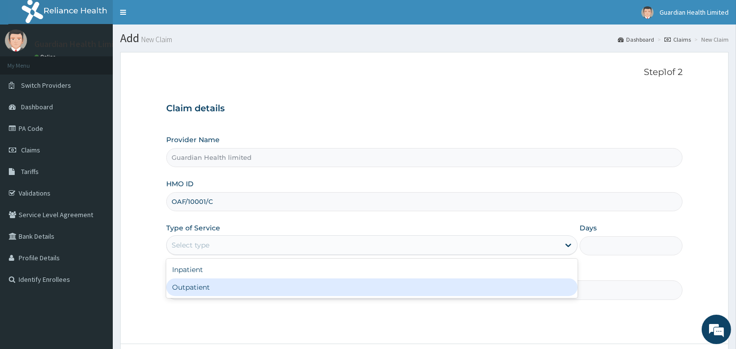
click at [223, 296] on div "Outpatient" at bounding box center [372, 288] width 412 height 18
type input "1"
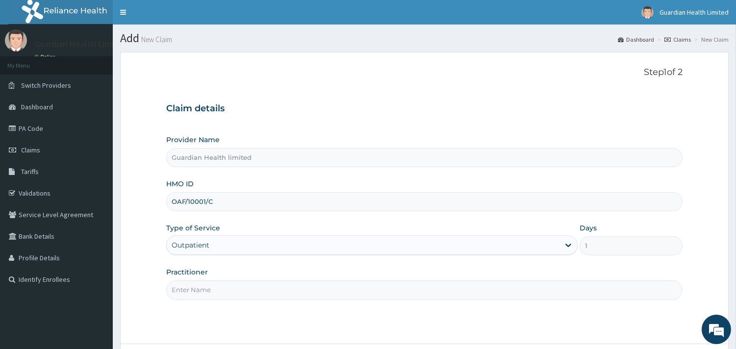
drag, startPoint x: 217, startPoint y: 247, endPoint x: 223, endPoint y: 296, distance: 49.5
click at [223, 296] on input "Practitioner" at bounding box center [424, 290] width 517 height 19
type input "[PERSON_NAME]"
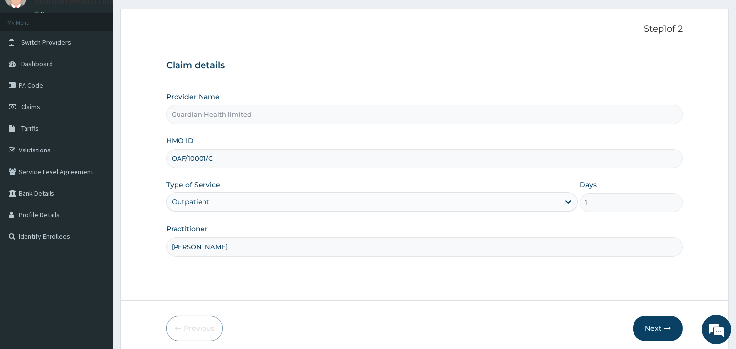
scroll to position [83, 0]
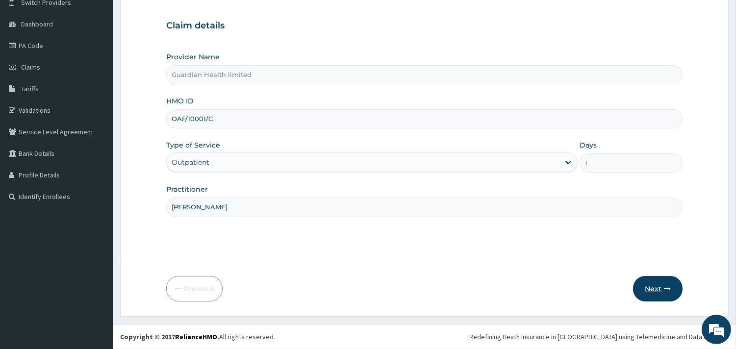
click at [653, 287] on button "Next" at bounding box center [658, 289] width 50 height 26
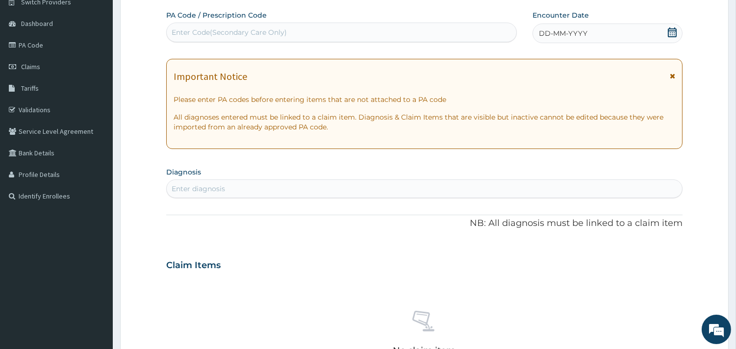
click at [674, 35] on icon at bounding box center [673, 32] width 10 height 10
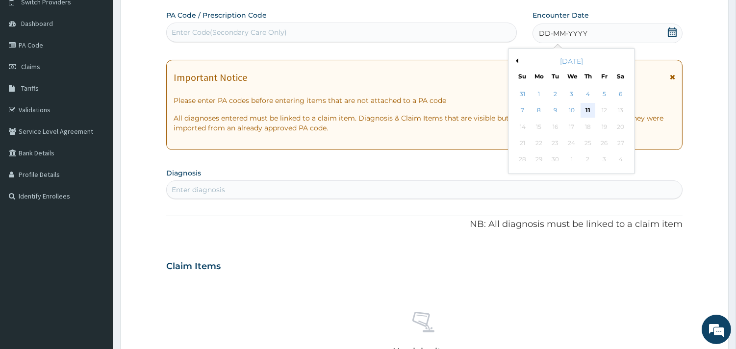
click at [593, 111] on div "11" at bounding box center [588, 111] width 15 height 15
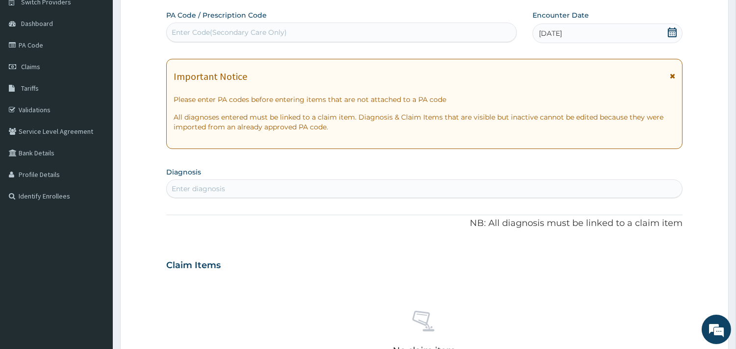
click at [422, 185] on div "Enter diagnosis" at bounding box center [425, 189] width 516 height 16
type input "MALA"
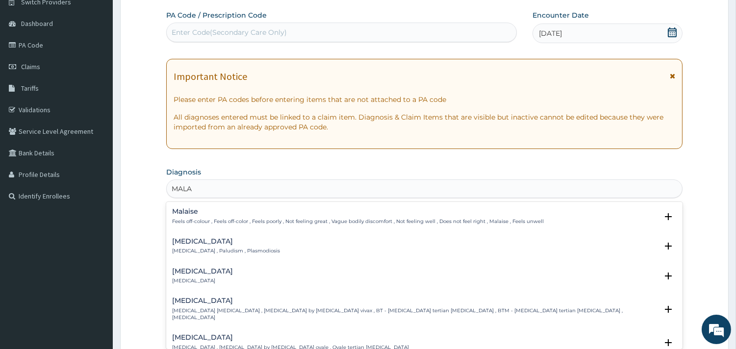
click at [205, 246] on div "Malaria Malaria , Paludism , Plasmodiosis" at bounding box center [226, 246] width 108 height 17
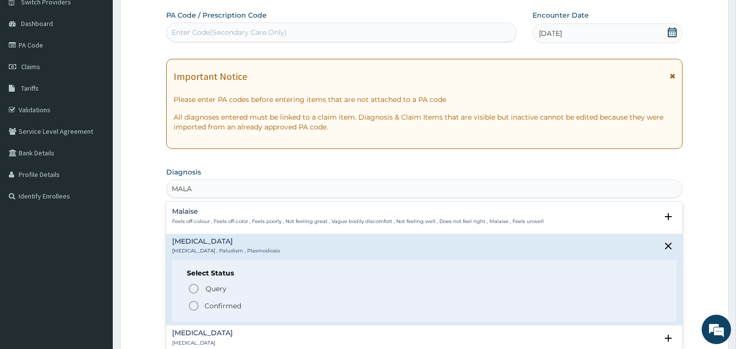
click at [220, 309] on p "Confirmed" at bounding box center [223, 306] width 37 height 10
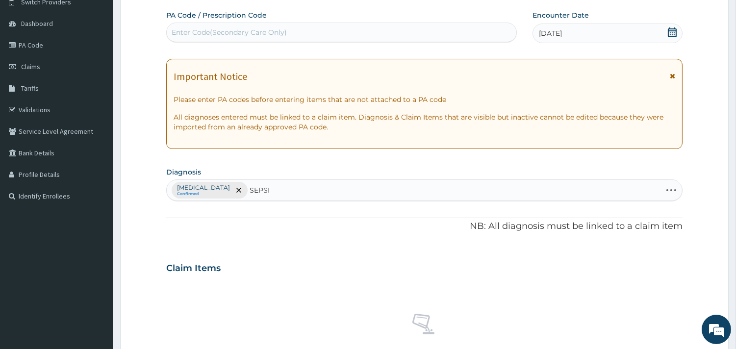
type input "SEPSIS"
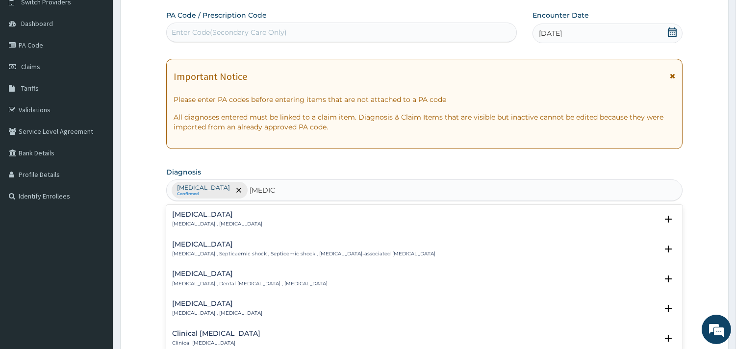
click at [214, 222] on p "Systemic infection , Sepsis" at bounding box center [217, 224] width 90 height 7
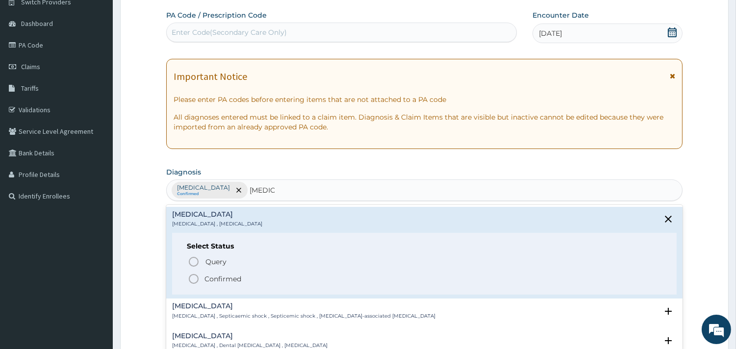
click at [217, 275] on p "Confirmed" at bounding box center [223, 279] width 37 height 10
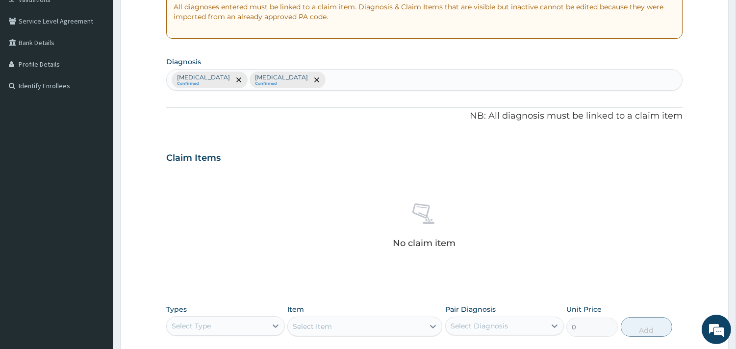
scroll to position [237, 0]
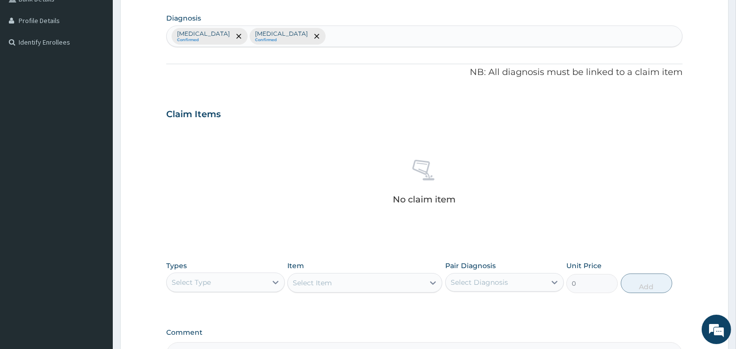
click at [217, 275] on div "Types Select Type" at bounding box center [225, 277] width 119 height 32
click at [214, 287] on div "Select Type" at bounding box center [217, 283] width 100 height 16
click at [221, 334] on div "Procedures" at bounding box center [225, 343] width 119 height 18
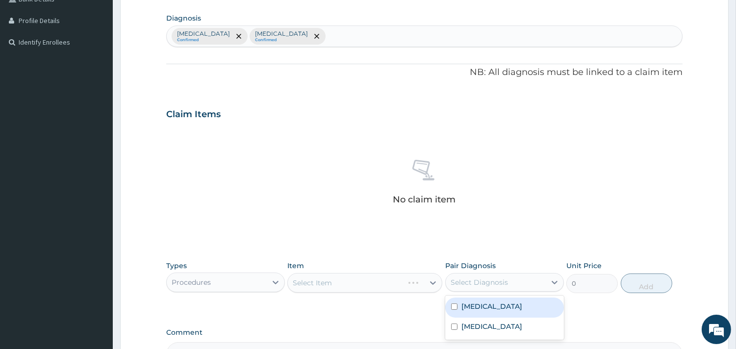
click at [476, 278] on div "Select Diagnosis" at bounding box center [479, 283] width 57 height 10
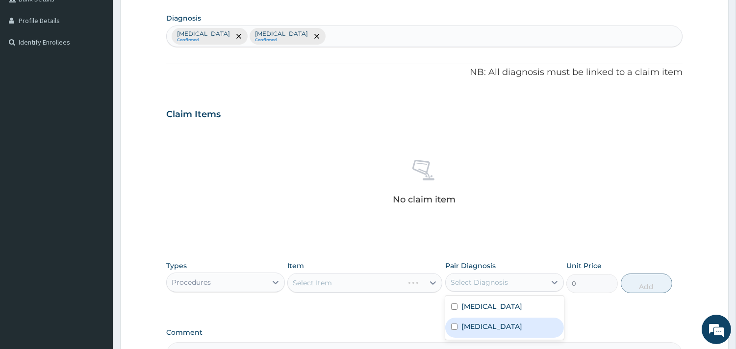
click at [492, 322] on div "Sepsis" at bounding box center [504, 328] width 119 height 20
checkbox input "true"
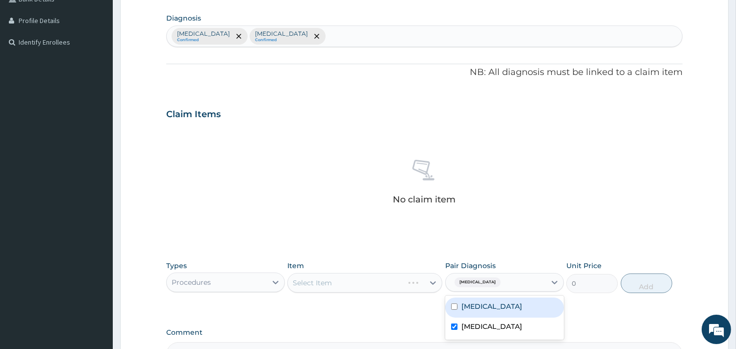
click at [514, 302] on div "Malaria" at bounding box center [504, 308] width 119 height 20
checkbox input "true"
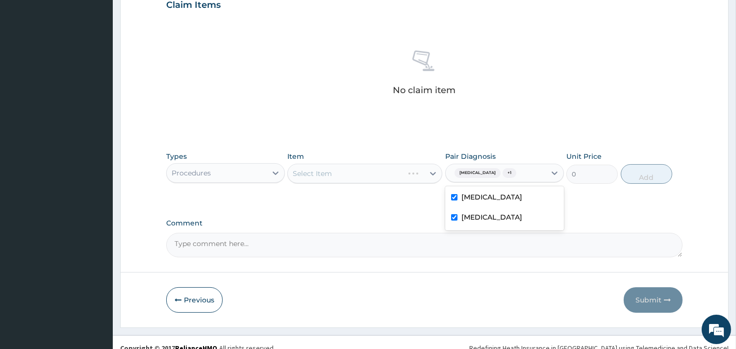
scroll to position [358, 0]
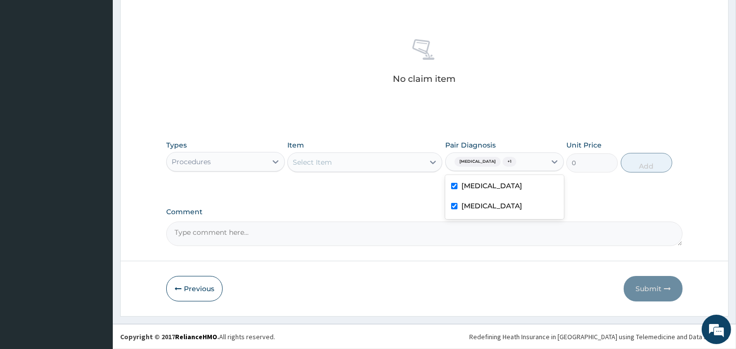
click at [364, 164] on div "Select Item" at bounding box center [356, 163] width 136 height 16
type input "GP"
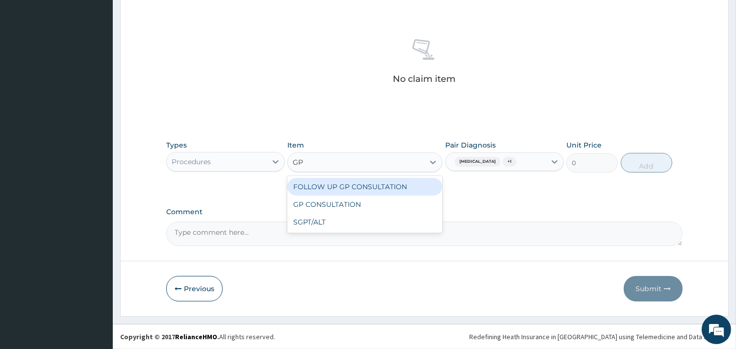
click at [408, 185] on div "FOLLOW UP GP CONSULTATION" at bounding box center [364, 187] width 155 height 18
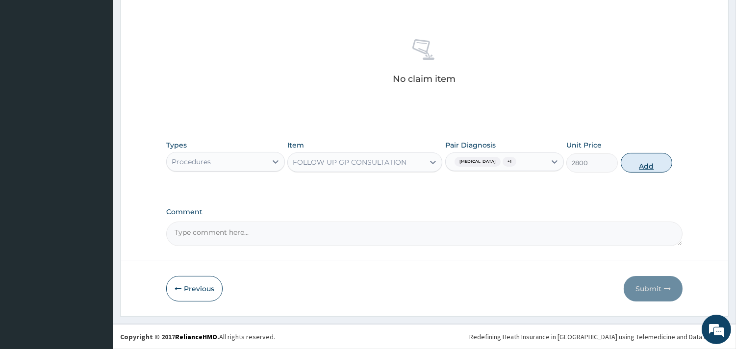
click at [631, 154] on button "Add" at bounding box center [647, 163] width 52 height 20
type input "0"
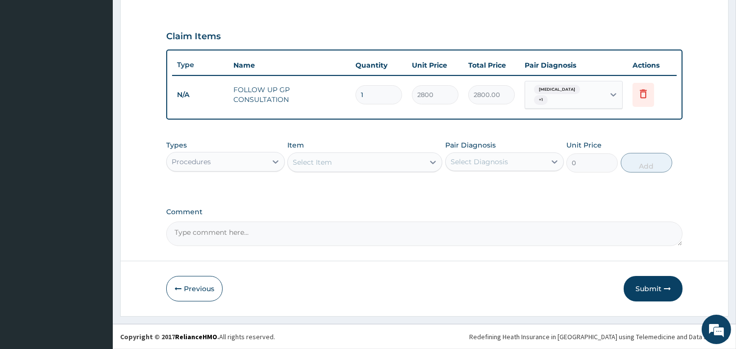
scroll to position [311, 0]
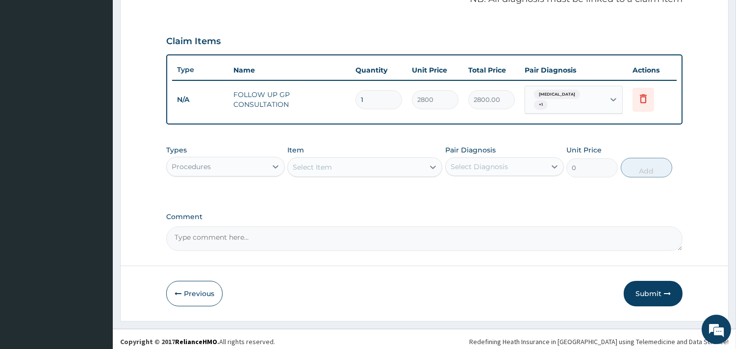
click at [347, 163] on div "Select Item" at bounding box center [356, 167] width 136 height 16
type input "FBC"
click at [368, 186] on div "FULL BLOOD COUNT (FBC)" at bounding box center [364, 192] width 155 height 18
type input "3500"
click at [485, 182] on div "Types Procedures Item option FULL BLOOD COUNT (FBC), selected. Select is focuse…" at bounding box center [424, 168] width 517 height 57
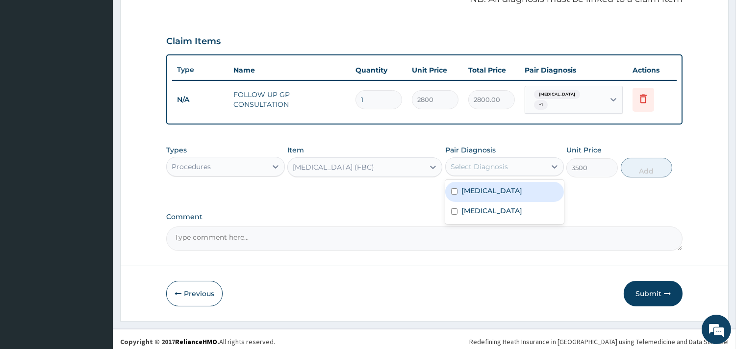
click at [509, 159] on div "Select Diagnosis" at bounding box center [496, 167] width 100 height 16
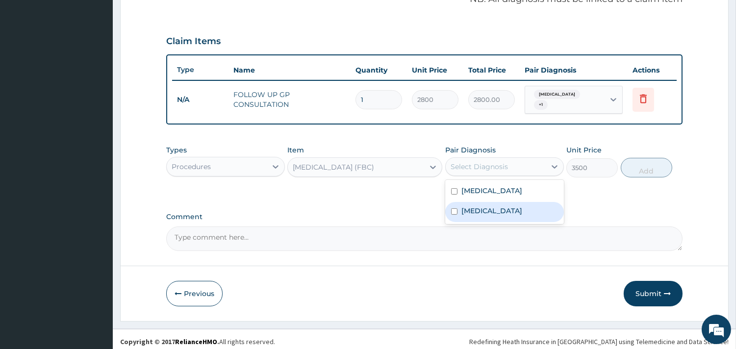
click at [512, 202] on div "Sepsis" at bounding box center [504, 212] width 119 height 20
checkbox input "true"
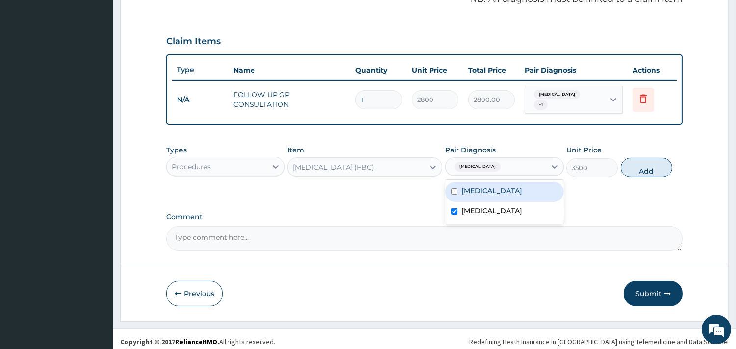
click at [533, 184] on div "Malaria" at bounding box center [504, 192] width 119 height 20
checkbox input "true"
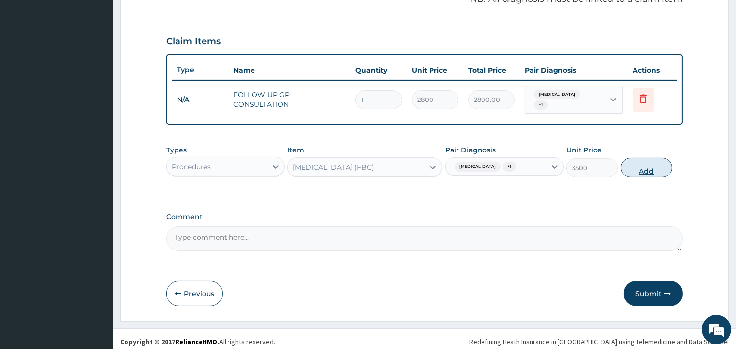
click at [658, 158] on button "Add" at bounding box center [647, 168] width 52 height 20
type input "0"
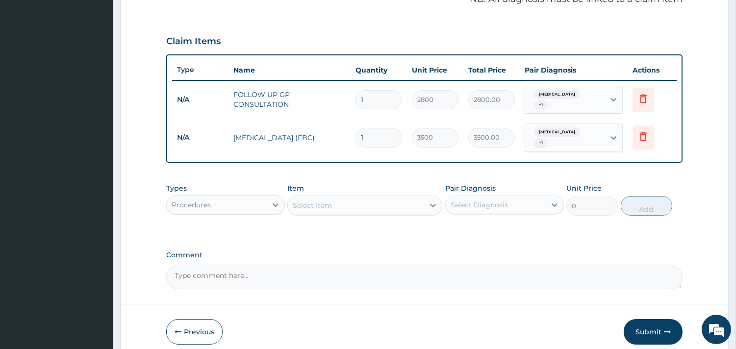
click at [319, 201] on div "Select Item" at bounding box center [312, 206] width 39 height 10
type input "AMPICLO"
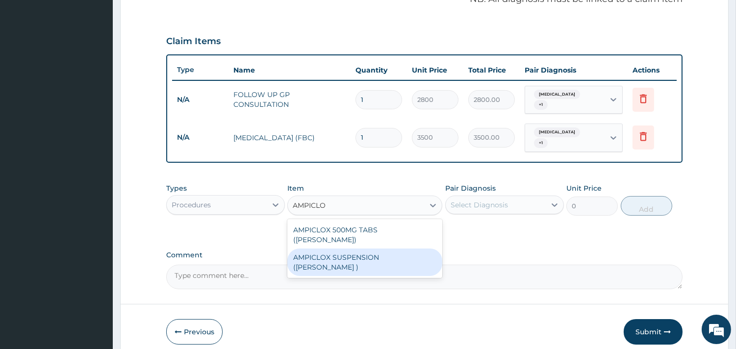
click at [362, 249] on div "AMPICLOX SUSPENSION (BEECHAM )" at bounding box center [364, 262] width 155 height 27
type input "2800"
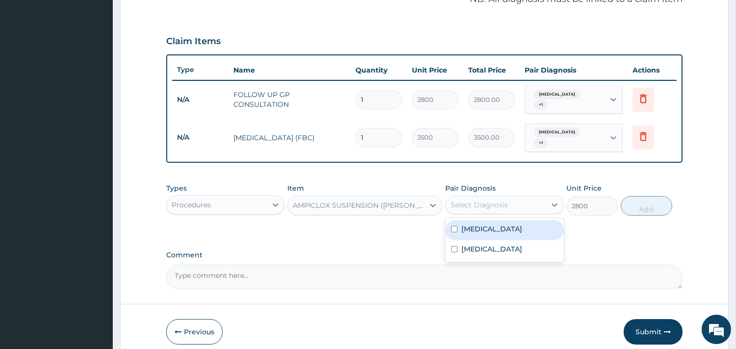
click at [523, 196] on div "Select Diagnosis" at bounding box center [504, 205] width 119 height 19
click at [518, 220] on div "Malaria" at bounding box center [504, 230] width 119 height 20
checkbox input "true"
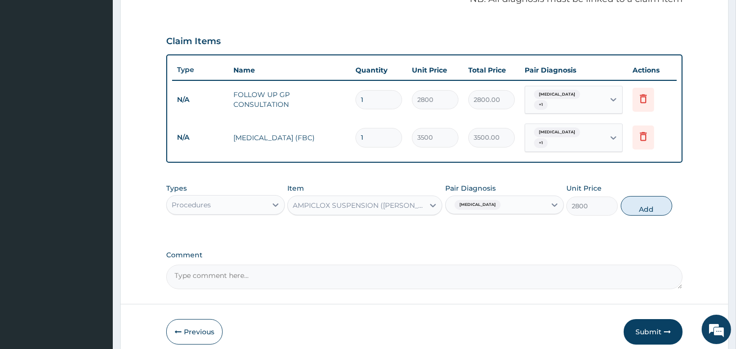
click at [539, 265] on textarea "Comment" at bounding box center [424, 277] width 517 height 25
click at [523, 197] on div "Malaria" at bounding box center [496, 205] width 100 height 17
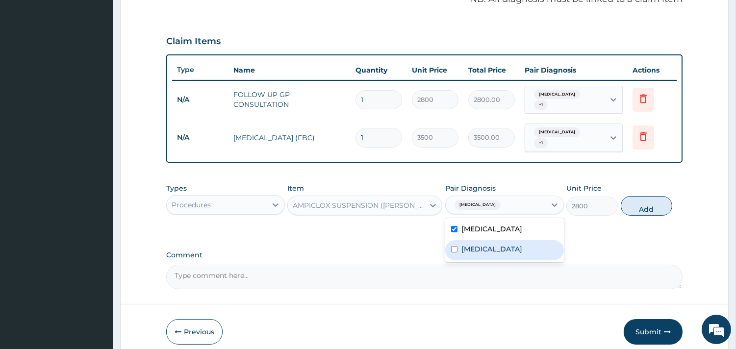
click at [522, 240] on div "Sepsis" at bounding box center [504, 250] width 119 height 20
checkbox input "true"
click at [634, 196] on button "Add" at bounding box center [647, 206] width 52 height 20
type input "0"
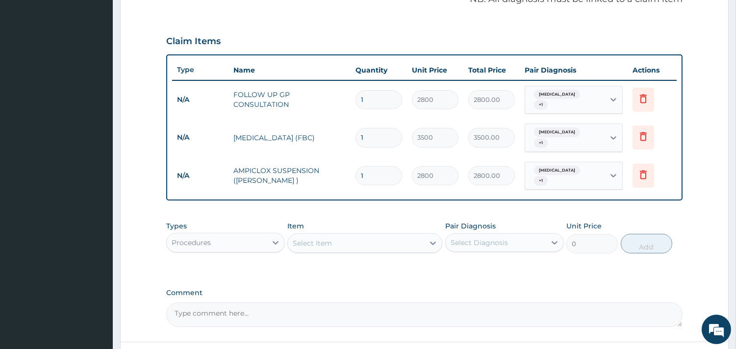
click at [352, 235] on div "Select Item" at bounding box center [356, 243] width 136 height 16
type input "PARACE"
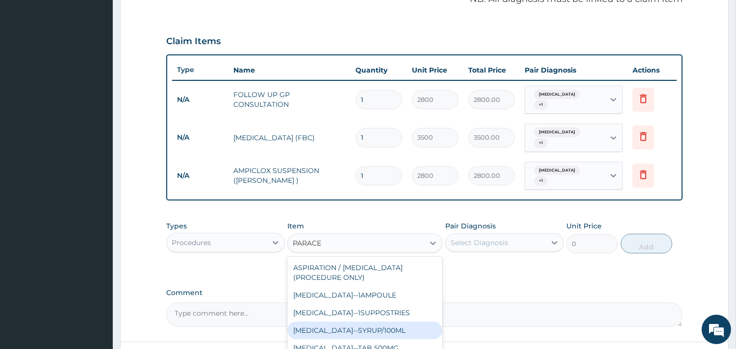
click at [380, 322] on div "PARACETAMOL--SYRUP/100ML" at bounding box center [364, 331] width 155 height 18
type input "560"
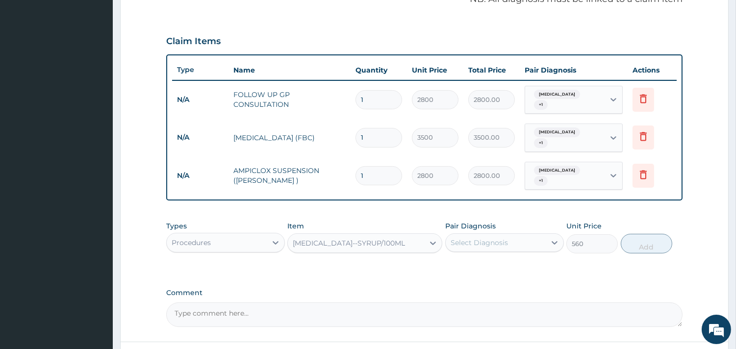
drag, startPoint x: 530, startPoint y: 241, endPoint x: 543, endPoint y: 231, distance: 16.1
click at [543, 231] on div "Types Procedures Item PARACETAMOL--SYRUP/100ML Pair Diagnosis Select Diagnosis …" at bounding box center [424, 237] width 517 height 42
click at [543, 235] on div "Select Diagnosis" at bounding box center [496, 243] width 100 height 16
click at [521, 258] on div "Malaria" at bounding box center [504, 268] width 119 height 20
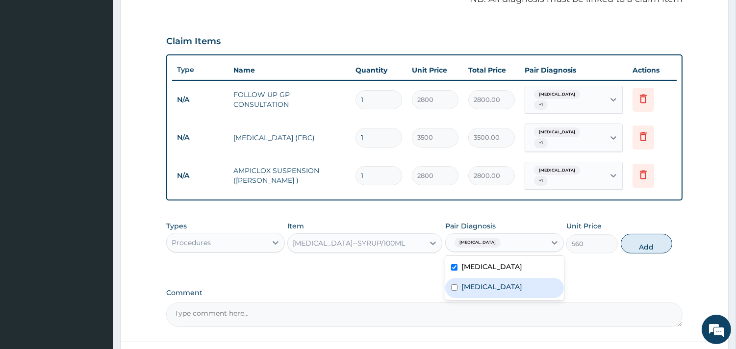
checkbox input "true"
click at [527, 278] on div "Sepsis" at bounding box center [504, 288] width 119 height 20
checkbox input "true"
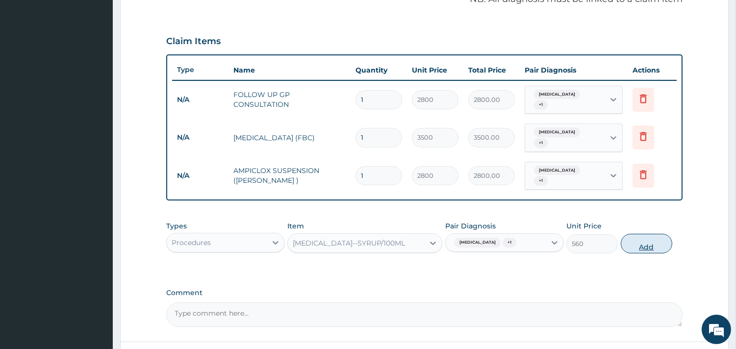
click at [648, 234] on button "Add" at bounding box center [647, 244] width 52 height 20
type input "0"
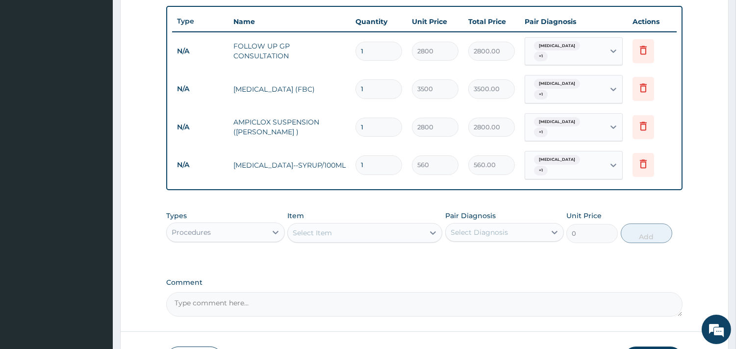
scroll to position [413, 0]
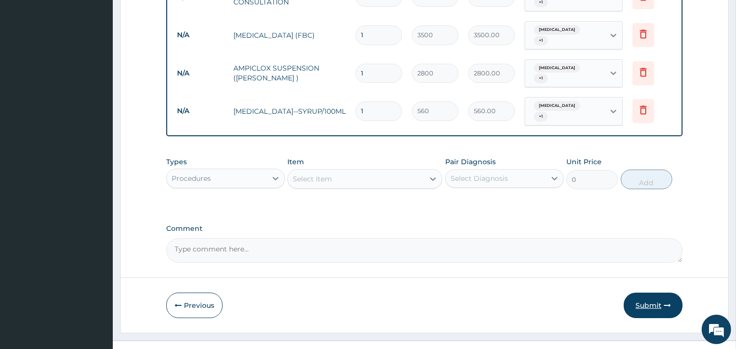
click at [650, 293] on button "Submit" at bounding box center [653, 306] width 59 height 26
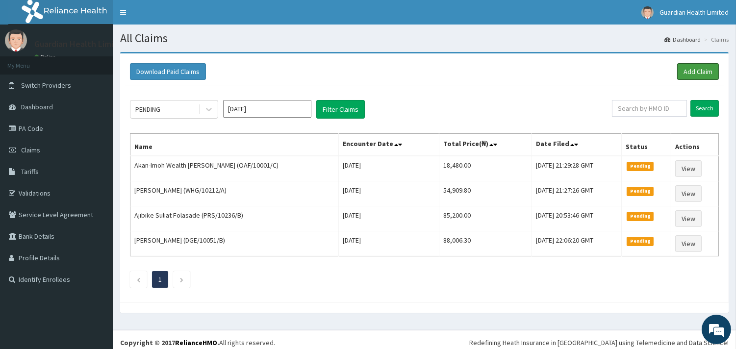
drag, startPoint x: 683, startPoint y: 69, endPoint x: 624, endPoint y: 9, distance: 84.3
click at [683, 69] on link "Add Claim" at bounding box center [698, 71] width 42 height 17
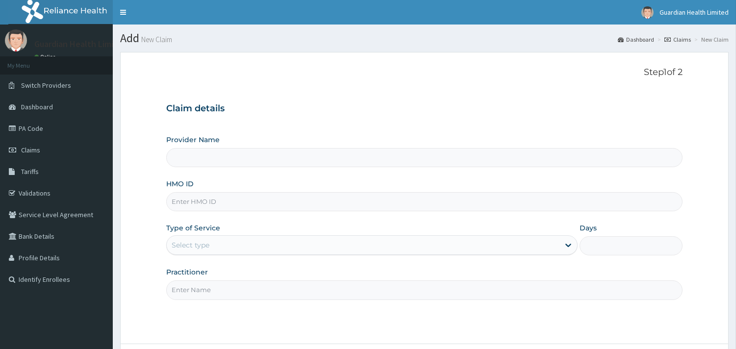
type input "OAF/10001/B"
type input "Guardian Health limited"
type input "OAF/10001/B"
click at [209, 244] on div "Select type" at bounding box center [191, 245] width 38 height 10
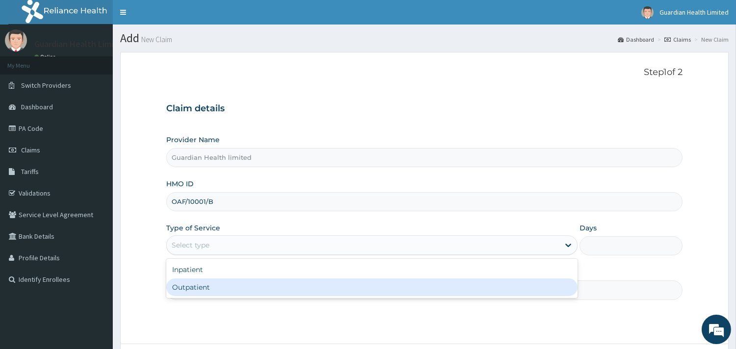
click at [209, 287] on div "Outpatient" at bounding box center [372, 288] width 412 height 18
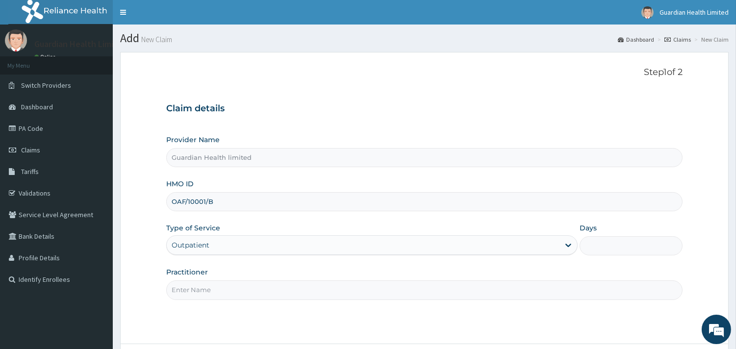
type input "1"
drag, startPoint x: 209, startPoint y: 244, endPoint x: 209, endPoint y: 287, distance: 43.7
click at [209, 287] on input "Practitioner" at bounding box center [424, 290] width 517 height 19
type input "[PERSON_NAME]"
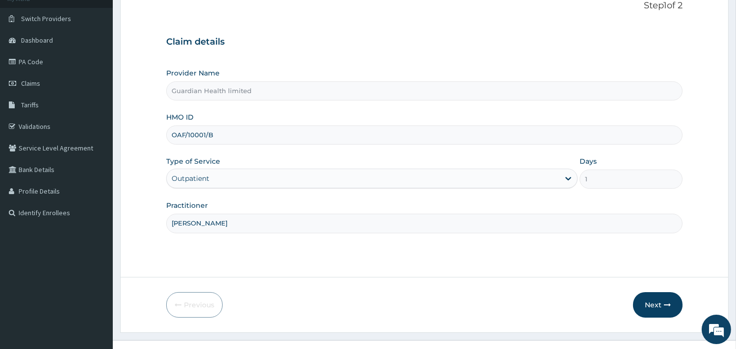
scroll to position [83, 0]
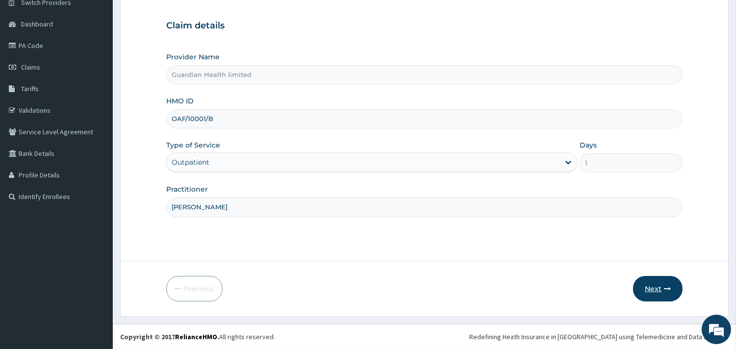
click at [651, 291] on button "Next" at bounding box center [658, 289] width 50 height 26
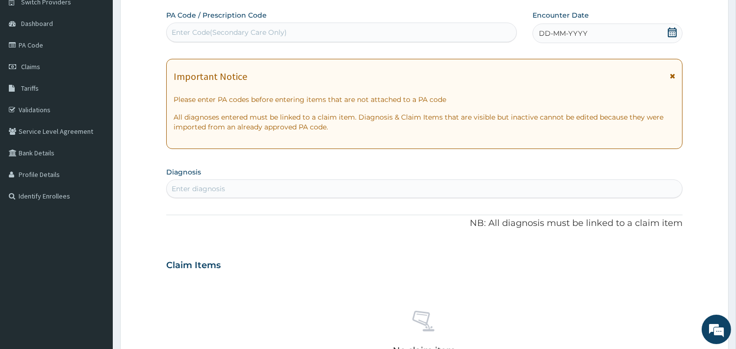
scroll to position [0, 0]
click at [330, 21] on div "PA Code / Prescription Code Enter Code(Secondary Care Only)" at bounding box center [341, 26] width 351 height 32
click at [330, 28] on div "Enter Code(Secondary Care Only)" at bounding box center [342, 33] width 350 height 16
paste input "PA/D807D4"
type input "PA/D807D4"
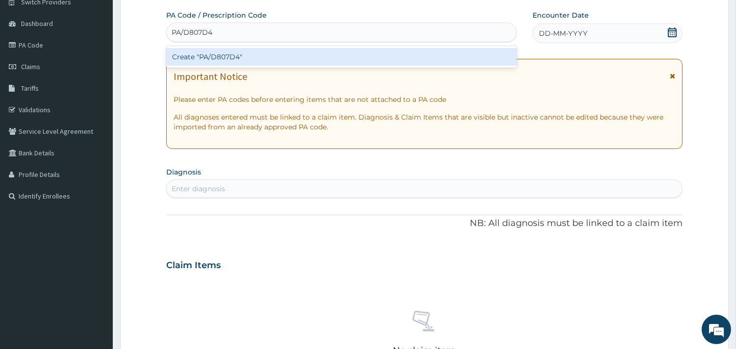
click at [403, 64] on div "Create "PA/D807D4"" at bounding box center [341, 57] width 351 height 18
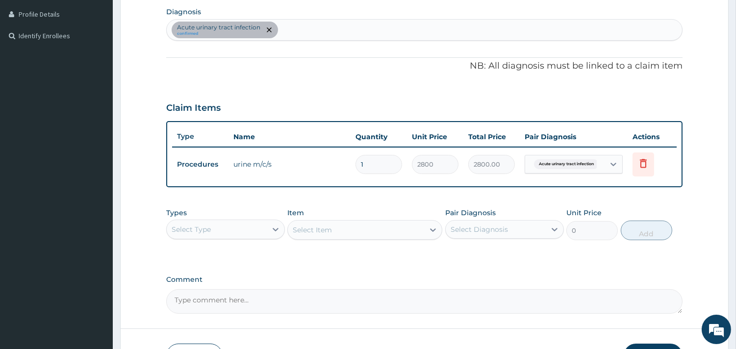
scroll to position [311, 0]
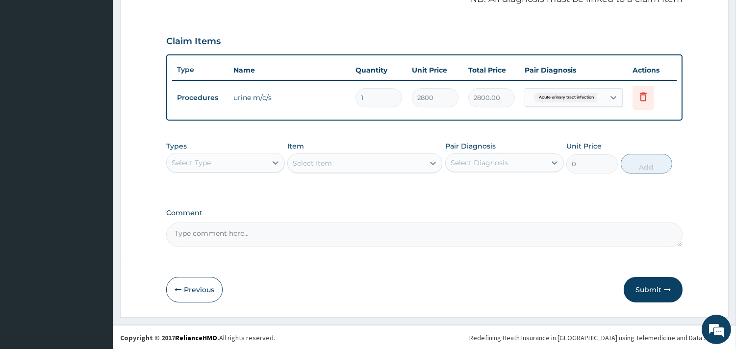
click at [263, 168] on div "Select Type" at bounding box center [217, 163] width 100 height 16
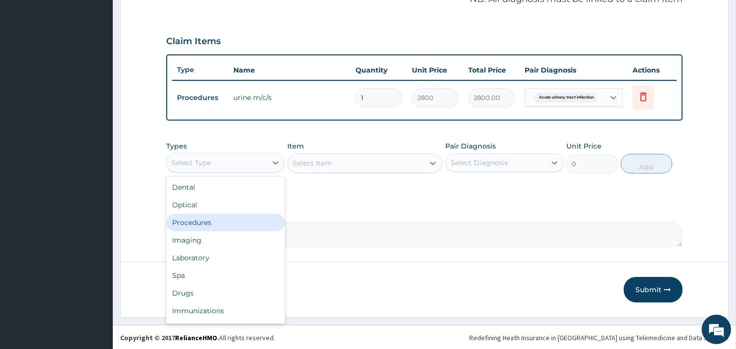
click at [243, 222] on div "Procedures" at bounding box center [225, 223] width 119 height 18
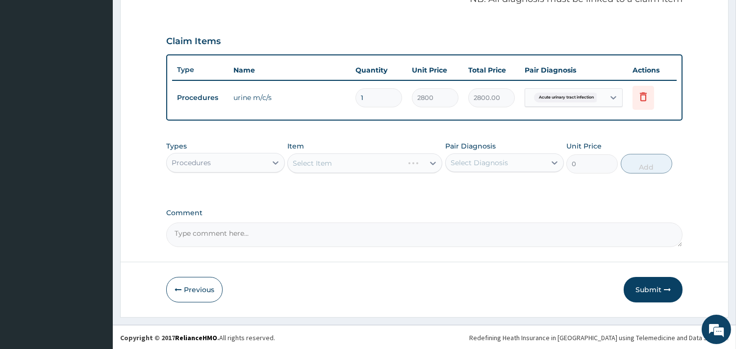
click at [506, 166] on div "Select Diagnosis" at bounding box center [479, 163] width 57 height 10
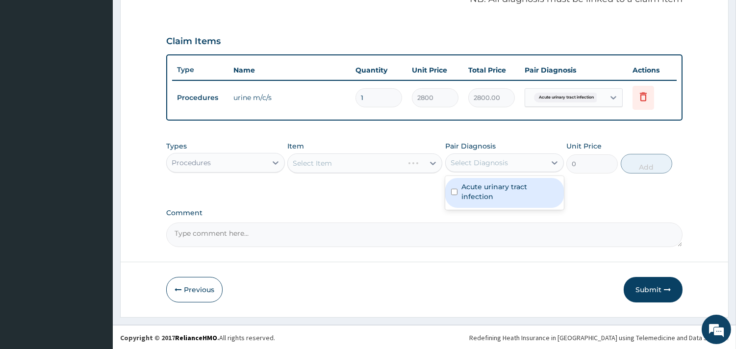
click at [504, 188] on label "Acute urinary tract infection" at bounding box center [510, 192] width 97 height 20
checkbox input "true"
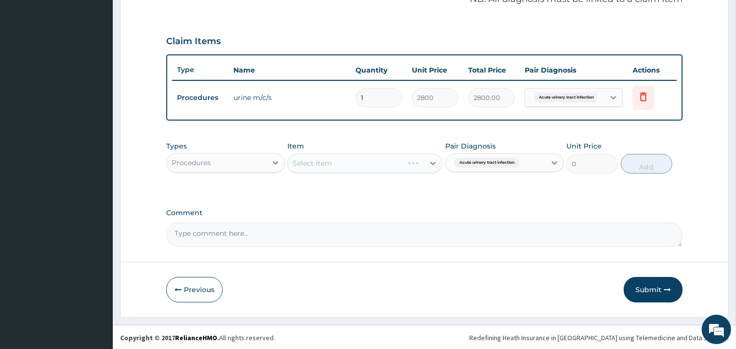
click at [345, 162] on div "Select Item" at bounding box center [364, 164] width 155 height 20
click at [345, 162] on div "Select Item" at bounding box center [356, 164] width 136 height 16
type input "URINAL"
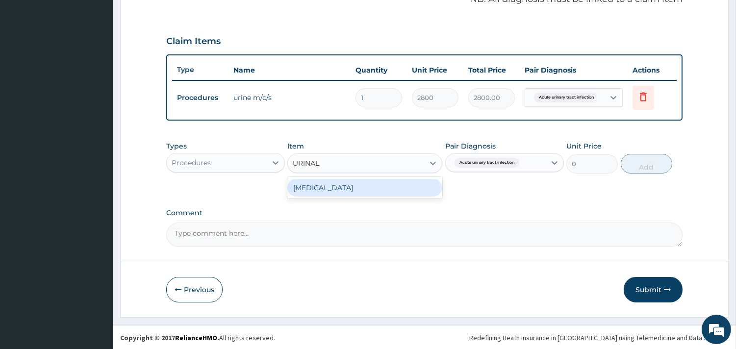
click at [389, 190] on div "[MEDICAL_DATA]" at bounding box center [364, 188] width 155 height 18
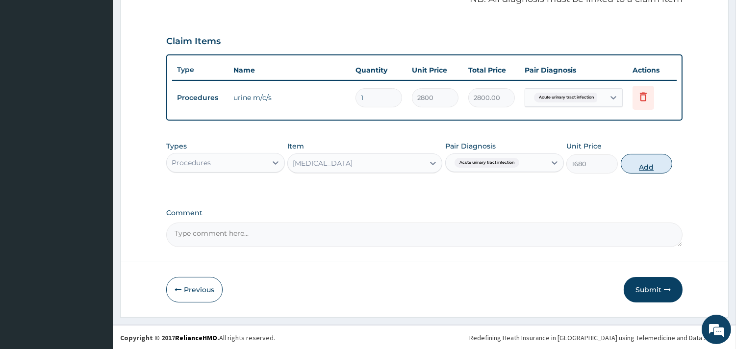
click at [654, 160] on button "Add" at bounding box center [647, 164] width 52 height 20
type input "0"
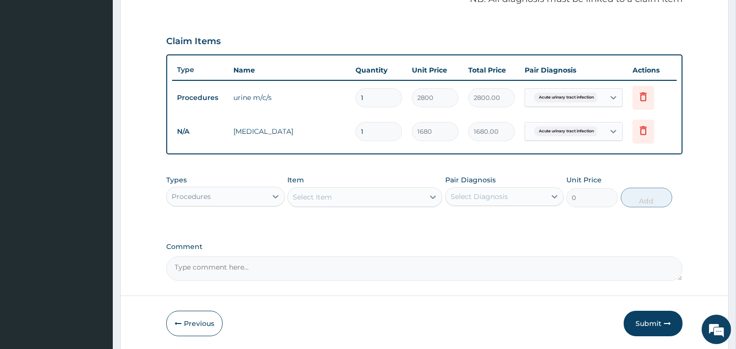
click at [312, 202] on div "Select Item" at bounding box center [356, 197] width 136 height 16
type input "GP"
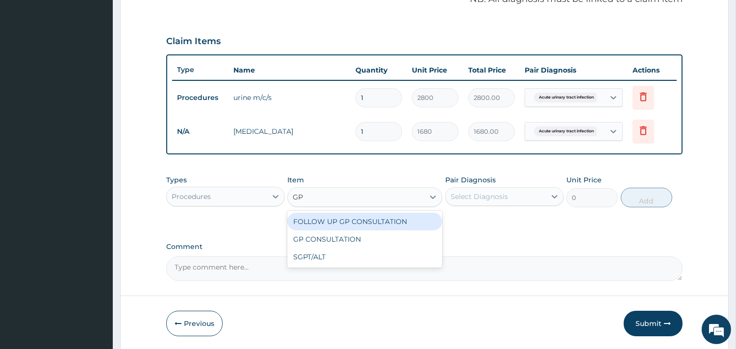
click at [345, 219] on div "FOLLOW UP GP CONSULTATION" at bounding box center [364, 222] width 155 height 18
type input "2800"
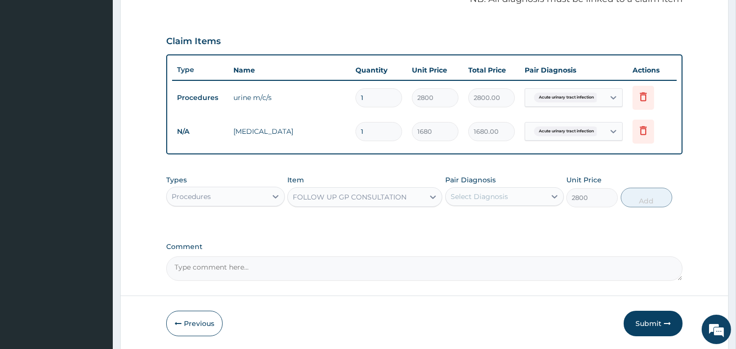
click at [501, 196] on div "Select Diagnosis" at bounding box center [479, 197] width 57 height 10
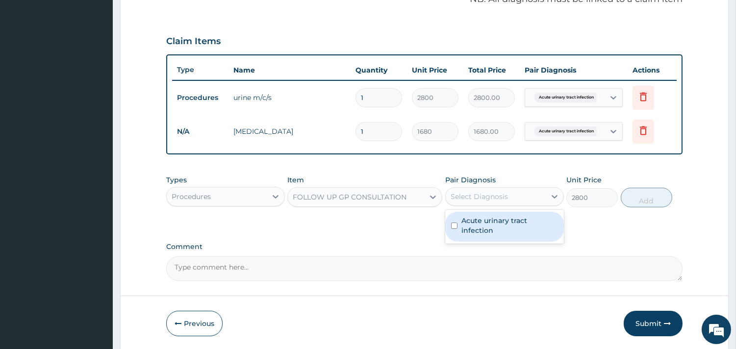
click at [499, 221] on label "Acute urinary tract infection" at bounding box center [510, 226] width 97 height 20
checkbox input "true"
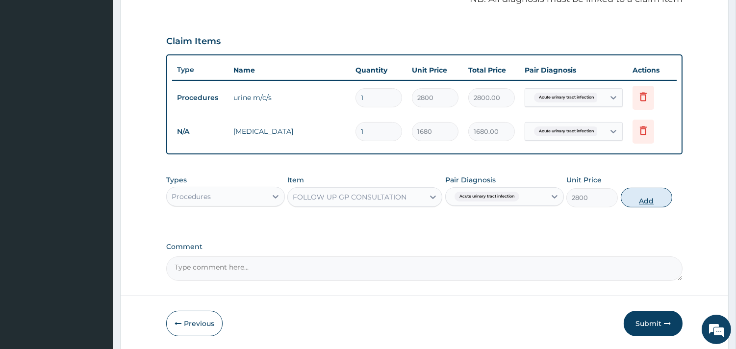
click at [635, 199] on button "Add" at bounding box center [647, 198] width 52 height 20
type input "0"
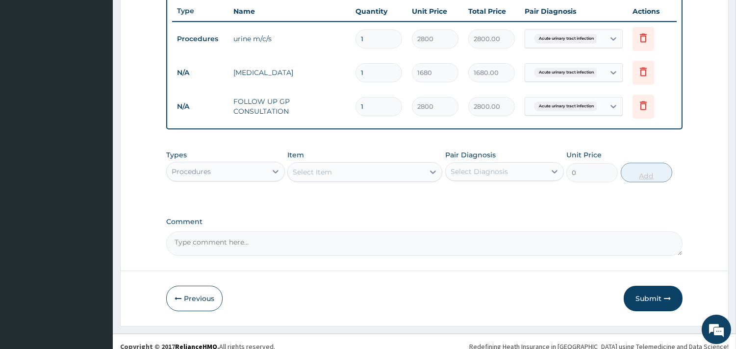
scroll to position [379, 0]
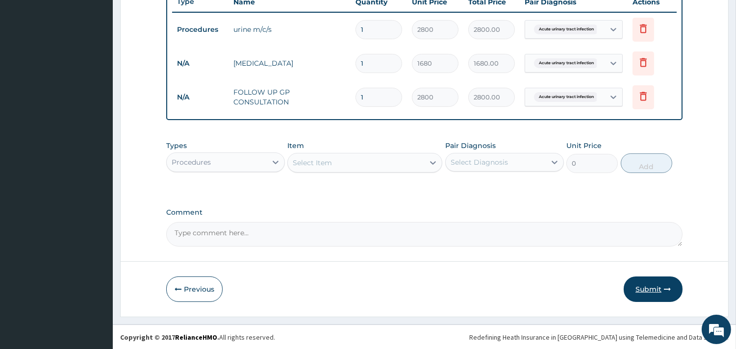
click at [661, 297] on button "Submit" at bounding box center [653, 290] width 59 height 26
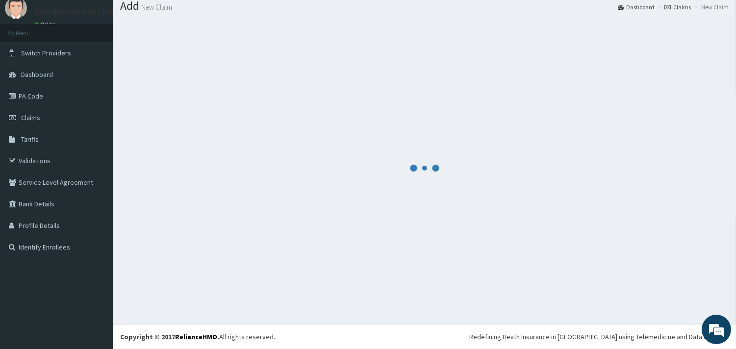
scroll to position [32, 0]
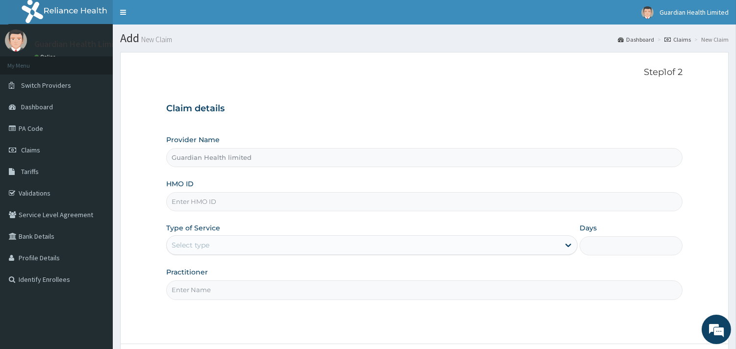
click at [281, 200] on input "HMO ID" at bounding box center [424, 201] width 517 height 19
paste input "BCH/10014/A"
click at [281, 200] on input "BCH/10014/A" at bounding box center [424, 201] width 517 height 19
type input "BCH/10014/A"
click at [252, 244] on div "Select type" at bounding box center [363, 245] width 393 height 16
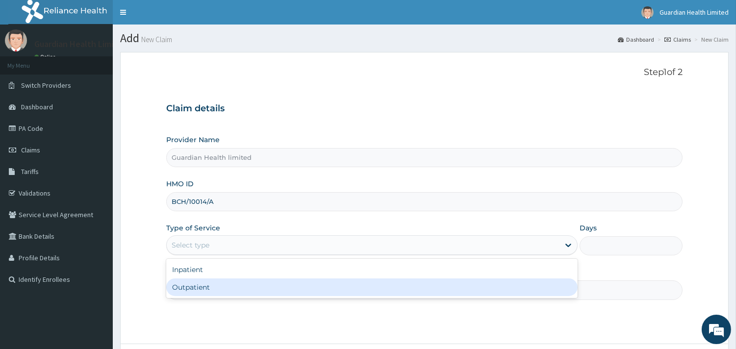
click at [282, 288] on div "Outpatient" at bounding box center [372, 288] width 412 height 18
type input "1"
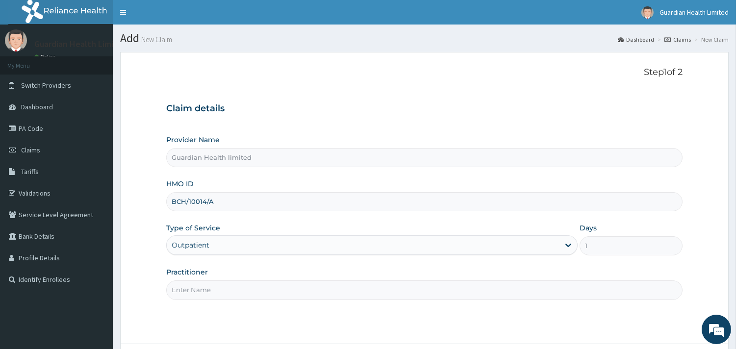
click at [282, 288] on input "Practitioner" at bounding box center [424, 290] width 517 height 19
type input "[PERSON_NAME]"
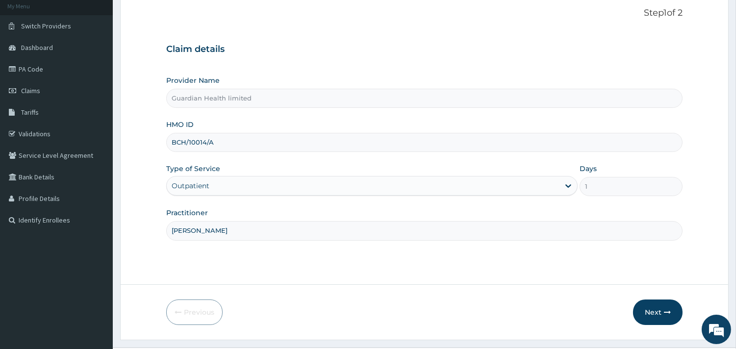
scroll to position [83, 0]
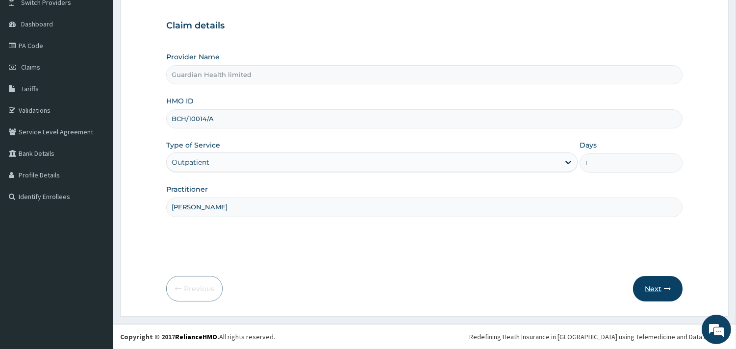
click at [661, 282] on button "Next" at bounding box center [658, 289] width 50 height 26
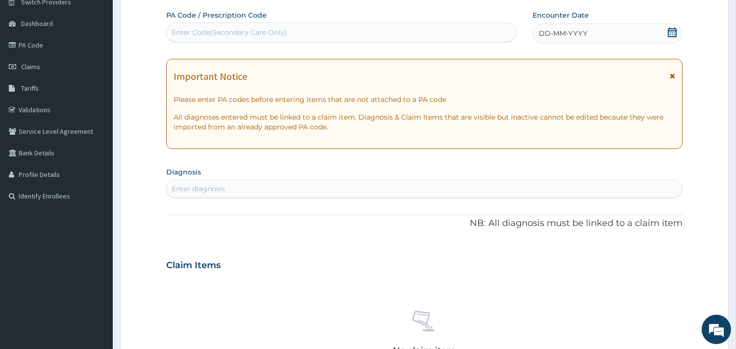
click at [306, 29] on div "Enter Code(Secondary Care Only)" at bounding box center [342, 33] width 350 height 16
paste input "PA/4DD788"
type input "PA/4DD788"
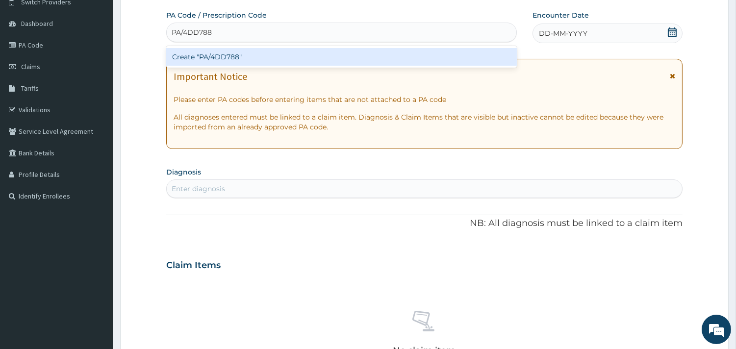
click at [324, 57] on div "Create "PA/4DD788"" at bounding box center [341, 57] width 351 height 18
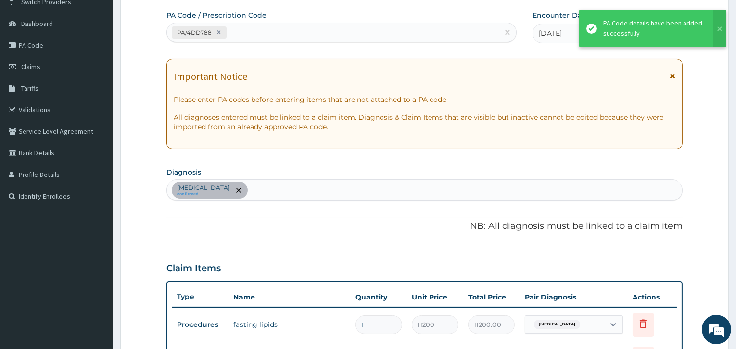
scroll to position [102, 0]
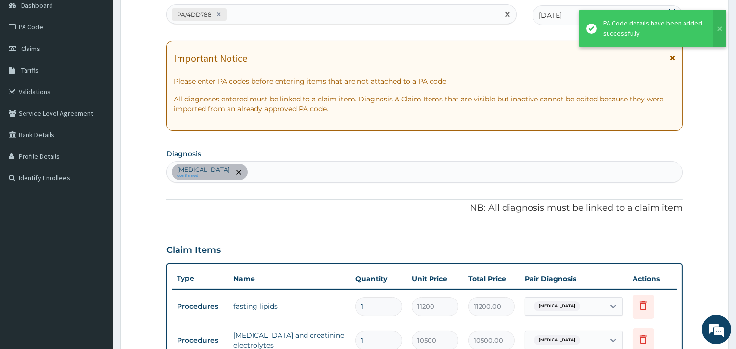
click at [296, 11] on div "PA/4DD788" at bounding box center [333, 14] width 332 height 16
paste input "PA/31553E"
type input "PA/31553E"
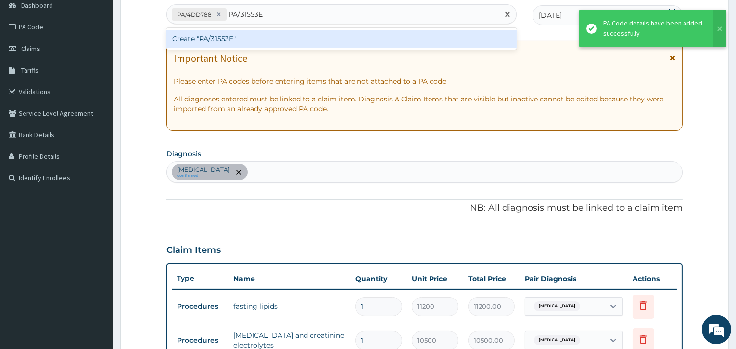
click at [314, 45] on div "Create "PA/31553E"" at bounding box center [341, 39] width 351 height 18
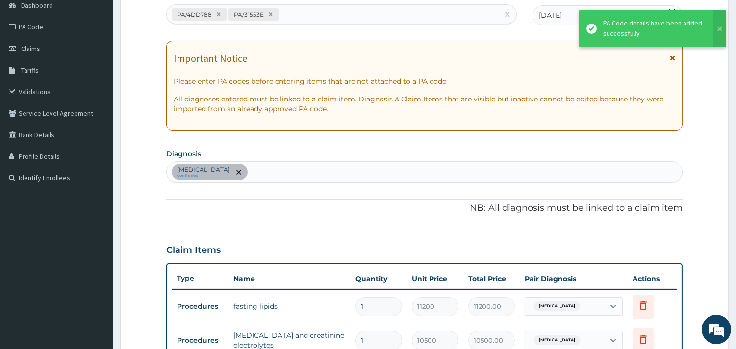
scroll to position [301, 0]
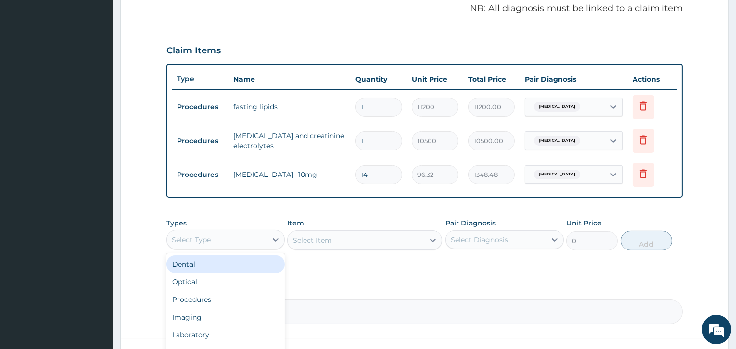
click at [256, 241] on div "Select Type" at bounding box center [217, 240] width 100 height 16
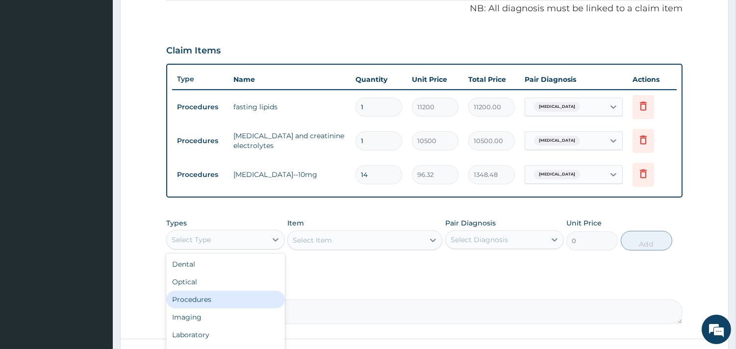
click at [237, 295] on div "Procedures" at bounding box center [225, 300] width 119 height 18
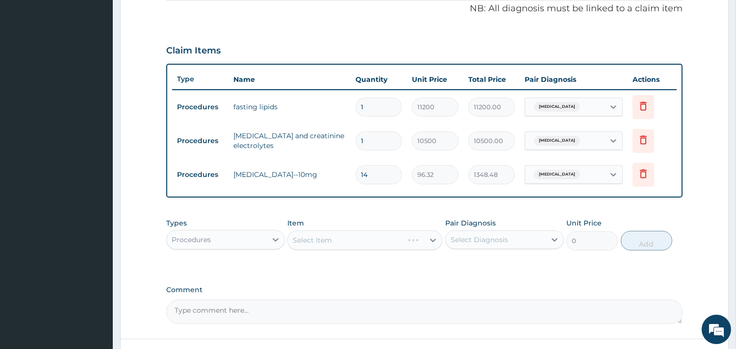
click at [488, 243] on div "Select Diagnosis" at bounding box center [479, 240] width 57 height 10
click at [493, 265] on label "[MEDICAL_DATA]" at bounding box center [492, 264] width 61 height 10
checkbox input "true"
click at [399, 238] on div "Select Item" at bounding box center [364, 241] width 155 height 20
click at [399, 238] on div "Select Item" at bounding box center [356, 241] width 136 height 16
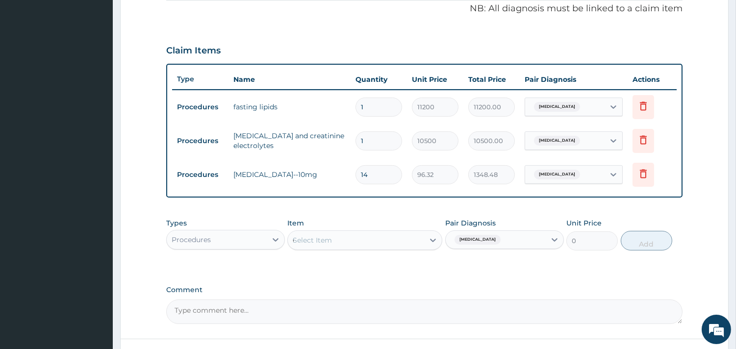
type input "GP"
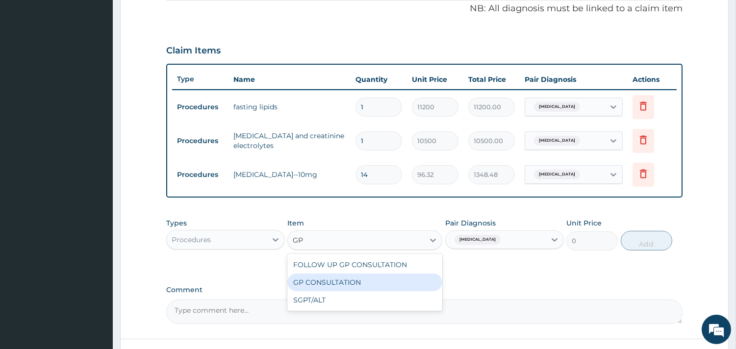
click at [400, 277] on div "GP CONSULTATION" at bounding box center [364, 283] width 155 height 18
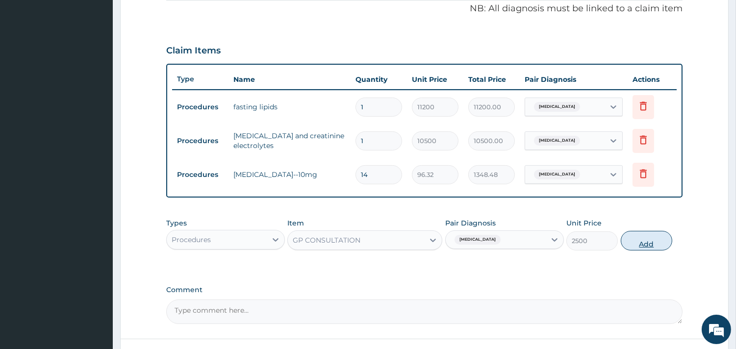
click at [650, 234] on button "Add" at bounding box center [647, 241] width 52 height 20
type input "0"
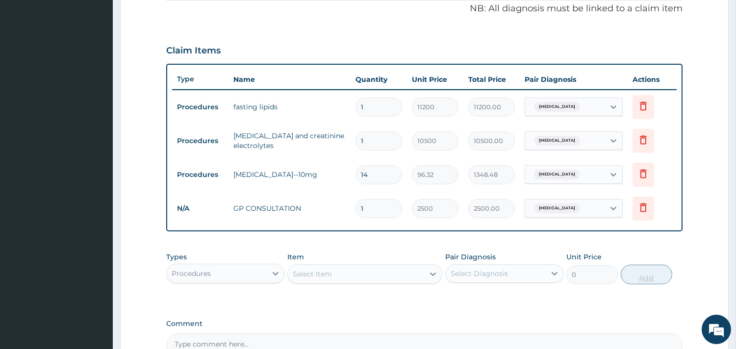
scroll to position [413, 0]
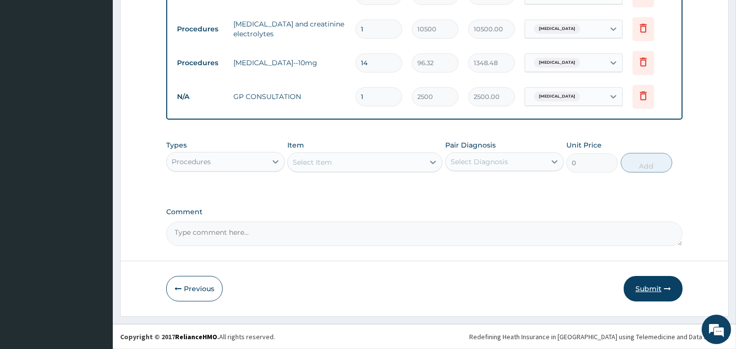
click at [659, 297] on button "Submit" at bounding box center [653, 289] width 59 height 26
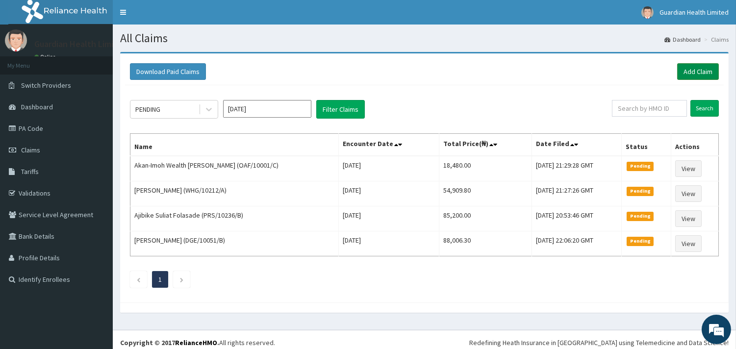
click at [706, 63] on link "Add Claim" at bounding box center [698, 71] width 42 height 17
click at [713, 71] on link "Add Claim" at bounding box center [698, 71] width 42 height 17
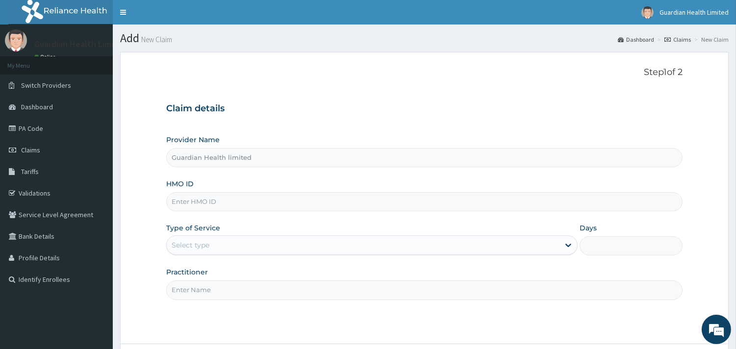
click at [243, 212] on div "Provider Name Guardian Health limited HMO ID Type of Service Select type Days P…" at bounding box center [424, 217] width 517 height 165
click at [277, 198] on input "HMO ID" at bounding box center [424, 201] width 517 height 19
paste input "SUN/10030/C"
type input "SUN/10030/C"
click at [189, 245] on div "Select type" at bounding box center [191, 245] width 38 height 10
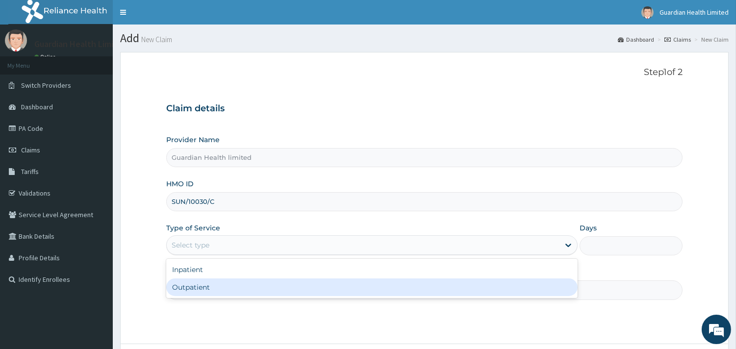
click at [210, 292] on div "Outpatient" at bounding box center [372, 288] width 412 height 18
type input "1"
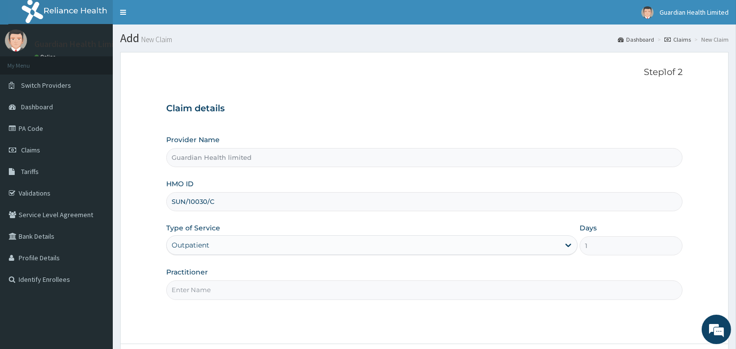
drag, startPoint x: 189, startPoint y: 245, endPoint x: 219, endPoint y: 293, distance: 56.6
click at [210, 292] on input "Practitioner" at bounding box center [424, 290] width 517 height 19
type input "DR OMISAKIN"
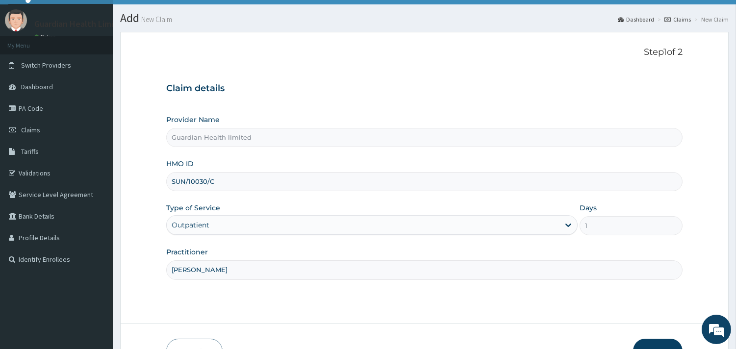
scroll to position [83, 0]
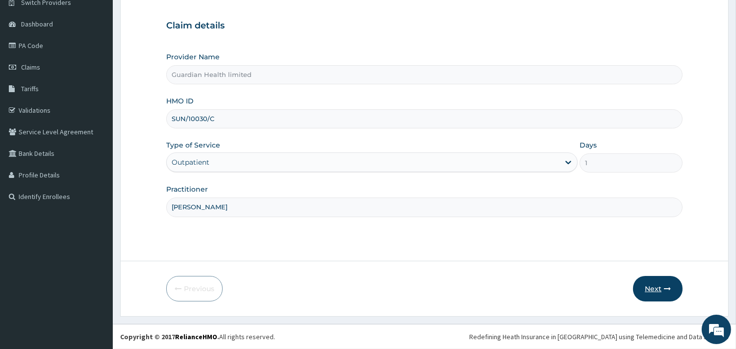
click at [649, 282] on button "Next" at bounding box center [658, 289] width 50 height 26
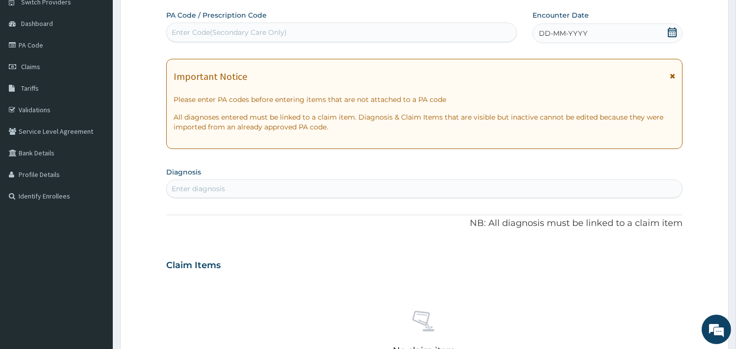
click at [605, 34] on div "DD-MM-YYYY" at bounding box center [608, 34] width 150 height 20
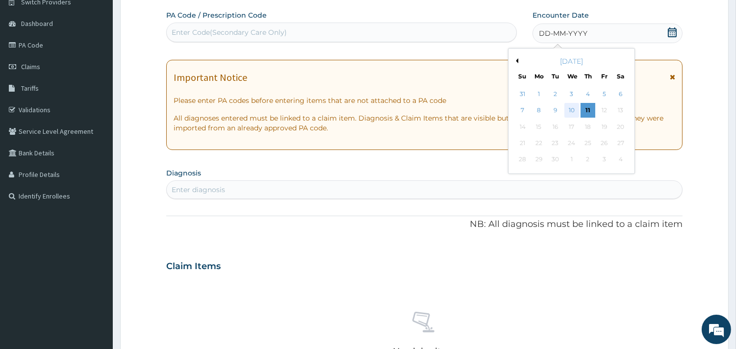
click at [575, 111] on div "10" at bounding box center [571, 111] width 15 height 15
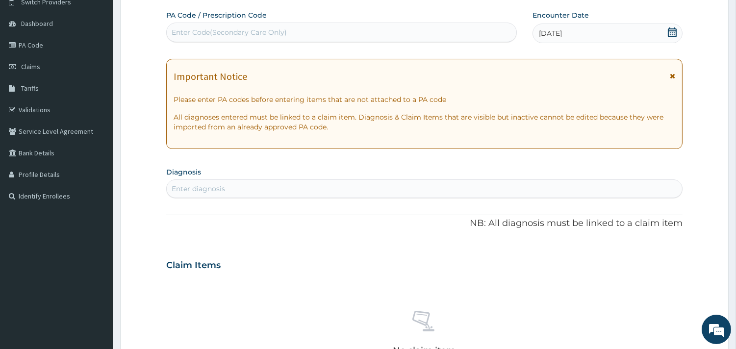
click at [330, 184] on div "Enter diagnosis" at bounding box center [425, 189] width 516 height 16
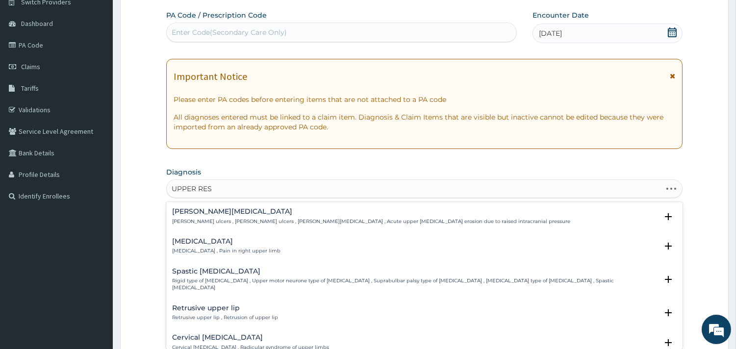
type input "UPPER RESP"
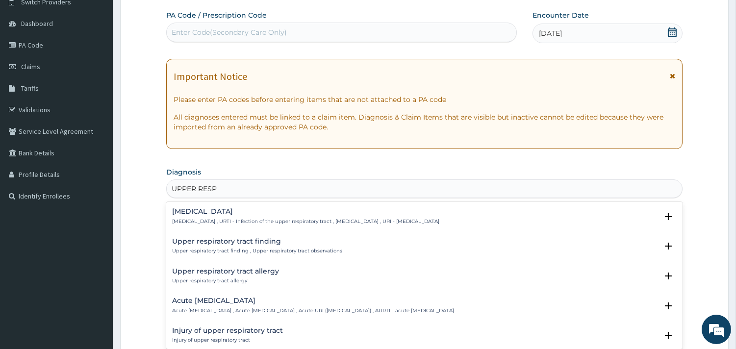
click at [228, 222] on p "Upper respiratory infection , URTI - Infection of the upper respiratory tract ,…" at bounding box center [305, 221] width 267 height 7
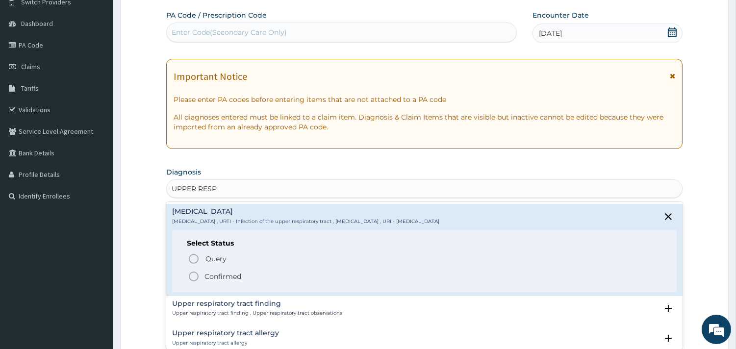
click at [260, 277] on span "Confirmed" at bounding box center [425, 277] width 474 height 12
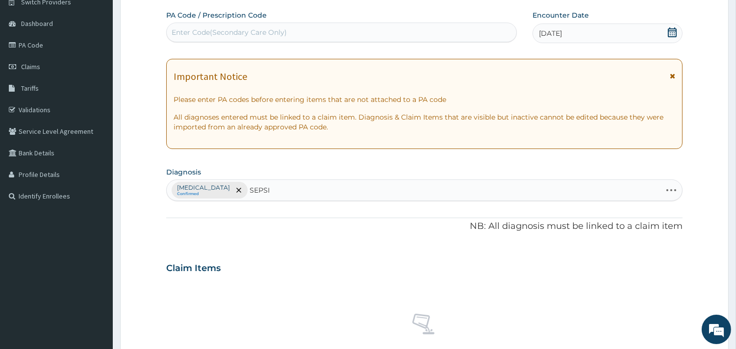
type input "SEPSIS"
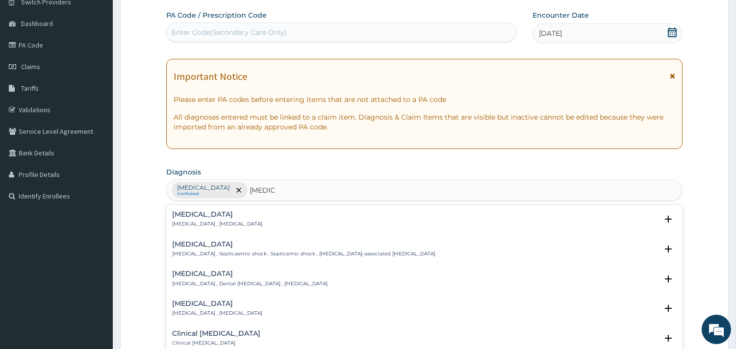
click at [244, 217] on div "Sepsis Systemic infection , Sepsis" at bounding box center [424, 219] width 505 height 17
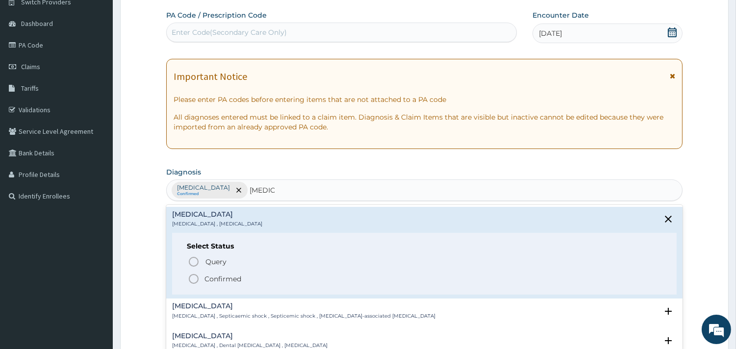
click at [234, 273] on span "Confirmed" at bounding box center [425, 279] width 474 height 12
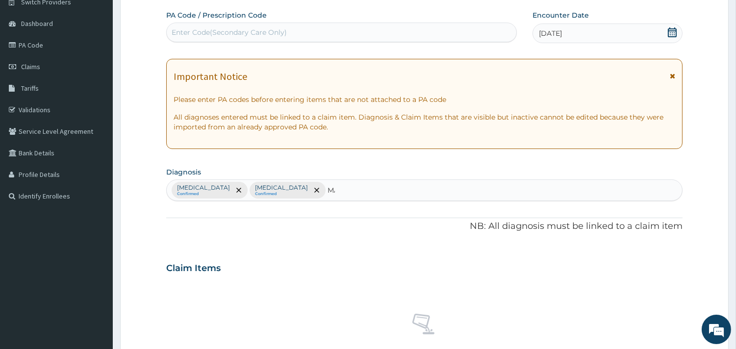
type input "MALA"
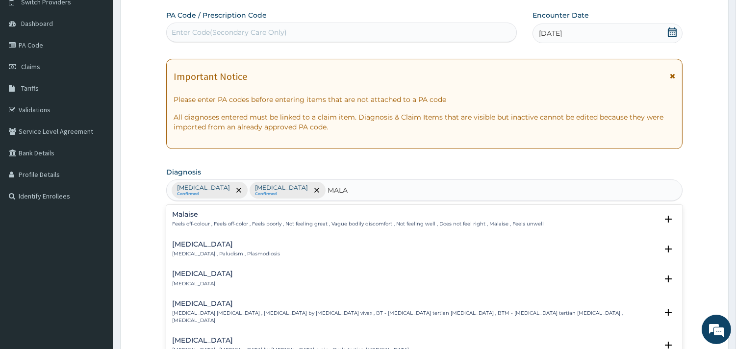
click at [242, 222] on p "Feels off-colour , Feels off-color , Feels poorly , Not feeling great , Vague b…" at bounding box center [358, 224] width 372 height 7
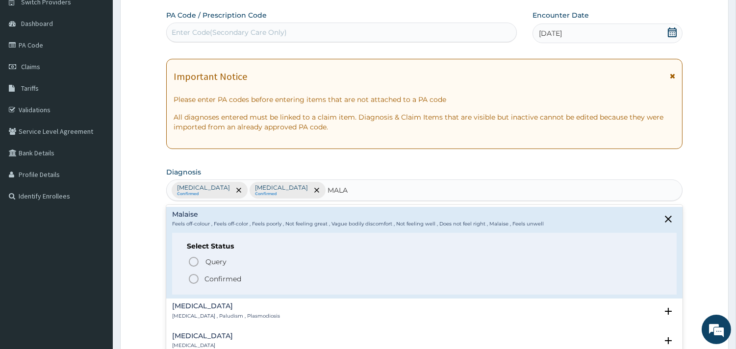
click at [250, 311] on div "Malaria Malaria , Paludism , Plasmodiosis" at bounding box center [226, 311] width 108 height 17
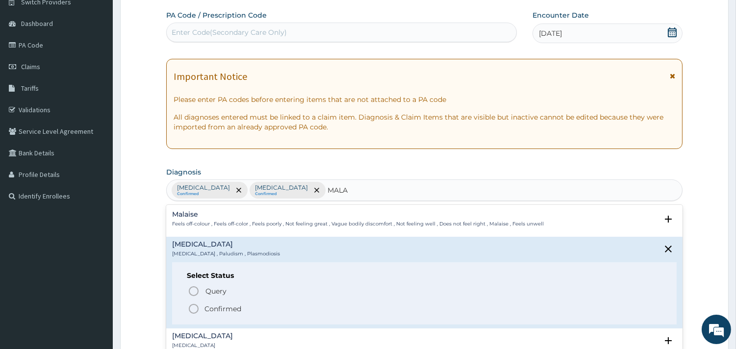
click at [270, 308] on span "Confirmed" at bounding box center [425, 309] width 474 height 12
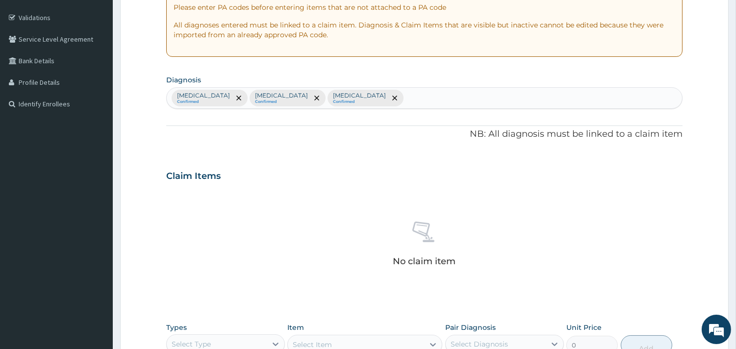
scroll to position [273, 0]
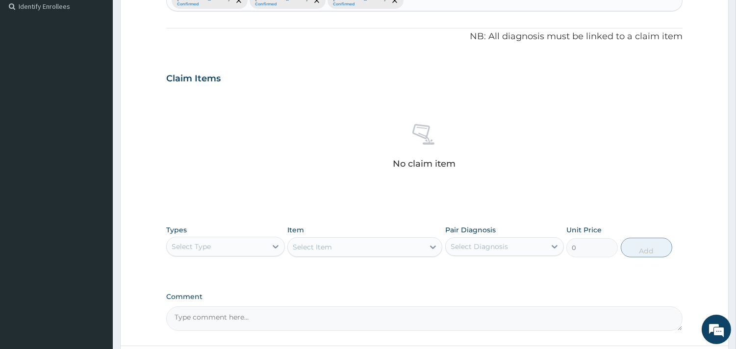
drag, startPoint x: 270, startPoint y: 308, endPoint x: 219, endPoint y: 268, distance: 65.0
click at [219, 268] on div "PA Code / Prescription Code Enter Code(Secondary Care Only) Encounter Date 10-0…" at bounding box center [424, 75] width 517 height 511
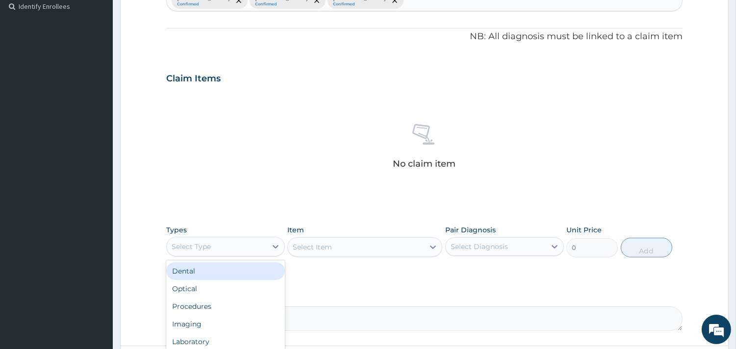
click at [234, 248] on div "Select Type" at bounding box center [217, 247] width 100 height 16
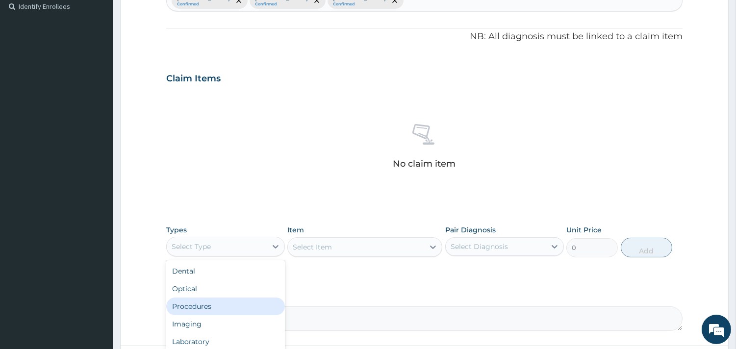
click at [220, 300] on div "Procedures" at bounding box center [225, 307] width 119 height 18
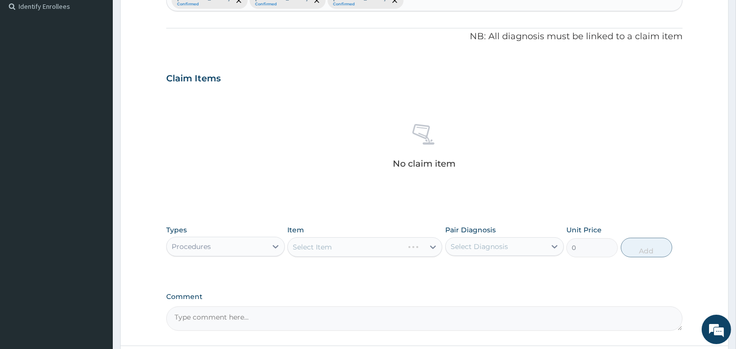
click at [473, 240] on div "Select Diagnosis" at bounding box center [496, 247] width 100 height 16
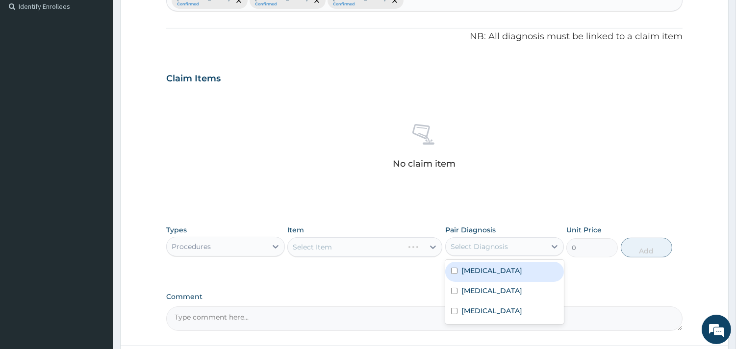
click at [484, 272] on label "Upper respiratory infection" at bounding box center [492, 271] width 61 height 10
checkbox input "true"
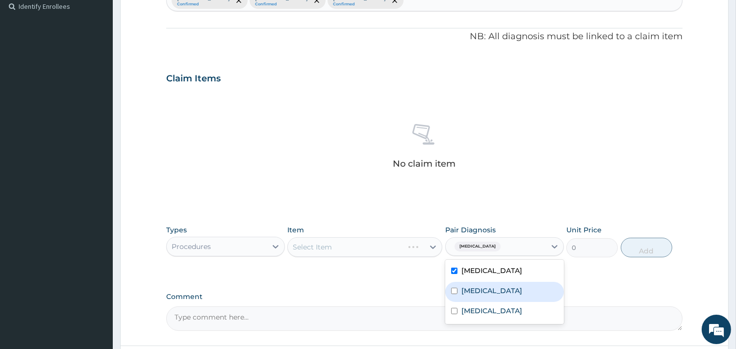
click at [492, 291] on div "Sepsis" at bounding box center [504, 292] width 119 height 20
checkbox input "true"
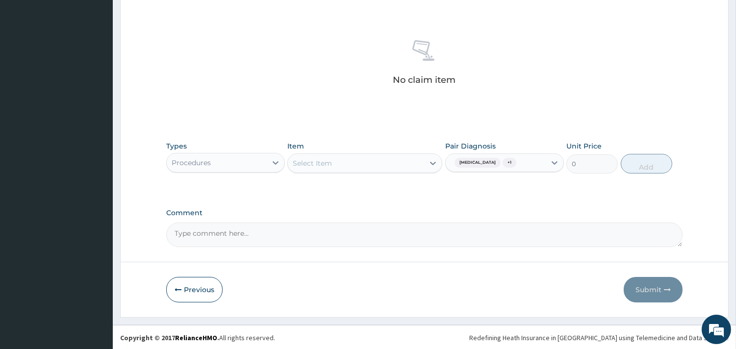
scroll to position [358, 0]
click at [355, 155] on div "Select Item" at bounding box center [356, 163] width 136 height 16
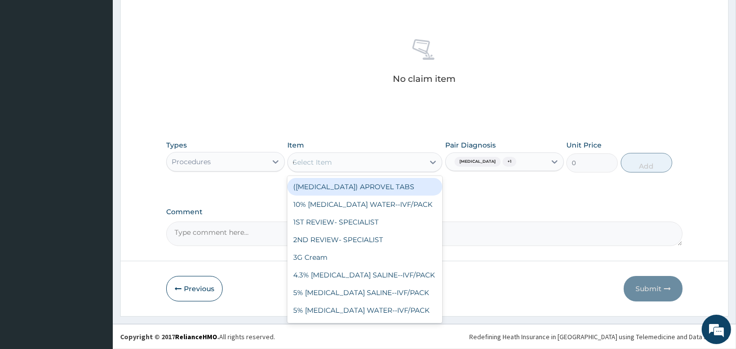
type input "GP"
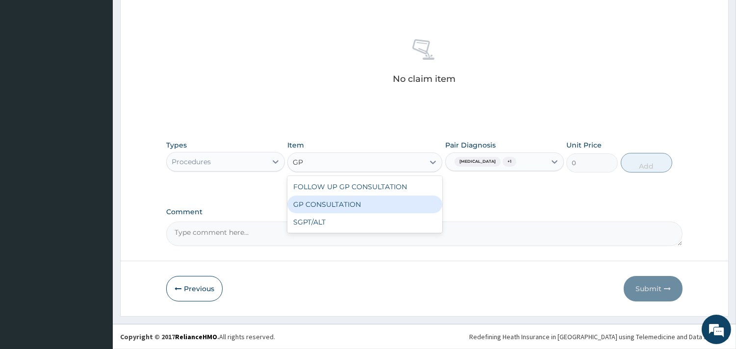
click at [346, 199] on div "GP CONSULTATION" at bounding box center [364, 205] width 155 height 18
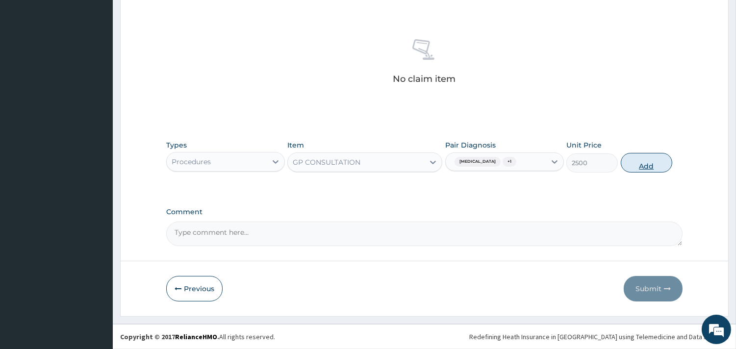
click at [641, 165] on button "Add" at bounding box center [647, 163] width 52 height 20
type input "0"
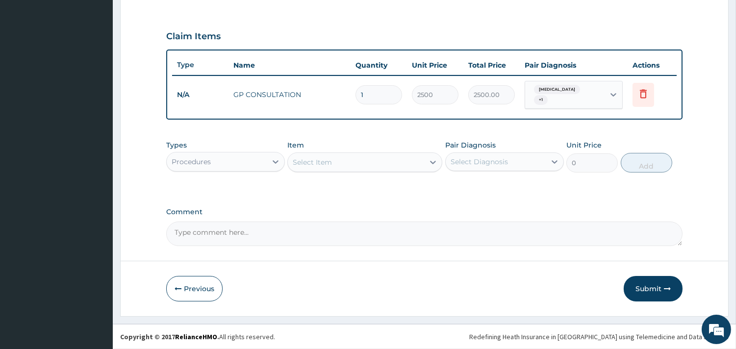
scroll to position [314, 0]
click at [338, 164] on div "Select Item" at bounding box center [356, 164] width 136 height 16
type input "COART"
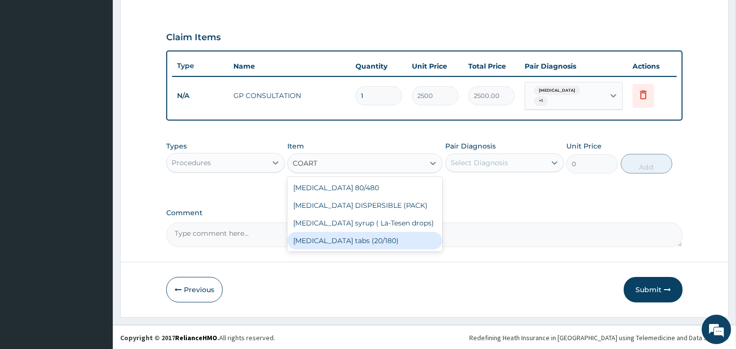
click at [374, 234] on div "Coartem tabs (20/180)" at bounding box center [364, 241] width 155 height 18
type input "170.8"
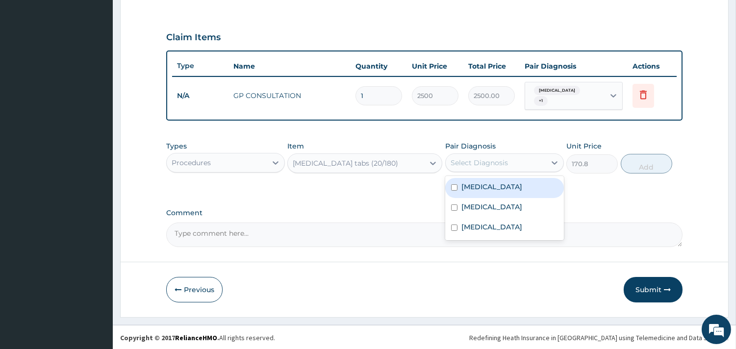
click at [499, 161] on div "Select Diagnosis" at bounding box center [479, 163] width 57 height 10
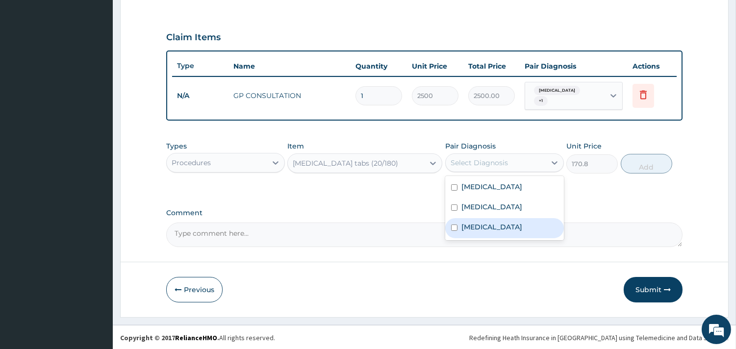
click at [496, 219] on div "Malaria" at bounding box center [504, 228] width 119 height 20
checkbox input "true"
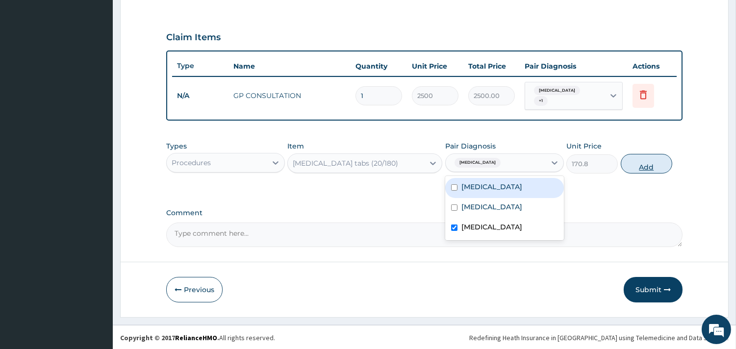
click at [642, 157] on button "Add" at bounding box center [647, 164] width 52 height 20
type input "0"
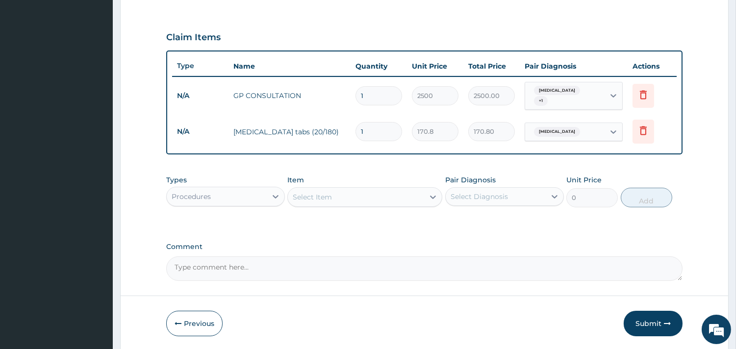
type input "0.00"
type input "6"
type input "1024.80"
type input "0.00"
click at [385, 123] on input "number" at bounding box center [379, 131] width 47 height 19
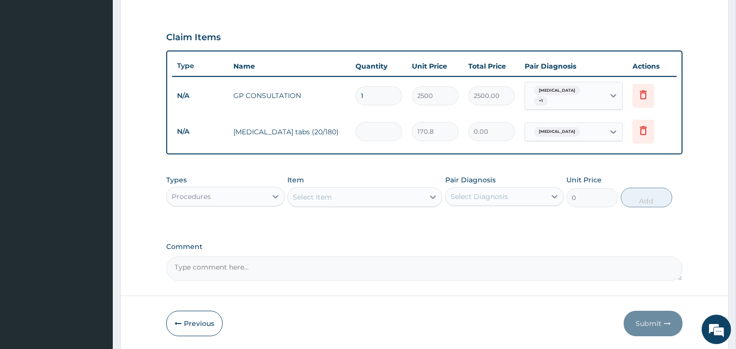
click at [387, 137] on input "number" at bounding box center [379, 131] width 47 height 19
click at [636, 126] on icon at bounding box center [644, 132] width 22 height 24
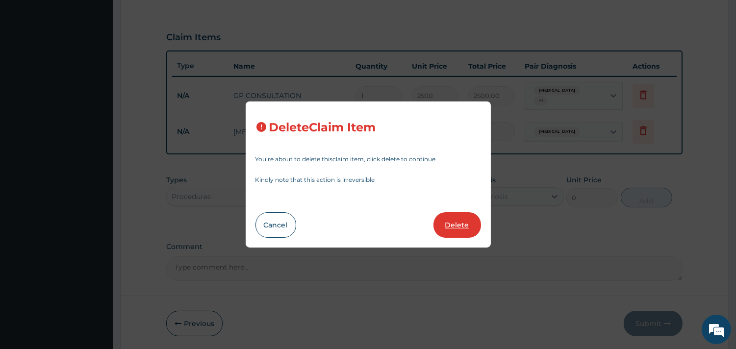
click at [478, 221] on button "Delete" at bounding box center [458, 225] width 48 height 26
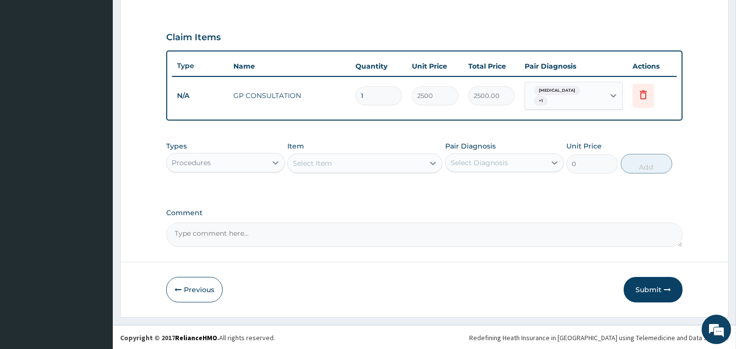
click at [332, 159] on div "Select Item" at bounding box center [356, 164] width 136 height 16
type input "ARTE"
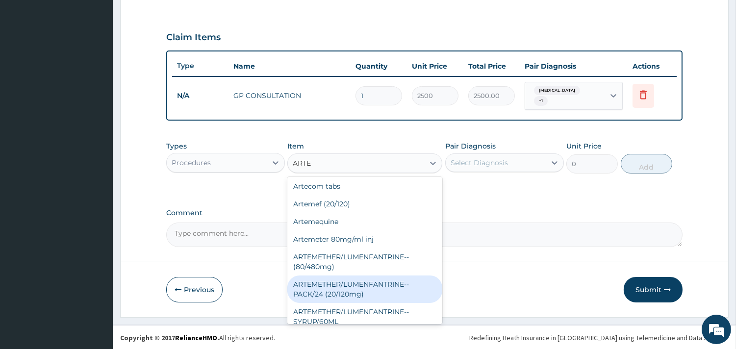
scroll to position [0, 0]
click at [393, 285] on div "ARTEMETHER/LUMENFANTRINE--PACK/24 (20/120mg)" at bounding box center [364, 290] width 155 height 27
type input "112"
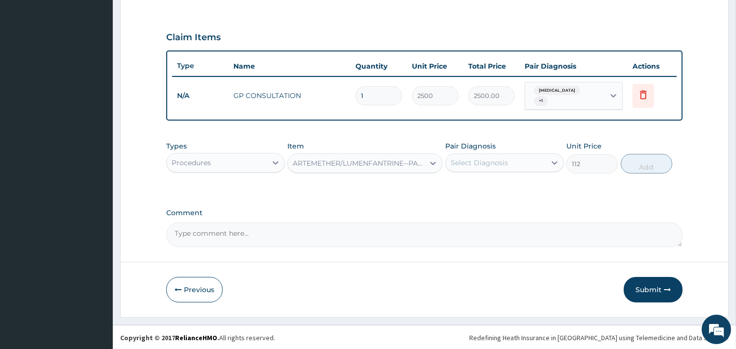
click at [359, 161] on div "ARTEMETHER/LUMENFANTRINE--PACK/24 (20/120mg)" at bounding box center [359, 163] width 132 height 10
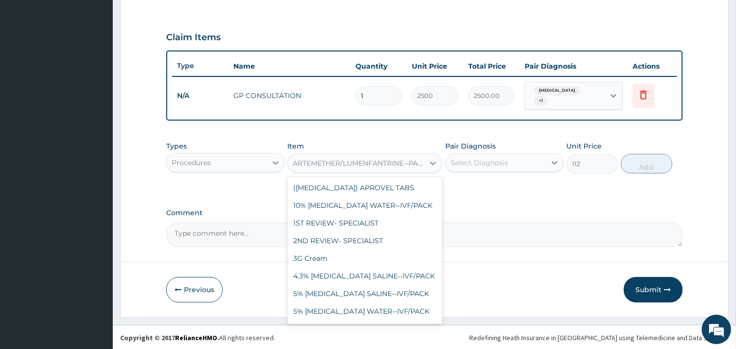
scroll to position [2490, 0]
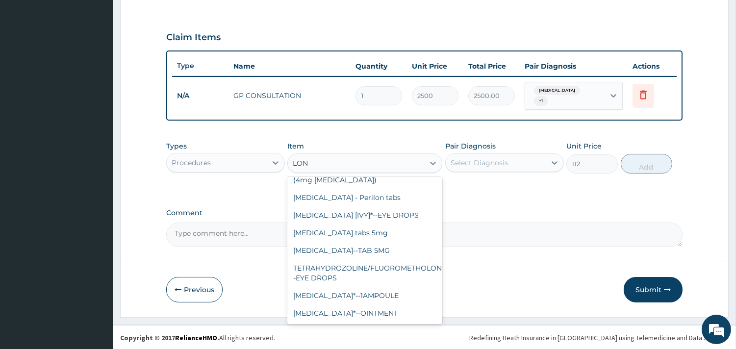
type input "LONA"
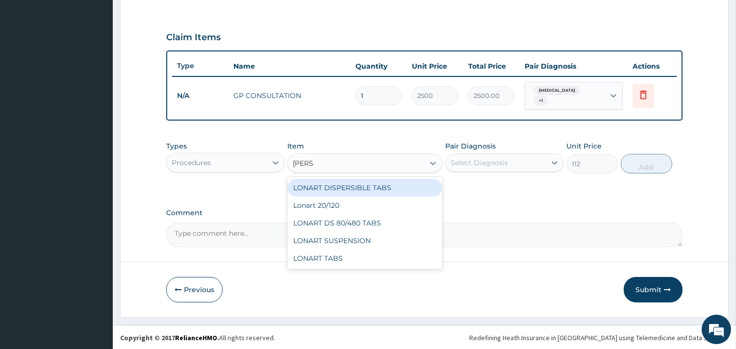
scroll to position [0, 0]
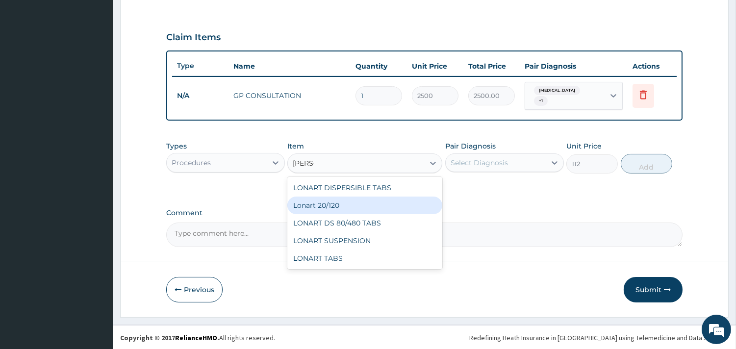
click at [387, 207] on div "Lonart 20/120" at bounding box center [364, 206] width 155 height 18
type input "123.2"
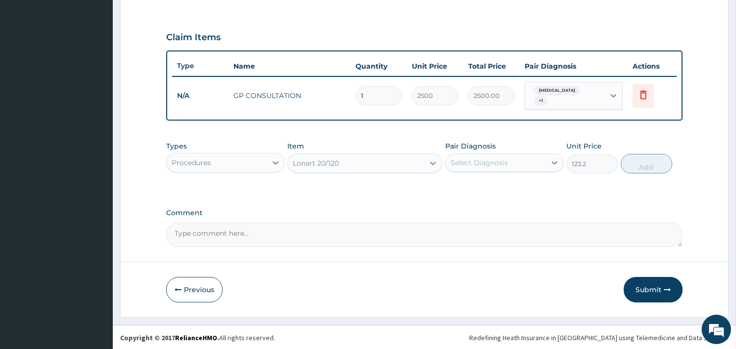
click at [385, 169] on div "Lonart 20/120" at bounding box center [356, 164] width 136 height 16
type input "LONA"
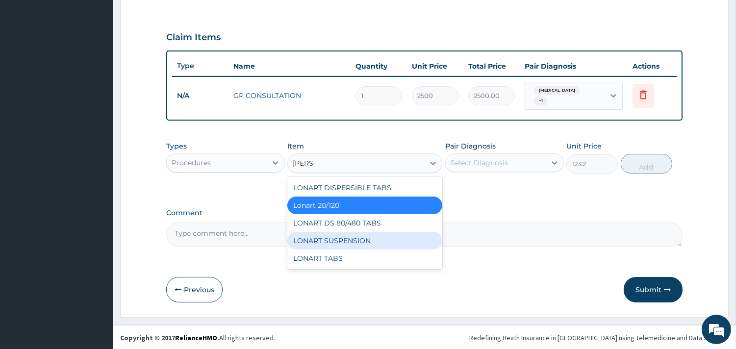
click at [386, 234] on div "LONART SUSPENSION" at bounding box center [364, 241] width 155 height 18
type input "3696"
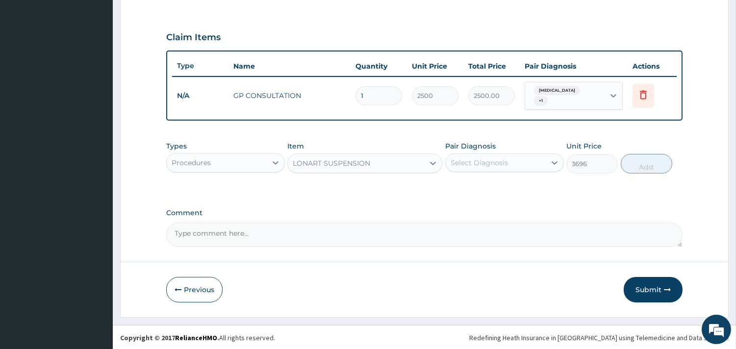
click at [509, 156] on div "Select Diagnosis" at bounding box center [496, 163] width 100 height 16
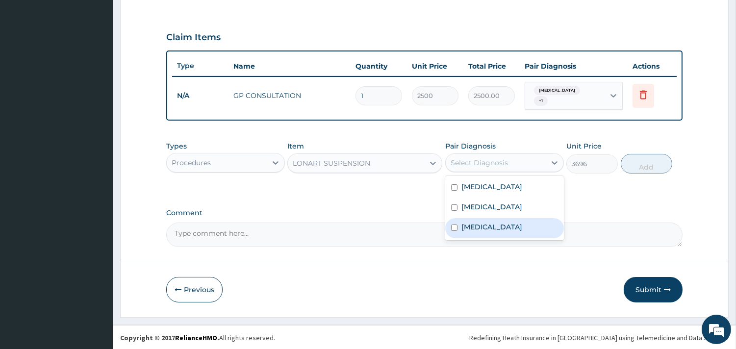
click at [507, 227] on div "Malaria" at bounding box center [504, 228] width 119 height 20
checkbox input "true"
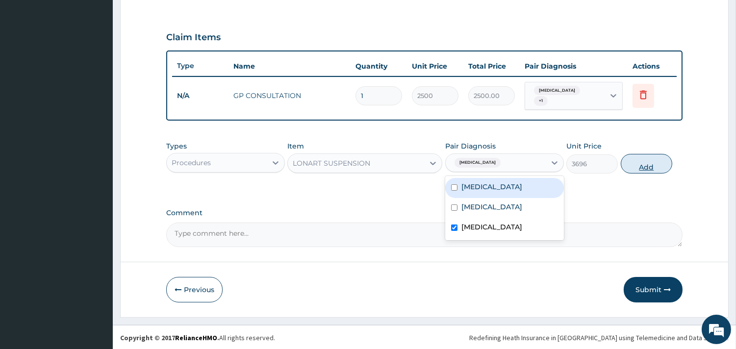
click at [661, 162] on button "Add" at bounding box center [647, 164] width 52 height 20
type input "0"
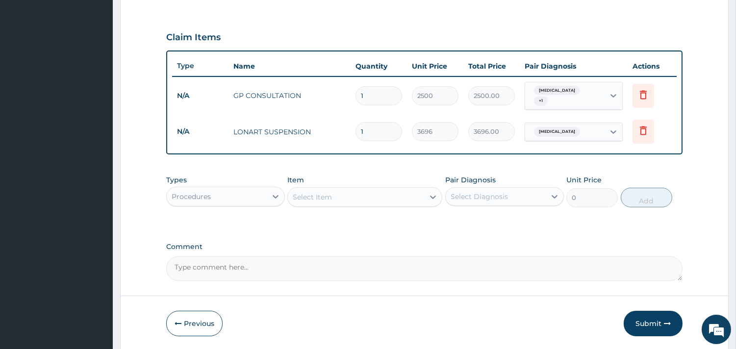
click at [359, 195] on div "Select Item" at bounding box center [356, 197] width 136 height 16
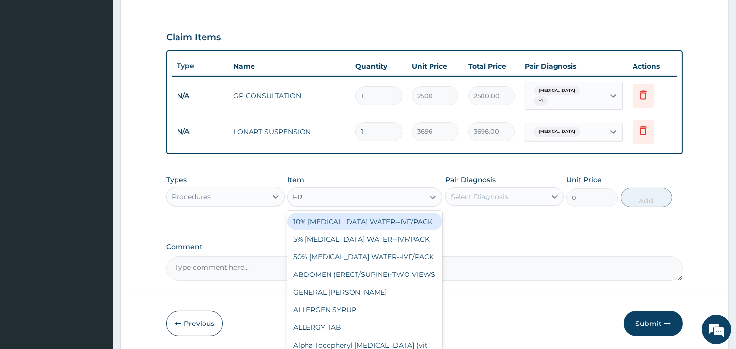
type input "E"
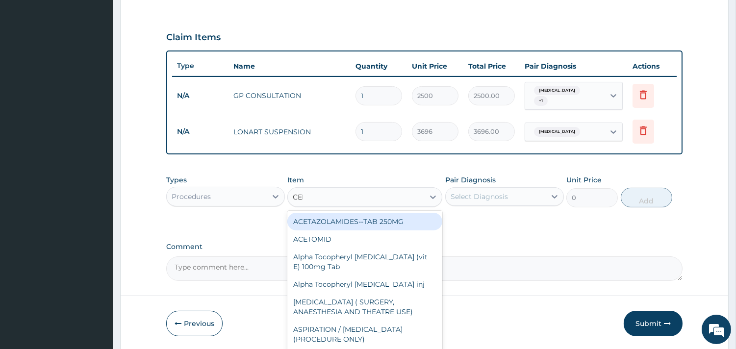
type input "CEFUR"
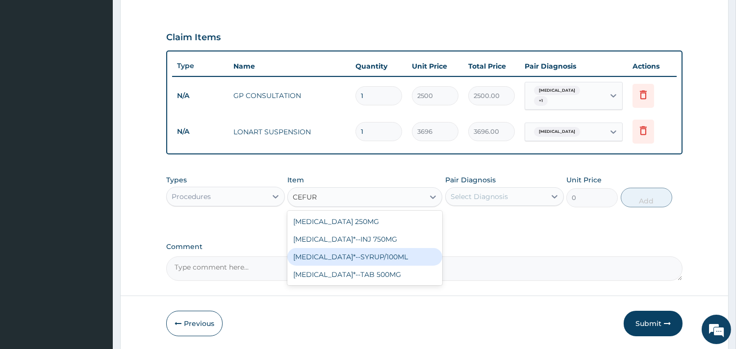
click at [395, 263] on div "CEFUROXIME*--SYRUP/100ML" at bounding box center [364, 257] width 155 height 18
type input "3360"
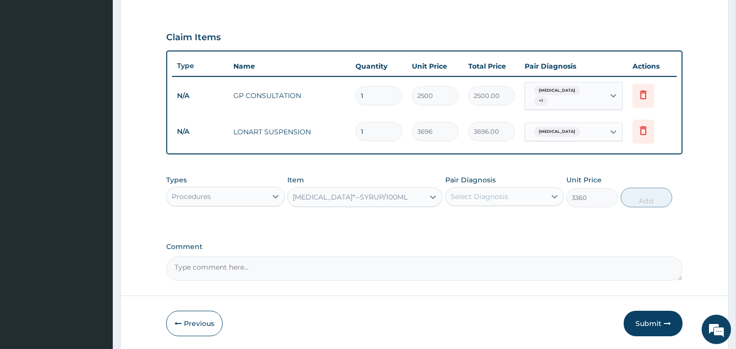
click at [482, 195] on div "Select Diagnosis" at bounding box center [479, 197] width 57 height 10
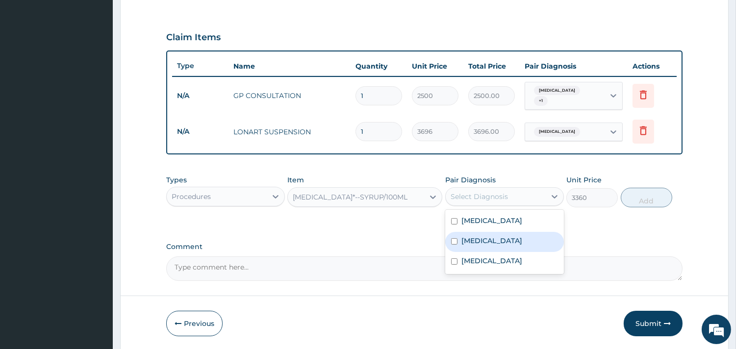
click at [483, 236] on label "Sepsis" at bounding box center [492, 241] width 61 height 10
checkbox input "true"
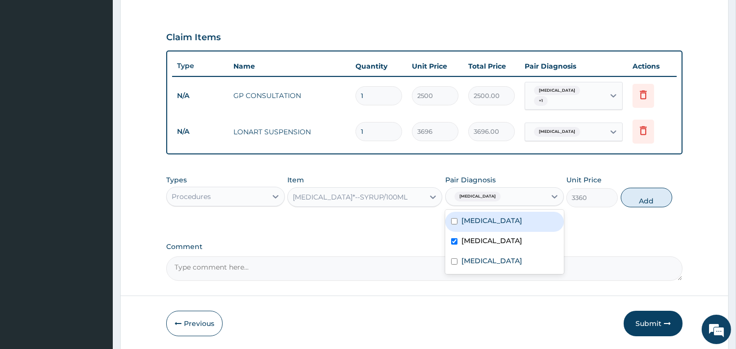
click at [517, 228] on div "Upper respiratory infection" at bounding box center [504, 222] width 119 height 20
checkbox input "true"
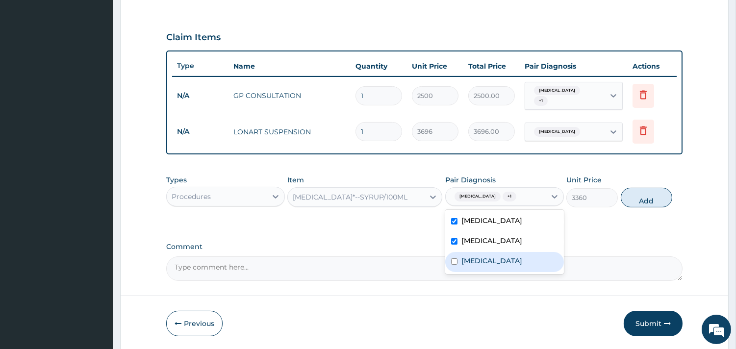
click at [516, 252] on div "Malaria" at bounding box center [504, 262] width 119 height 20
checkbox input "true"
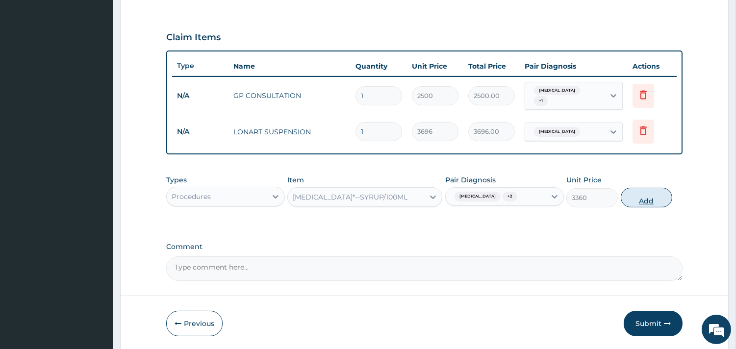
click at [657, 191] on button "Add" at bounding box center [647, 198] width 52 height 20
type input "0"
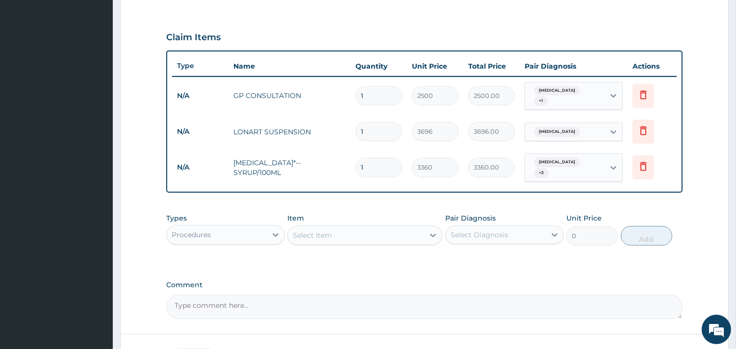
click at [369, 231] on div "Select Item" at bounding box center [356, 236] width 136 height 16
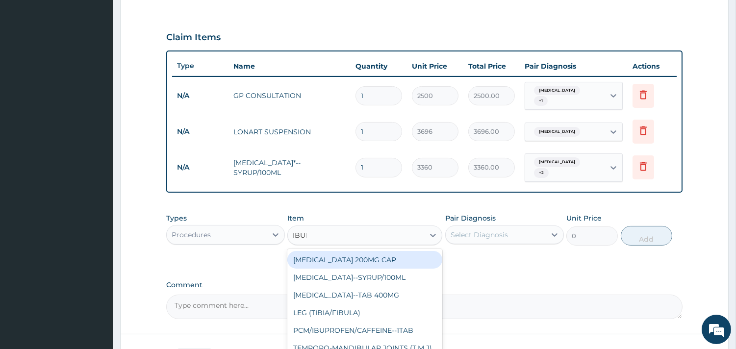
type input "IBUPR"
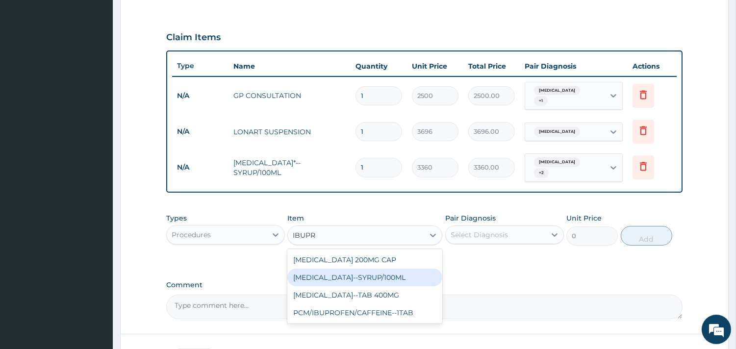
click at [402, 276] on div "IBUPROFEN--SYRUP/100ML" at bounding box center [364, 278] width 155 height 18
type input "924"
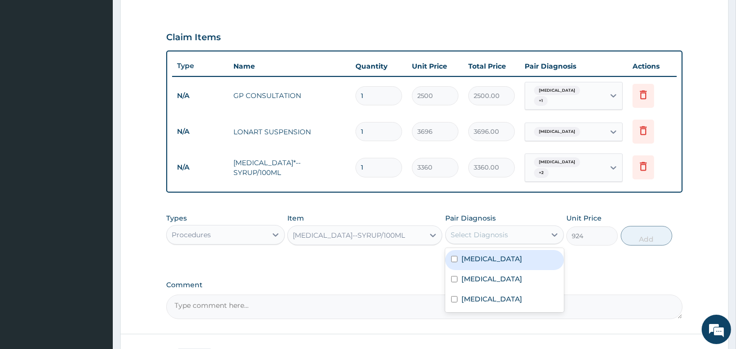
click at [518, 235] on div "Select Diagnosis" at bounding box center [496, 235] width 100 height 16
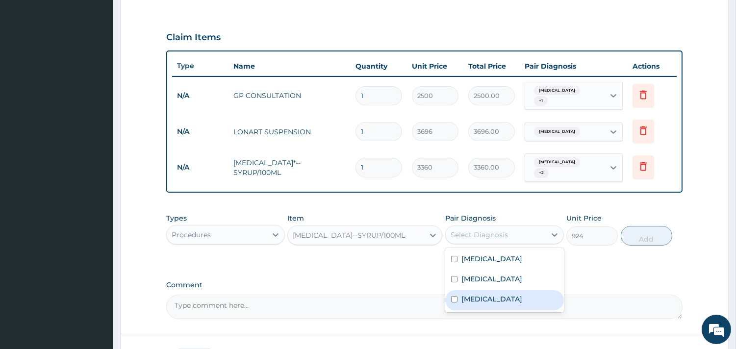
click at [509, 290] on div "Malaria" at bounding box center [504, 300] width 119 height 20
checkbox input "true"
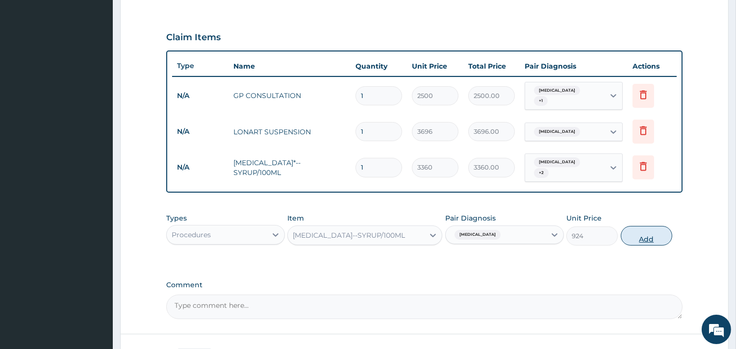
click at [640, 233] on button "Add" at bounding box center [647, 236] width 52 height 20
type input "0"
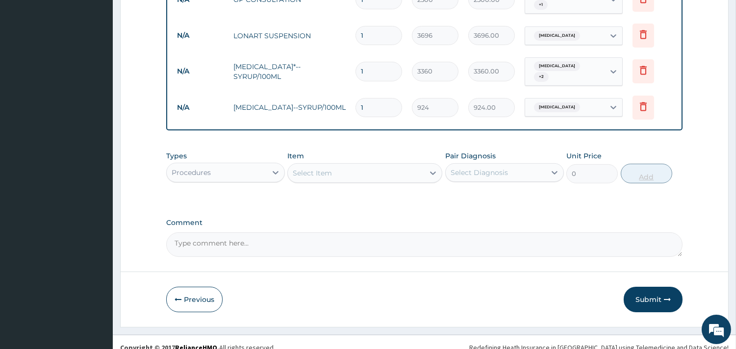
scroll to position [417, 0]
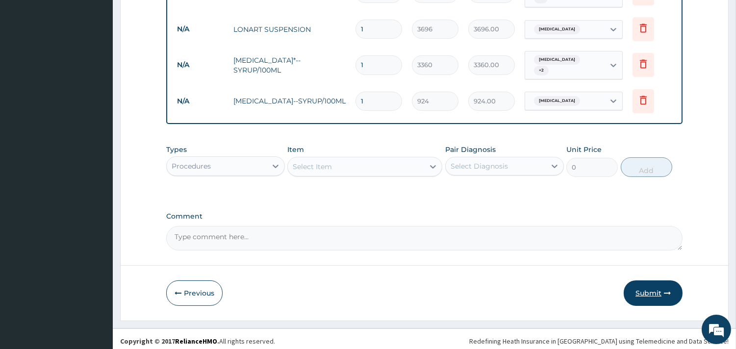
click at [629, 287] on button "Submit" at bounding box center [653, 294] width 59 height 26
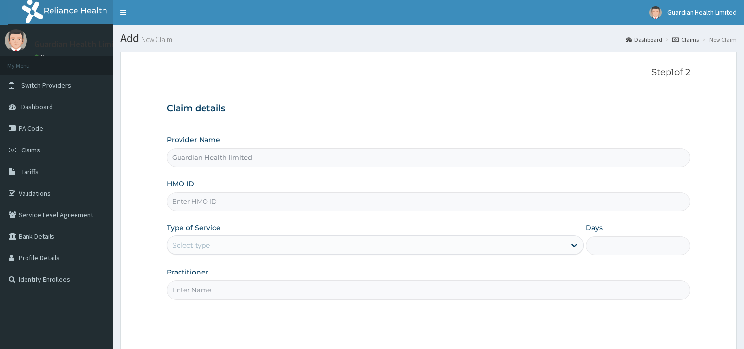
type input "Guardian Health limited"
